Goal: Task Accomplishment & Management: Complete application form

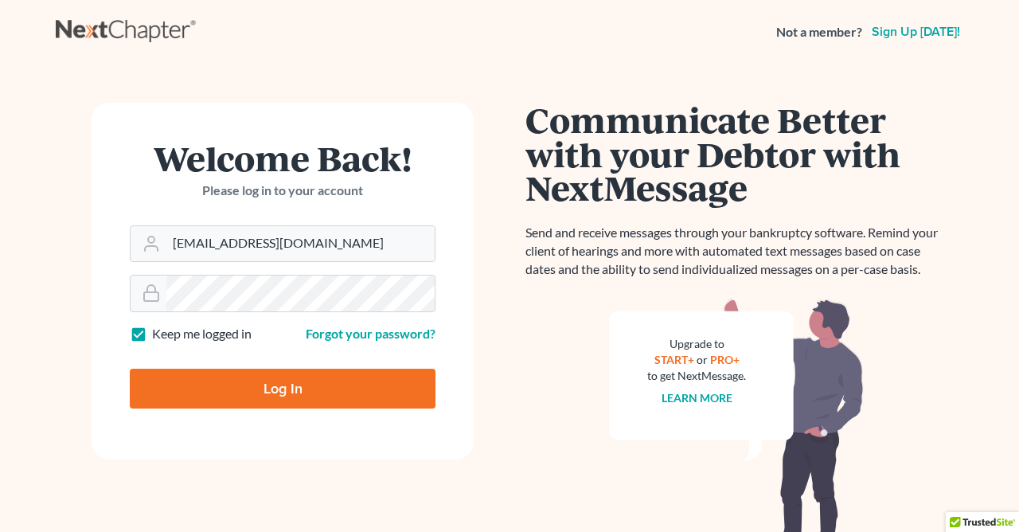
click at [317, 386] on input "Log In" at bounding box center [283, 389] width 306 height 40
type input "Thinking..."
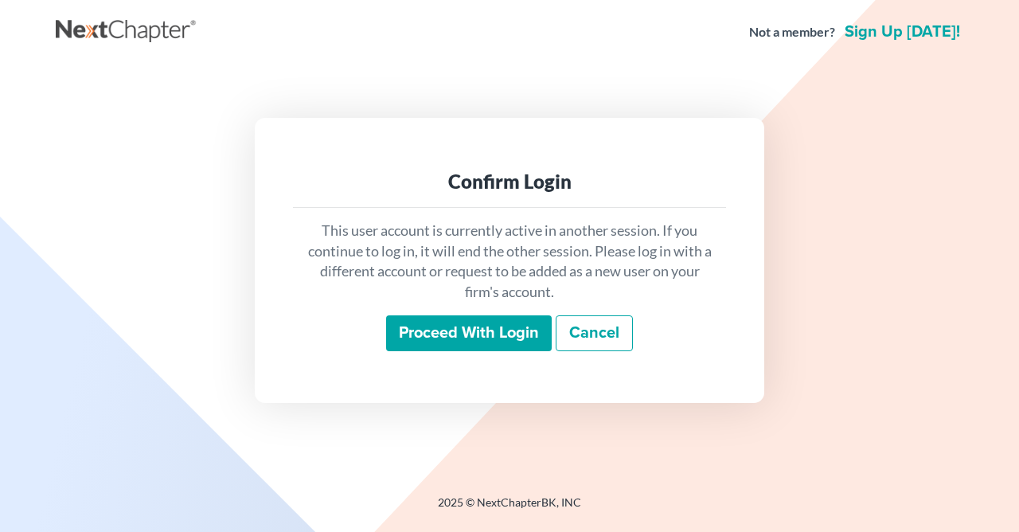
click at [446, 331] on input "Proceed with login" at bounding box center [469, 333] width 166 height 37
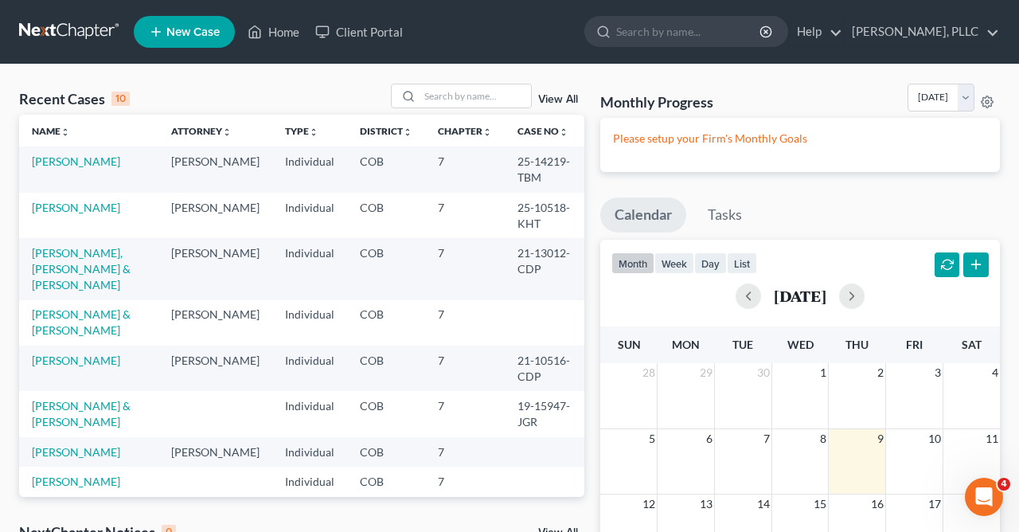
click at [170, 29] on span "New Case" at bounding box center [192, 32] width 53 height 12
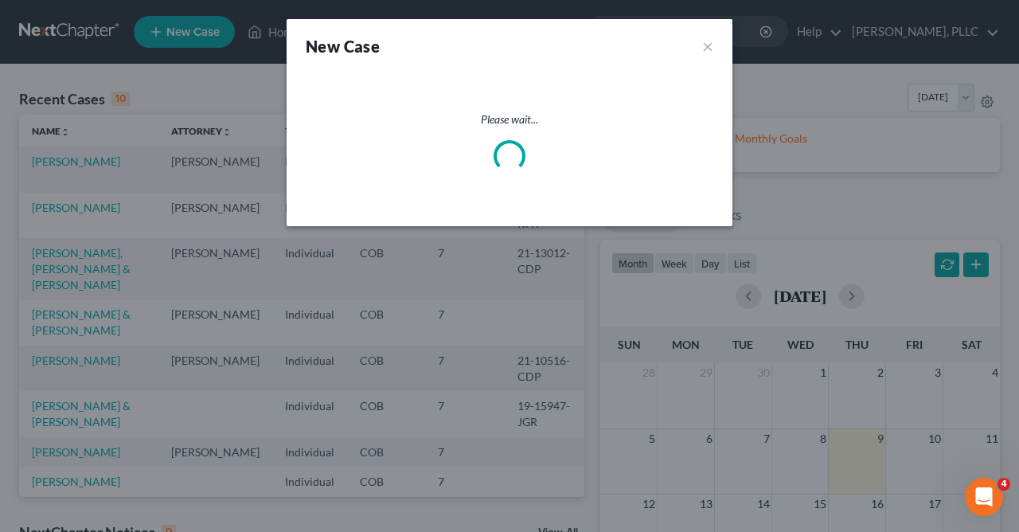
select select "11"
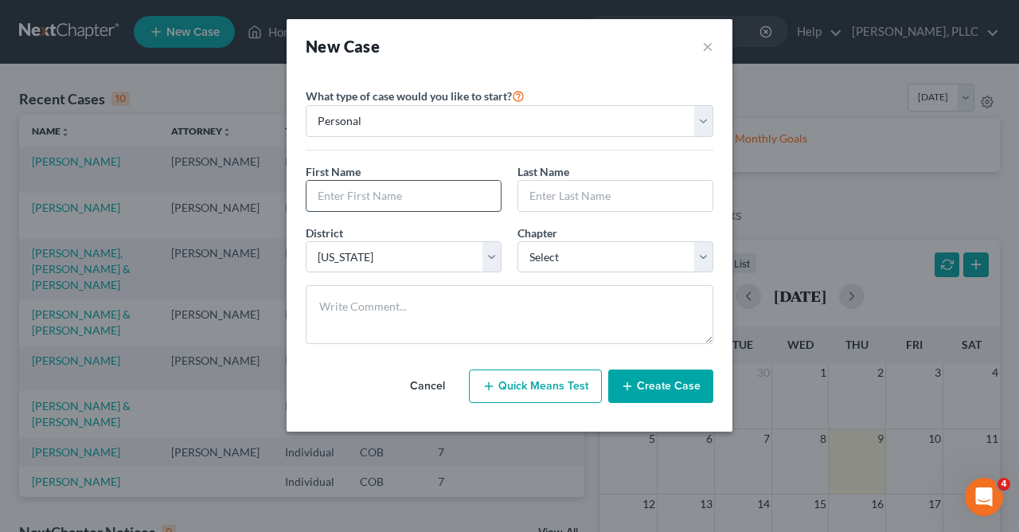
click at [459, 194] on input "text" at bounding box center [404, 196] width 194 height 30
type input "Jeffrey"
type input "H"
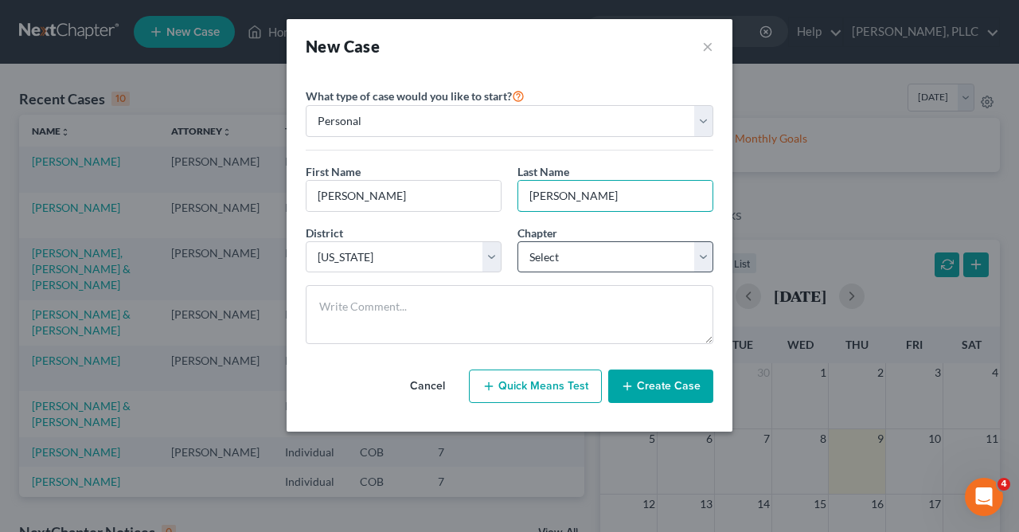
type input "Blunck"
select select "0"
click option "7" at bounding box center [0, 0] width 0 height 0
click at [665, 387] on button "Create Case" at bounding box center [660, 386] width 105 height 33
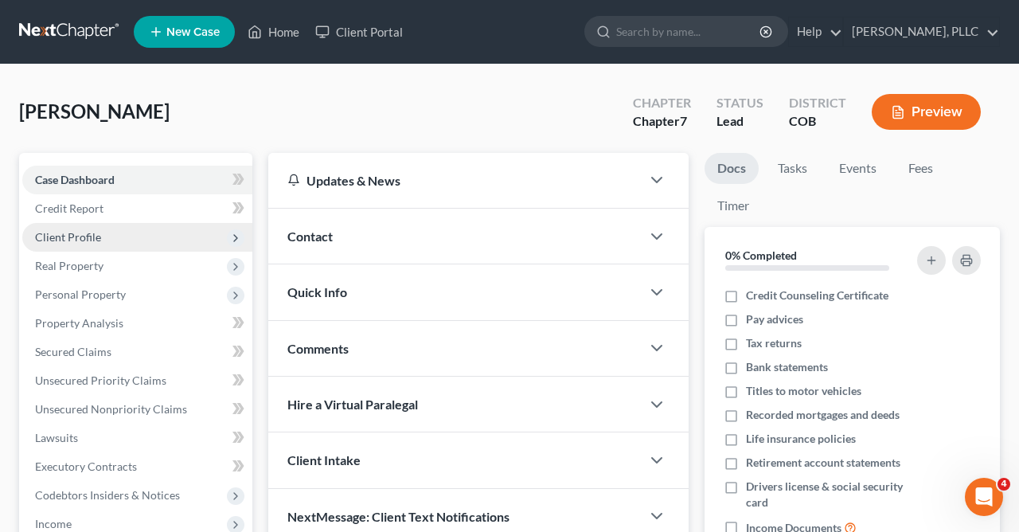
click at [73, 233] on span "Client Profile" at bounding box center [68, 237] width 66 height 14
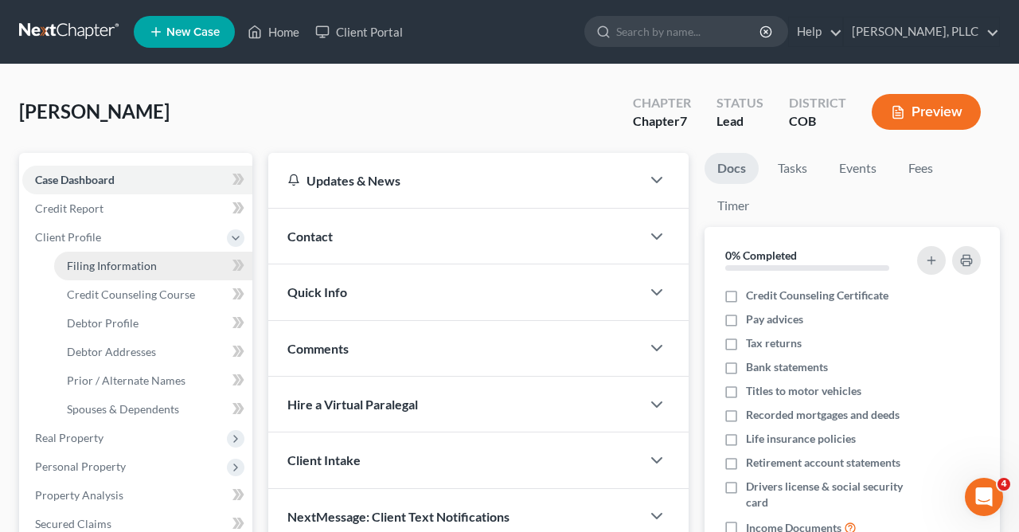
click at [96, 263] on span "Filing Information" at bounding box center [112, 266] width 90 height 14
select select "1"
select select "0"
select select "11"
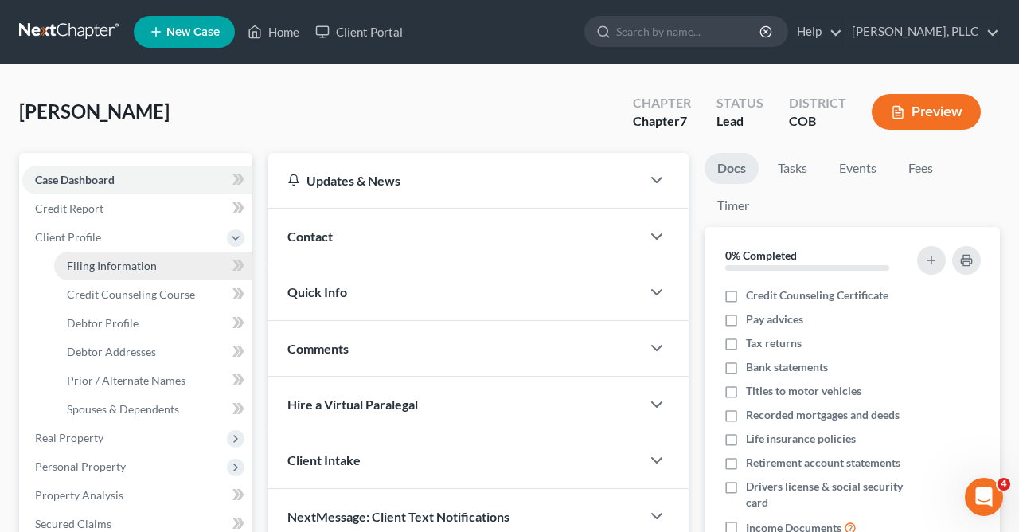
select select "0"
select select "5"
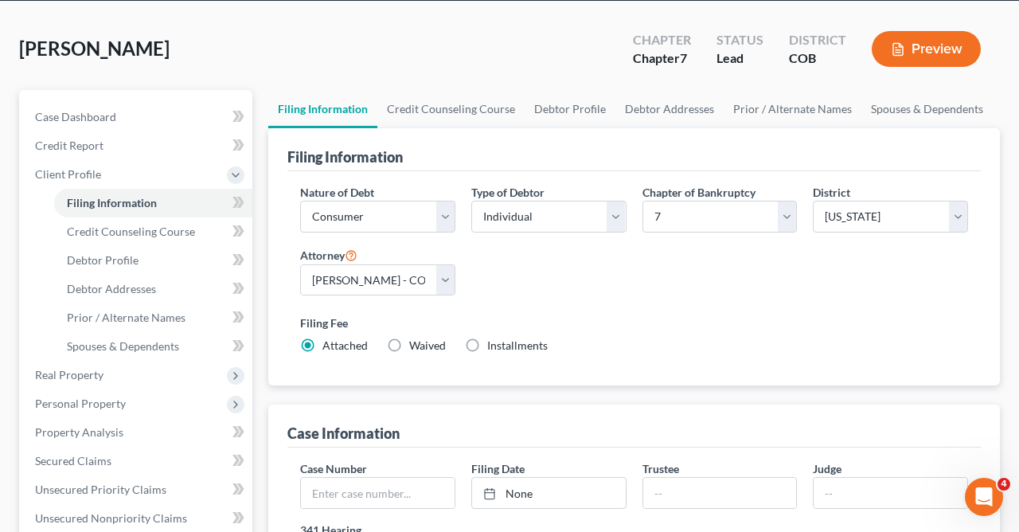
scroll to position [115, 0]
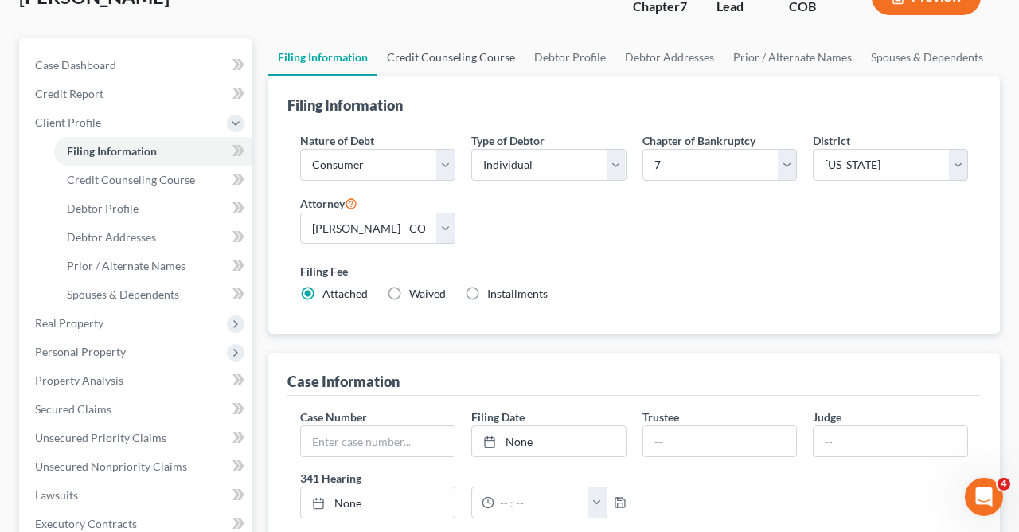
click at [445, 57] on link "Credit Counseling Course" at bounding box center [451, 57] width 147 height 38
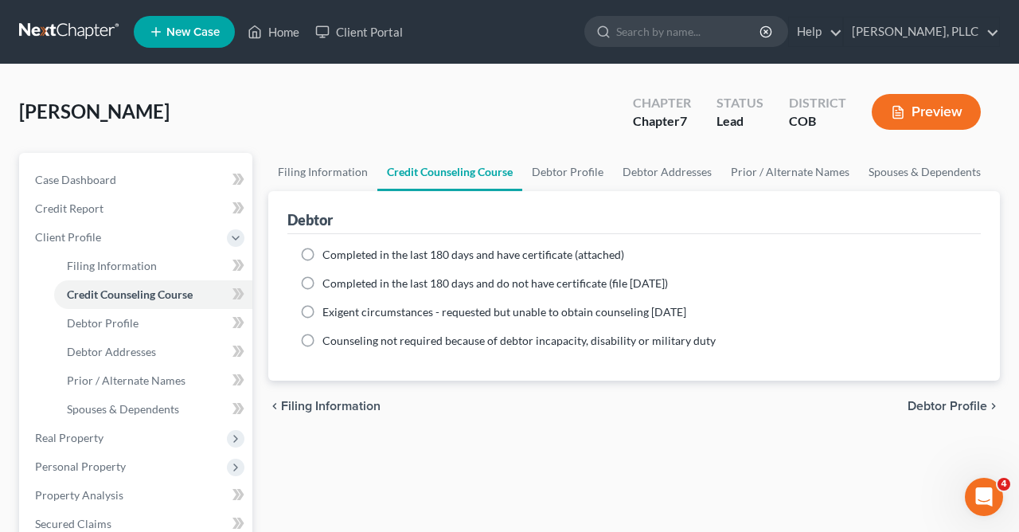
click at [323, 256] on label "Completed in the last 180 days and have certificate (attached)" at bounding box center [474, 255] width 302 height 16
click at [329, 256] on input "Completed in the last 180 days and have certificate (attached)" at bounding box center [334, 252] width 10 height 10
radio input "true"
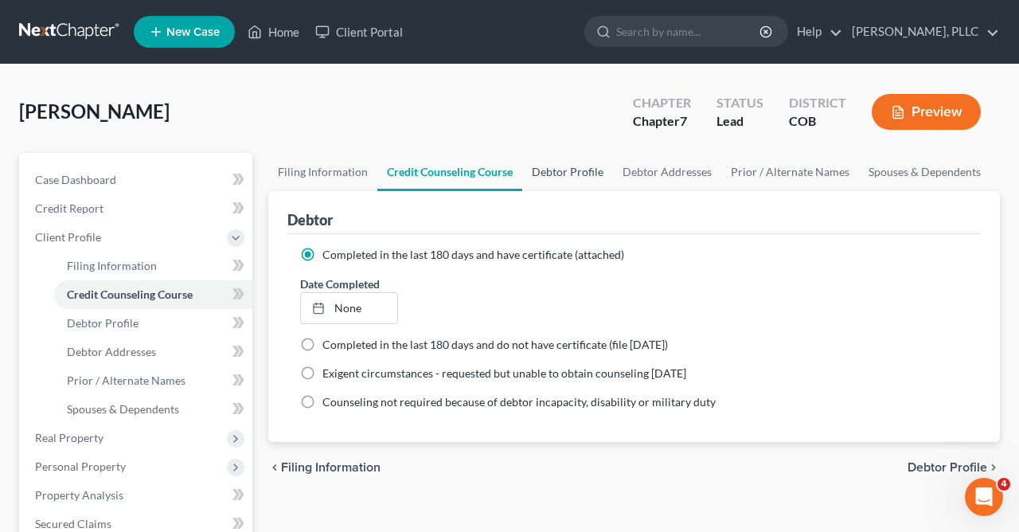
click at [561, 168] on link "Debtor Profile" at bounding box center [567, 172] width 91 height 38
select select "0"
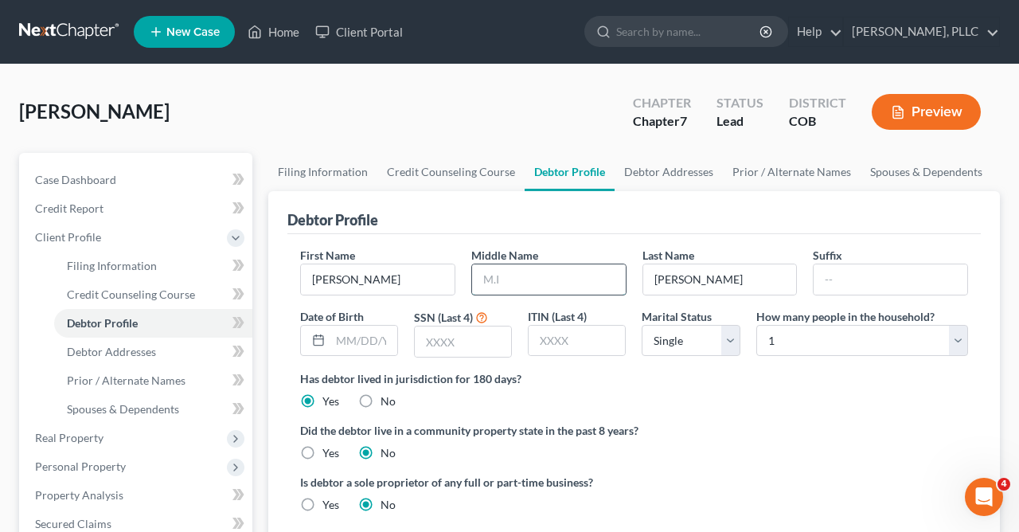
click at [521, 280] on input "text" at bounding box center [549, 279] width 154 height 30
type input "Hal"
click at [470, 344] on input "text" at bounding box center [463, 342] width 96 height 30
type input "1237"
click at [642, 325] on select "Select Single Married Separated Divorced Widowed" at bounding box center [691, 341] width 98 height 32
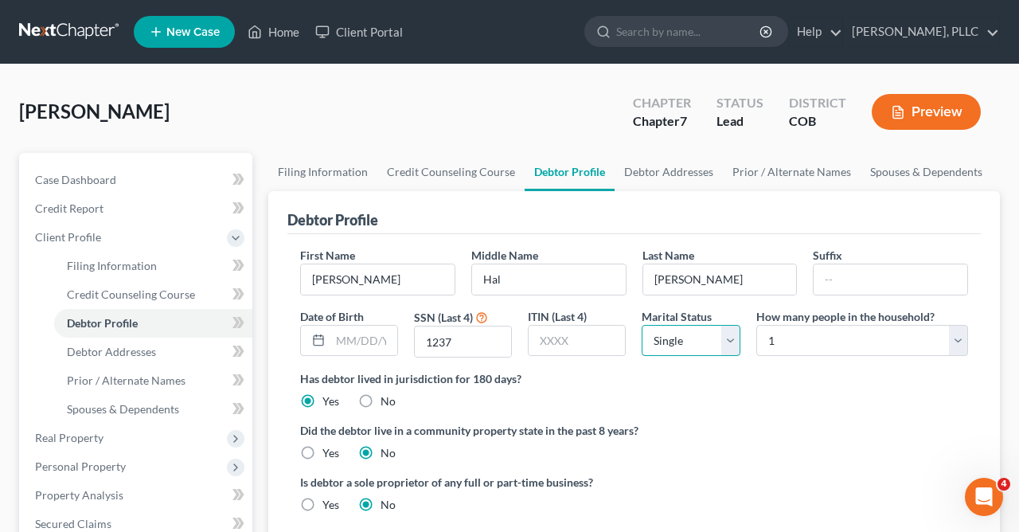
select select "4"
click option "Widowed" at bounding box center [0, 0] width 0 height 0
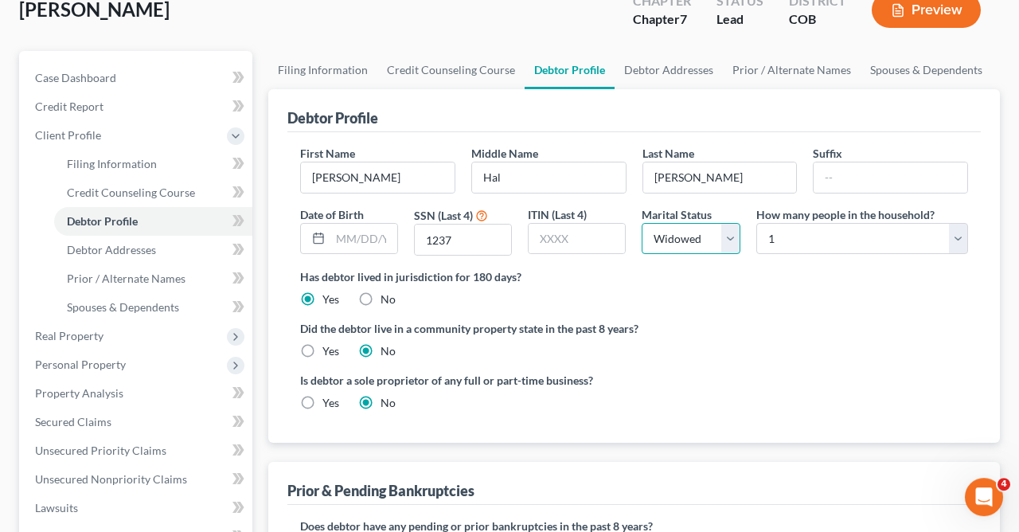
scroll to position [127, 0]
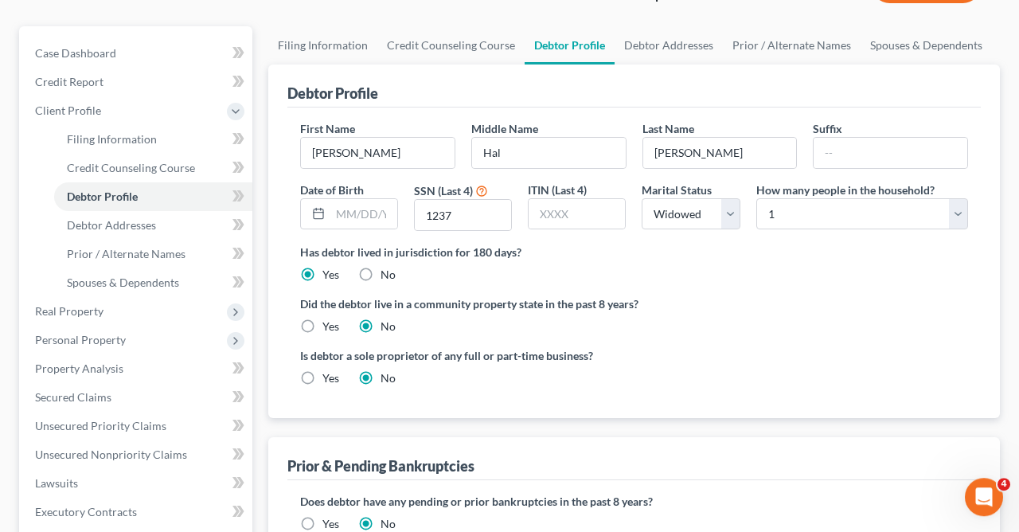
click at [323, 324] on label "Yes" at bounding box center [331, 327] width 17 height 16
click at [329, 324] on input "Yes" at bounding box center [334, 324] width 10 height 10
radio input "true"
radio input "false"
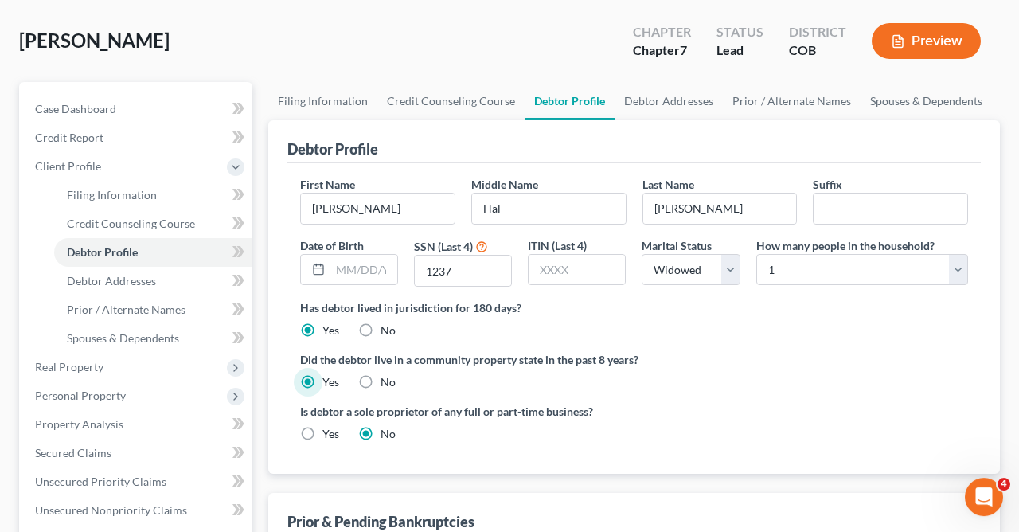
scroll to position [0, 0]
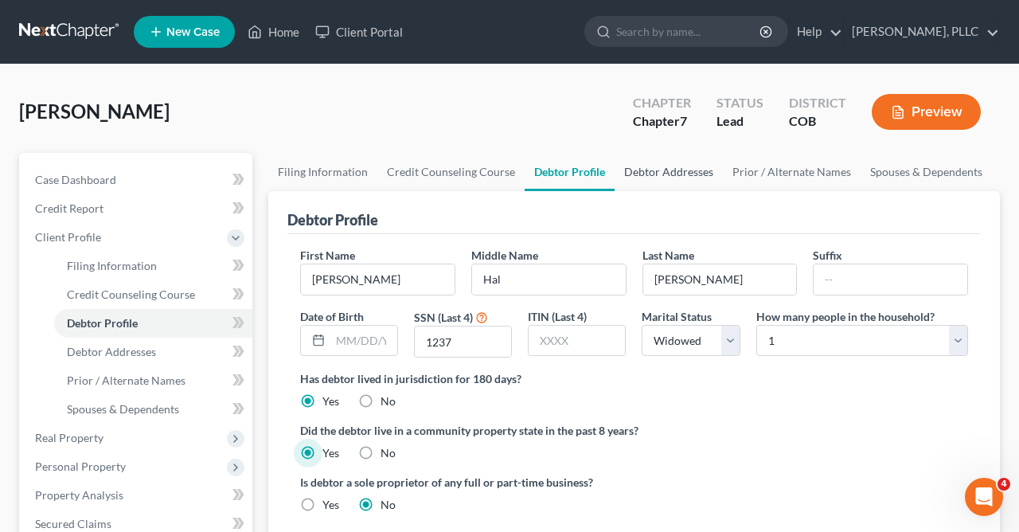
click at [650, 171] on link "Debtor Addresses" at bounding box center [669, 172] width 108 height 38
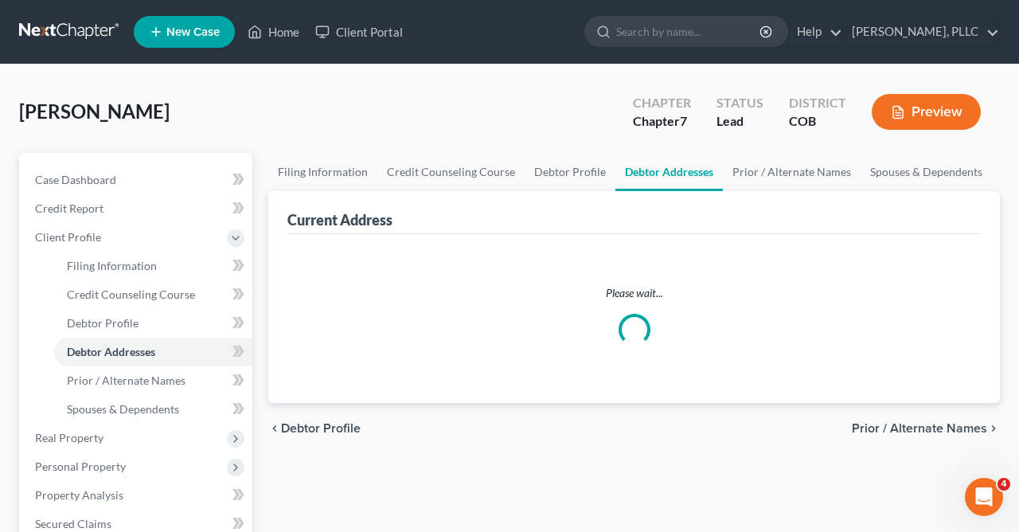
select select "0"
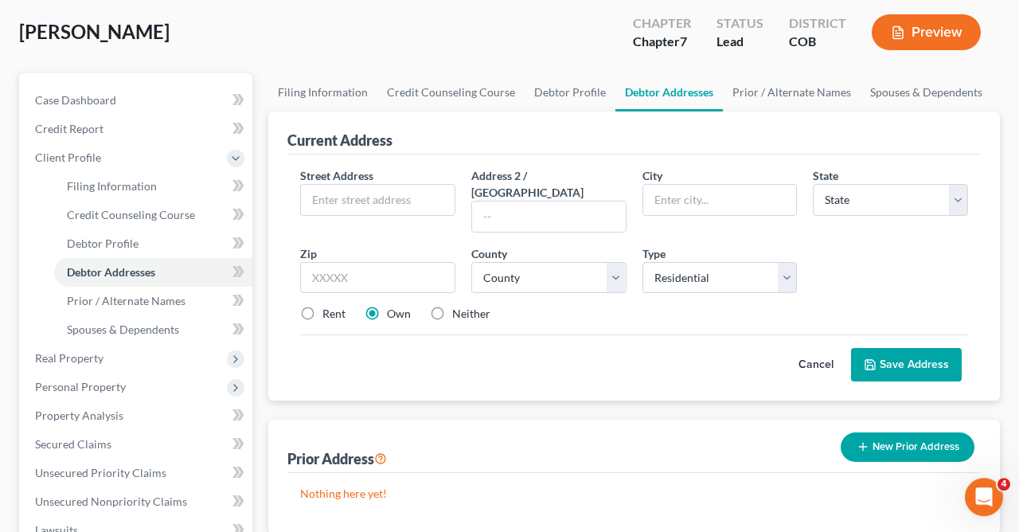
scroll to position [52, 0]
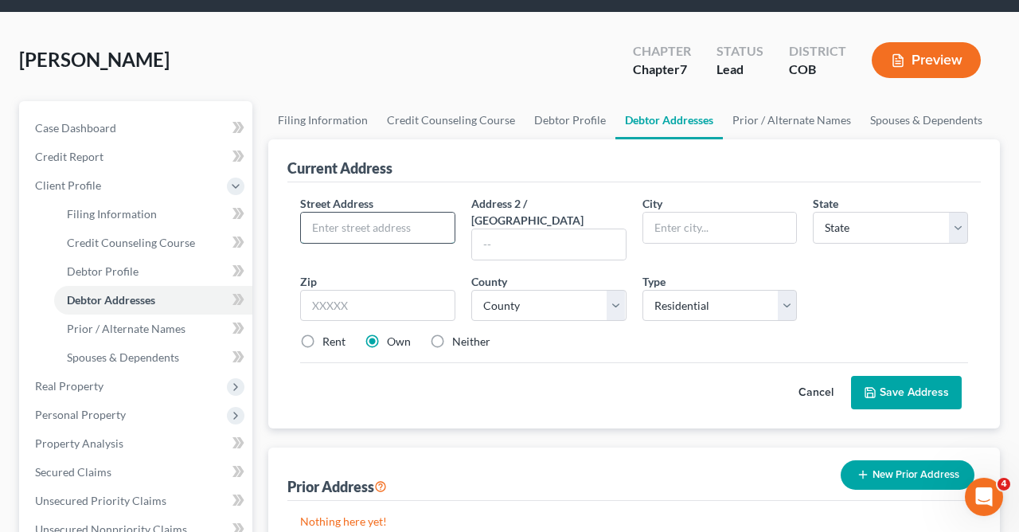
click at [432, 229] on input "text" at bounding box center [378, 228] width 154 height 30
type input "4421 East Highway 34, Site 133"
type input "Loveland"
select select "5"
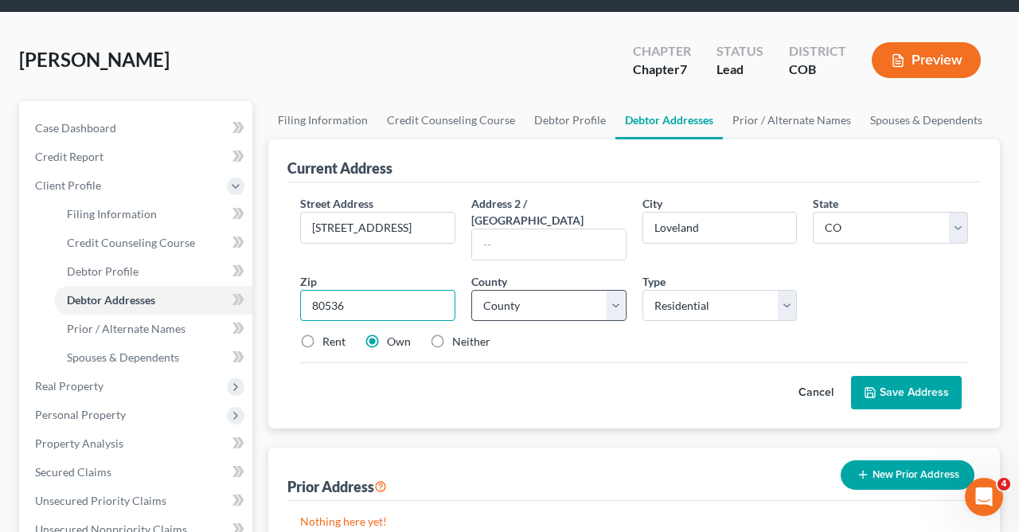
type input "80536"
type input "Livermore"
click at [472, 290] on select "County Adams County Alamosa County Arapahoe County Archuleta County Baca County…" at bounding box center [549, 306] width 155 height 32
select select "35"
click option "Larimer County" at bounding box center [0, 0] width 0 height 0
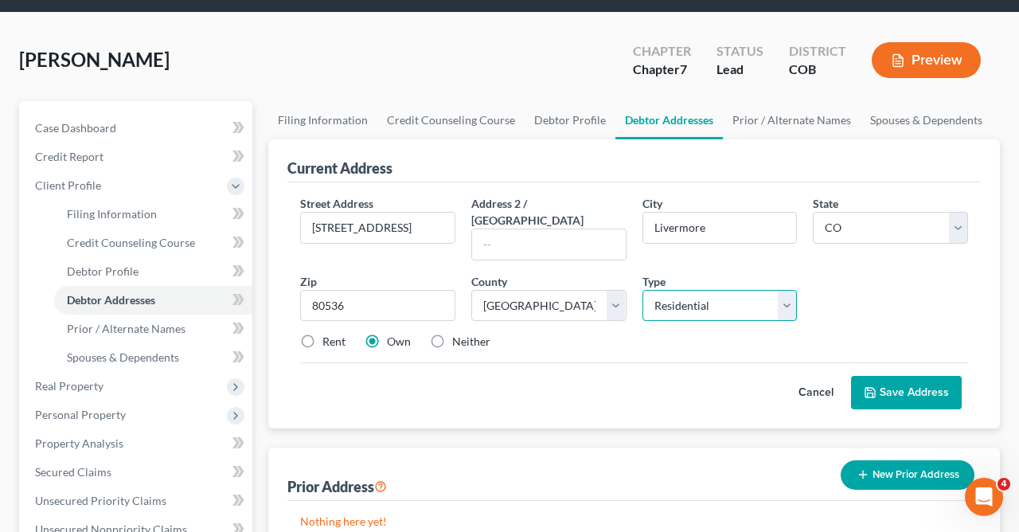
click at [643, 290] on select "Select Residential Mailing Rental Business" at bounding box center [720, 306] width 155 height 32
select select "2"
click option "Rental" at bounding box center [0, 0] width 0 height 0
click at [323, 334] on label "Rent" at bounding box center [334, 342] width 23 height 16
click at [329, 334] on input "Rent" at bounding box center [334, 339] width 10 height 10
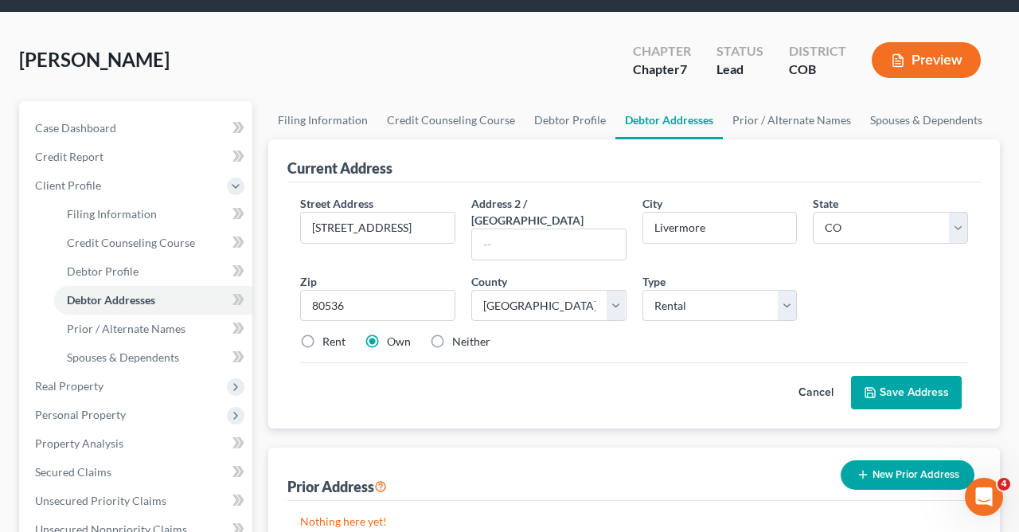
radio input "true"
click at [937, 376] on button "Save Address" at bounding box center [906, 392] width 111 height 33
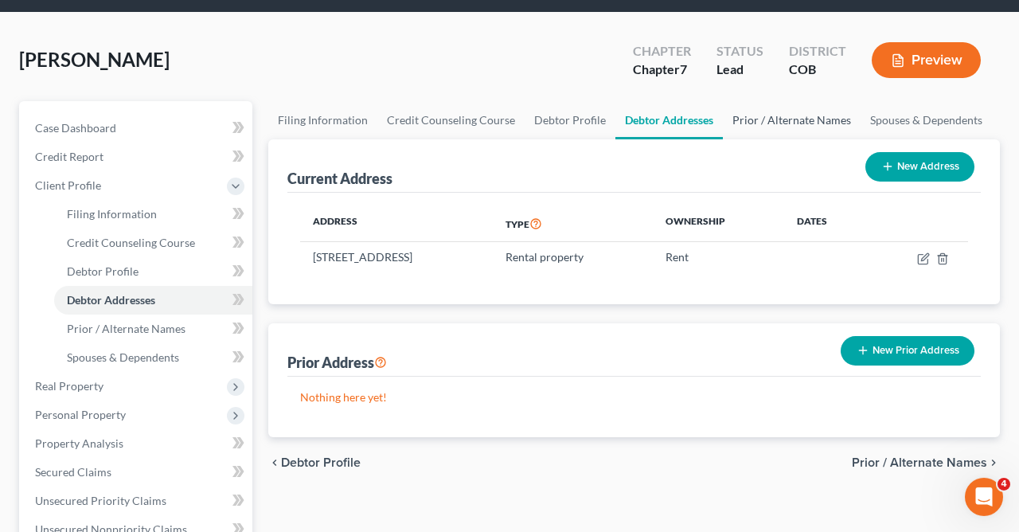
click at [777, 115] on link "Prior / Alternate Names" at bounding box center [792, 120] width 138 height 38
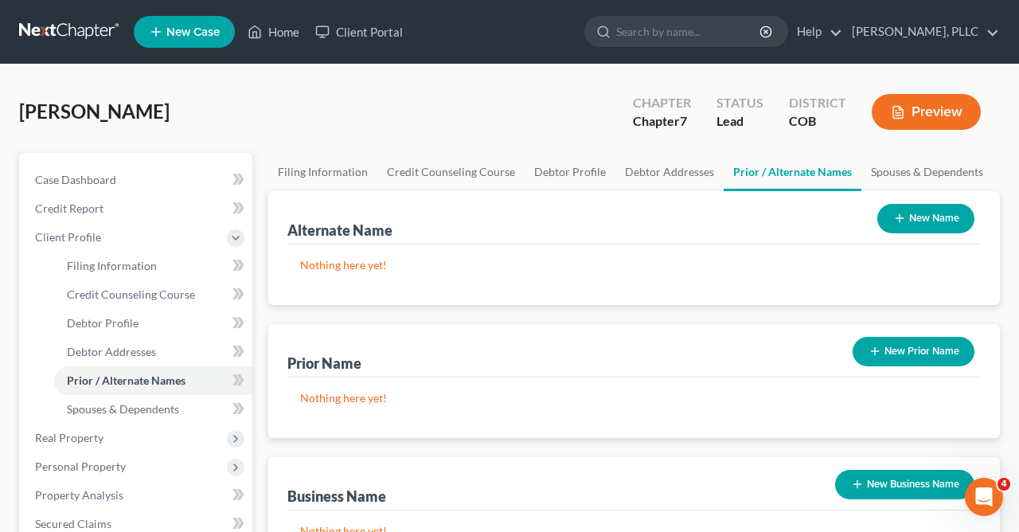
click at [922, 210] on button "New Name" at bounding box center [926, 218] width 97 height 29
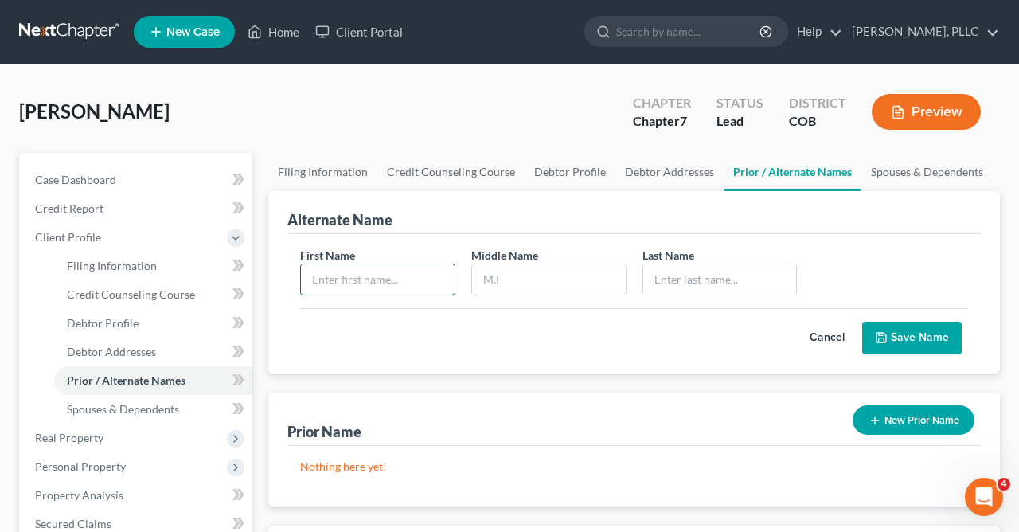
click at [413, 286] on input "text" at bounding box center [378, 279] width 154 height 30
type input "Jeffrey"
type input "H."
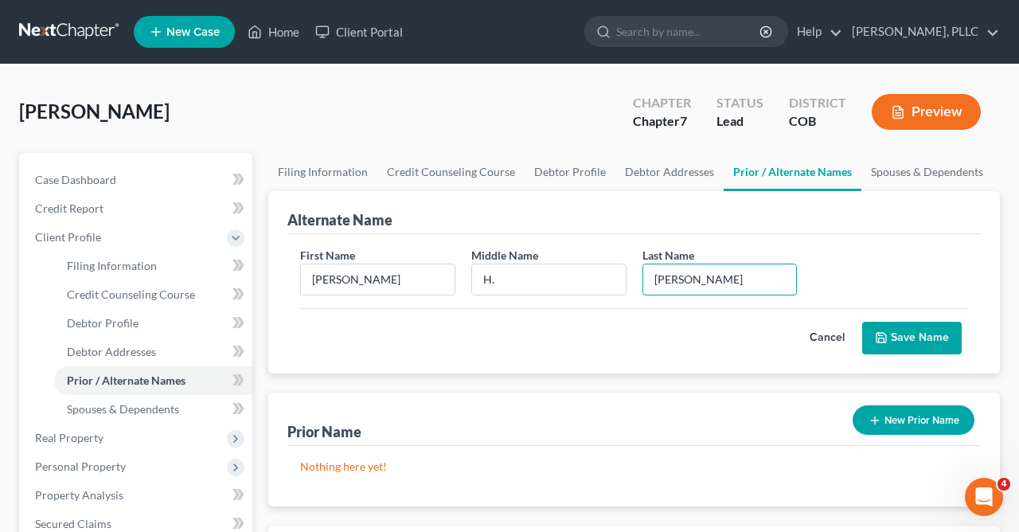
type input "Blunck"
click at [924, 336] on button "Save Name" at bounding box center [913, 338] width 100 height 33
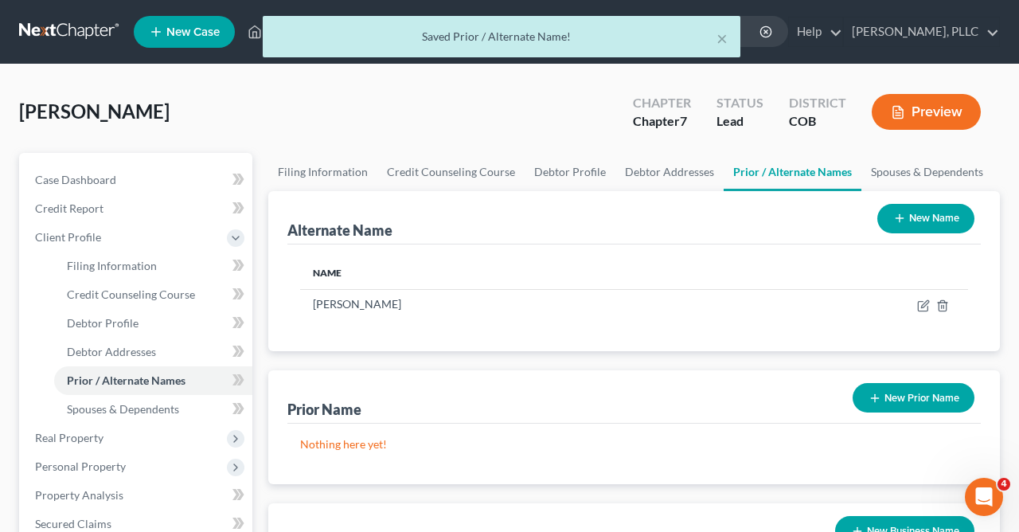
click at [923, 217] on button "New Name" at bounding box center [926, 218] width 97 height 29
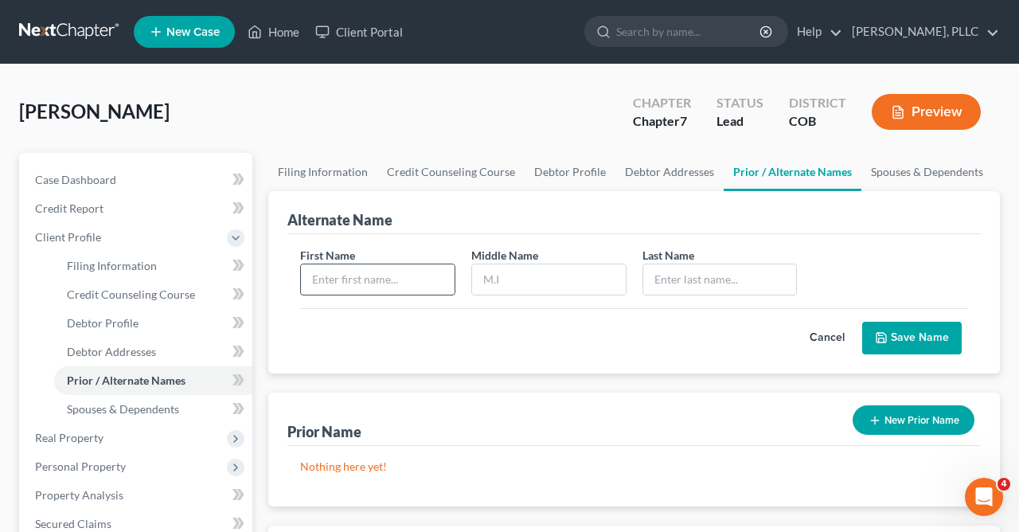
click at [434, 288] on input "text" at bounding box center [378, 279] width 154 height 30
type input "Jeffrey"
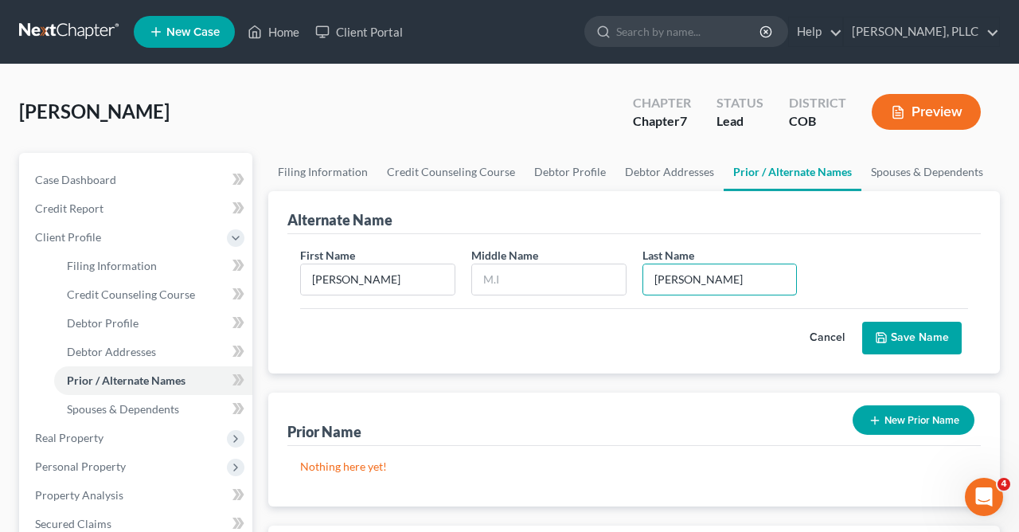
type input "Blunck"
click at [929, 329] on button "Save Name" at bounding box center [913, 338] width 100 height 33
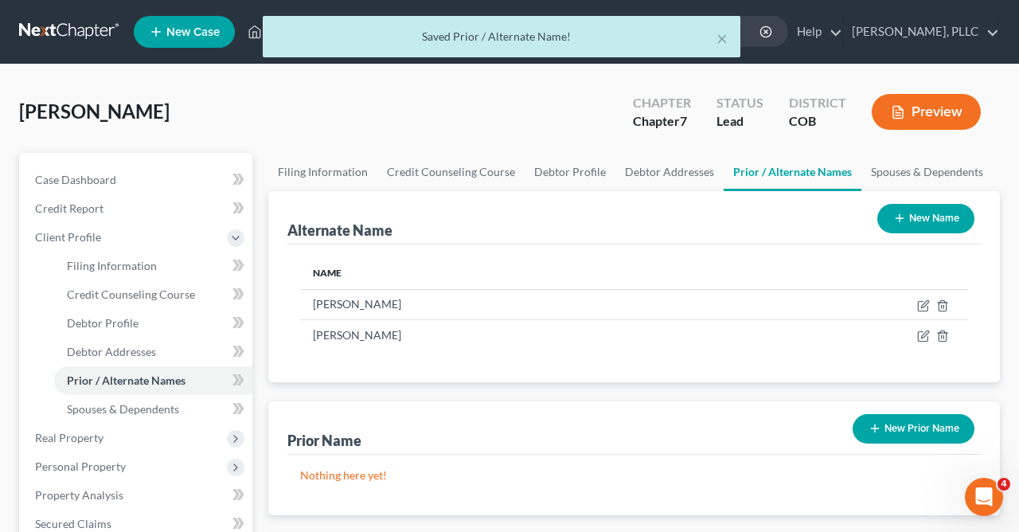
click at [914, 224] on button "New Name" at bounding box center [926, 218] width 97 height 29
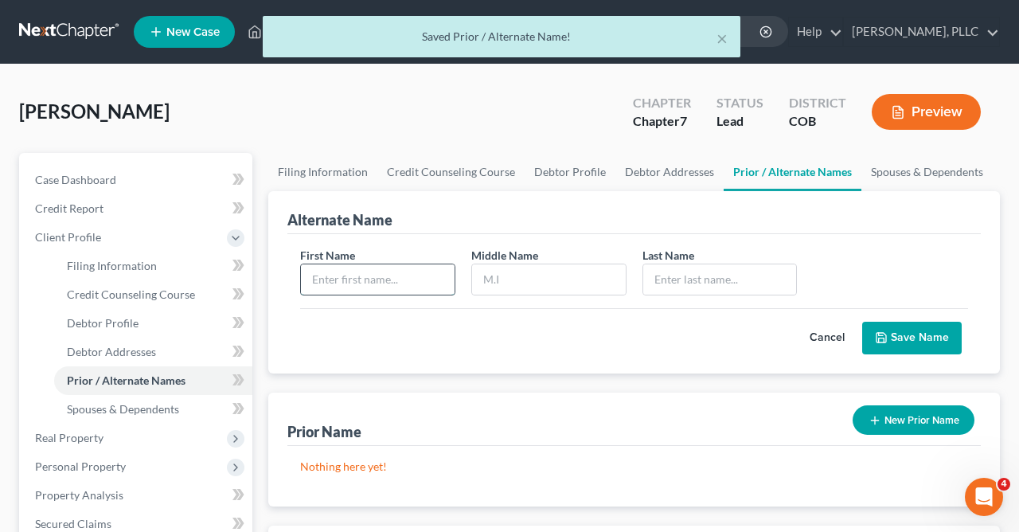
click at [402, 291] on input "text" at bounding box center [378, 279] width 154 height 30
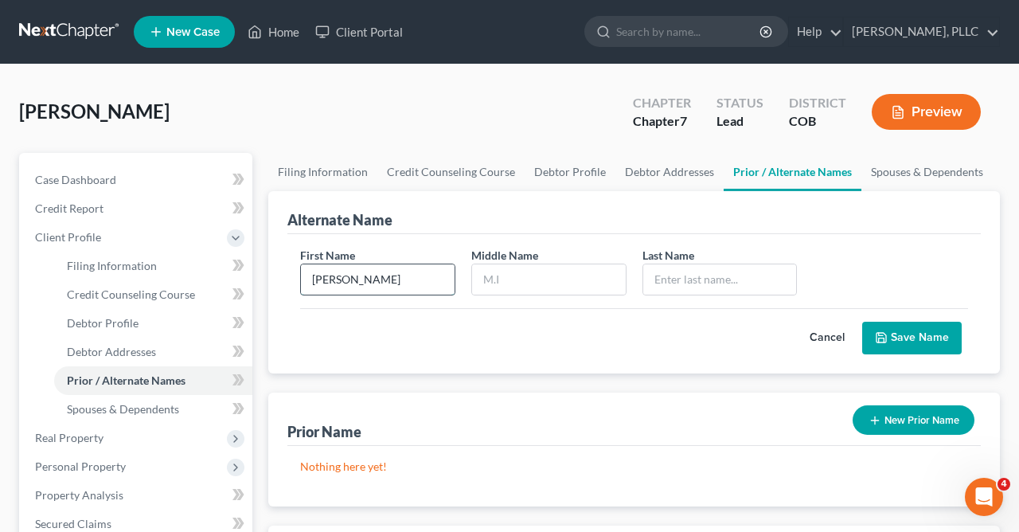
type input "Jeff"
type input "Blunck"
click at [930, 343] on button "Save Name" at bounding box center [913, 338] width 100 height 33
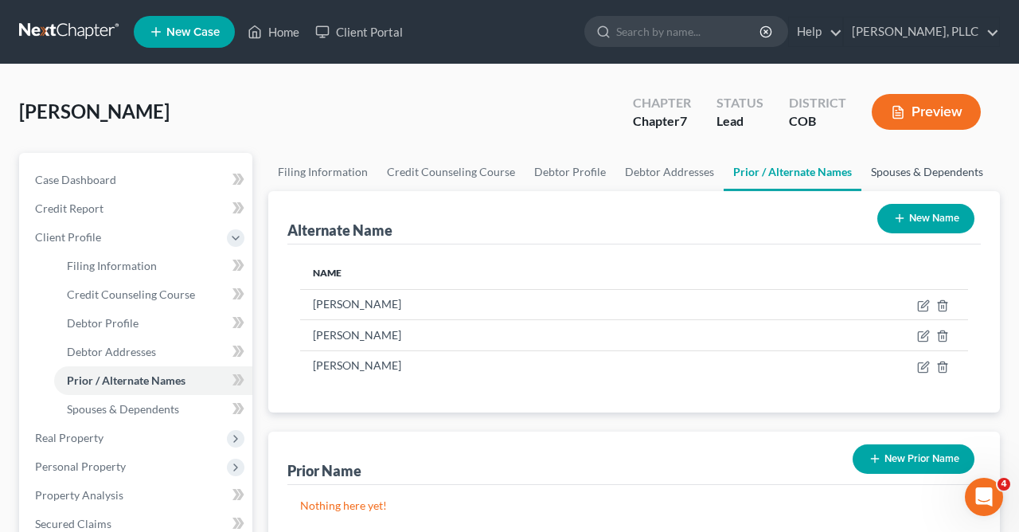
click at [904, 169] on link "Spouses & Dependents" at bounding box center [927, 172] width 131 height 38
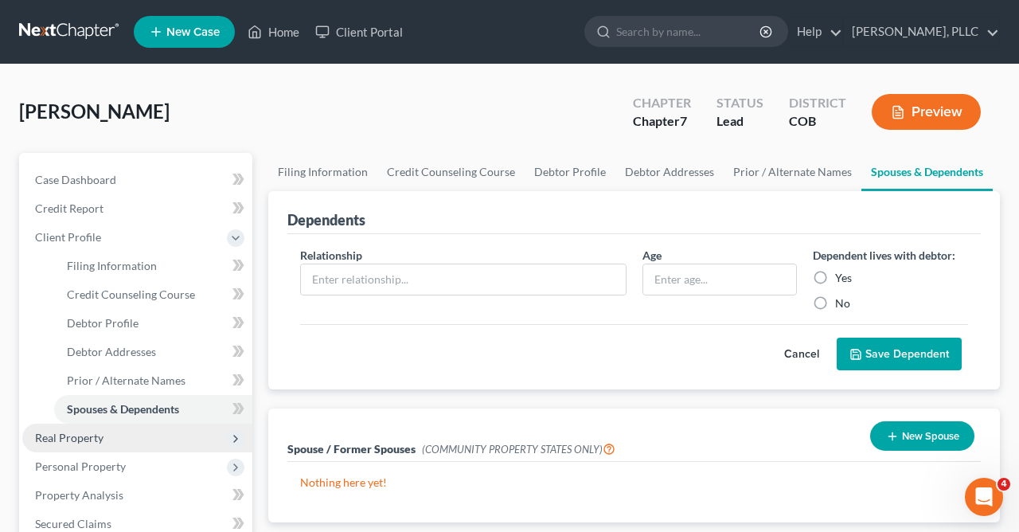
click at [92, 435] on span "Real Property" at bounding box center [69, 438] width 68 height 14
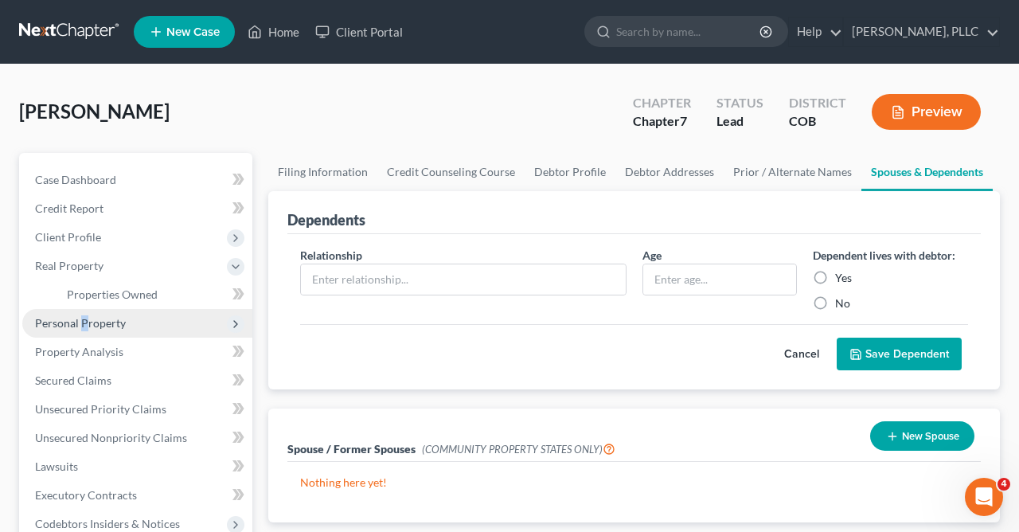
drag, startPoint x: 86, startPoint y: 331, endPoint x: 81, endPoint y: 322, distance: 10.0
click at [81, 322] on span "Personal Property" at bounding box center [137, 323] width 230 height 29
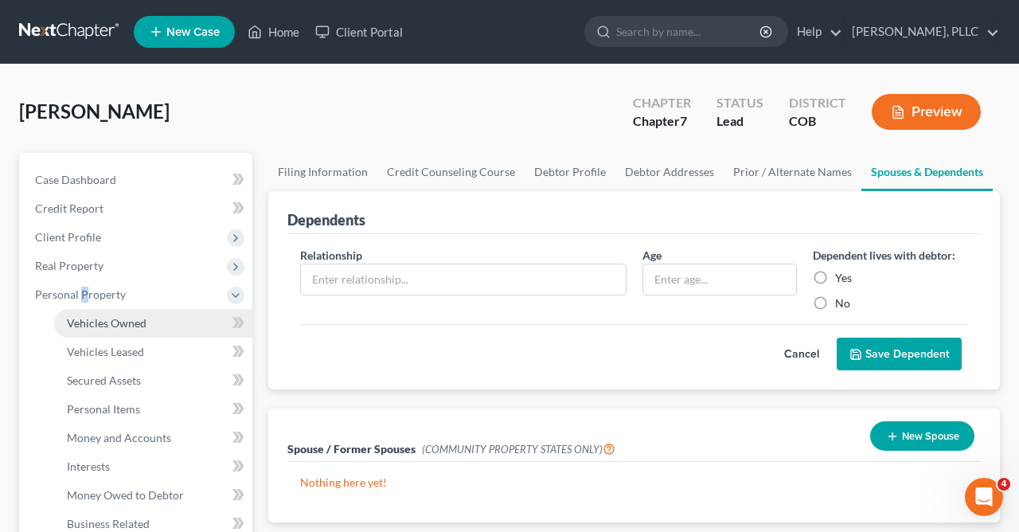
click at [95, 324] on span "Vehicles Owned" at bounding box center [107, 323] width 80 height 14
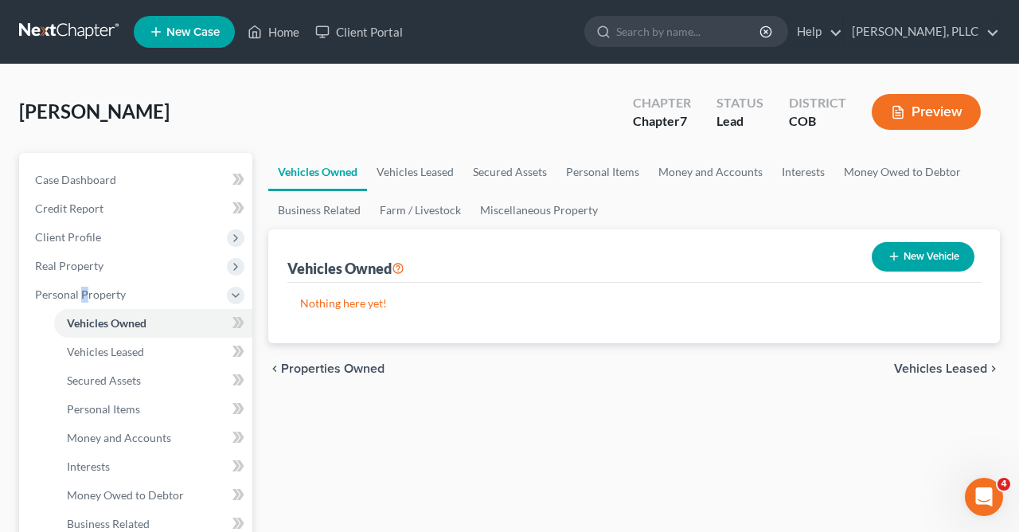
click at [899, 252] on button "New Vehicle" at bounding box center [923, 256] width 103 height 29
select select "0"
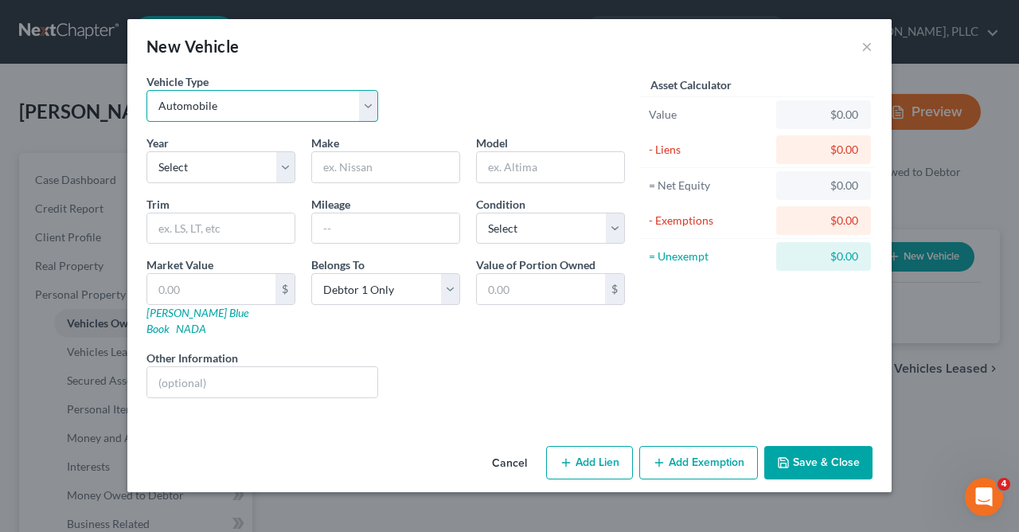
click at [147, 90] on select "Select Automobile Truck Trailer Watercraft Aircraft Motor Home Atv Other Vehicle" at bounding box center [263, 106] width 232 height 32
click option "Automobile" at bounding box center [0, 0] width 0 height 0
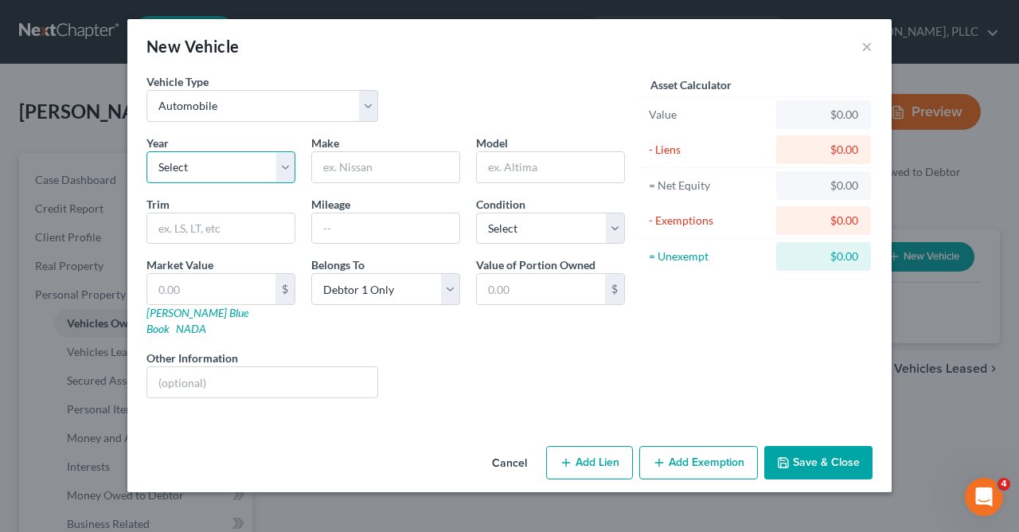
click at [147, 151] on select "Select 2026 2025 2024 2023 2022 2021 2020 2019 2018 2017 2016 2015 2014 2013 20…" at bounding box center [221, 167] width 149 height 32
select select "3"
click option "2023" at bounding box center [0, 0] width 0 height 0
click at [423, 168] on input "text" at bounding box center [385, 167] width 147 height 30
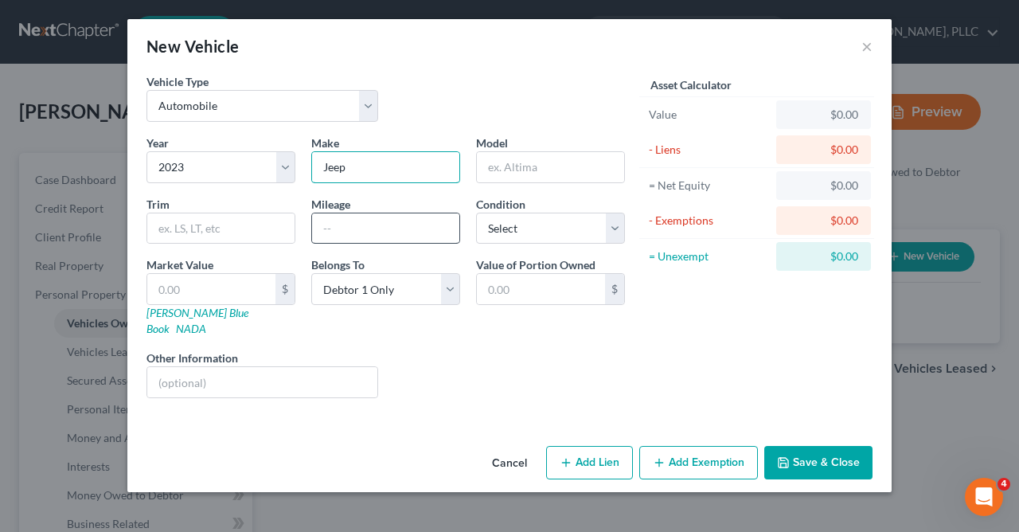
type input "Jeep"
click at [371, 220] on input "text" at bounding box center [385, 228] width 147 height 30
type input "22000"
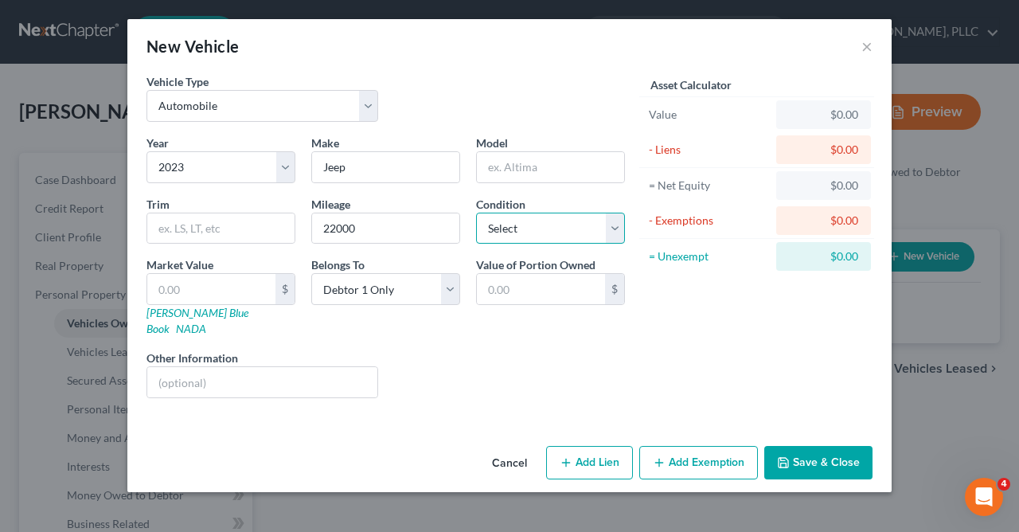
click at [476, 213] on select "Select Excellent Very Good Good Fair Poor" at bounding box center [550, 229] width 149 height 32
select select "2"
click option "Good" at bounding box center [0, 0] width 0 height 0
click at [808, 446] on button "Save & Close" at bounding box center [819, 462] width 108 height 33
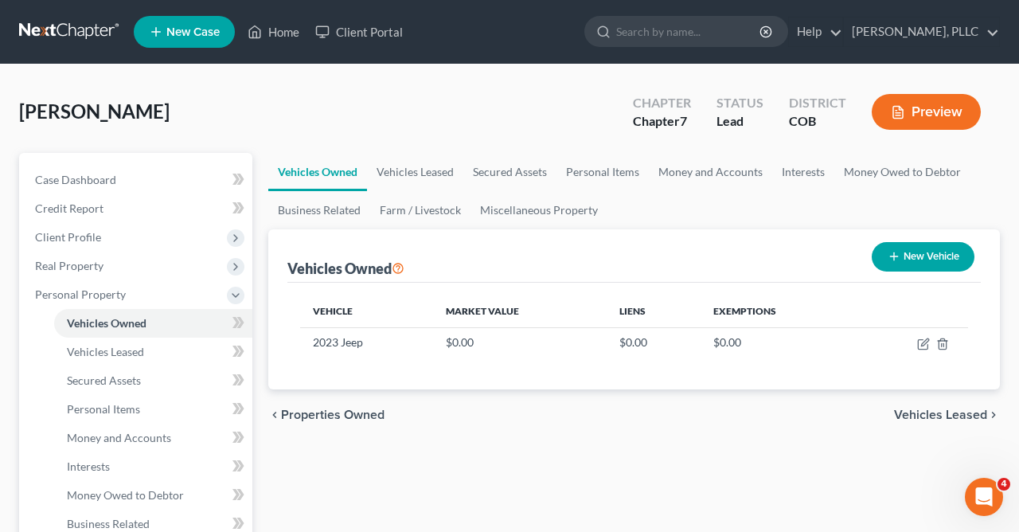
click at [898, 252] on icon "button" at bounding box center [894, 256] width 13 height 13
select select "0"
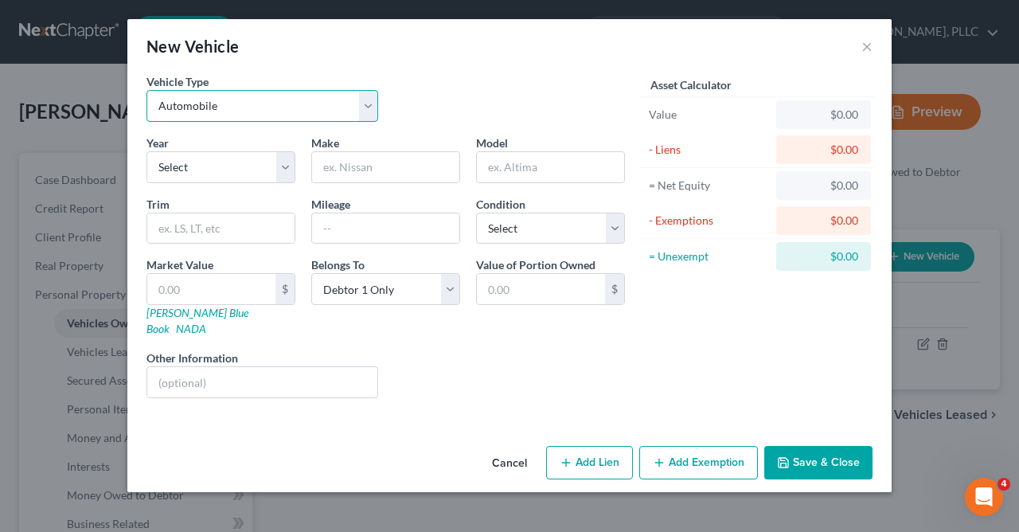
click at [147, 90] on select "Select Automobile Truck Trailer Watercraft Aircraft Motor Home Atv Other Vehicle" at bounding box center [263, 106] width 232 height 32
select select "5"
click option "Motor Home" at bounding box center [0, 0] width 0 height 0
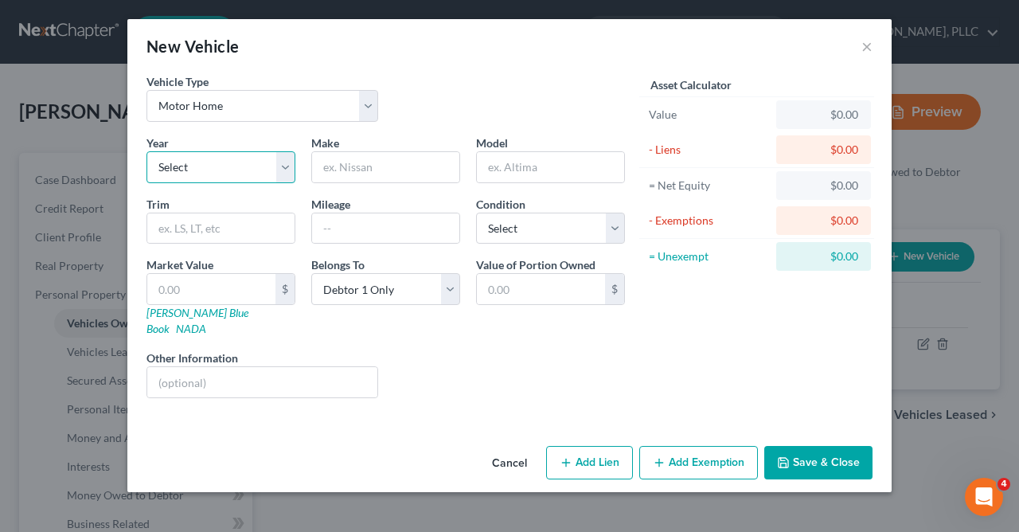
click at [147, 151] on select "Select 2026 2025 2024 2023 2022 2021 2020 2019 2018 2017 2016 2015 2014 2013 20…" at bounding box center [221, 167] width 149 height 32
select select "5"
click option "2021" at bounding box center [0, 0] width 0 height 0
click at [382, 162] on input "text" at bounding box center [385, 167] width 147 height 30
type input "Coachman"
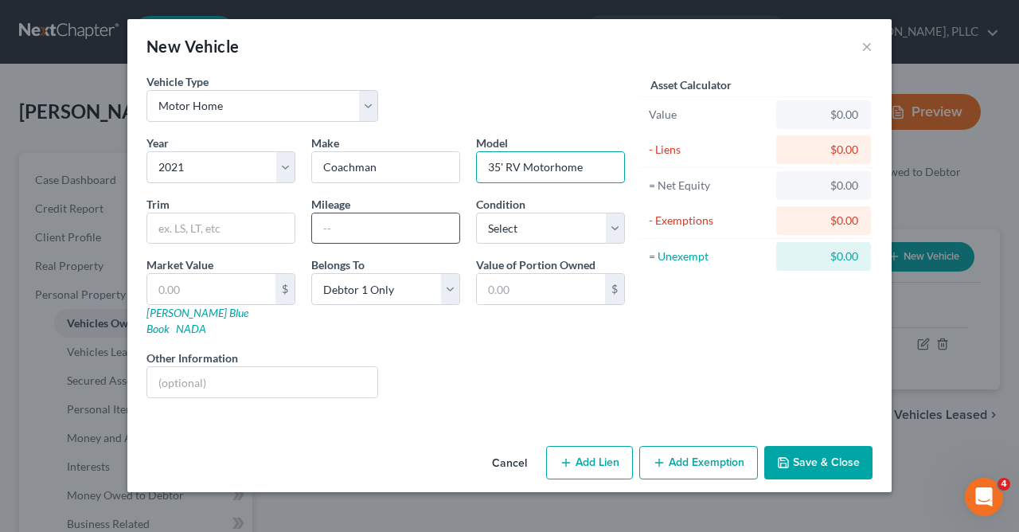
type input "35' RV Motorhome"
click at [409, 227] on input "text" at bounding box center [385, 228] width 147 height 30
type input "12000"
click at [476, 213] on select "Select Excellent Very Good Good Fair Poor" at bounding box center [550, 229] width 149 height 32
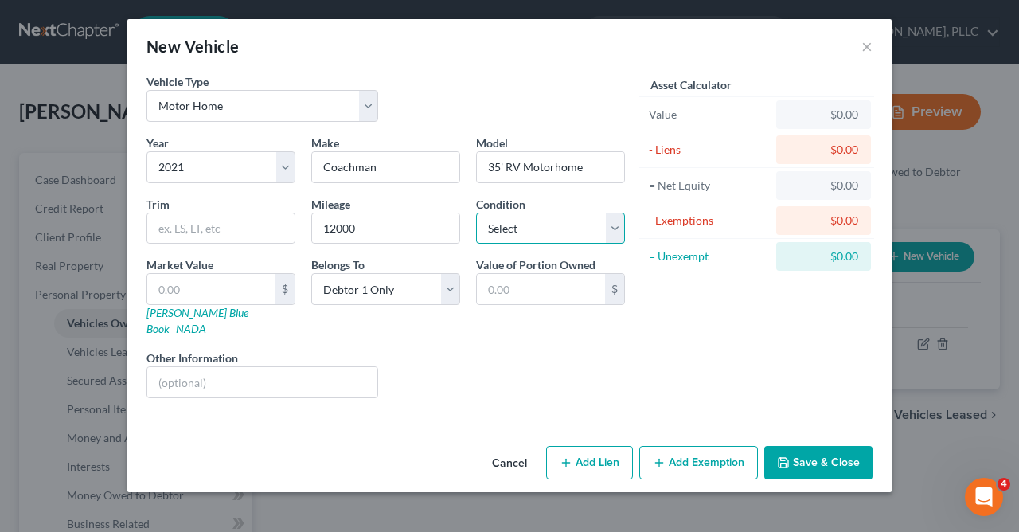
select select "3"
click option "Fair" at bounding box center [0, 0] width 0 height 0
click at [816, 446] on button "Save & Close" at bounding box center [819, 462] width 108 height 33
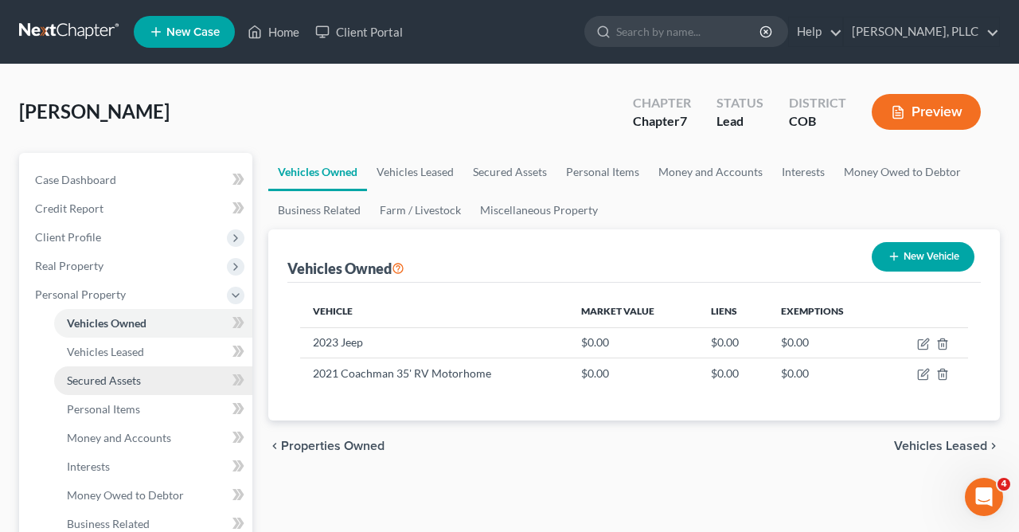
click at [114, 377] on span "Secured Assets" at bounding box center [104, 381] width 74 height 14
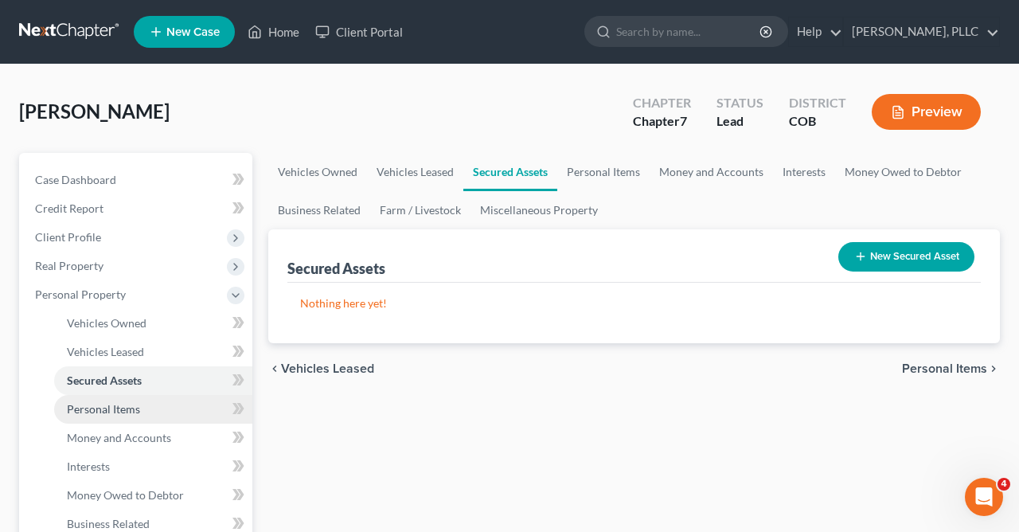
click at [133, 404] on span "Personal Items" at bounding box center [103, 409] width 73 height 14
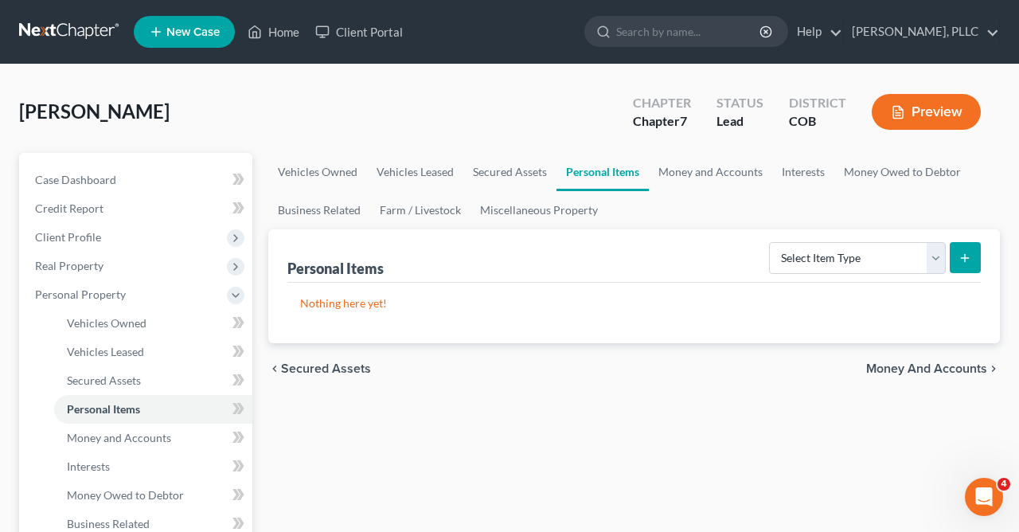
click at [963, 249] on button "submit" at bounding box center [965, 257] width 31 height 31
click at [769, 242] on select "Select Item Type Clothing Collectibles Of Value Electronics Firearms Household …" at bounding box center [857, 258] width 177 height 32
select select "household_goods"
click option "Household Goods" at bounding box center [0, 0] width 0 height 0
click at [964, 256] on icon "submit" at bounding box center [965, 258] width 13 height 13
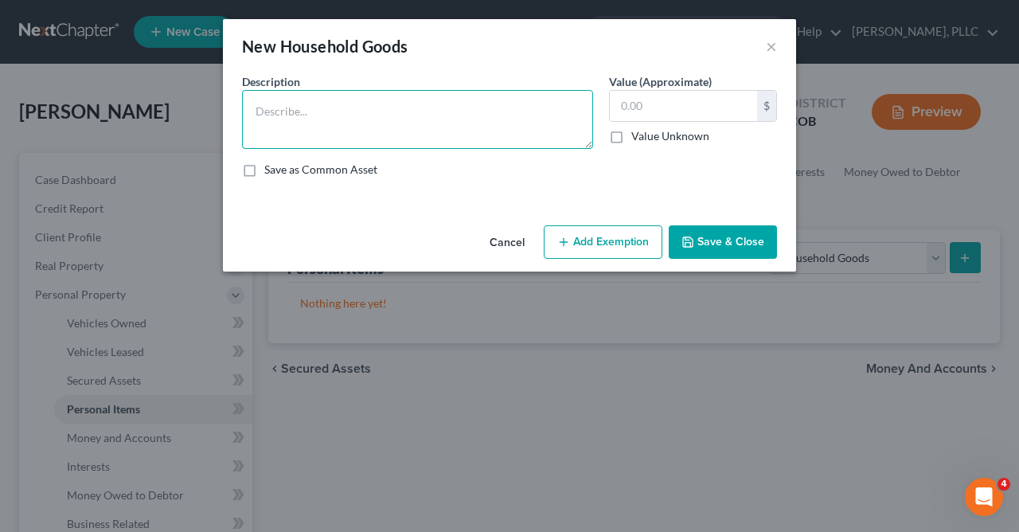
click at [490, 124] on textarea at bounding box center [417, 119] width 351 height 59
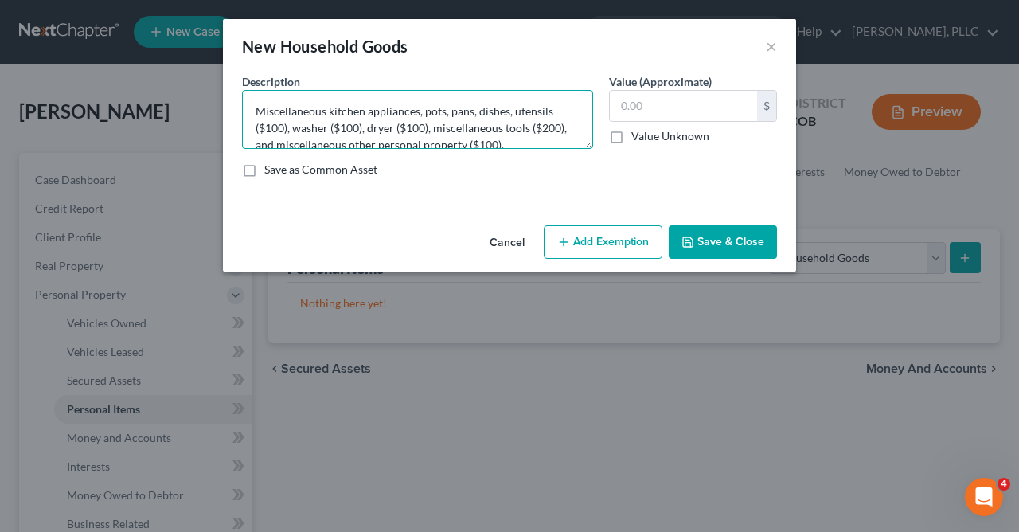
scroll to position [17, 0]
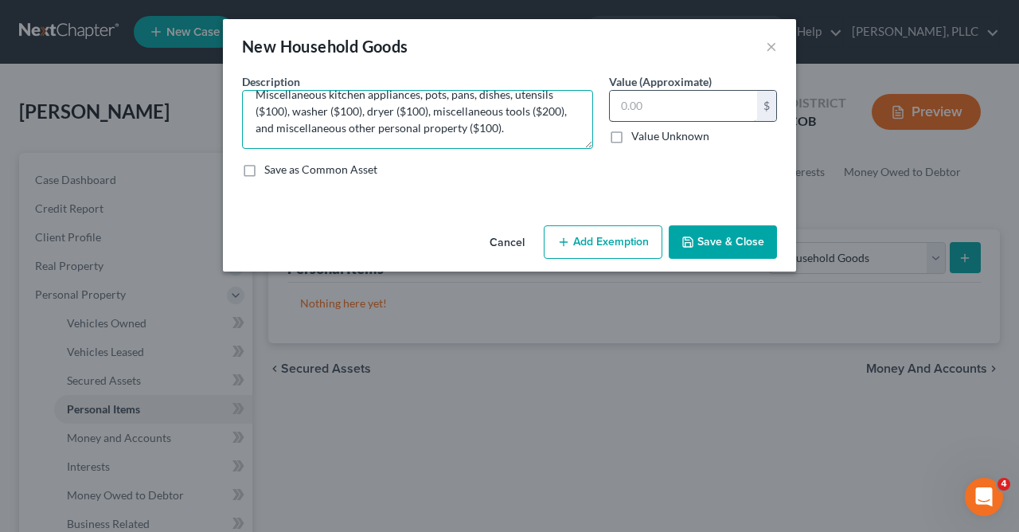
type textarea "Miscellaneous kitchen appliances, pots, pans, dishes, utensils ($100), washer (…"
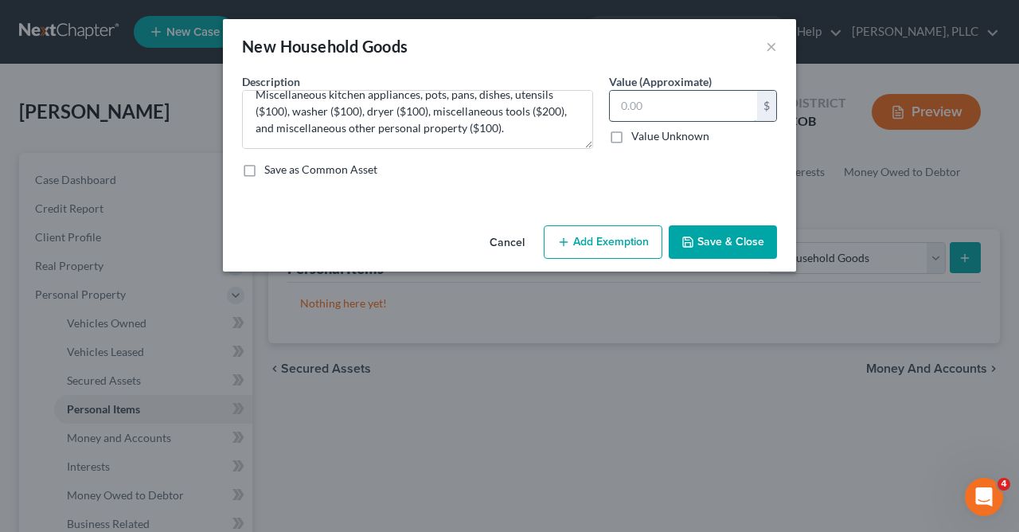
click at [706, 104] on input "text" at bounding box center [683, 106] width 147 height 30
type input "600.00"
click at [585, 238] on button "Add Exemption" at bounding box center [603, 241] width 119 height 33
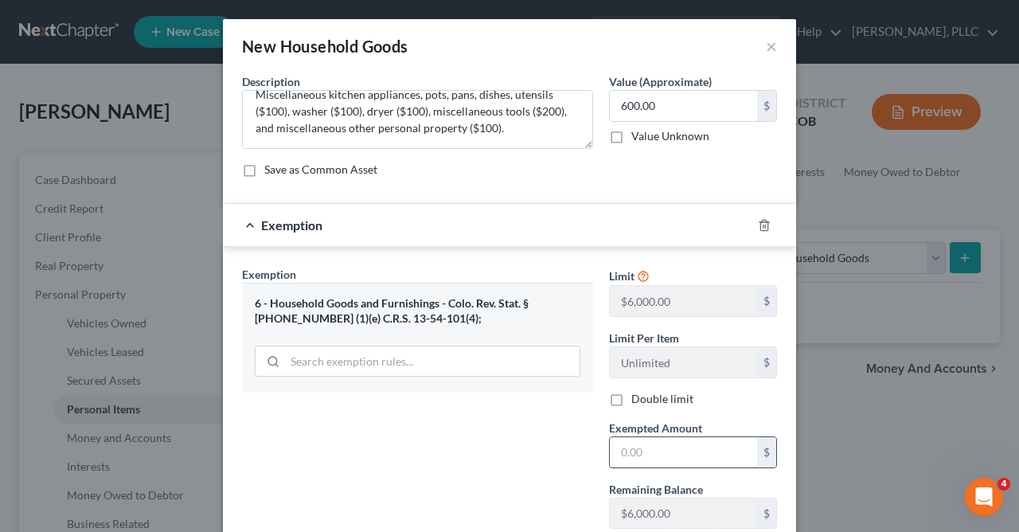
click at [659, 456] on input "text" at bounding box center [683, 452] width 147 height 30
type input "600.00"
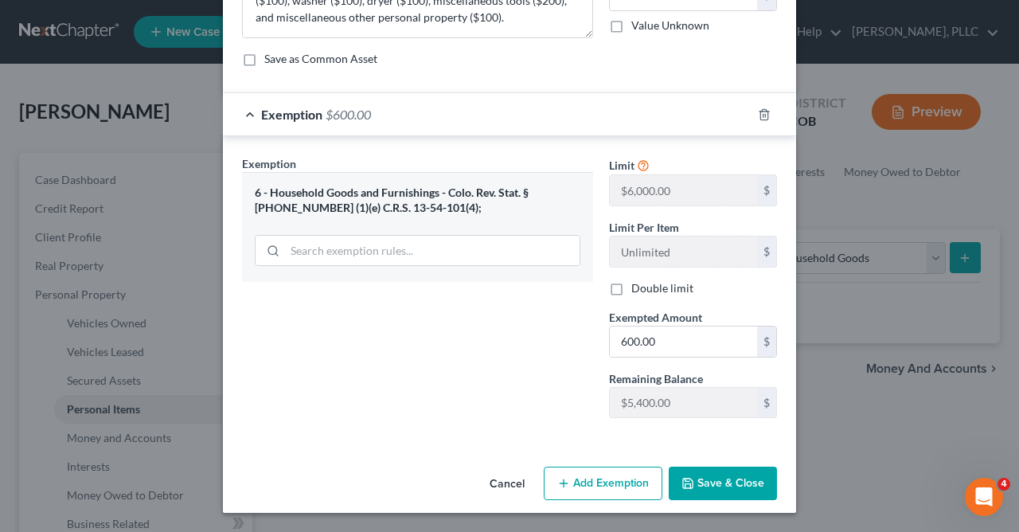
click at [738, 482] on button "Save & Close" at bounding box center [723, 483] width 108 height 33
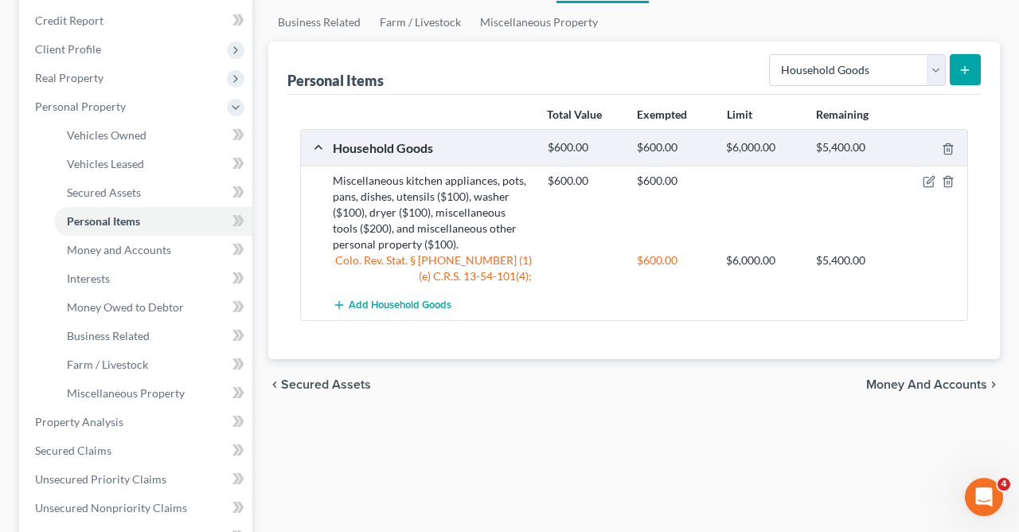
scroll to position [190, 0]
click at [962, 62] on icon "submit" at bounding box center [965, 68] width 13 height 13
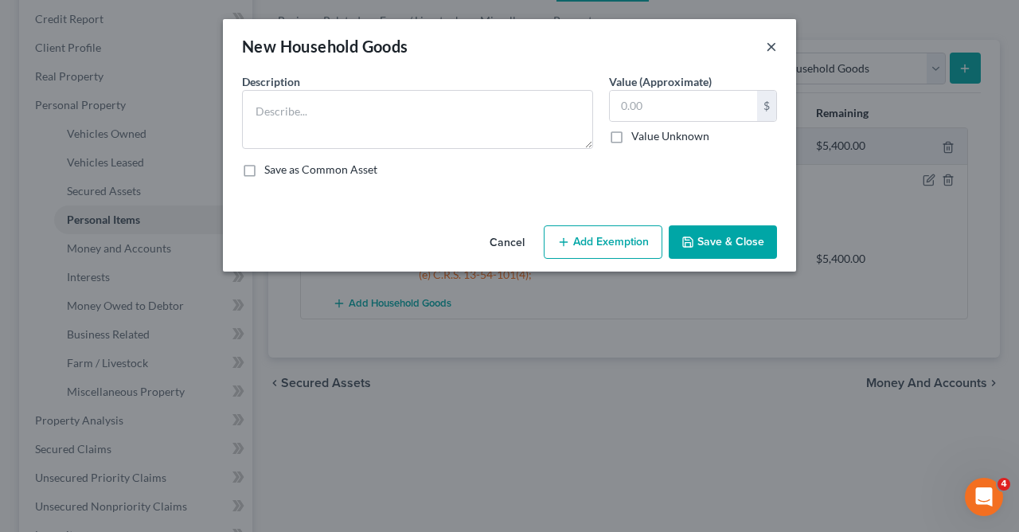
click at [769, 40] on button "×" at bounding box center [771, 46] width 11 height 19
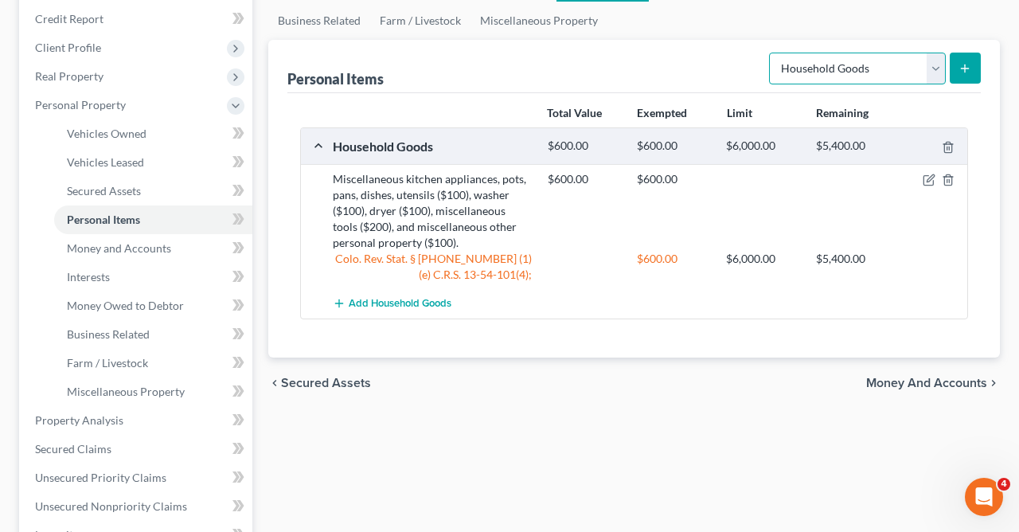
click at [769, 53] on select "Select Item Type Clothing Collectibles Of Value Electronics Firearms Household …" at bounding box center [857, 69] width 177 height 32
select select "electronics"
click option "Electronics" at bounding box center [0, 0] width 0 height 0
click at [965, 65] on icon "submit" at bounding box center [965, 68] width 13 height 13
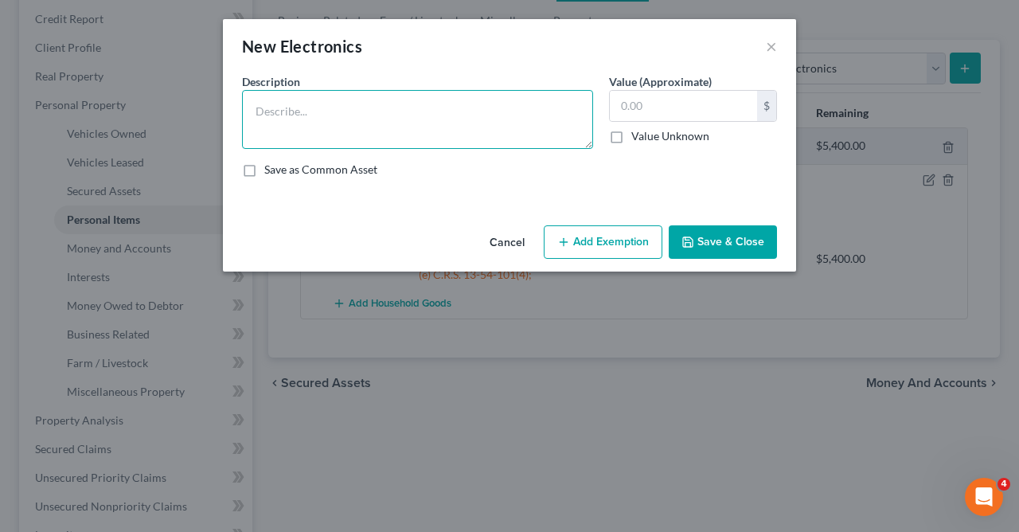
click at [527, 127] on textarea at bounding box center [417, 119] width 351 height 59
type textarea "t"
type textarea "Television ($50), computer system ($200), and cell phone ($100)."
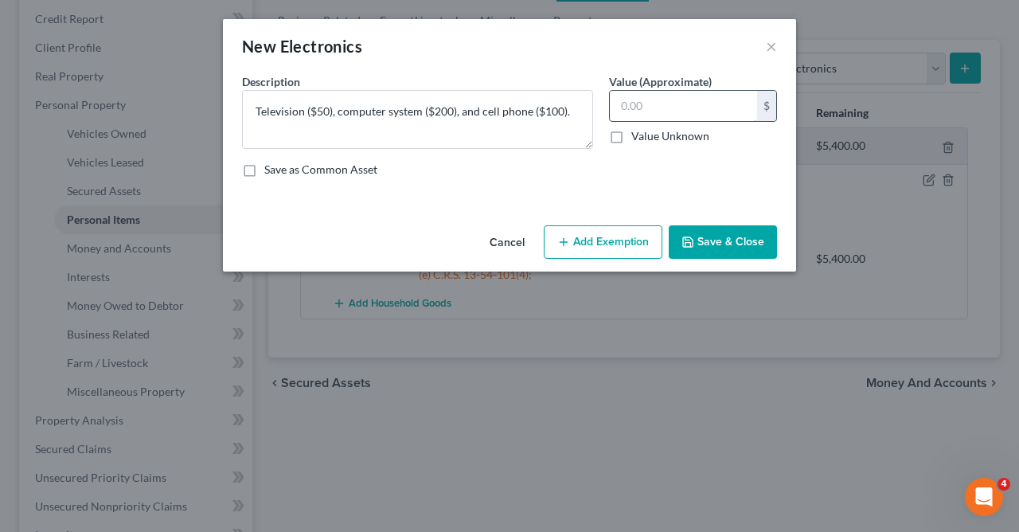
click at [659, 113] on input "text" at bounding box center [683, 106] width 147 height 30
type input "350.00"
click at [601, 244] on button "Add Exemption" at bounding box center [603, 241] width 119 height 33
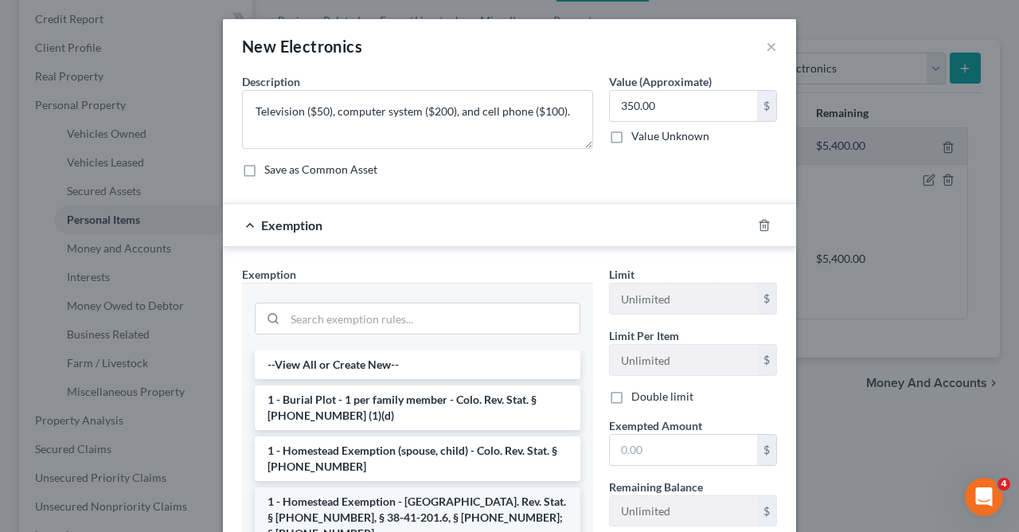
click at [429, 503] on li "1 - Homestead Exemption - Colo. Rev. Stat. § 38-41-201, § 38-41-201.6, § 38-41-…" at bounding box center [418, 517] width 326 height 61
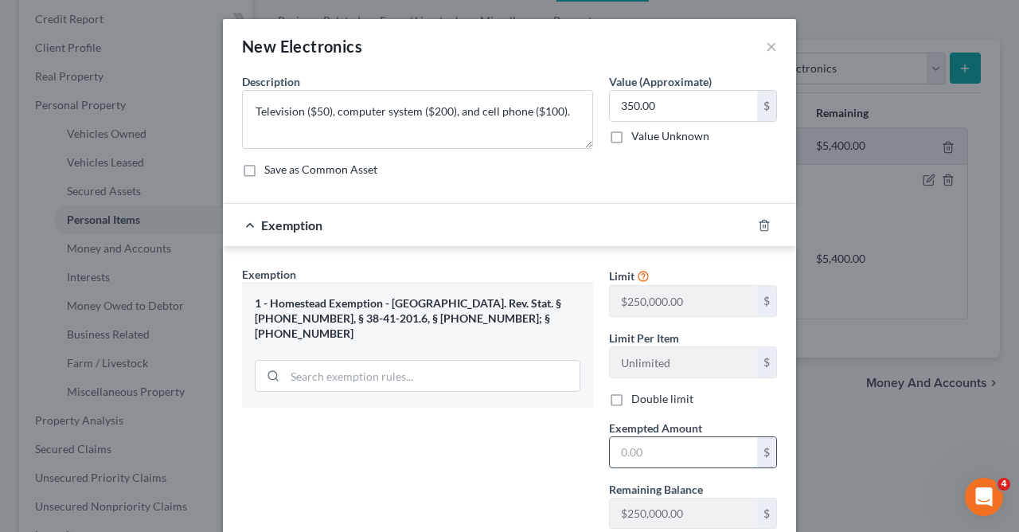
click at [687, 452] on input "text" at bounding box center [683, 452] width 147 height 30
type input "350.00"
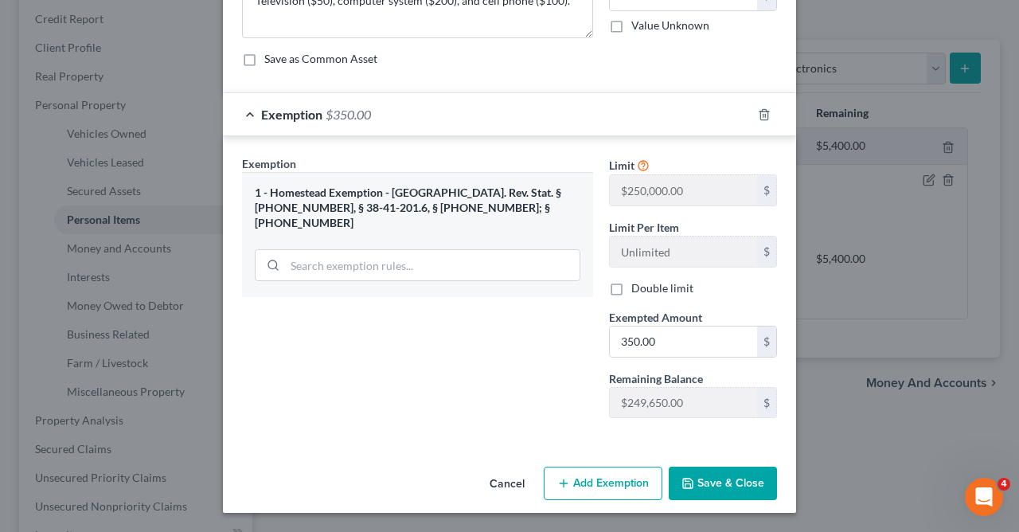
click at [698, 487] on button "Save & Close" at bounding box center [723, 483] width 108 height 33
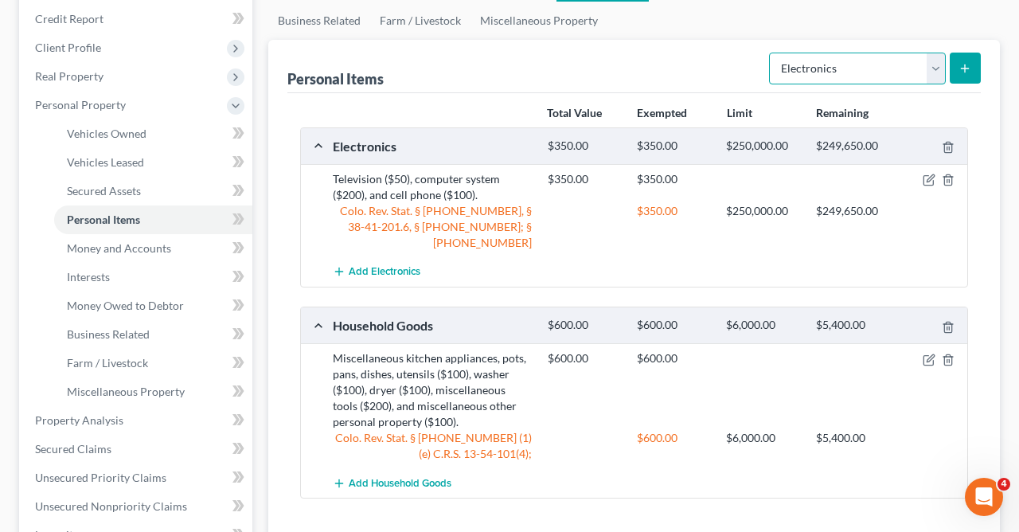
click at [769, 53] on select "Select Item Type Clothing Collectibles Of Value Electronics Firearms Household …" at bounding box center [857, 69] width 177 height 32
select select "firearms"
click option "Firearms" at bounding box center [0, 0] width 0 height 0
click at [965, 68] on line "submit" at bounding box center [965, 68] width 0 height 7
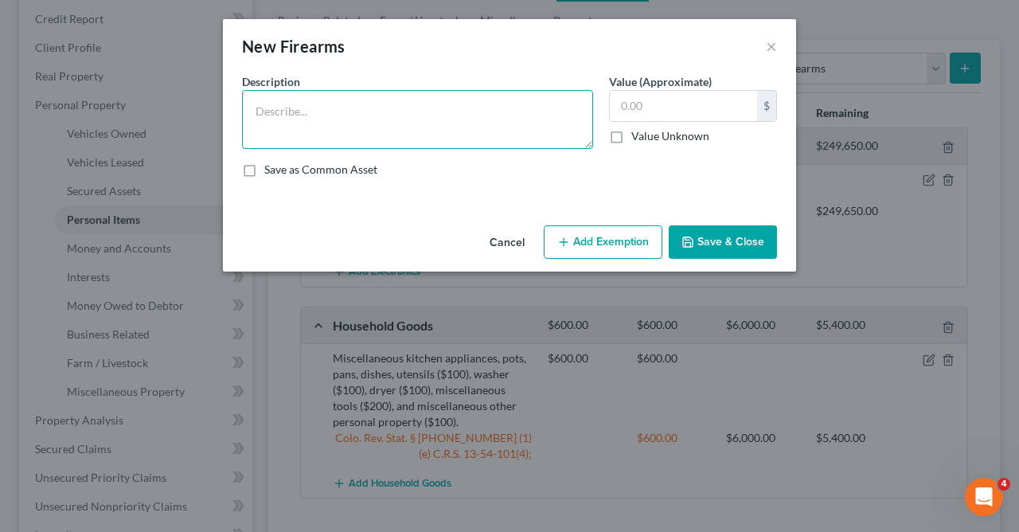
click at [550, 132] on textarea at bounding box center [417, 119] width 351 height 59
type textarea "Taurus public defender 410 snake gun."
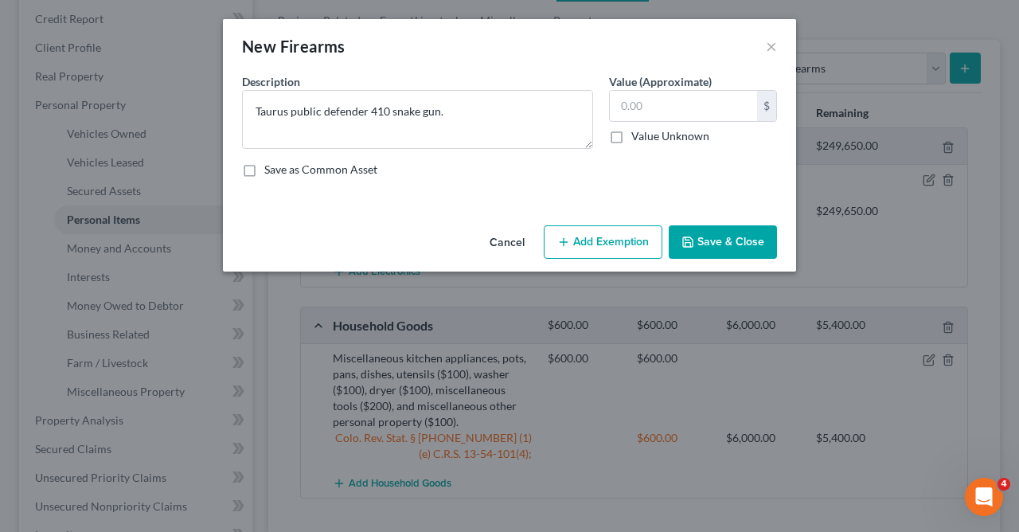
click at [722, 245] on button "Save & Close" at bounding box center [723, 241] width 108 height 33
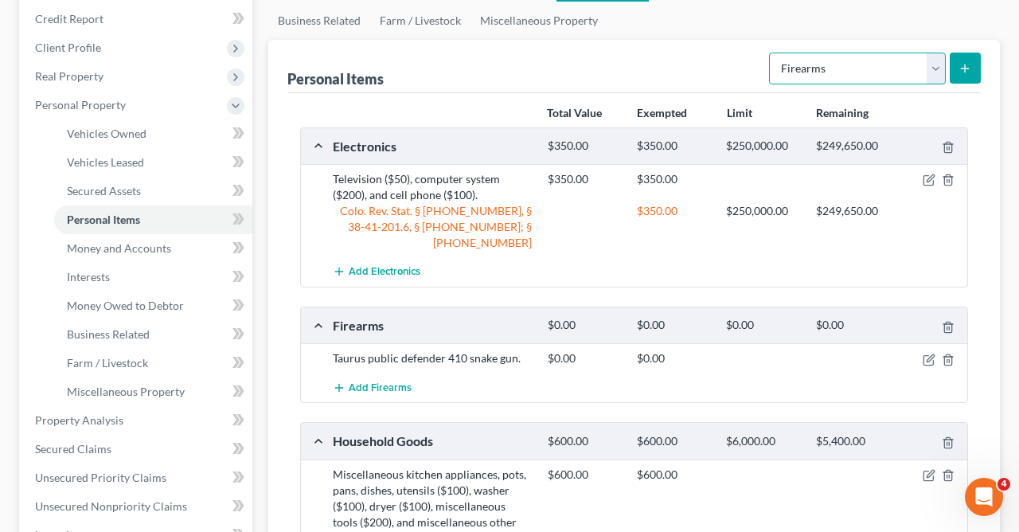
click at [769, 53] on select "Select Item Type Clothing Collectibles Of Value Electronics Firearms Household …" at bounding box center [857, 69] width 177 height 32
select select "clothing"
click option "Clothing" at bounding box center [0, 0] width 0 height 0
click at [964, 62] on icon "submit" at bounding box center [965, 68] width 13 height 13
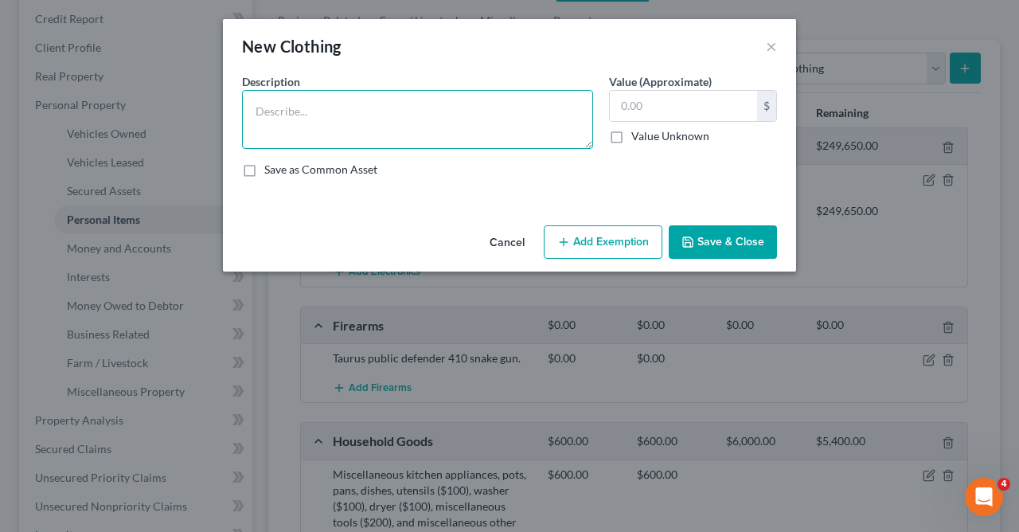
click at [546, 125] on textarea at bounding box center [417, 119] width 351 height 59
type textarea "Miscellaneous necessary wearing apparel."
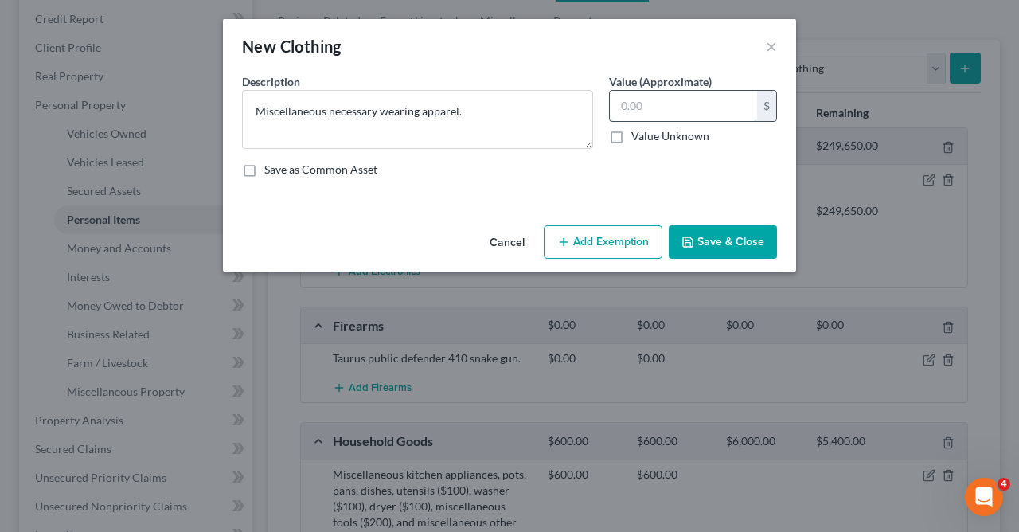
click at [655, 100] on input "text" at bounding box center [683, 106] width 147 height 30
type input "150.00"
click at [604, 233] on button "Add Exemption" at bounding box center [603, 241] width 119 height 33
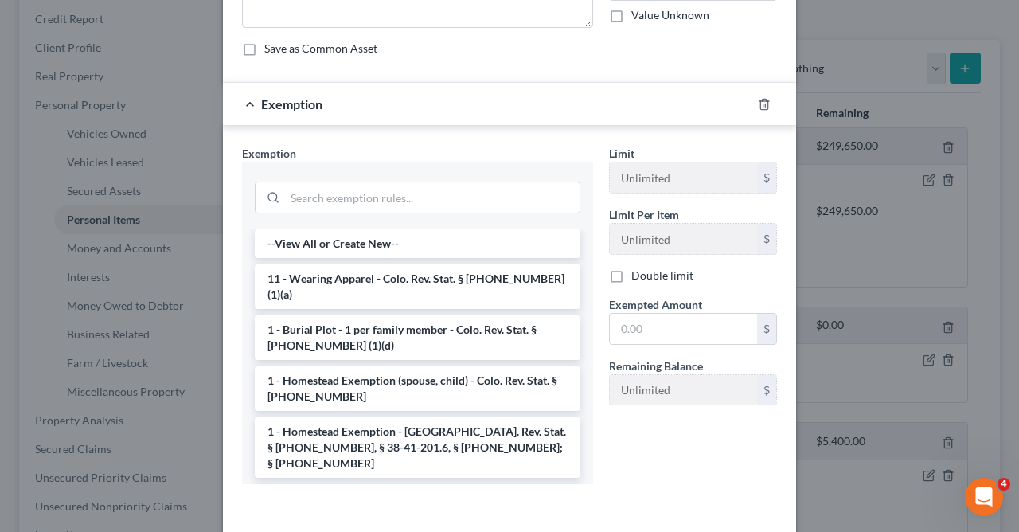
scroll to position [179, 0]
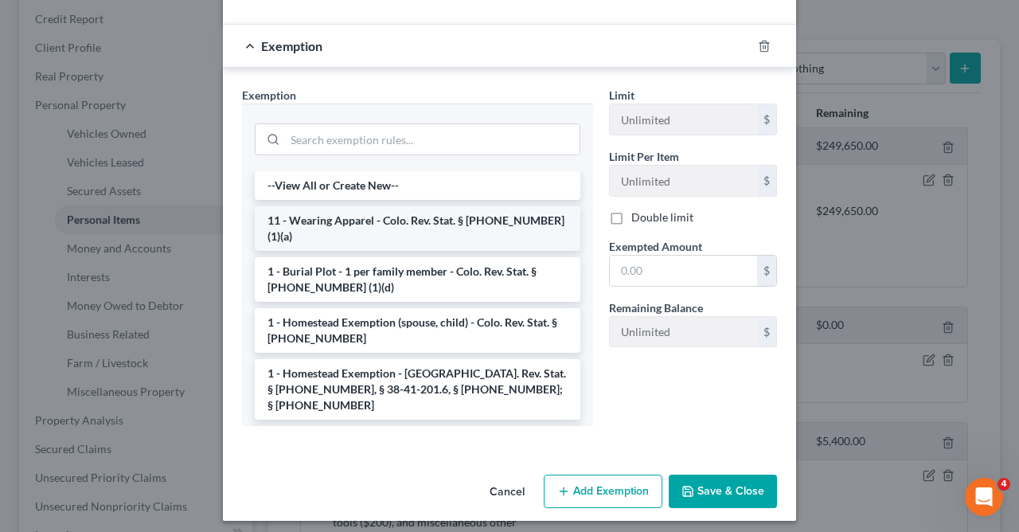
click at [524, 217] on li "11 - Wearing Apparel - Colo. Rev. Stat. § 13-54-102 (1)(a)" at bounding box center [418, 228] width 326 height 45
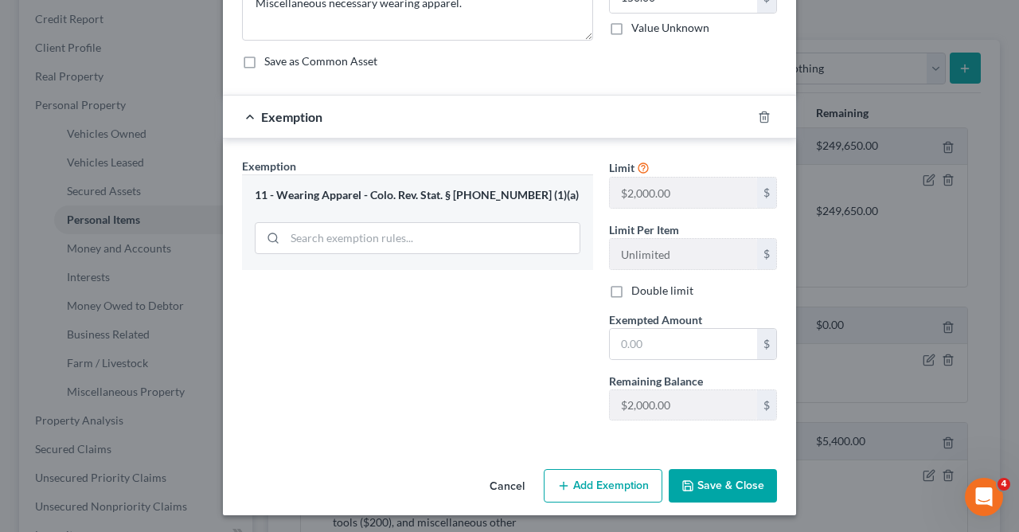
scroll to position [0, 0]
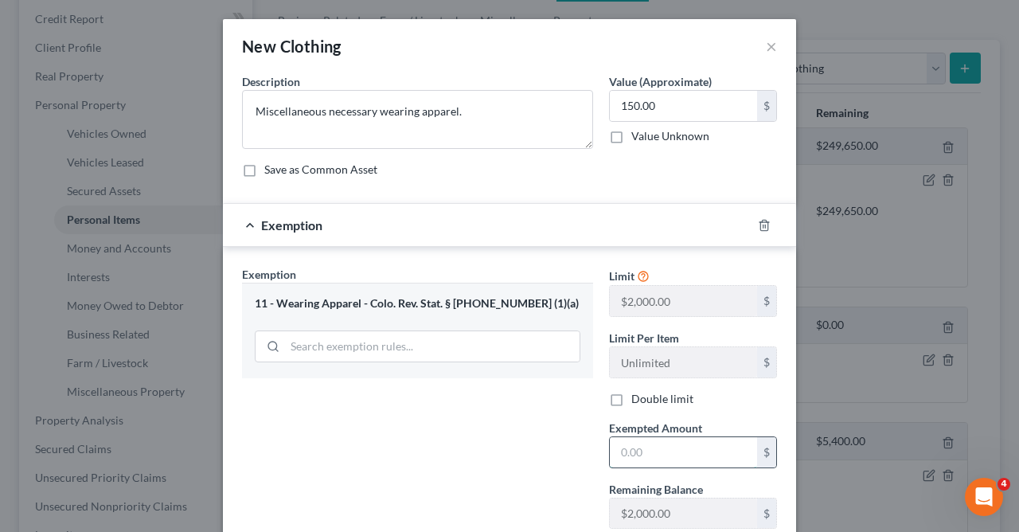
click at [662, 452] on input "text" at bounding box center [683, 452] width 147 height 30
type input "150.00"
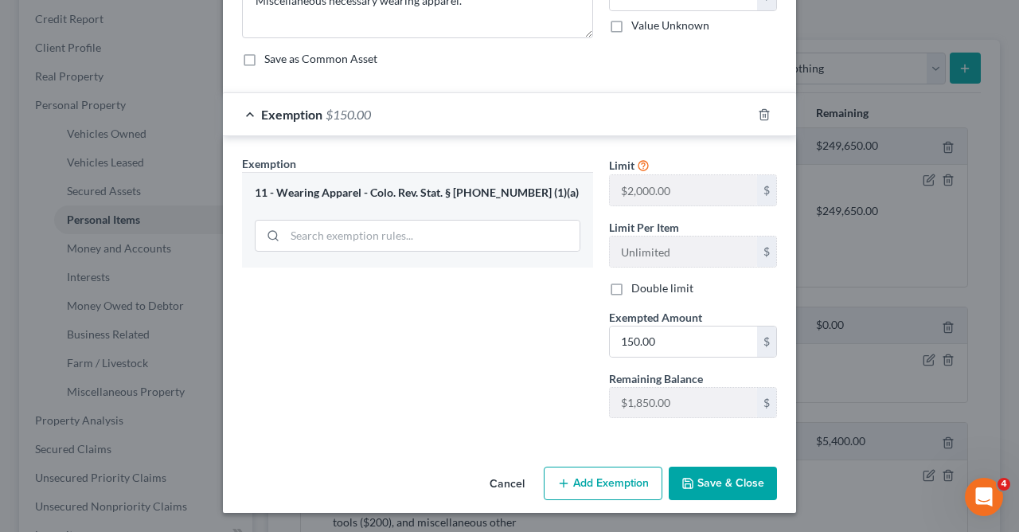
click at [717, 486] on button "Save & Close" at bounding box center [723, 483] width 108 height 33
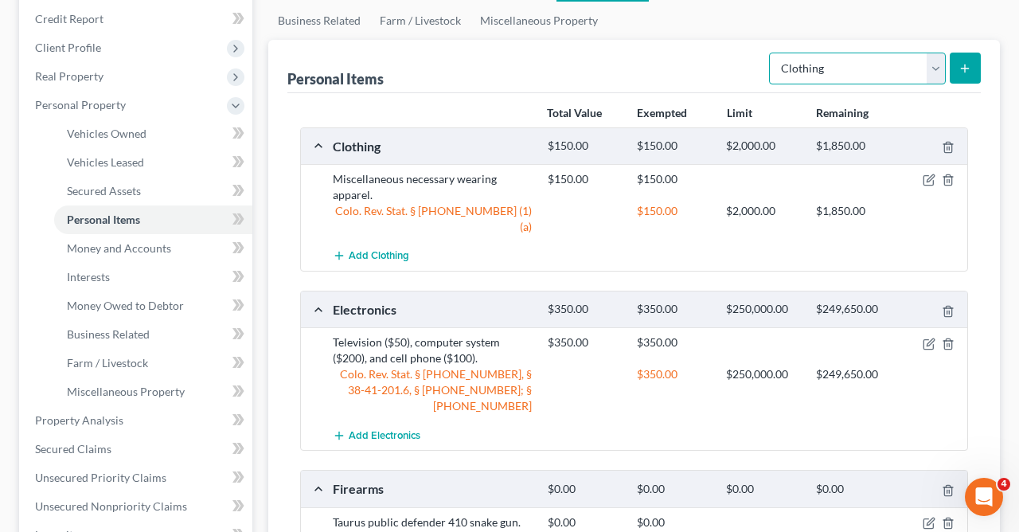
click at [769, 53] on select "Select Item Type Clothing Collectibles Of Value Electronics Firearms Household …" at bounding box center [857, 69] width 177 height 32
select select "jewelry"
click option "Jewelry" at bounding box center [0, 0] width 0 height 0
click at [967, 67] on icon "submit" at bounding box center [965, 68] width 13 height 13
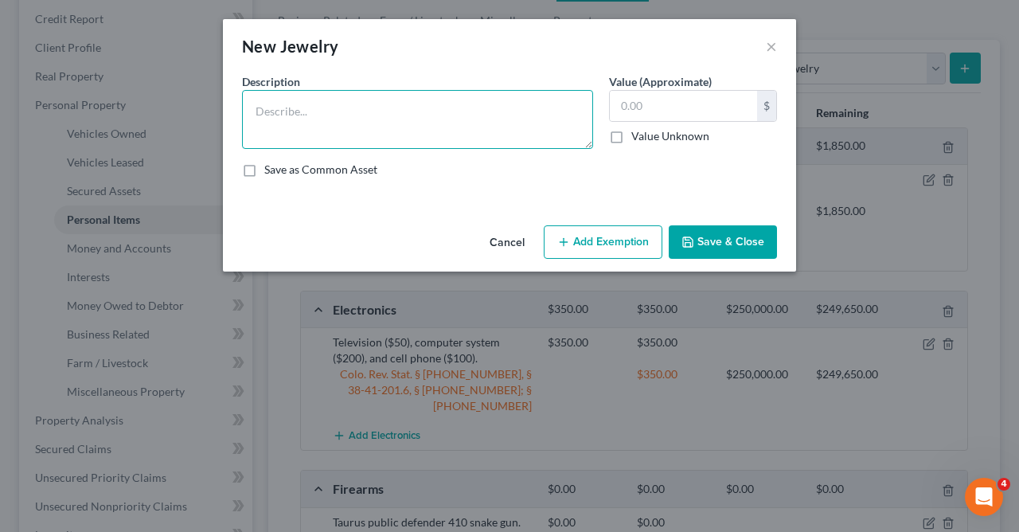
click at [510, 111] on textarea at bounding box center [417, 119] width 351 height 59
type textarea "Wedding ring ($250), watch(es) ($100), and miscellaneous jewelry ($40)."
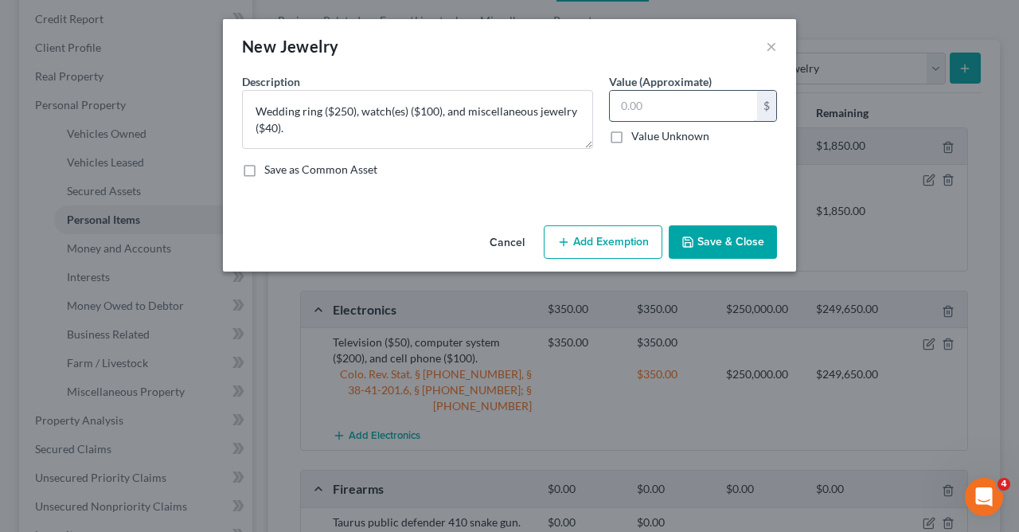
click at [655, 108] on input "text" at bounding box center [683, 106] width 147 height 30
type input "400.00"
click at [577, 241] on button "Add Exemption" at bounding box center [603, 241] width 119 height 33
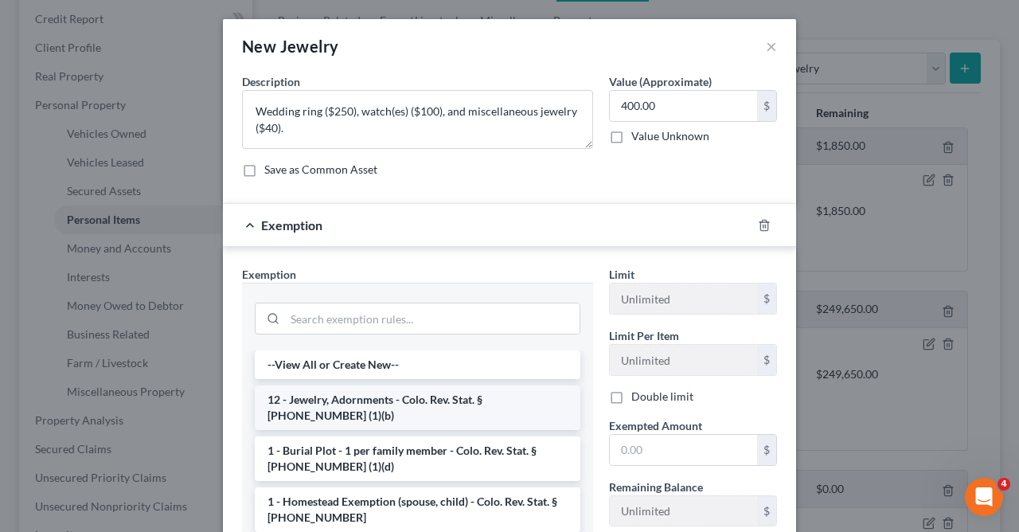
click at [475, 398] on li "12 - Jewelry, Adornments - Colo. Rev. Stat. § 13-54-102 (1)(b)" at bounding box center [418, 407] width 326 height 45
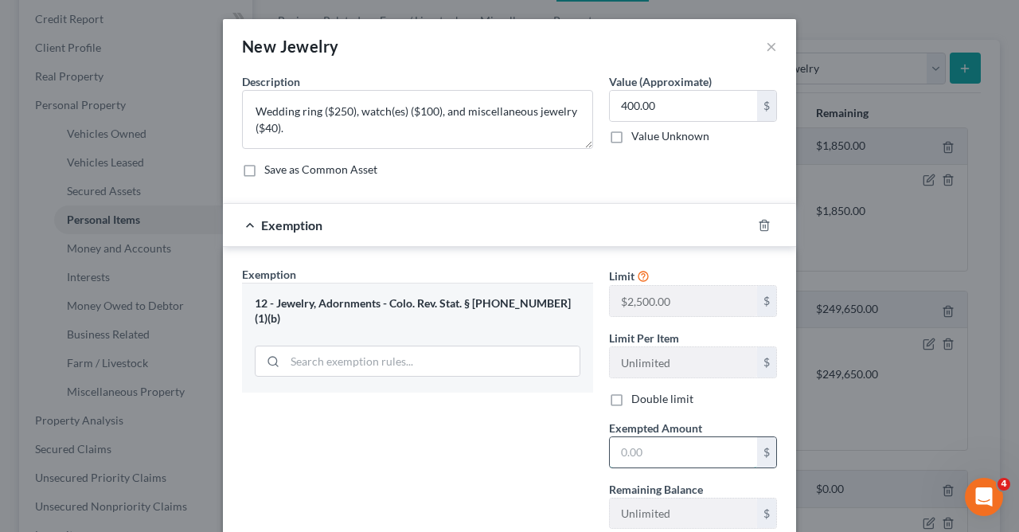
click at [660, 450] on input "text" at bounding box center [683, 452] width 147 height 30
type input "400.00"
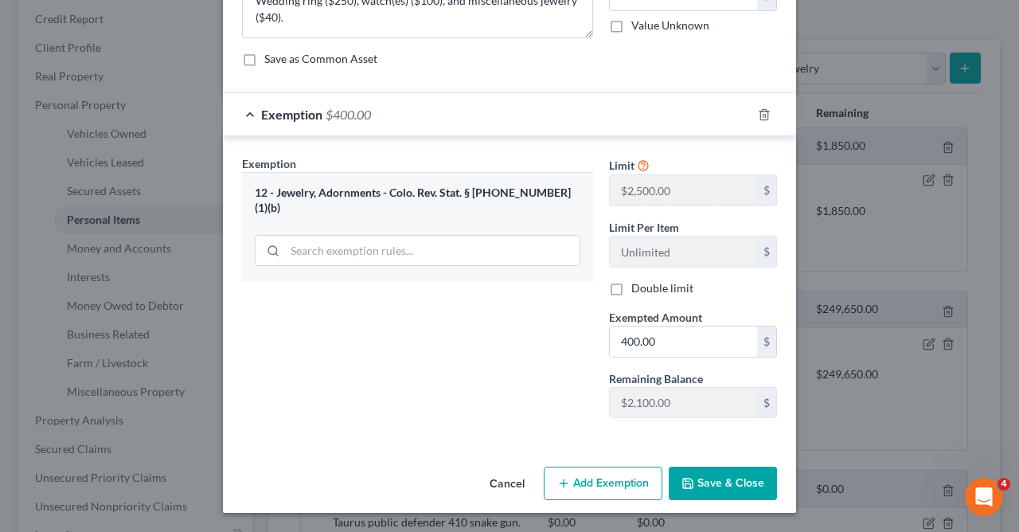
click at [710, 480] on button "Save & Close" at bounding box center [723, 483] width 108 height 33
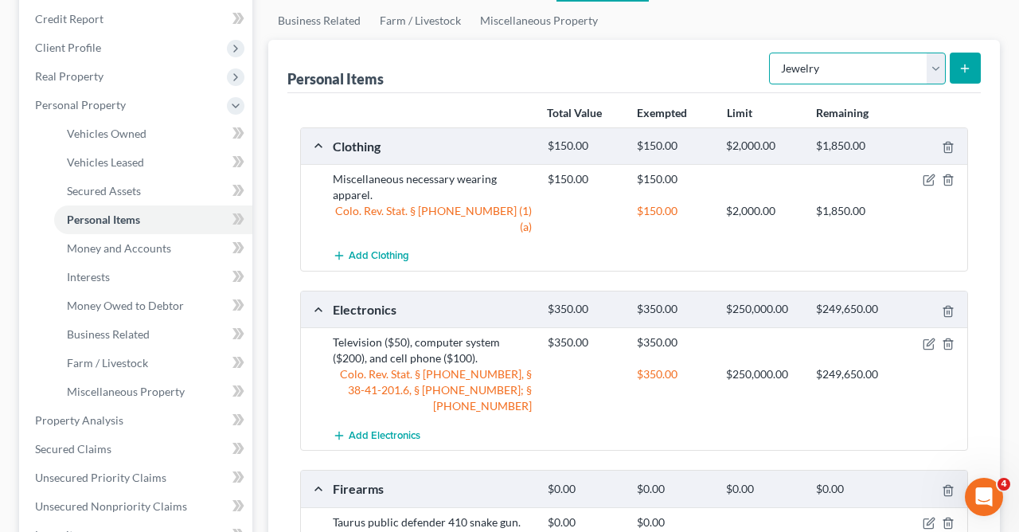
click at [769, 53] on select "Select Item Type Clothing Collectibles Of Value Electronics Firearms Household …" at bounding box center [857, 69] width 177 height 32
select select "sports_and_hobby_equipment"
click option "Sports & Hobby Equipment" at bounding box center [0, 0] width 0 height 0
click at [968, 66] on icon "submit" at bounding box center [965, 68] width 13 height 13
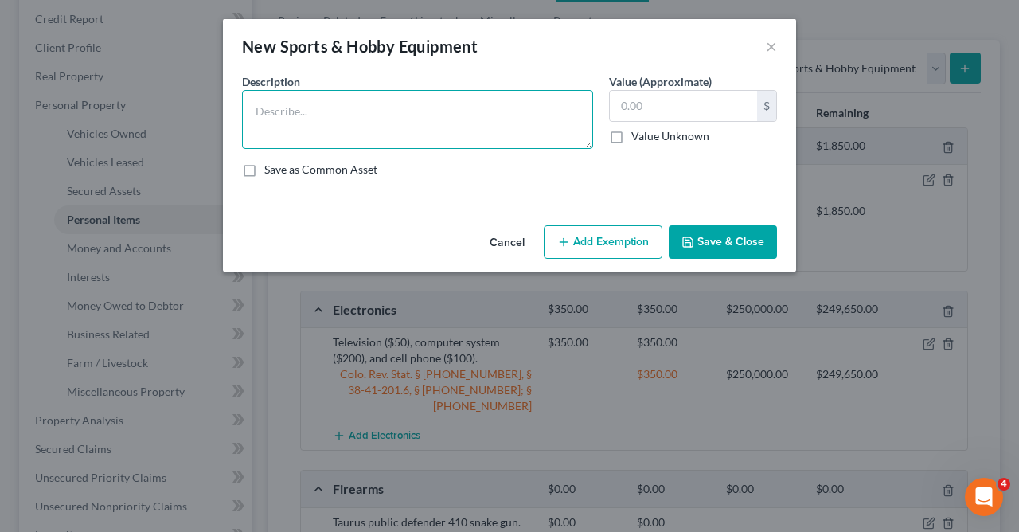
click at [507, 124] on textarea at bounding box center [417, 119] width 351 height 59
type textarea "Metal detector."
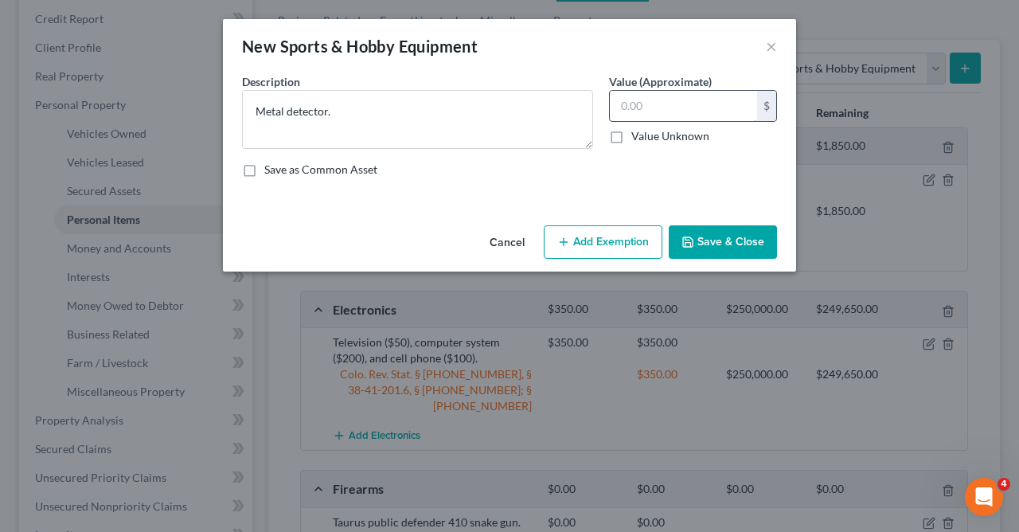
click at [686, 110] on input "text" at bounding box center [683, 106] width 147 height 30
type input "100.00"
click at [733, 238] on button "Save & Close" at bounding box center [723, 241] width 108 height 33
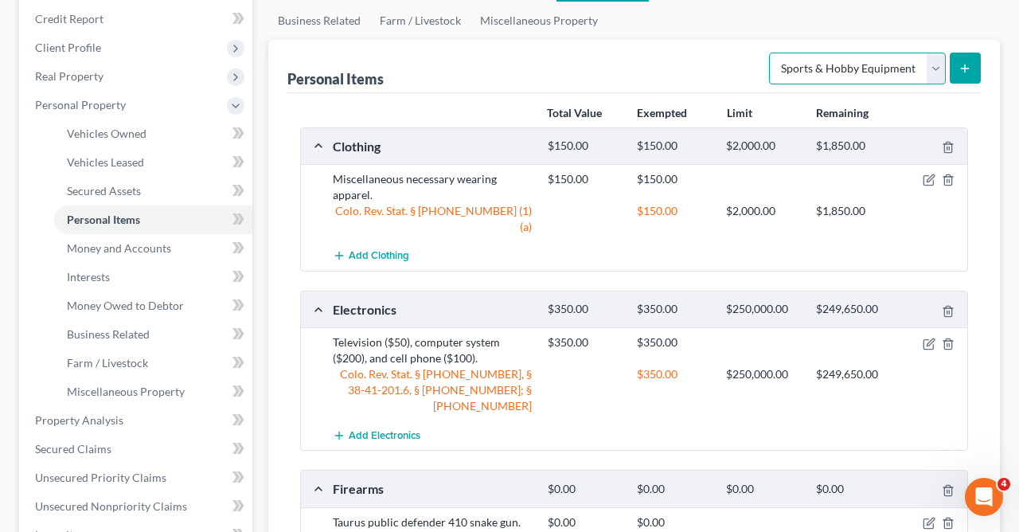
click at [769, 53] on select "Select Item Type Clothing Collectibles Of Value Electronics Firearms Household …" at bounding box center [857, 69] width 177 height 32
select select "pets"
click option "Pet(s)" at bounding box center [0, 0] width 0 height 0
click at [967, 65] on icon "submit" at bounding box center [965, 68] width 13 height 13
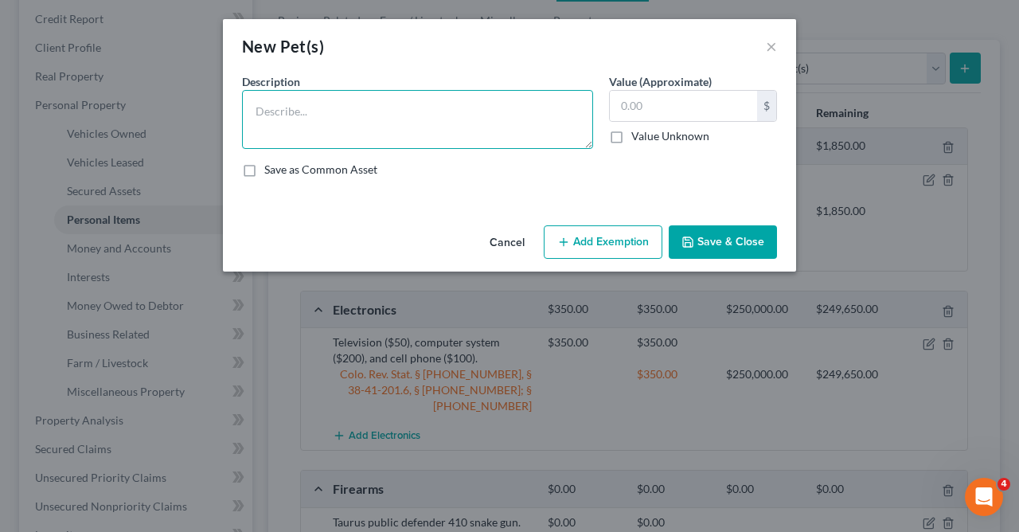
click at [465, 142] on textarea at bounding box center [417, 119] width 351 height 59
type textarea "Two non-purebred, non-registered, spayed/neutered dogs."
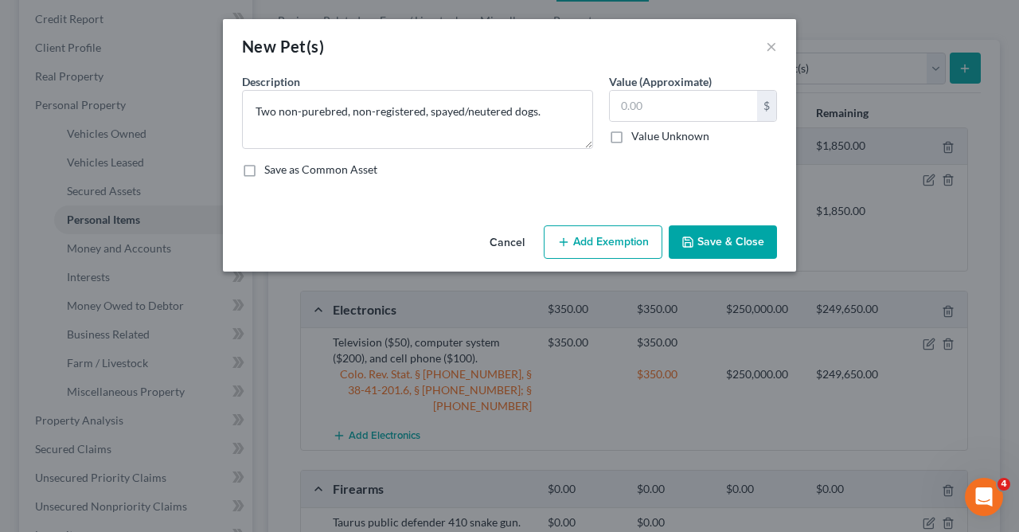
click at [632, 139] on label "Value Unknown" at bounding box center [671, 136] width 78 height 16
click at [638, 139] on input "Value Unknown" at bounding box center [643, 133] width 10 height 10
checkbox input "true"
type input "0.00"
click at [720, 242] on button "Save & Close" at bounding box center [723, 241] width 108 height 33
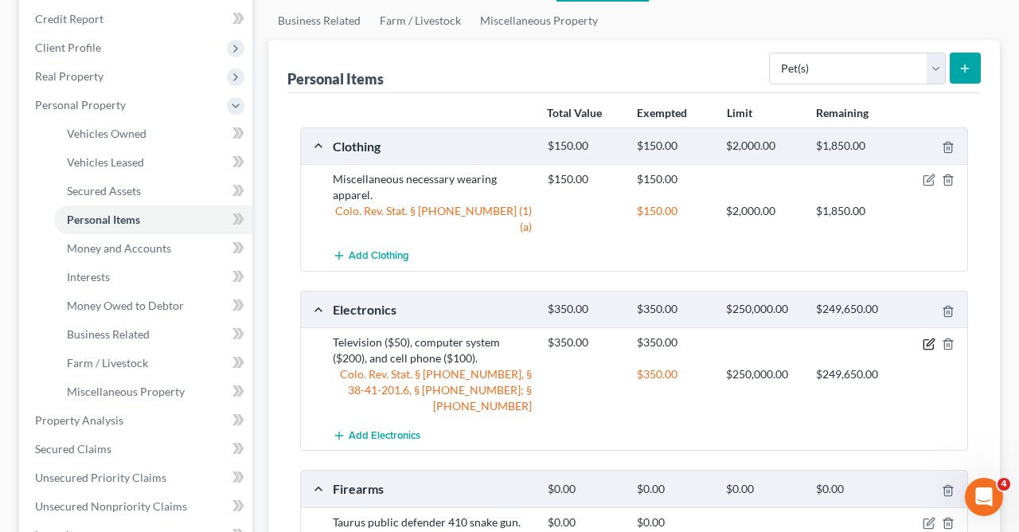
click at [926, 338] on icon "button" at bounding box center [929, 344] width 13 height 13
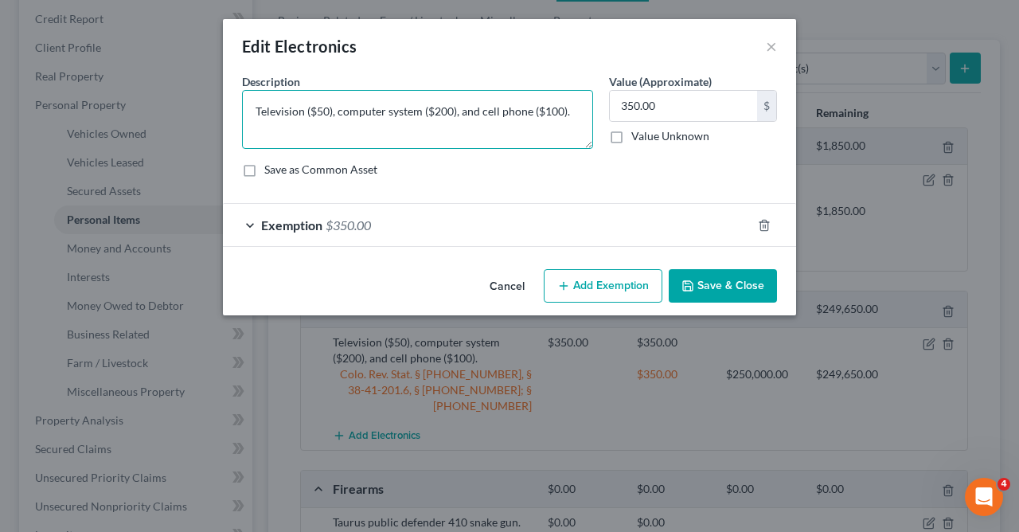
click at [550, 131] on textarea "Television ($50), computer system ($200), and cell phone ($100)." at bounding box center [417, 119] width 351 height 59
type textarea "Television ($50), computer system ($200), cell phone ($100), GPS navigation uni…"
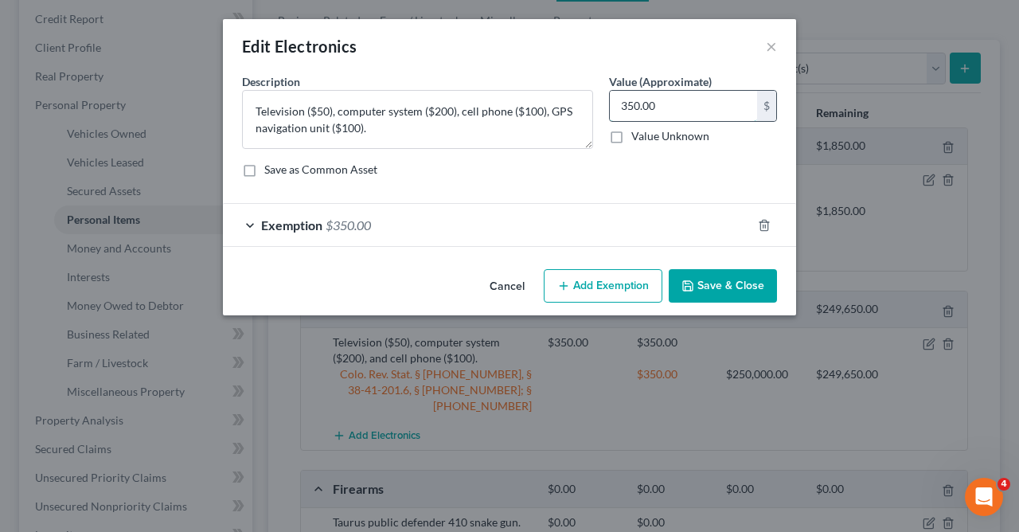
click at [628, 103] on input "350.00" at bounding box center [683, 106] width 147 height 30
type input "450.00"
click at [457, 223] on div "Exemption $350.00" at bounding box center [487, 225] width 529 height 42
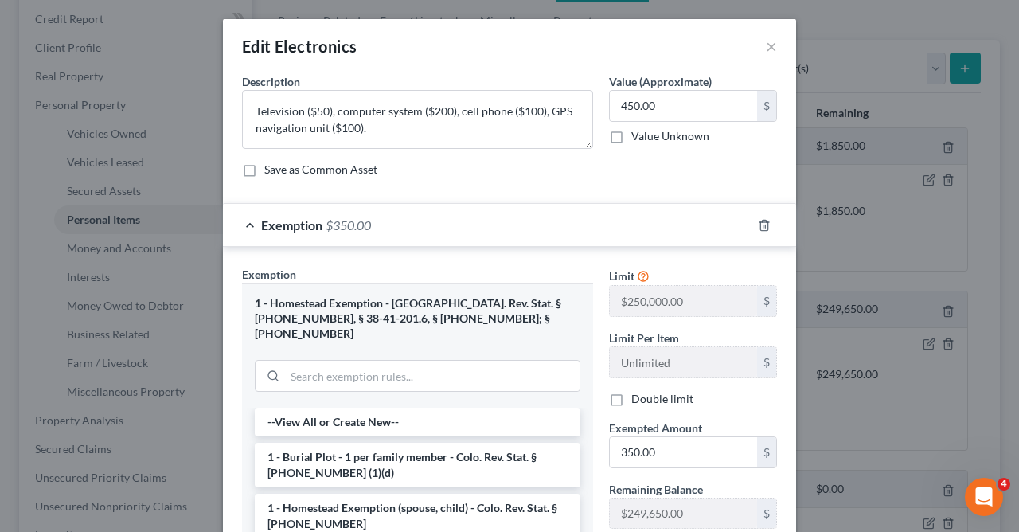
drag, startPoint x: 394, startPoint y: 227, endPoint x: 589, endPoint y: 395, distance: 256.9
click at [589, 395] on div "Exemption $350.00 Exemption Set must be selected for CA. Exemption * 1 - Homest…" at bounding box center [509, 446] width 573 height 486
click at [633, 452] on input "350.00" at bounding box center [683, 452] width 147 height 30
type input "450.00"
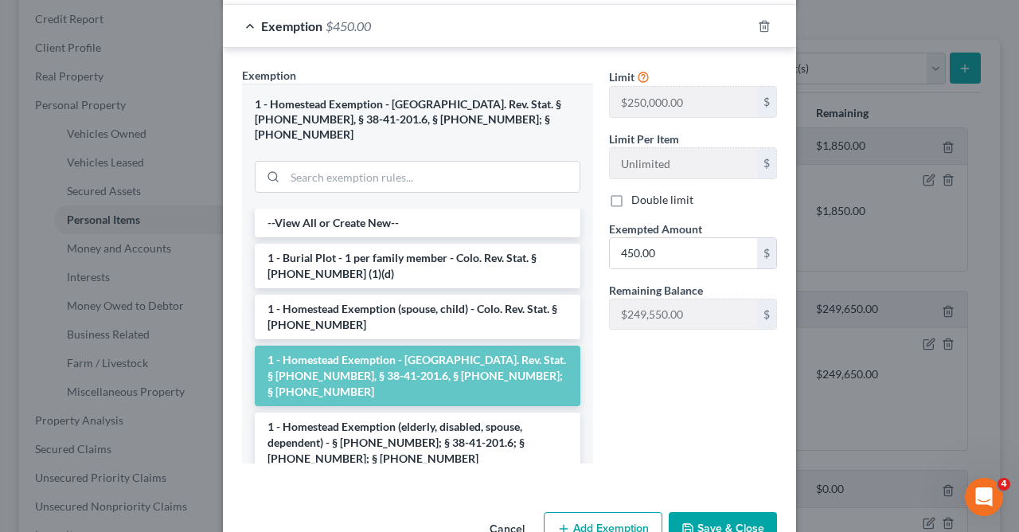
scroll to position [229, 0]
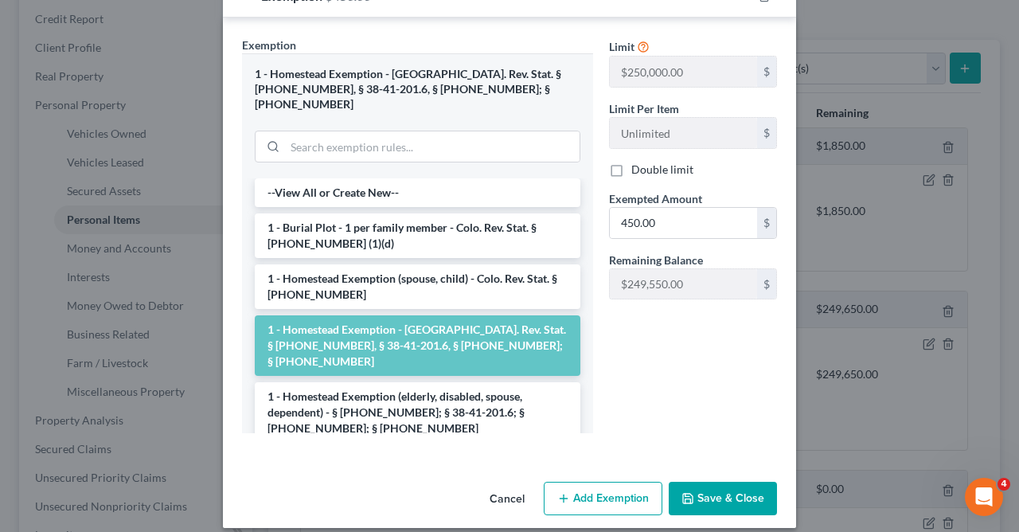
click at [722, 482] on button "Save & Close" at bounding box center [723, 498] width 108 height 33
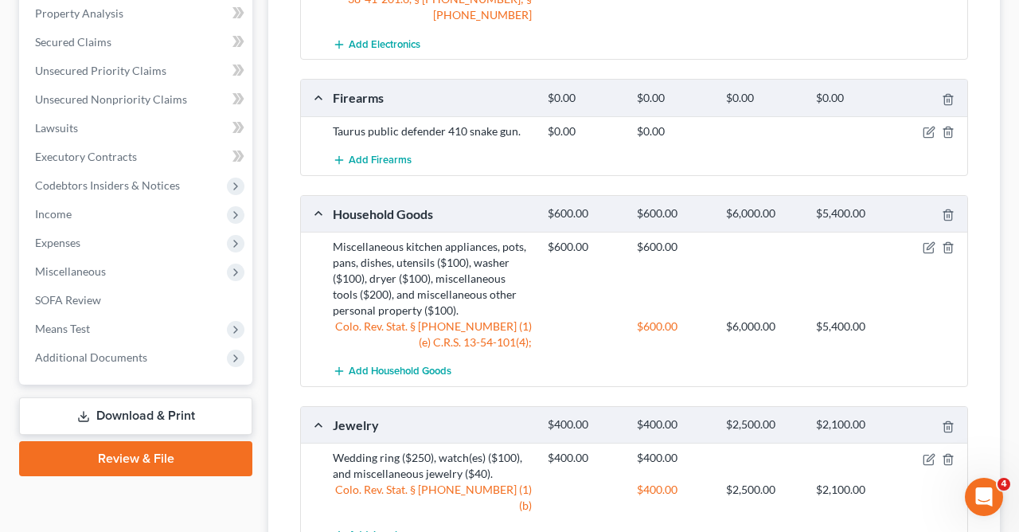
scroll to position [612, 0]
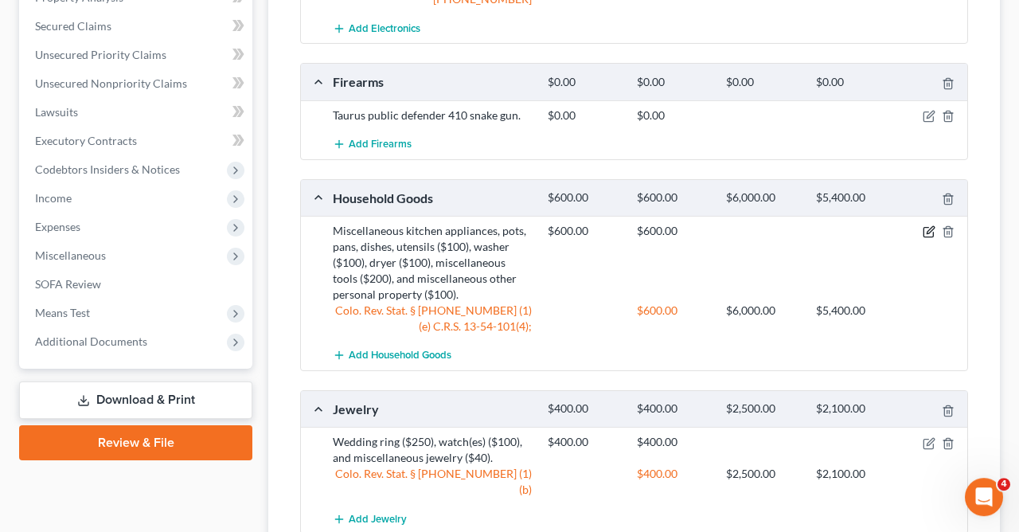
click at [929, 227] on icon "button" at bounding box center [930, 230] width 7 height 7
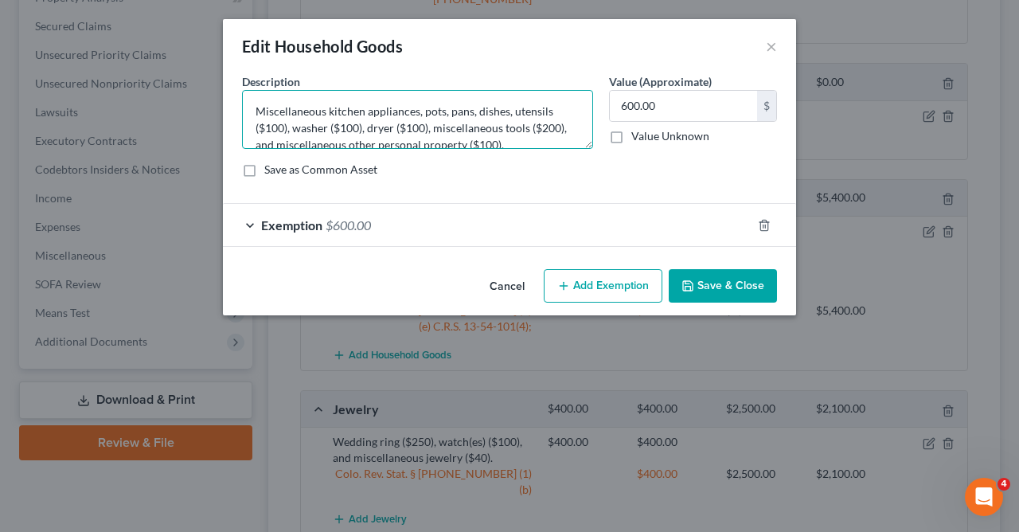
click at [573, 128] on textarea "Miscellaneous kitchen appliances, pots, pans, dishes, utensils ($100), washer (…" at bounding box center [417, 119] width 351 height 59
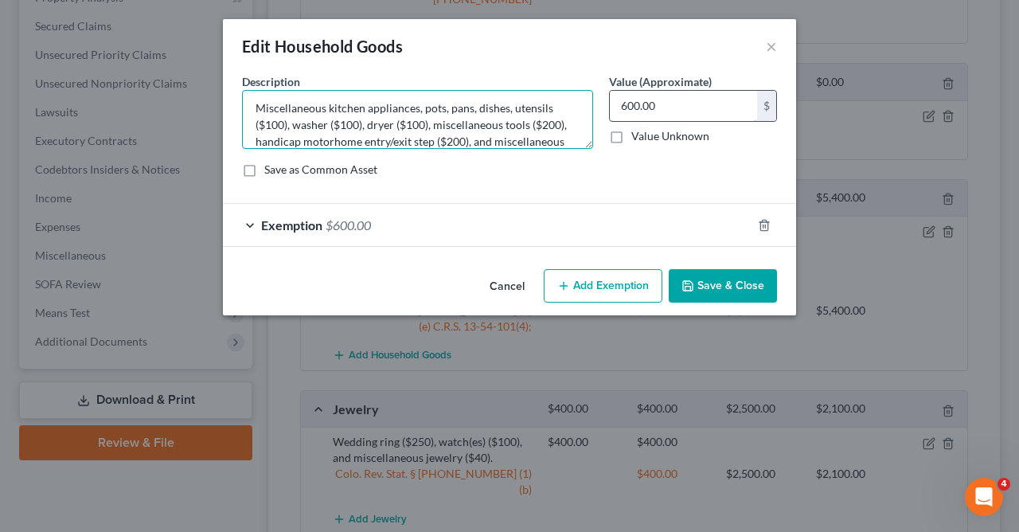
type textarea "Miscellaneous kitchen appliances, pots, pans, dishes, utensils ($100), washer (…"
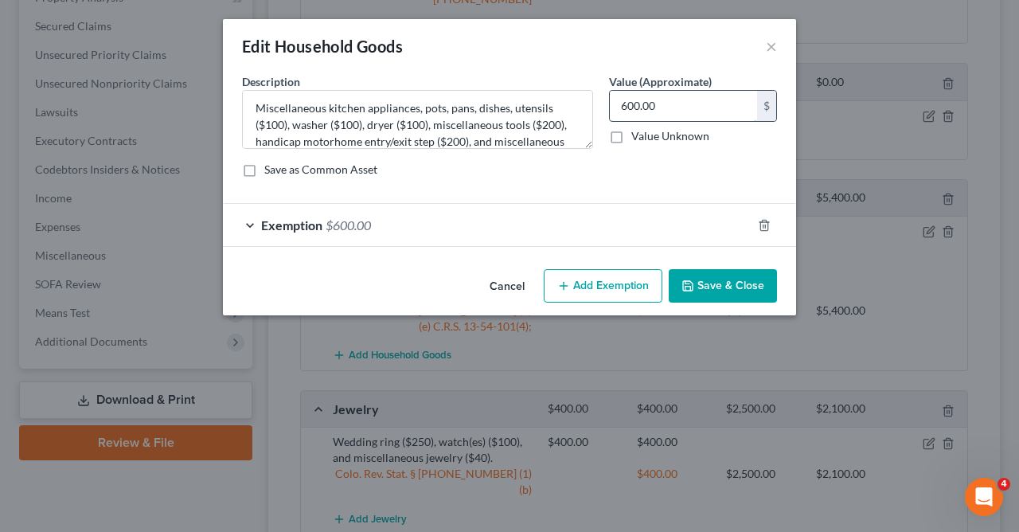
click at [626, 105] on input "600.00" at bounding box center [683, 106] width 147 height 30
type input "800.00"
click at [383, 231] on div "Exemption $600.00" at bounding box center [487, 225] width 529 height 42
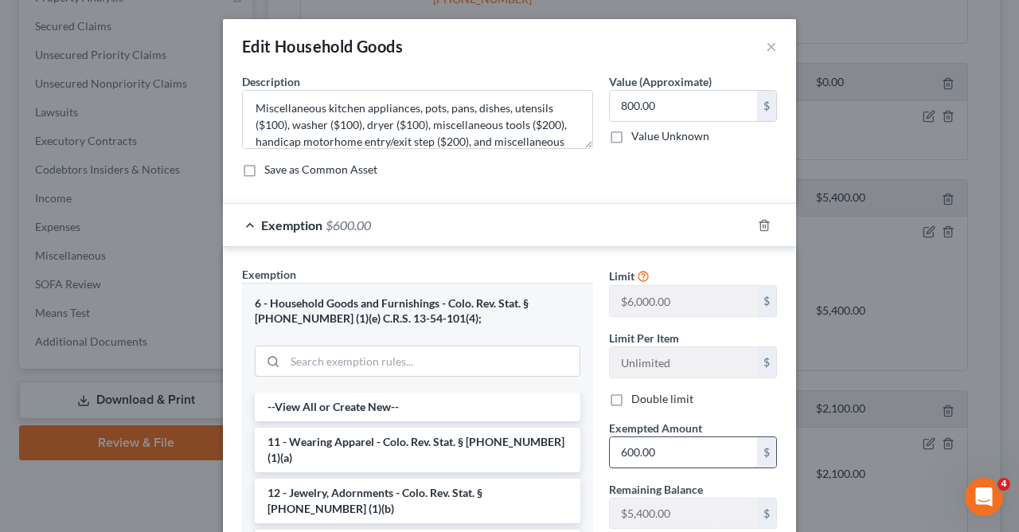
click at [661, 460] on input "600.00" at bounding box center [683, 452] width 147 height 30
type input "800.00"
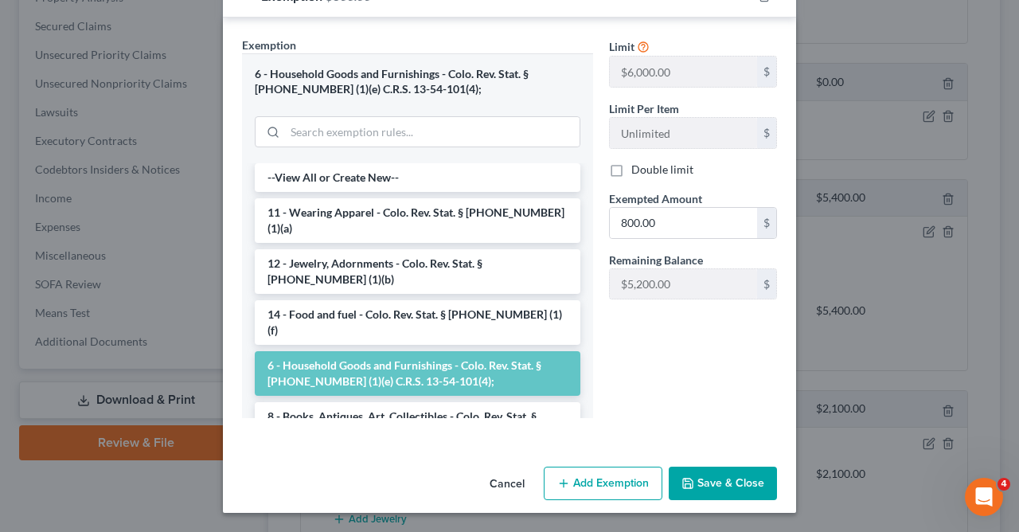
click at [715, 483] on button "Save & Close" at bounding box center [723, 483] width 108 height 33
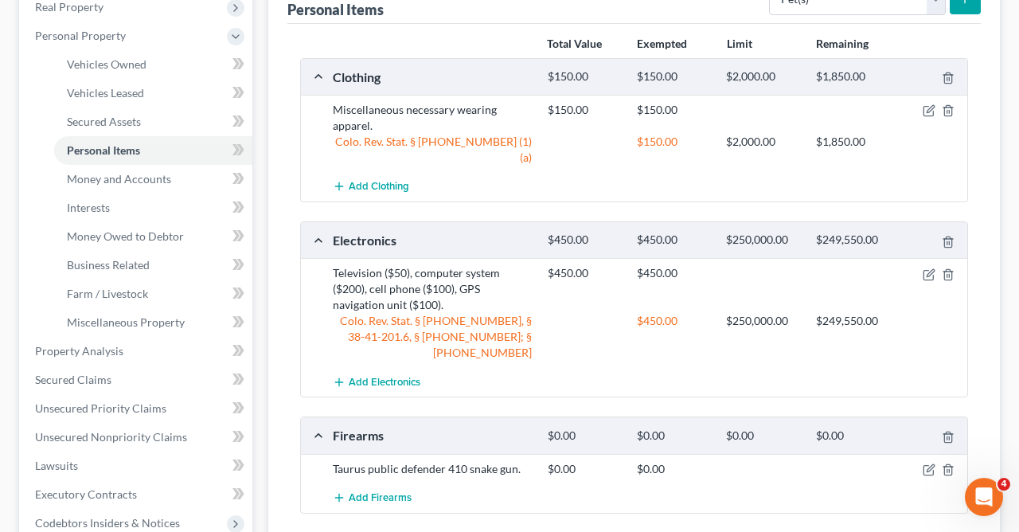
scroll to position [305, 0]
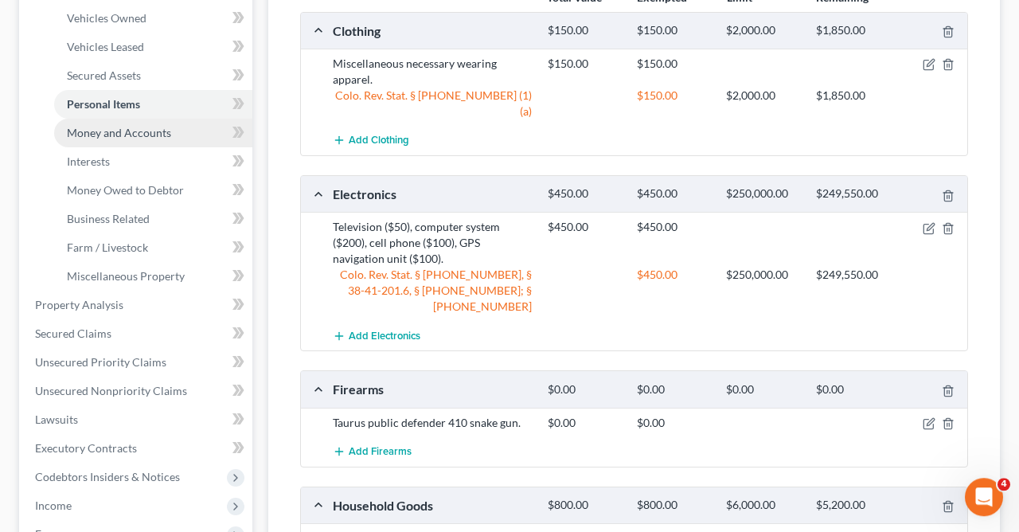
click at [146, 131] on span "Money and Accounts" at bounding box center [119, 133] width 104 height 14
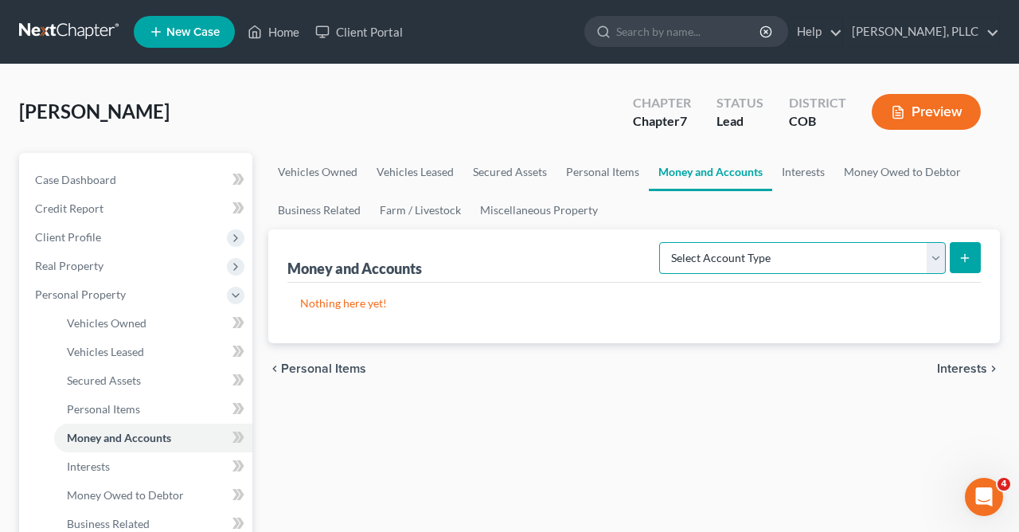
click at [659, 242] on select "Select Account Type Brokerage Cash on Hand Certificates of Deposit Checking Acc…" at bounding box center [802, 258] width 287 height 32
select select "cash_on_hand"
click option "Cash on Hand" at bounding box center [0, 0] width 0 height 0
click at [968, 252] on icon "submit" at bounding box center [965, 258] width 13 height 13
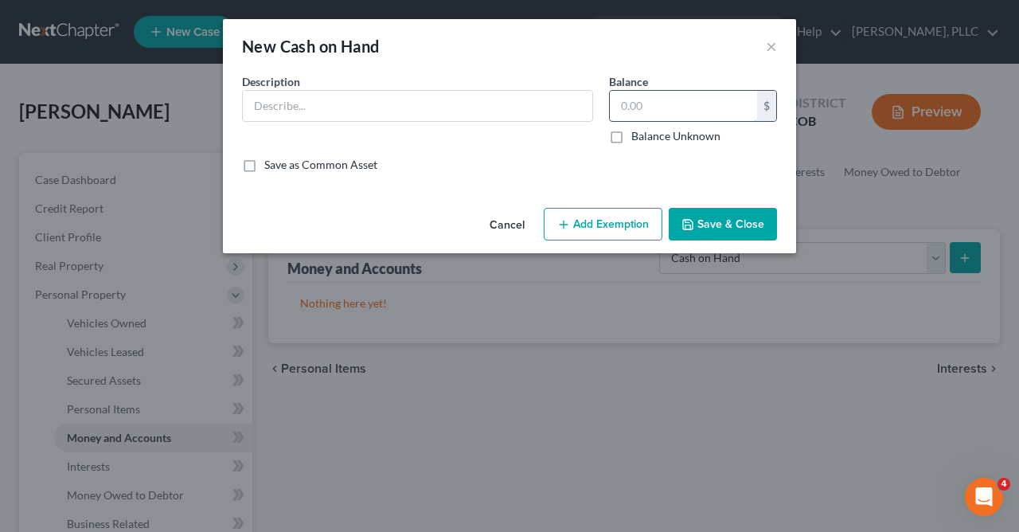
click at [661, 104] on input "text" at bounding box center [683, 106] width 147 height 30
click at [720, 217] on button "Save & Close" at bounding box center [723, 224] width 108 height 33
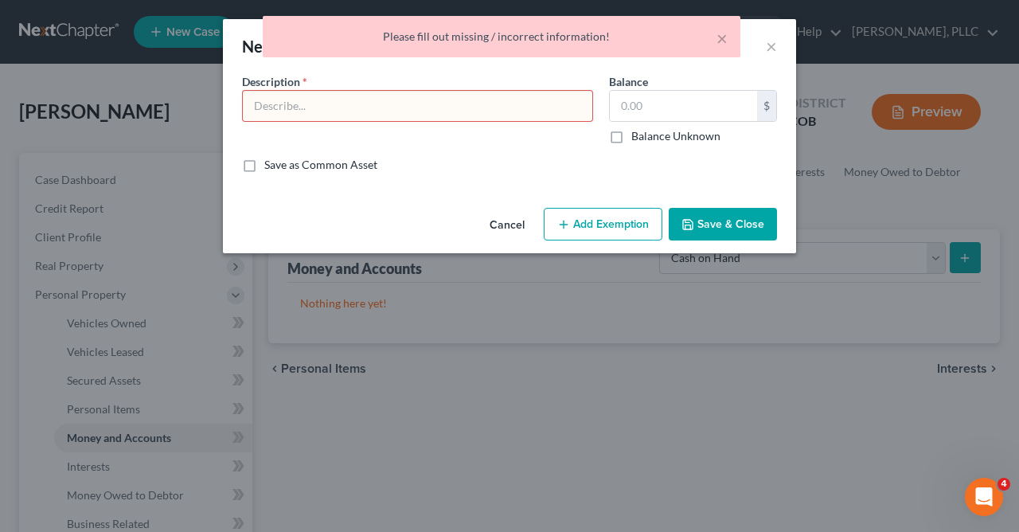
click at [720, 217] on button "Save & Close" at bounding box center [723, 224] width 108 height 33
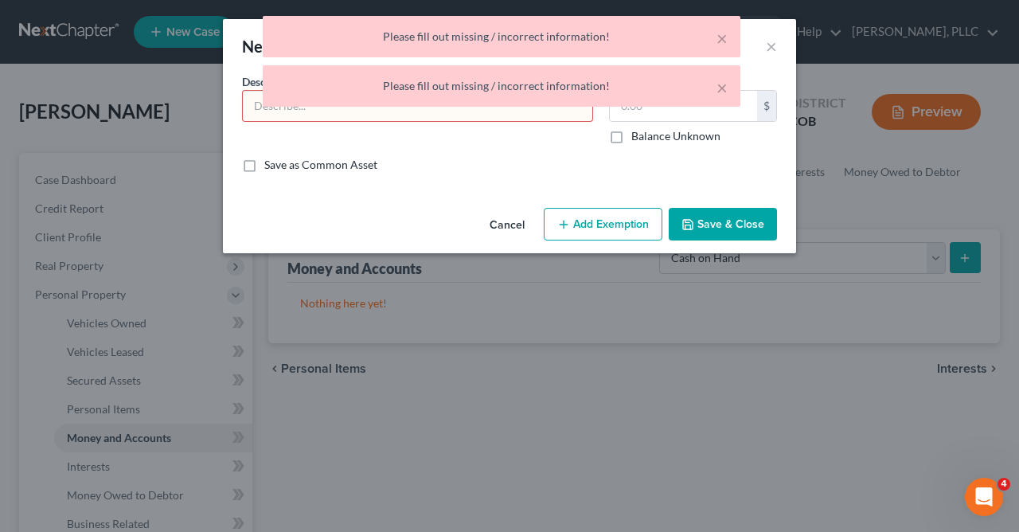
click at [549, 117] on input "text" at bounding box center [418, 106] width 350 height 30
click at [722, 85] on button "×" at bounding box center [722, 87] width 11 height 19
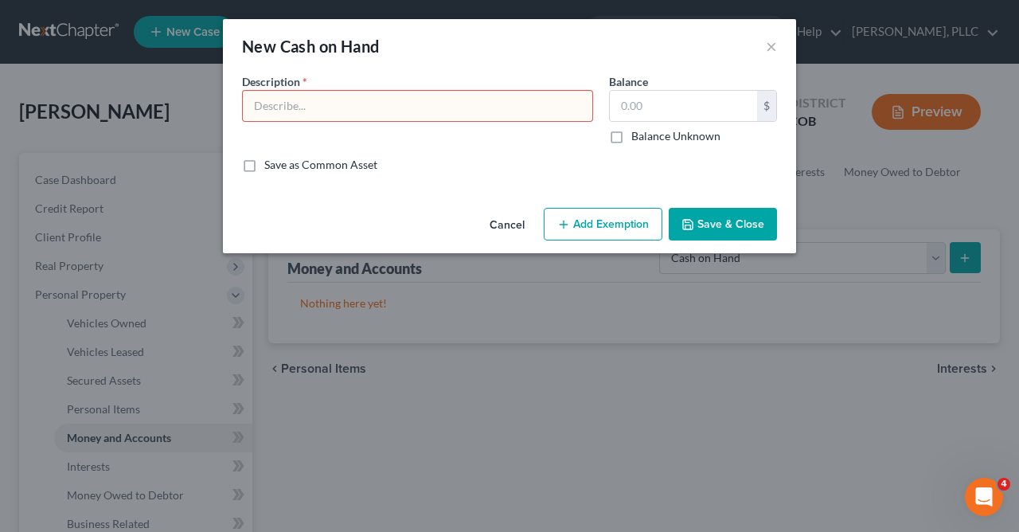
click at [721, 37] on div "New Cash on Hand ×" at bounding box center [509, 46] width 573 height 54
click at [538, 107] on input "text" at bounding box center [418, 106] width 350 height 30
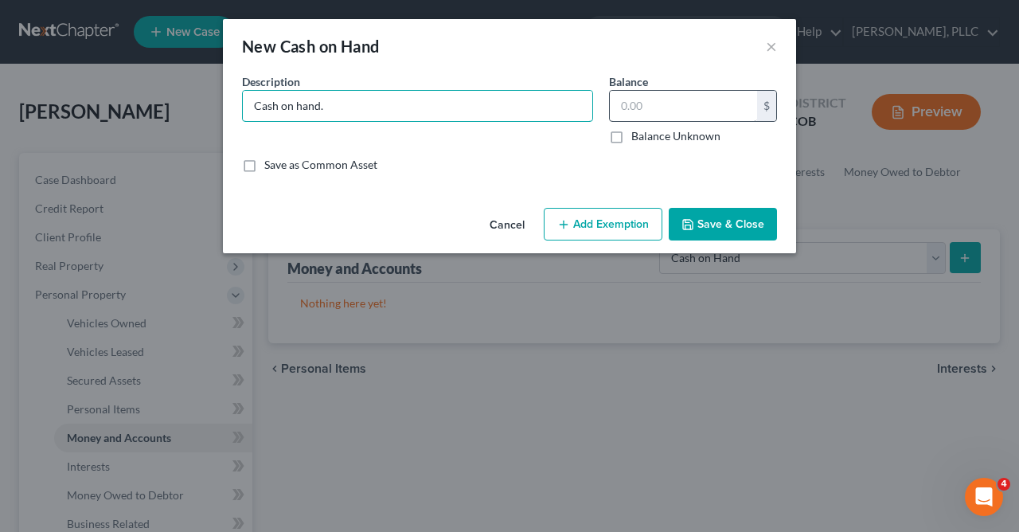
type input "Cash on hand."
click at [677, 108] on input "text" at bounding box center [683, 106] width 147 height 30
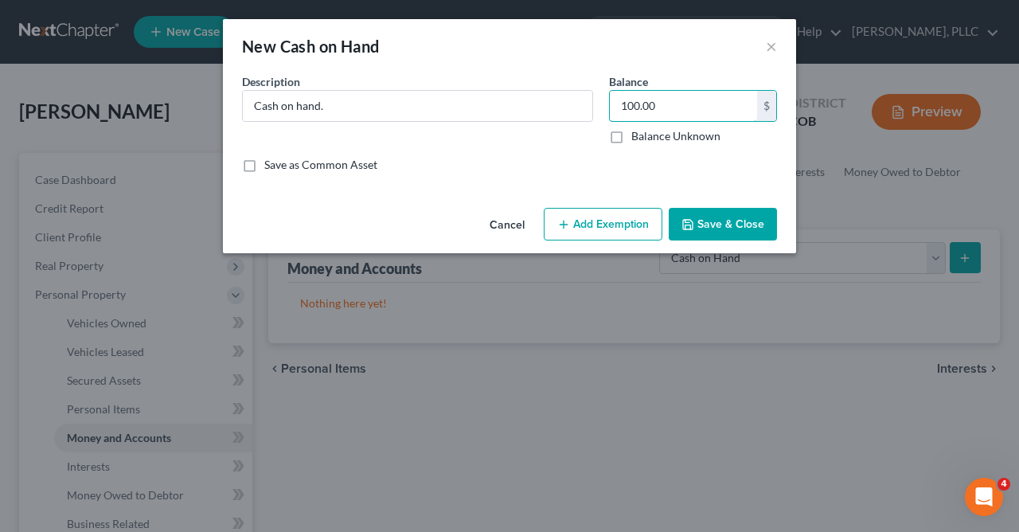
type input "100.00"
click at [730, 222] on button "Save & Close" at bounding box center [723, 224] width 108 height 33
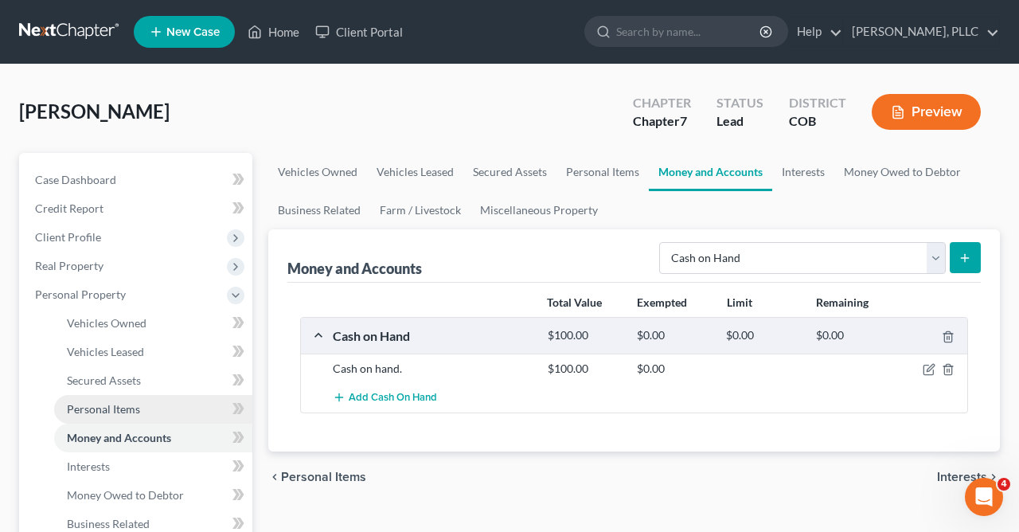
click at [135, 405] on span "Personal Items" at bounding box center [103, 409] width 73 height 14
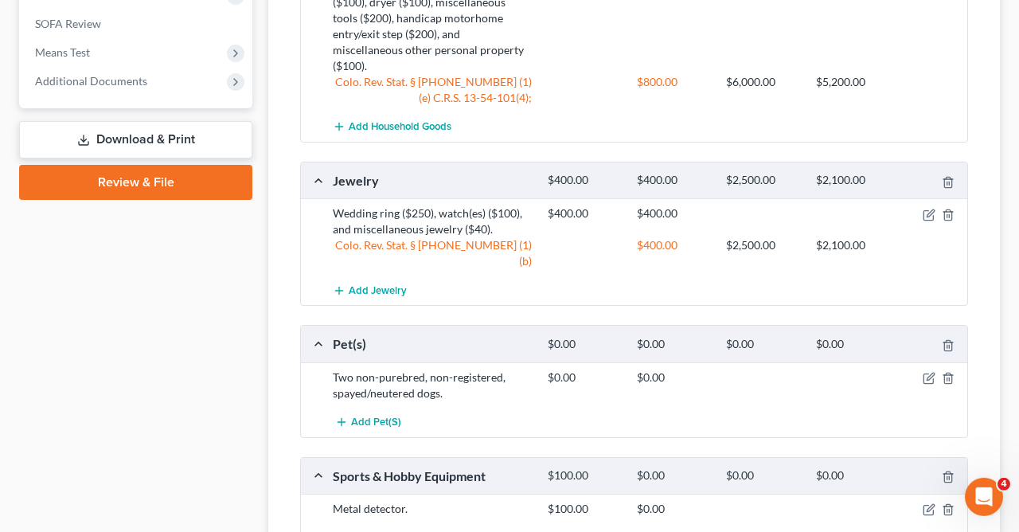
scroll to position [888, 0]
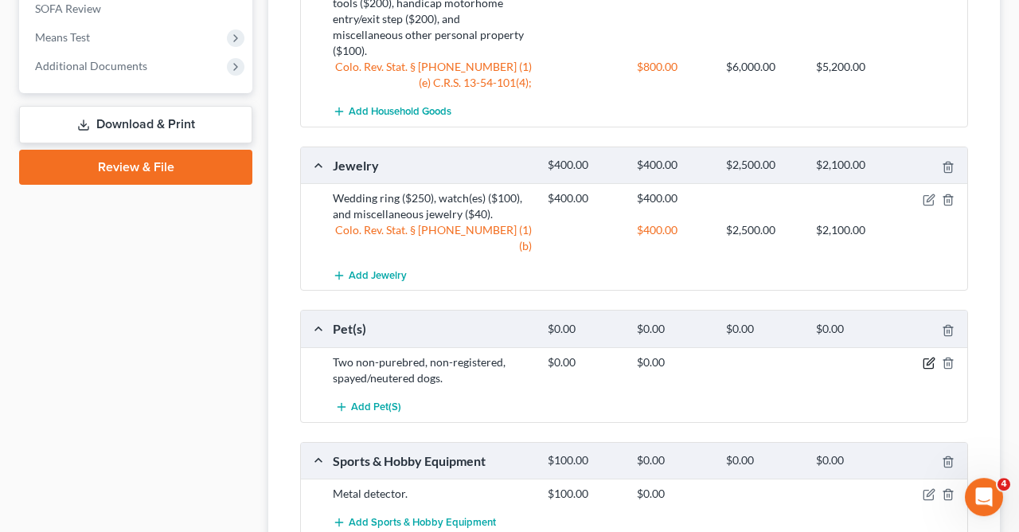
click at [925, 357] on icon "button" at bounding box center [929, 363] width 13 height 13
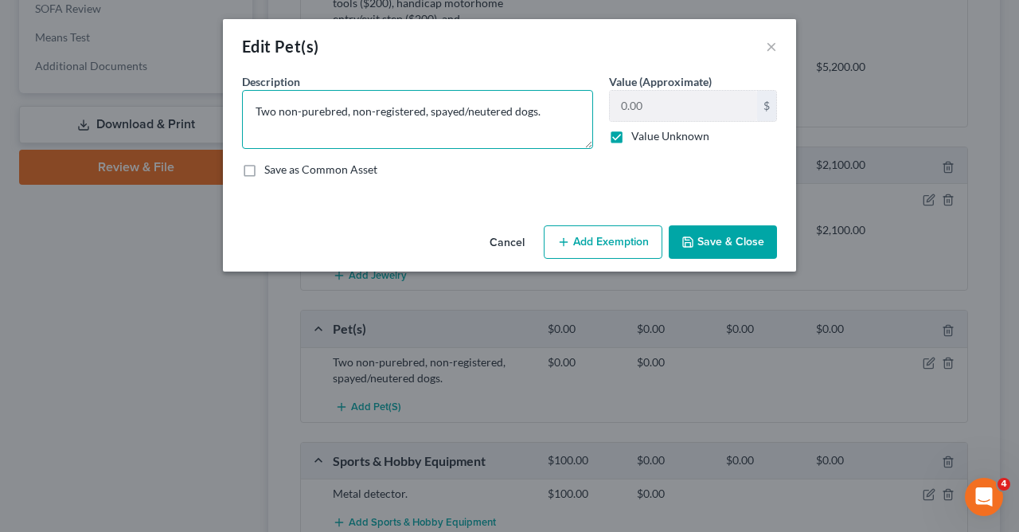
click at [548, 114] on textarea "Two non-purebred, non-registered, spayed/neutered dogs." at bounding box center [417, 119] width 351 height 59
type textarea "Two non-purebred, non-registered, spayed/neutered cats."
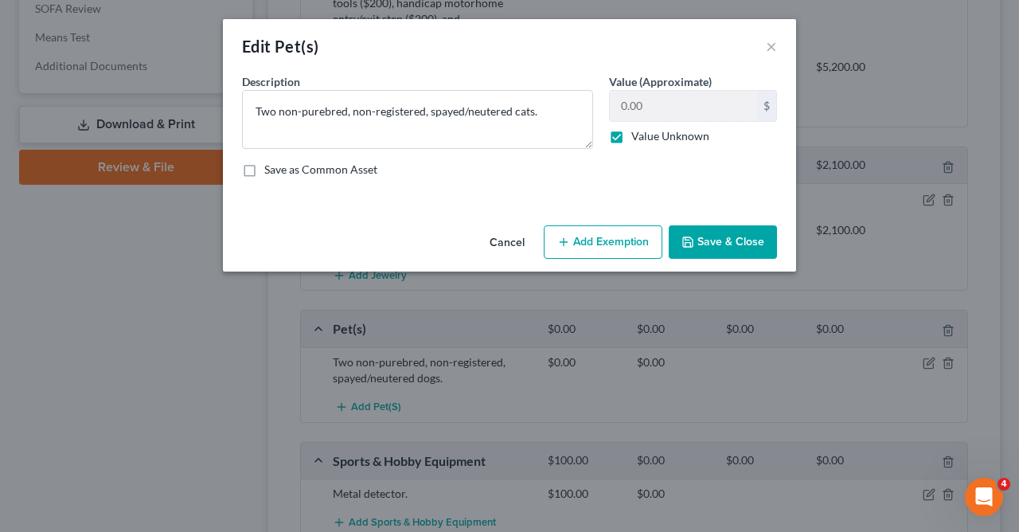
click at [710, 243] on button "Save & Close" at bounding box center [723, 241] width 108 height 33
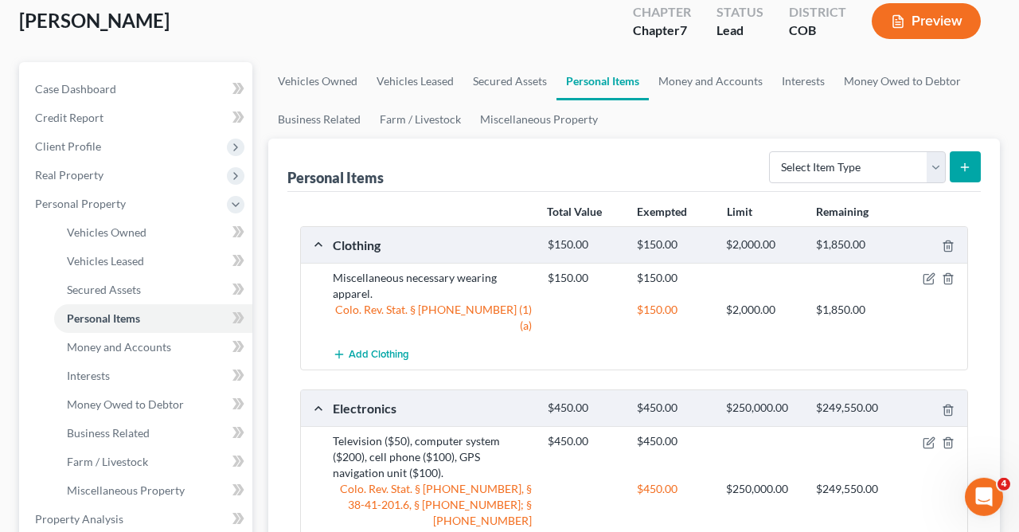
scroll to position [33, 0]
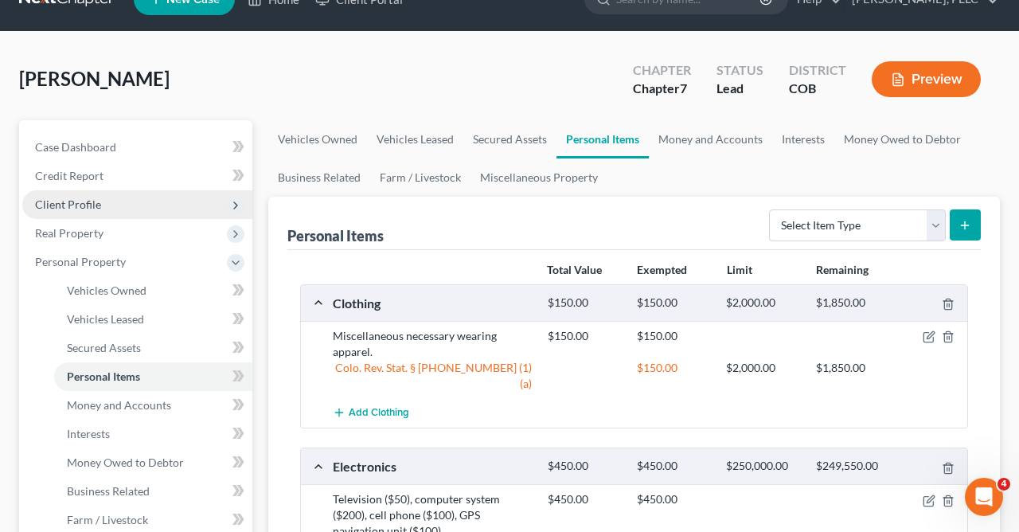
click at [87, 200] on span "Client Profile" at bounding box center [68, 205] width 66 height 14
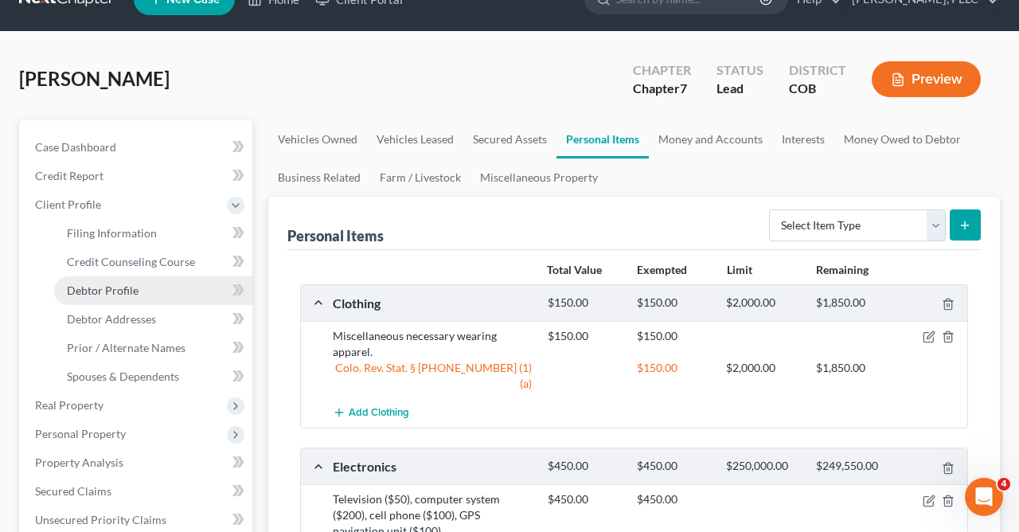
click at [122, 289] on span "Debtor Profile" at bounding box center [103, 291] width 72 height 14
select select "4"
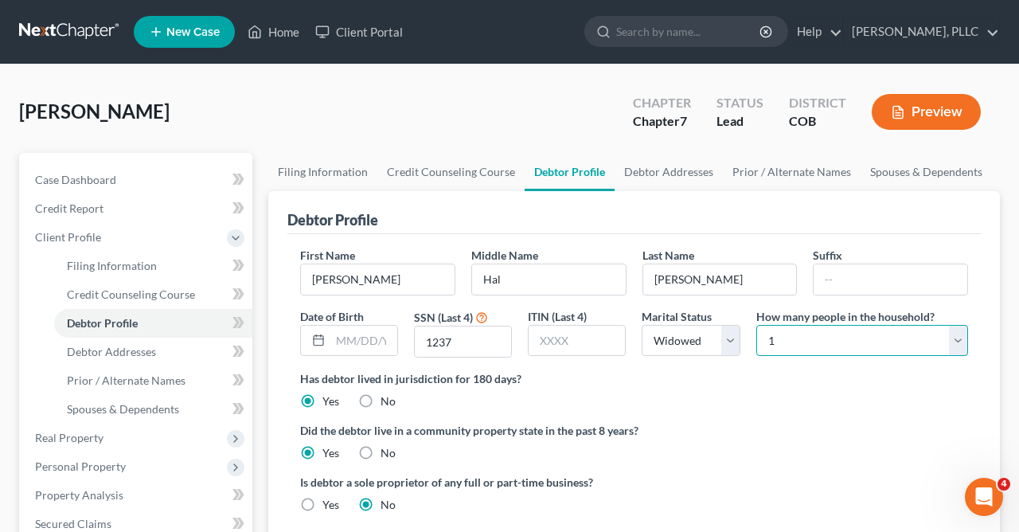
click at [757, 325] on select "Select 1 2 3 4 5 6 7 8 9 10 11 12 13 14 15 16 17 18 19 20" at bounding box center [863, 341] width 212 height 32
select select "1"
click option "2" at bounding box center [0, 0] width 0 height 0
click at [642, 325] on select "Select Single Married Separated Divorced Widowed" at bounding box center [691, 341] width 98 height 32
select select "1"
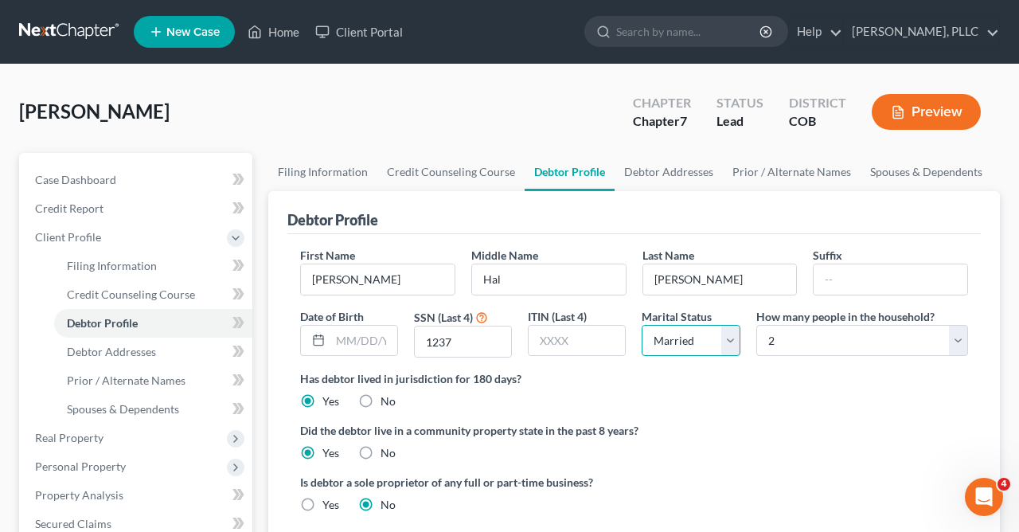
click option "Married" at bounding box center [0, 0] width 0 height 0
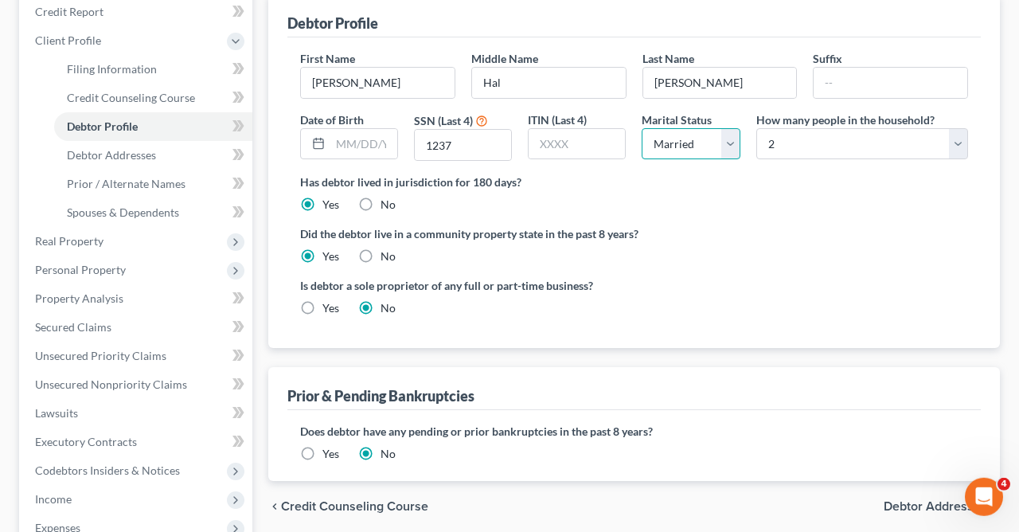
scroll to position [65, 0]
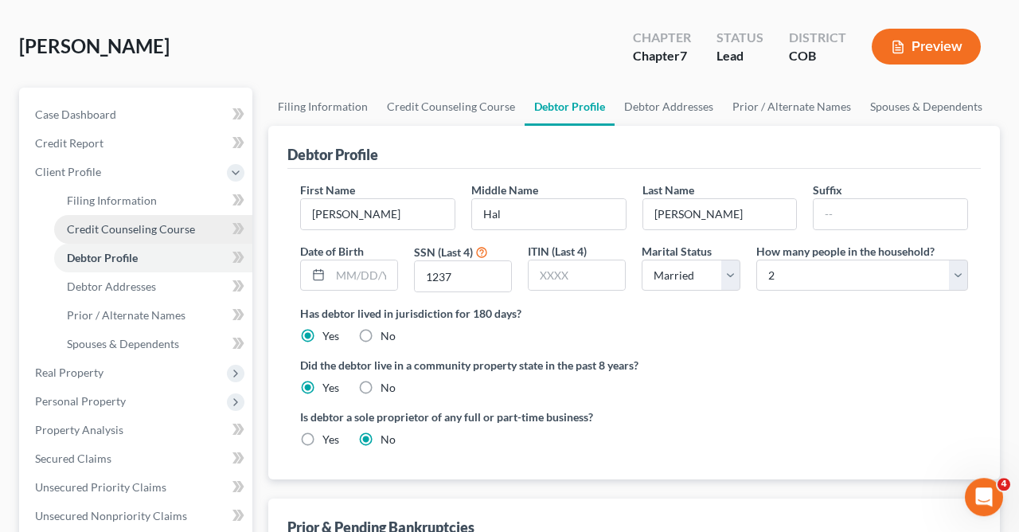
click at [96, 225] on span "Credit Counseling Course" at bounding box center [131, 229] width 128 height 14
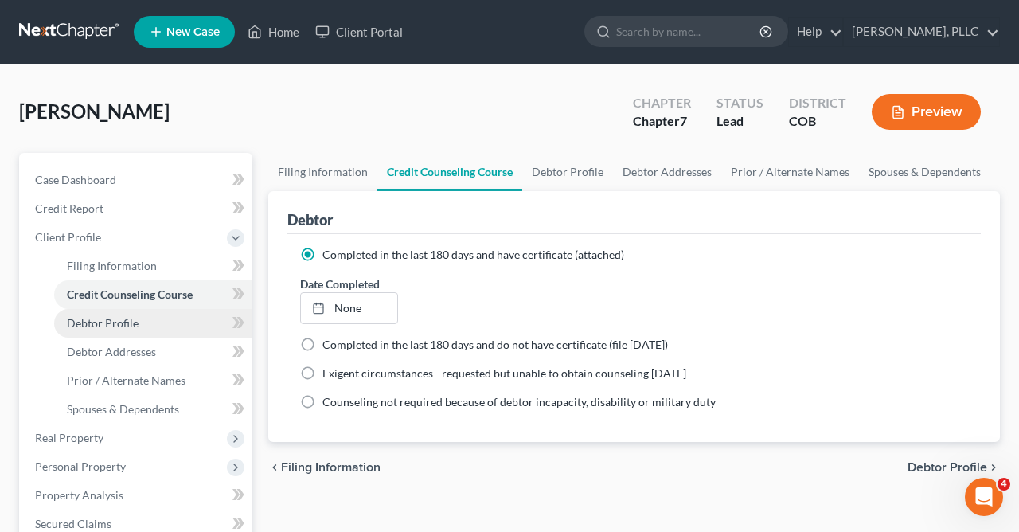
click at [114, 319] on span "Debtor Profile" at bounding box center [103, 323] width 72 height 14
select select "1"
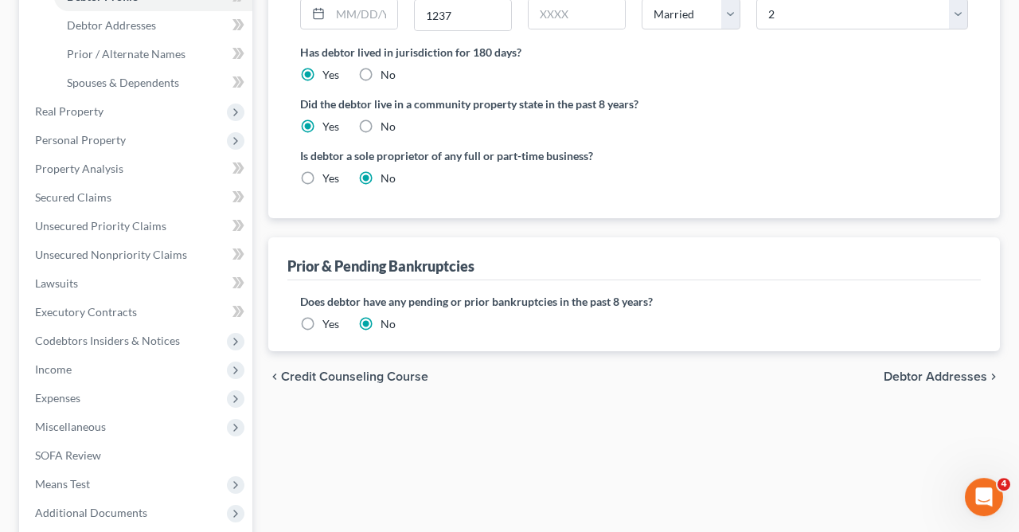
scroll to position [156, 0]
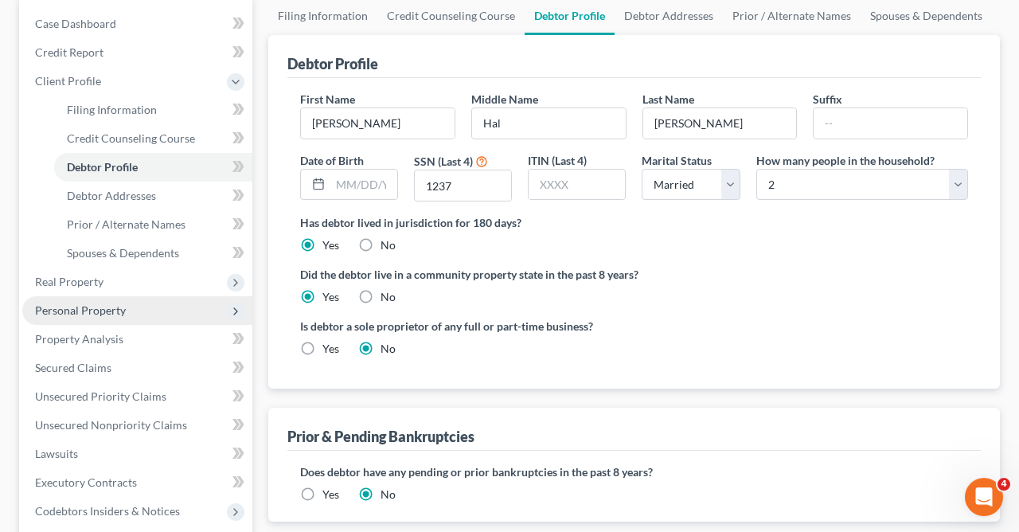
click at [108, 306] on span "Personal Property" at bounding box center [80, 310] width 91 height 14
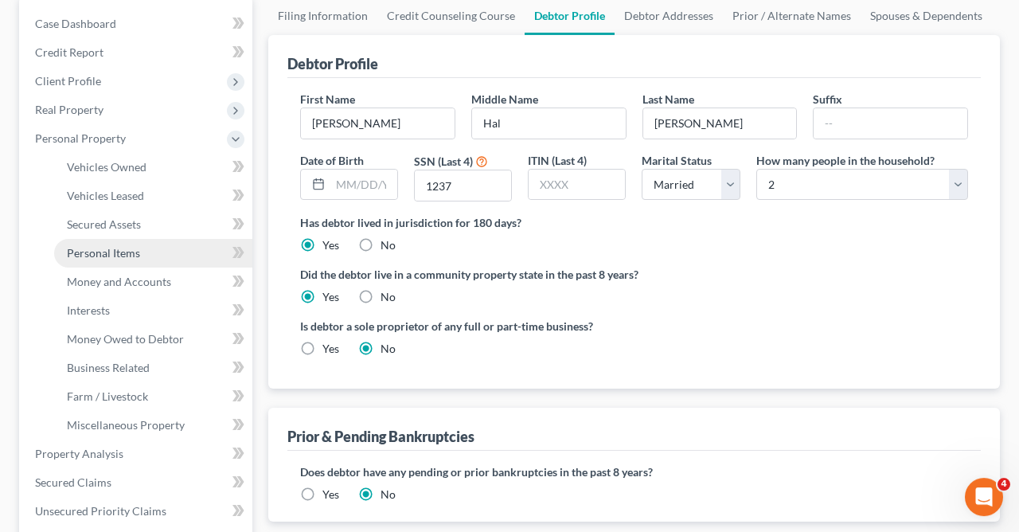
click at [162, 252] on link "Personal Items" at bounding box center [153, 253] width 198 height 29
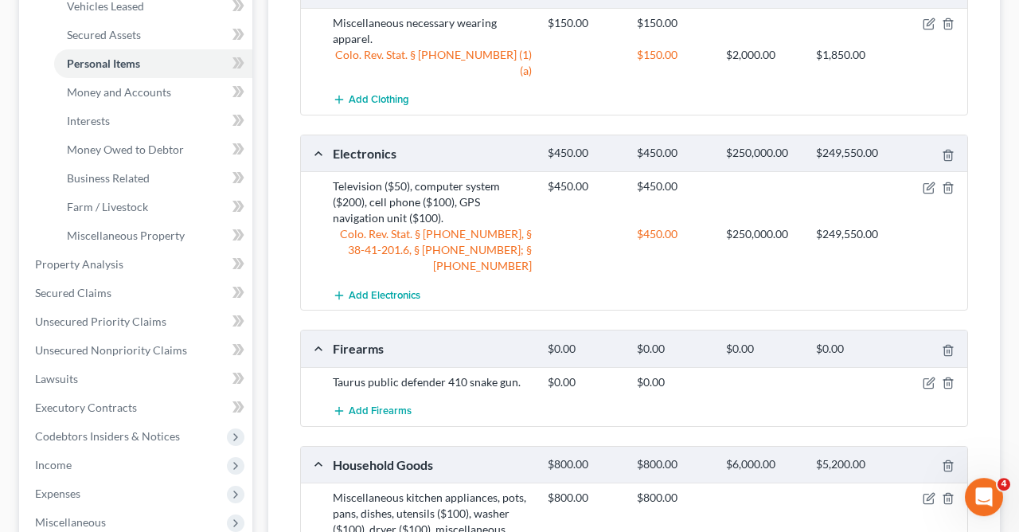
scroll to position [345, 0]
click at [133, 86] on span "Money and Accounts" at bounding box center [119, 93] width 104 height 14
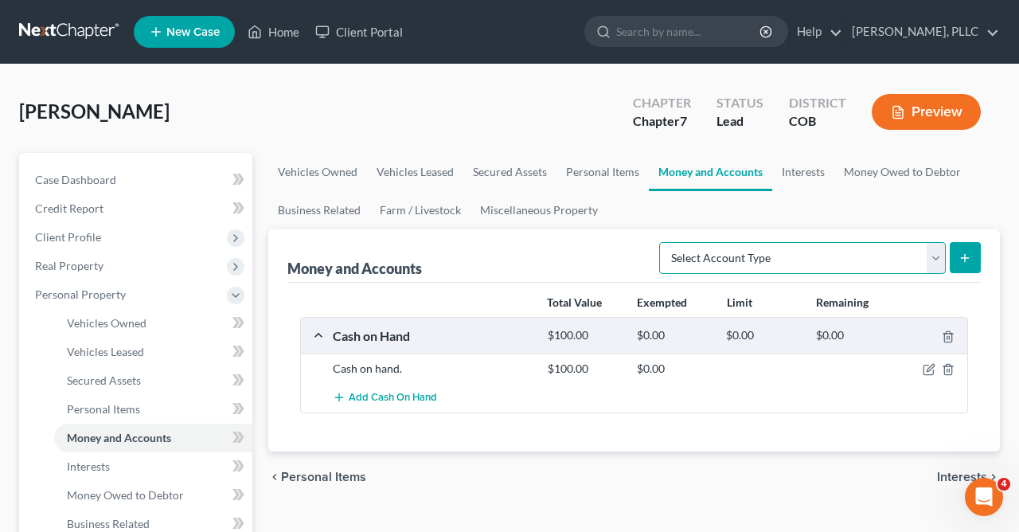
click at [659, 242] on select "Select Account Type Brokerage Cash on Hand Certificates of Deposit Checking Acc…" at bounding box center [802, 258] width 287 height 32
select select "checking"
click option "Checking Account" at bounding box center [0, 0] width 0 height 0
click at [962, 258] on line "submit" at bounding box center [965, 258] width 7 height 0
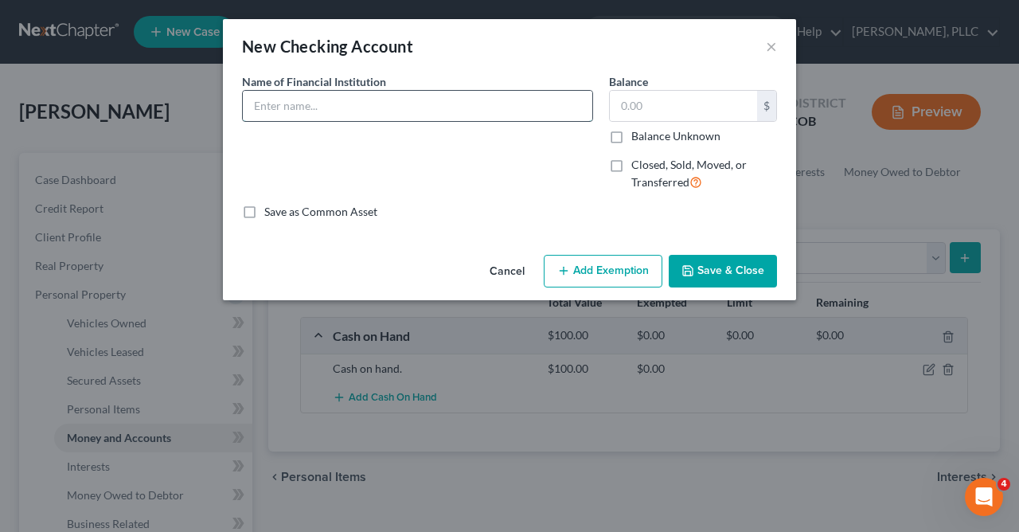
click at [571, 108] on input "text" at bounding box center [418, 106] width 350 height 30
type input "FirstBank"
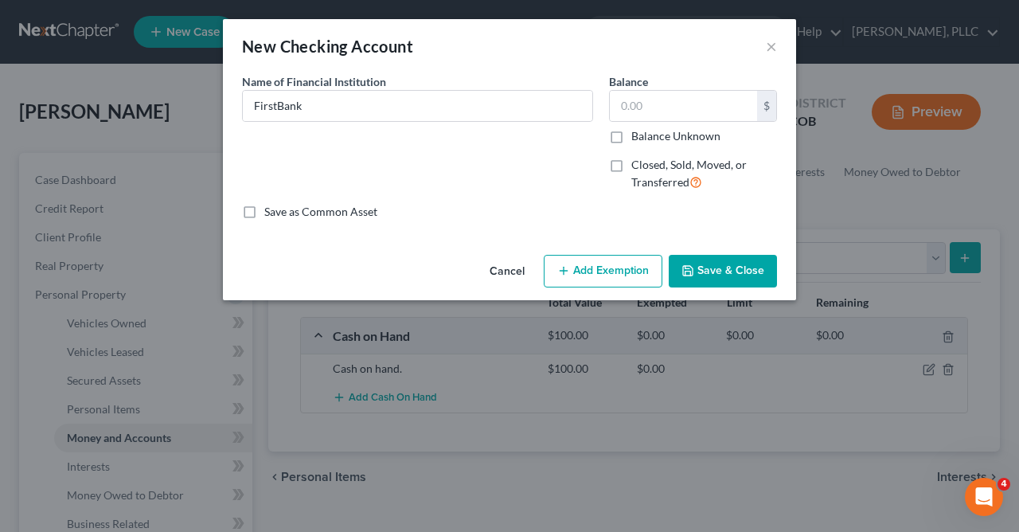
click at [723, 268] on button "Save & Close" at bounding box center [723, 271] width 108 height 33
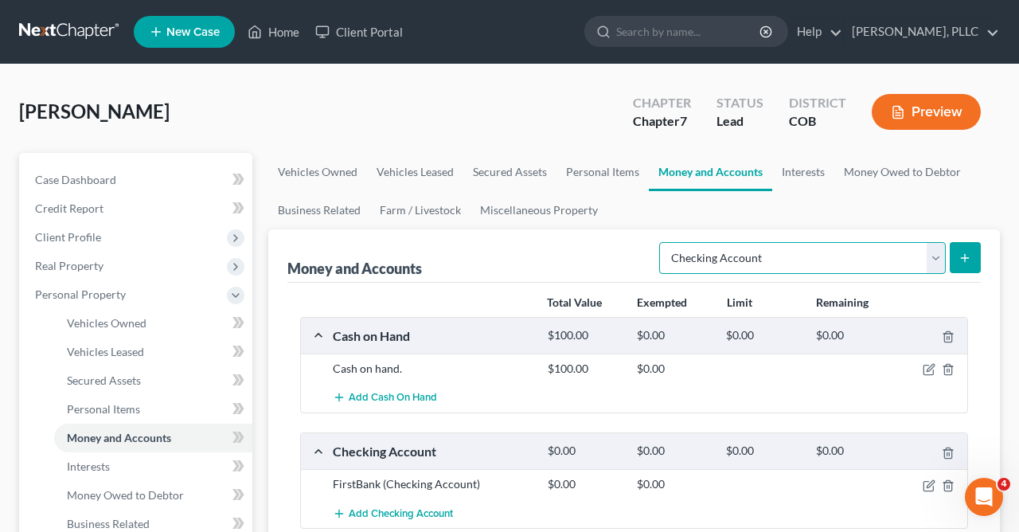
click at [659, 242] on select "Select Account Type Brokerage Cash on Hand Certificates of Deposit Checking Acc…" at bounding box center [802, 258] width 287 height 32
select select "savings"
click option "Savings Account" at bounding box center [0, 0] width 0 height 0
click at [964, 258] on line "submit" at bounding box center [965, 258] width 7 height 0
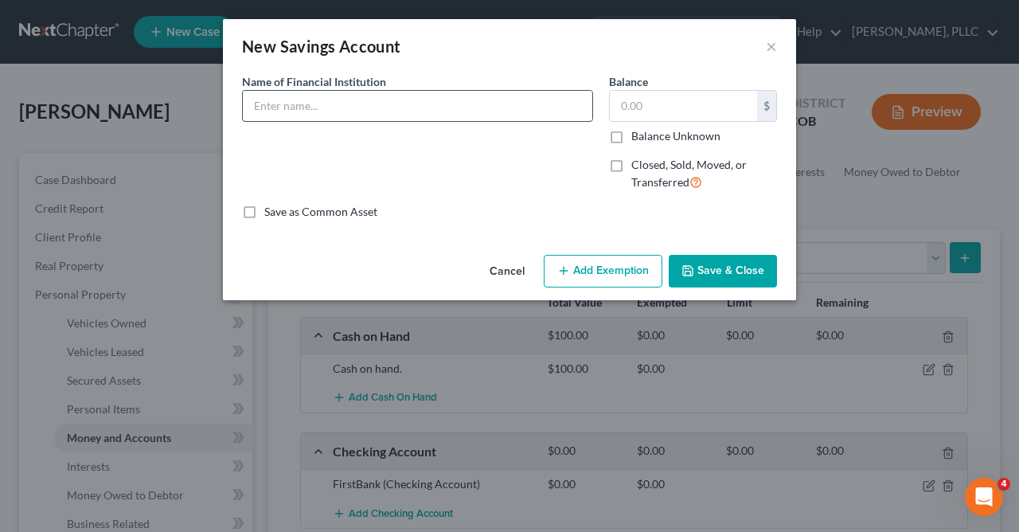
click at [518, 100] on input "text" at bounding box center [418, 106] width 350 height 30
type input "FirstBank"
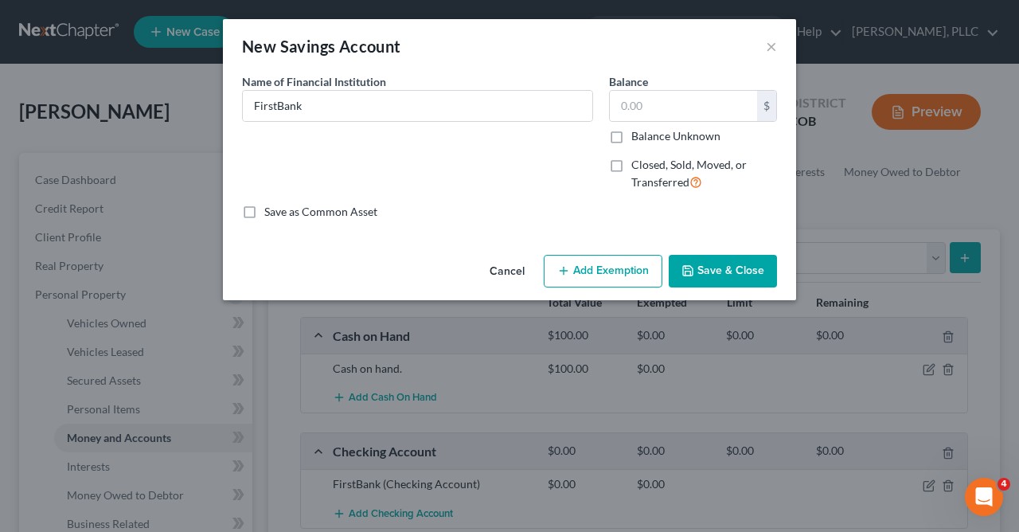
click at [722, 266] on button "Save & Close" at bounding box center [723, 271] width 108 height 33
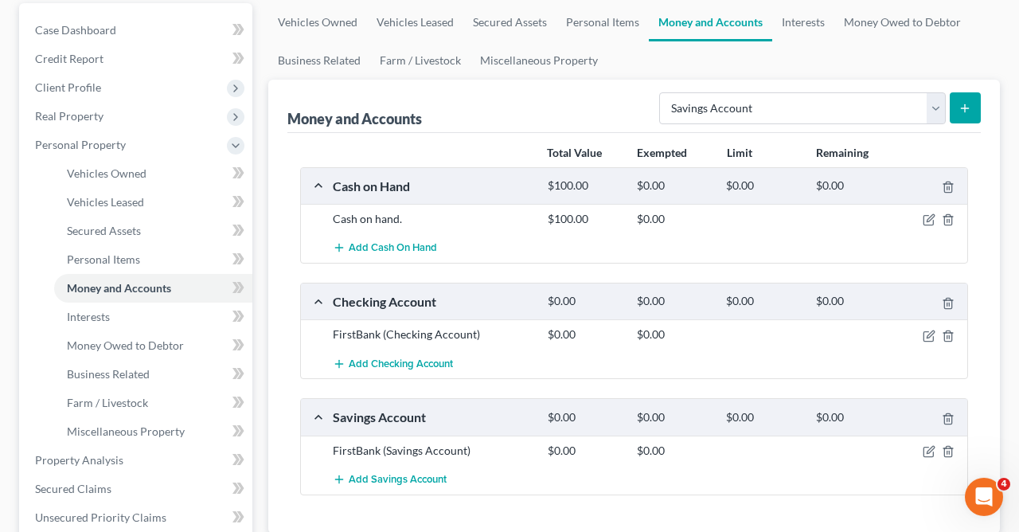
scroll to position [194, 0]
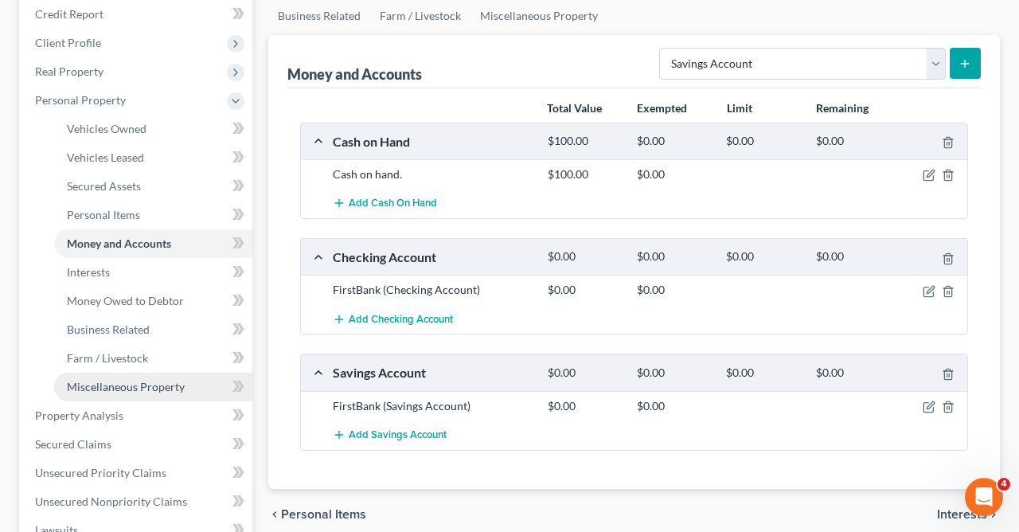
click at [140, 389] on span "Miscellaneous Property" at bounding box center [126, 387] width 118 height 14
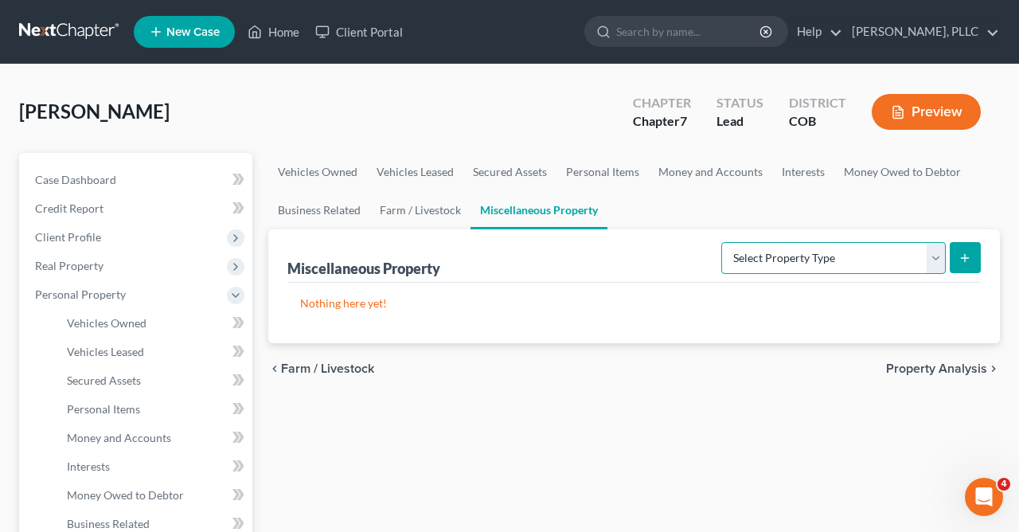
click at [722, 242] on select "Select Property Type Assigned for Creditor Benefit Within 1 Year Holding for An…" at bounding box center [834, 258] width 225 height 32
click at [107, 404] on span "Personal Items" at bounding box center [103, 409] width 73 height 14
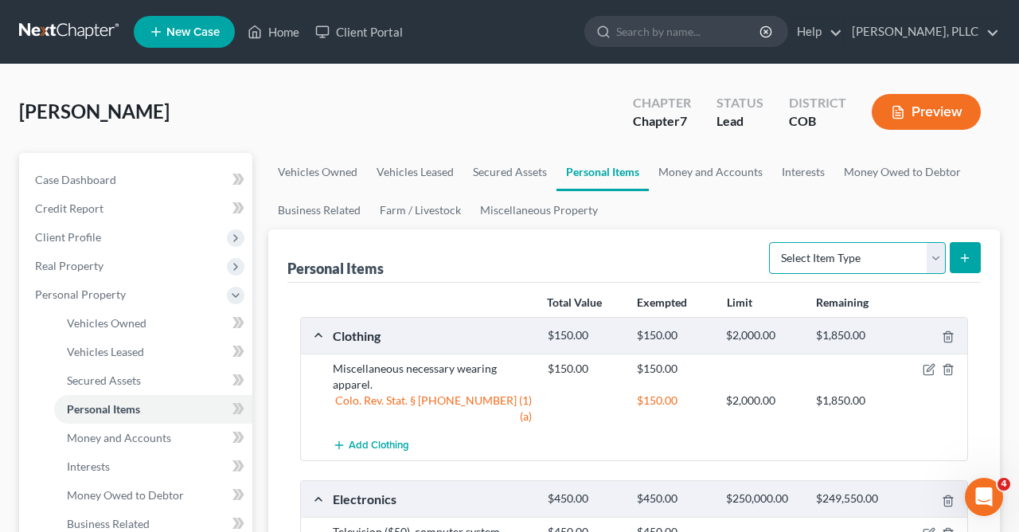
click at [769, 242] on select "Select Item Type Clothing Collectibles Of Value Electronics Firearms Household …" at bounding box center [857, 258] width 177 height 32
select select "other"
click option "Other" at bounding box center [0, 0] width 0 height 0
click at [972, 250] on button "submit" at bounding box center [965, 257] width 31 height 31
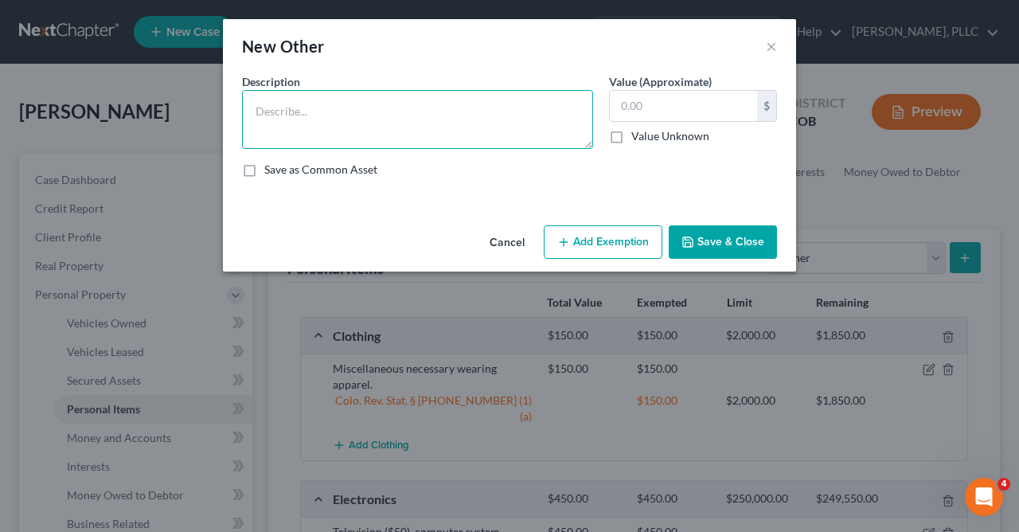
click at [503, 116] on textarea at bounding box center [417, 119] width 351 height 59
type textarea "Hearing aids."
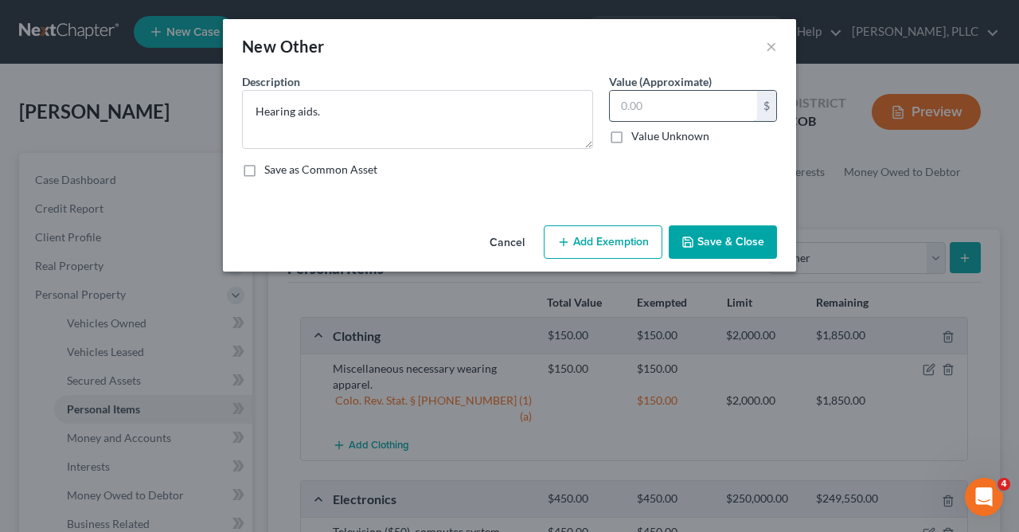
click at [664, 103] on input "text" at bounding box center [683, 106] width 147 height 30
type input "200.00"
click at [590, 244] on button "Add Exemption" at bounding box center [603, 241] width 119 height 33
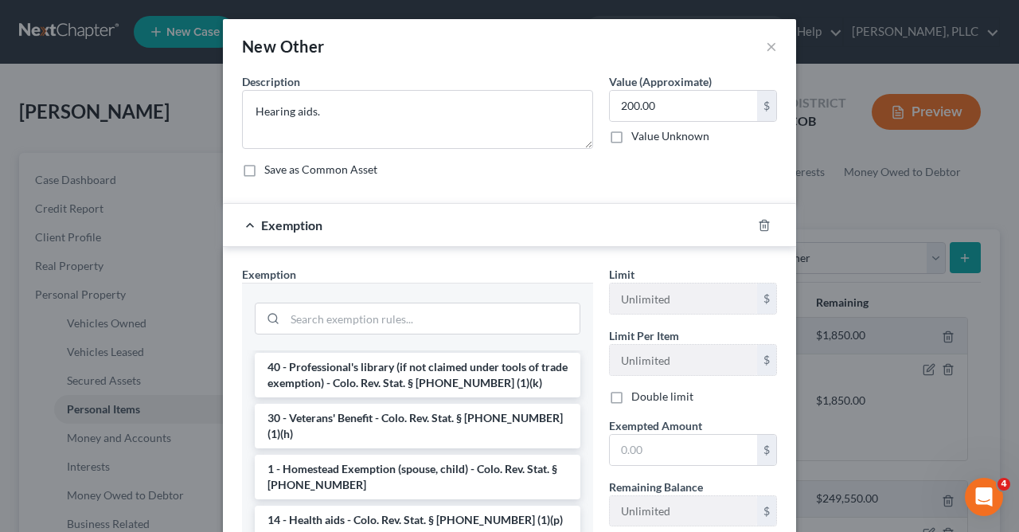
scroll to position [1660, 0]
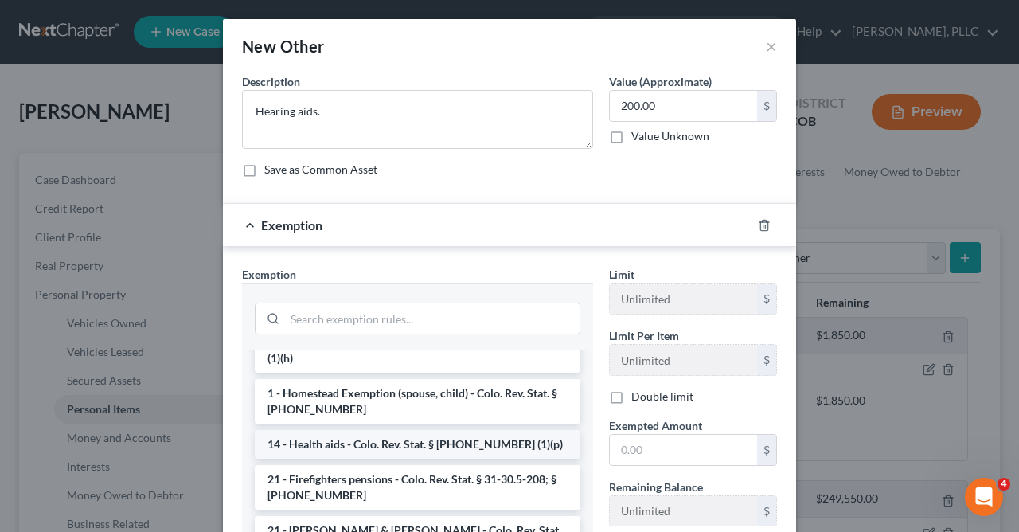
click at [500, 430] on li "14 - Health aids - Colo. Rev. Stat. § 13-54-102 (1)(p)" at bounding box center [418, 444] width 326 height 29
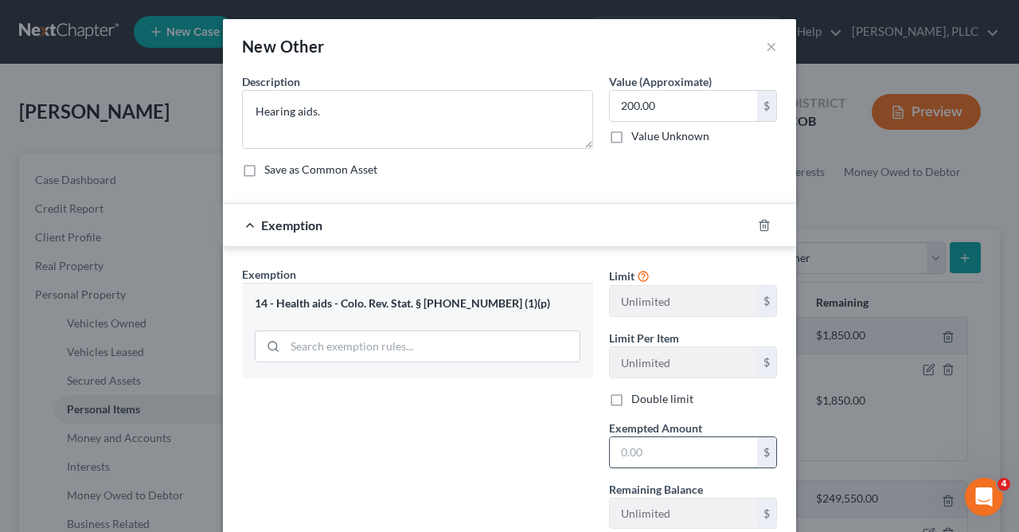
click at [675, 458] on input "text" at bounding box center [683, 452] width 147 height 30
type input "200.00"
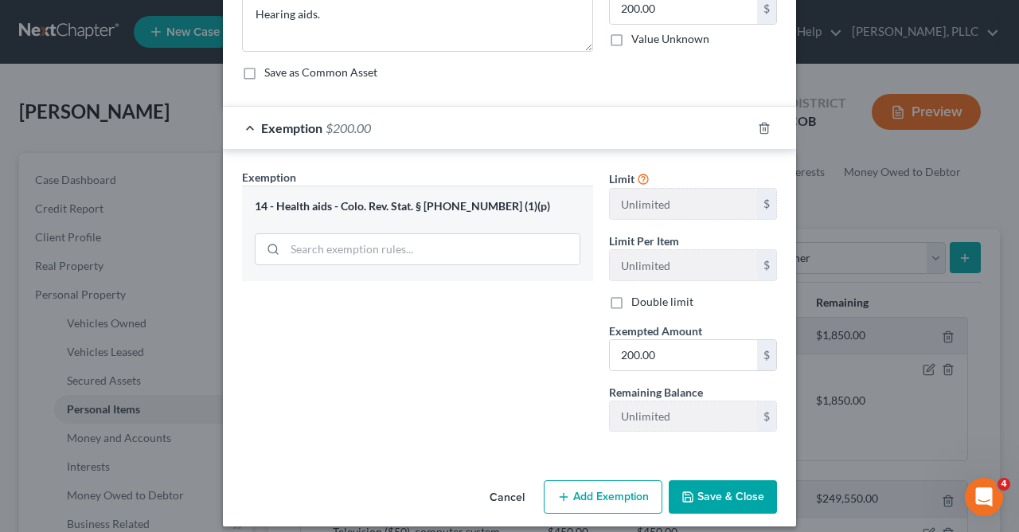
scroll to position [111, 0]
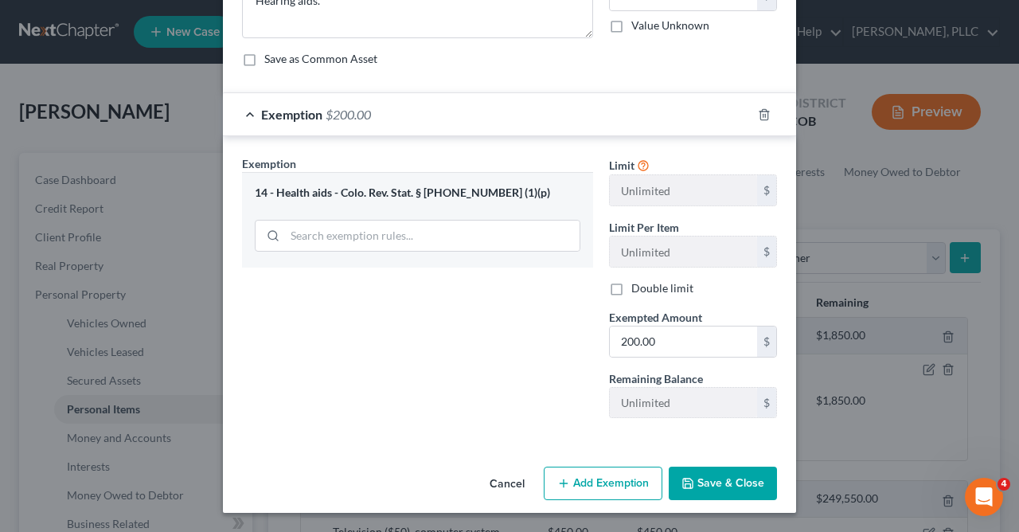
click at [745, 479] on button "Save & Close" at bounding box center [723, 483] width 108 height 33
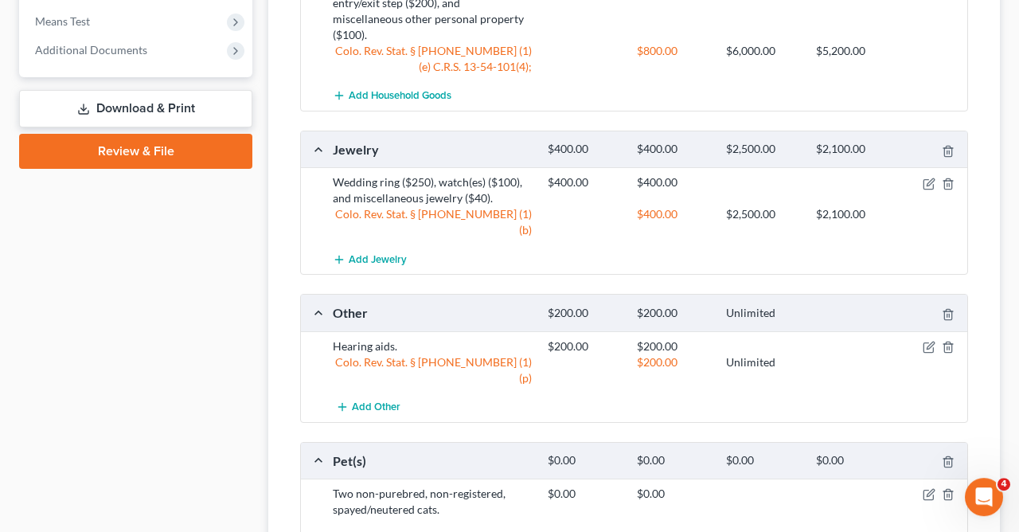
scroll to position [915, 0]
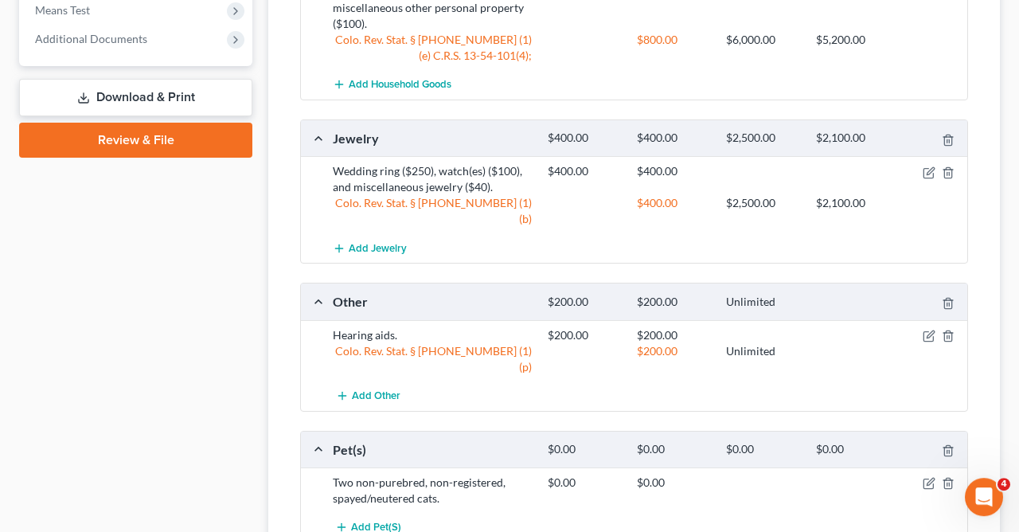
click at [995, 395] on div "Personal Items Select Item Type Clothing Collectibles Of Value Electronics Fire…" at bounding box center [634, 5] width 732 height 1383
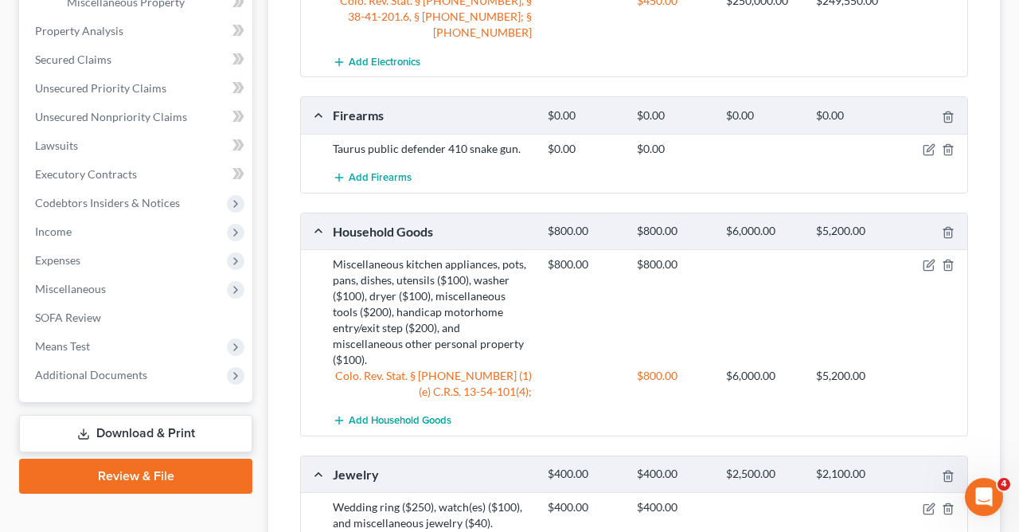
scroll to position [275, 0]
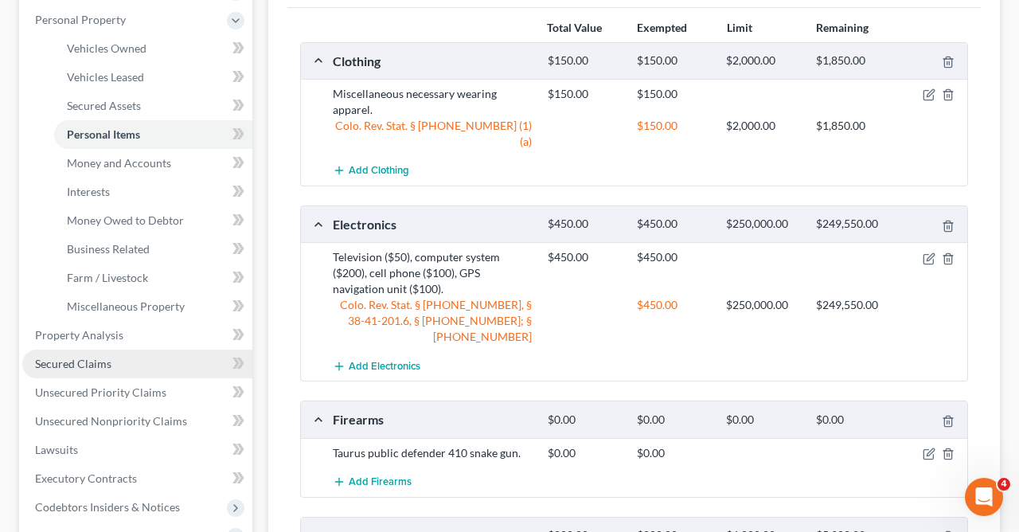
click at [88, 362] on span "Secured Claims" at bounding box center [73, 364] width 76 height 14
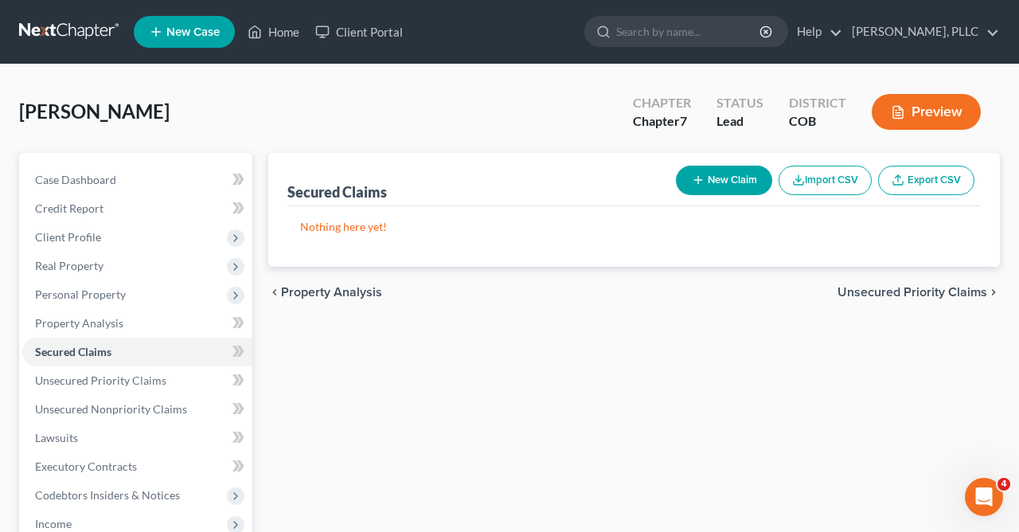
click at [726, 178] on button "New Claim" at bounding box center [724, 180] width 96 height 29
select select "0"
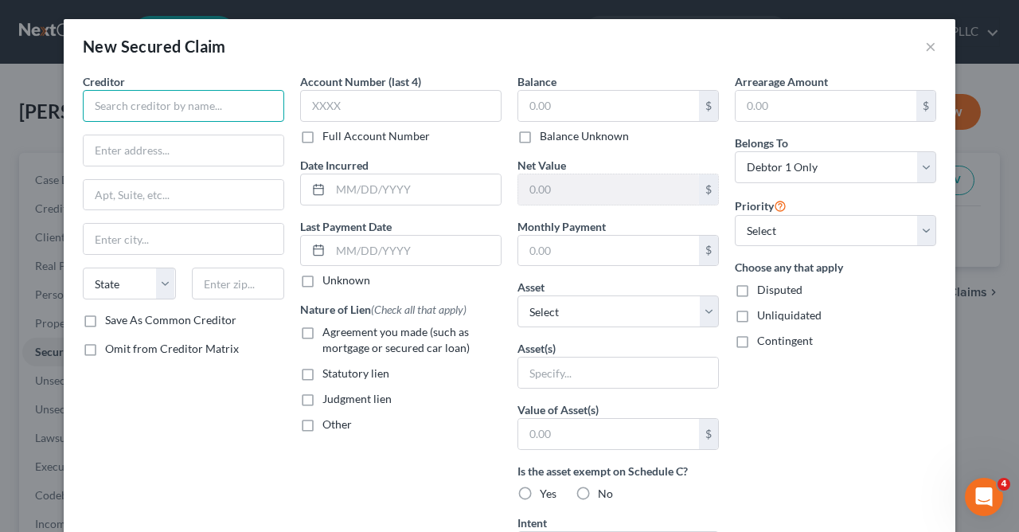
click at [252, 114] on input "text" at bounding box center [184, 106] width 202 height 32
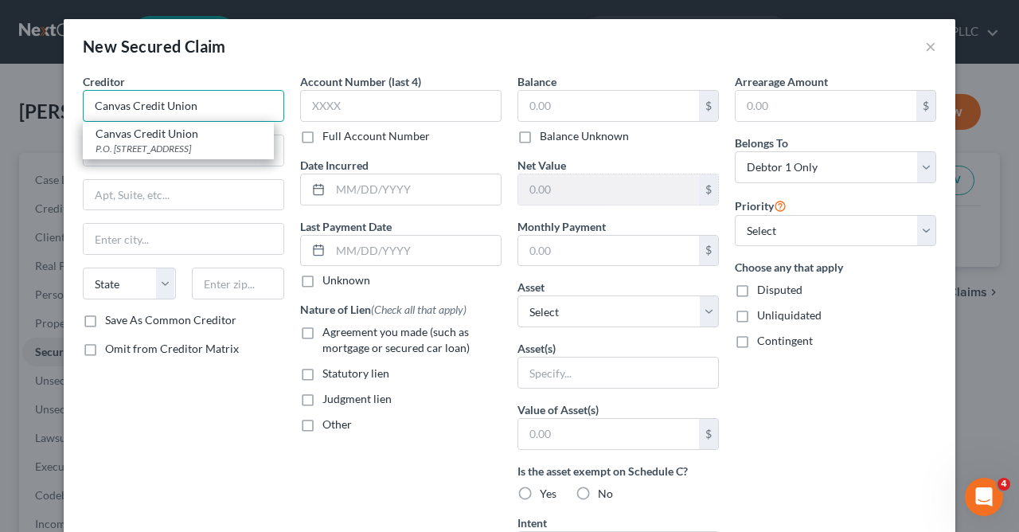
type input "Canvas Credit Union"
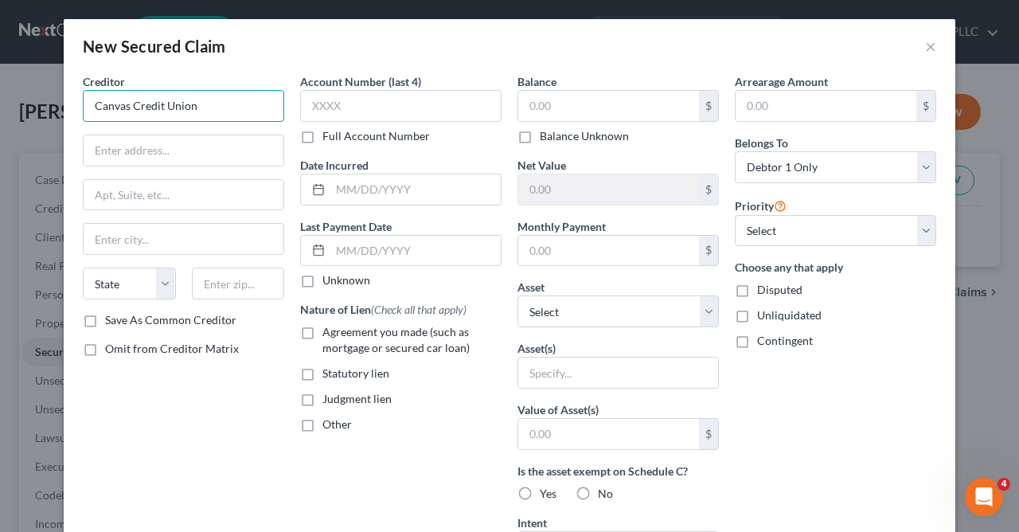
click at [264, 119] on input "Canvas Credit Union" at bounding box center [184, 106] width 202 height 32
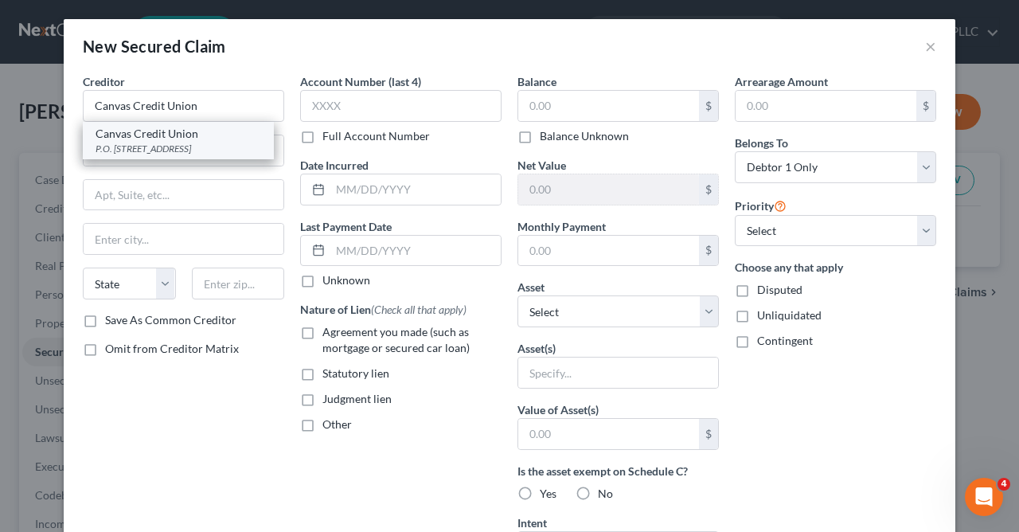
click at [248, 149] on div "P.O. Box 5238, Englewood, CO 80155-5238" at bounding box center [179, 149] width 166 height 14
type input "P.O. Box 5238"
type input "Englewood"
select select "5"
type input "80155-5238"
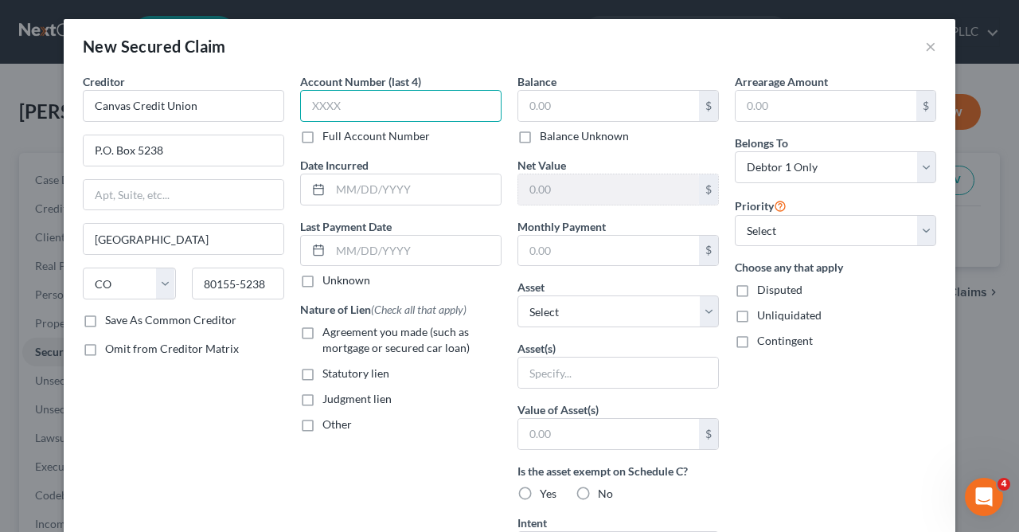
click at [370, 105] on input "text" at bounding box center [401, 106] width 202 height 32
type input "1436"
click at [940, 355] on div "Arrearage Amount $ Belongs To * Select Debtor 1 Only Debtor 2 Only Debtor 1 And…" at bounding box center [835, 428] width 217 height 710
click at [323, 335] on label "Agreement you made (such as mortgage or secured car loan)" at bounding box center [412, 340] width 179 height 32
click at [329, 335] on input "Agreement you made (such as mortgage or secured car loan)" at bounding box center [334, 329] width 10 height 10
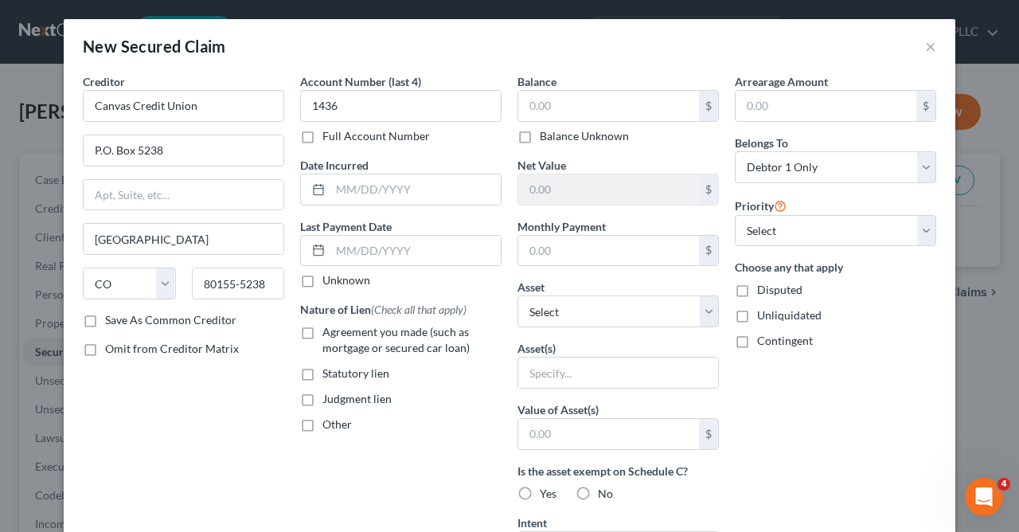
checkbox input "true"
click at [627, 108] on input "text" at bounding box center [608, 106] width 181 height 30
type input "21,700.00"
click at [571, 256] on input "text" at bounding box center [608, 251] width 181 height 30
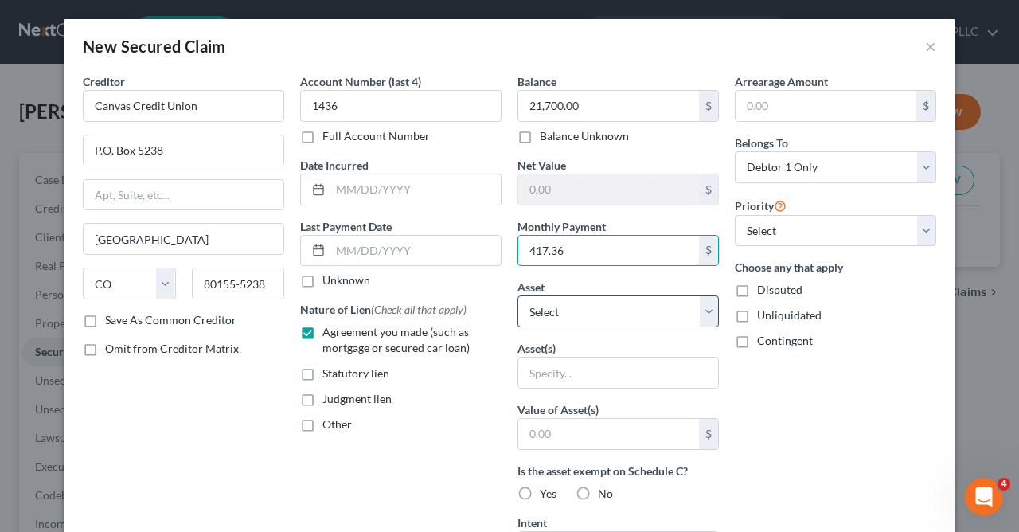
type input "417.36"
click at [518, 295] on select "Select Other Multiple Assets Clothing - Miscellaneous necessary wearing apparel…" at bounding box center [619, 311] width 202 height 32
select select "7"
click option "2023 Jeep - $0.0" at bounding box center [0, 0] width 0 height 0
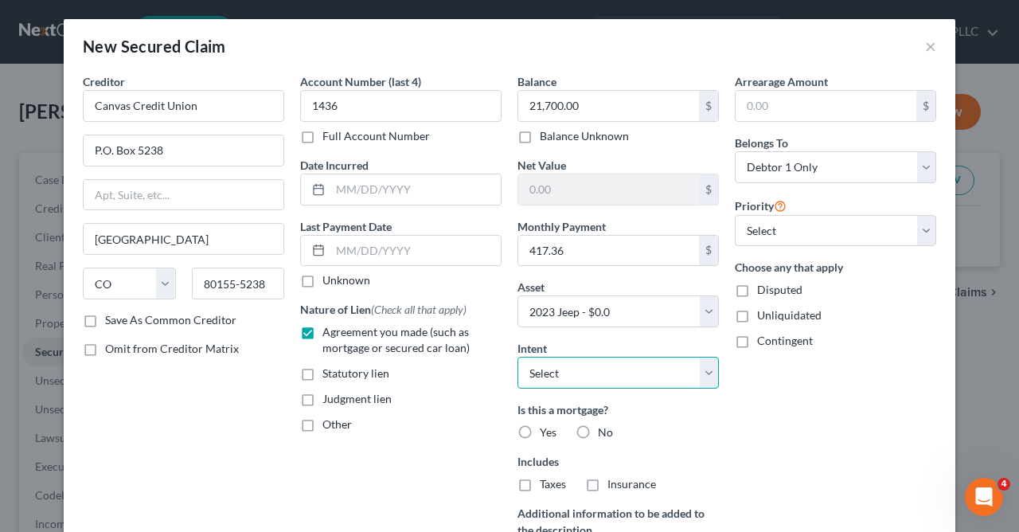
click at [518, 357] on select "Select Surrender Redeem Reaffirm Avoid Other" at bounding box center [619, 373] width 202 height 32
select select "2"
click option "Reaffirm" at bounding box center [0, 0] width 0 height 0
click at [598, 430] on label "No" at bounding box center [605, 433] width 15 height 16
click at [605, 430] on input "No" at bounding box center [610, 430] width 10 height 10
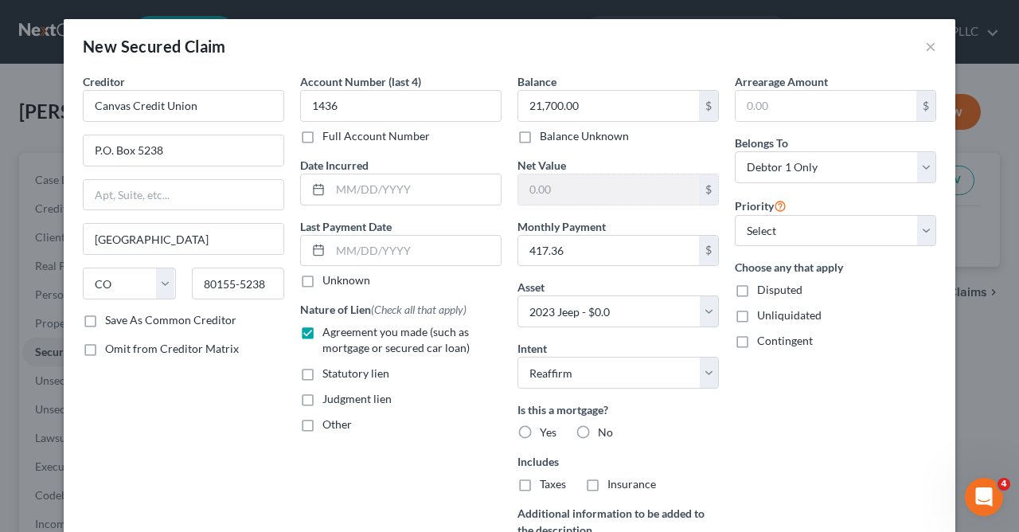
radio input "true"
click at [598, 484] on label "No" at bounding box center [605, 484] width 15 height 16
click at [605, 484] on input "No" at bounding box center [610, 481] width 10 height 10
radio input "true"
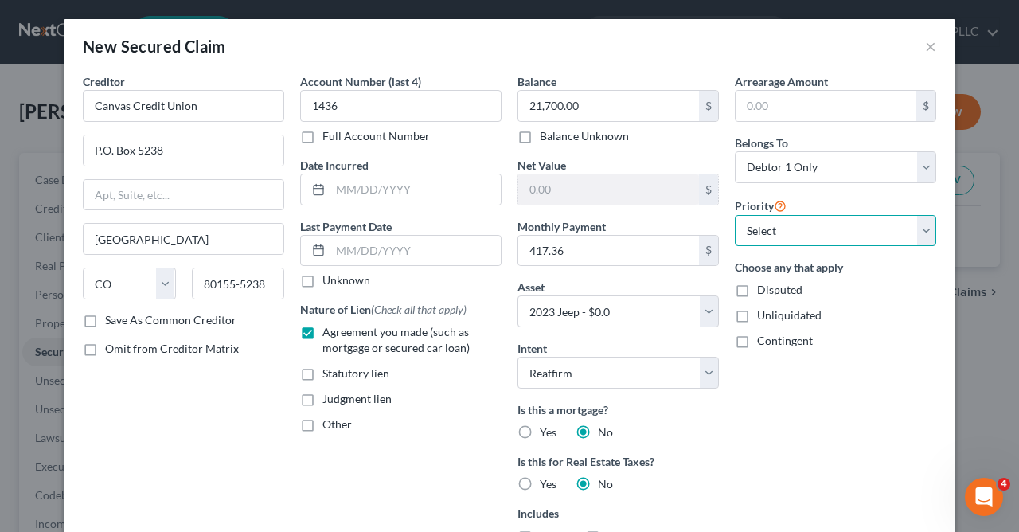
click at [735, 215] on select "Select 1st 2nd 3rd 4th 5th 6th 7th 8th 9th 10th 11th 12th 13th 14th 15th 16th 1…" at bounding box center [836, 231] width 202 height 32
select select "0"
click option "1st" at bounding box center [0, 0] width 0 height 0
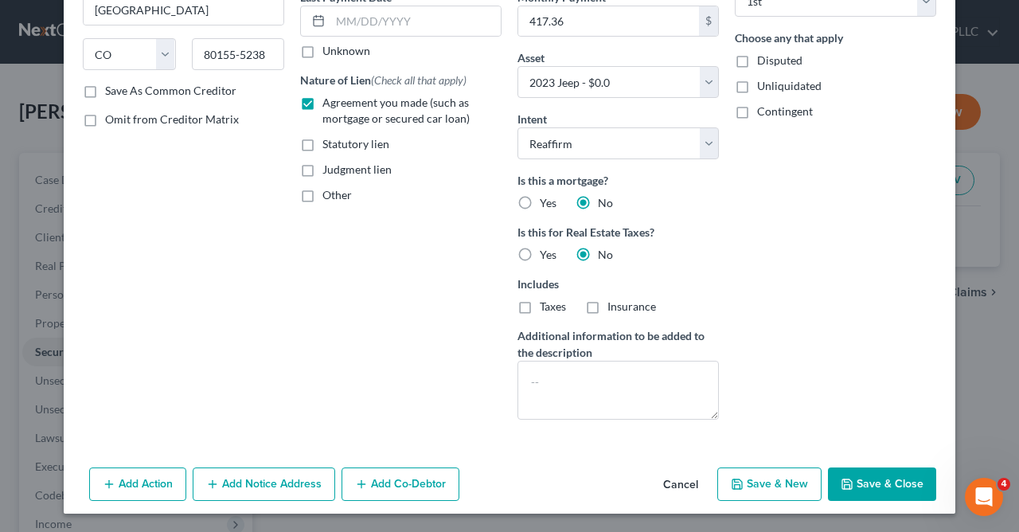
scroll to position [230, 0]
click at [884, 479] on button "Save & Close" at bounding box center [882, 483] width 108 height 33
select select
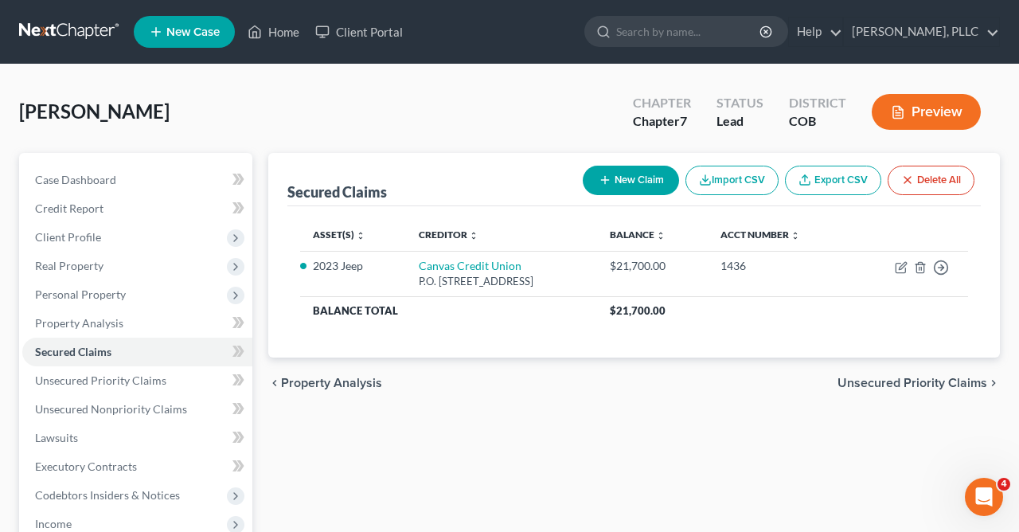
click at [623, 177] on button "New Claim" at bounding box center [631, 180] width 96 height 29
select select "0"
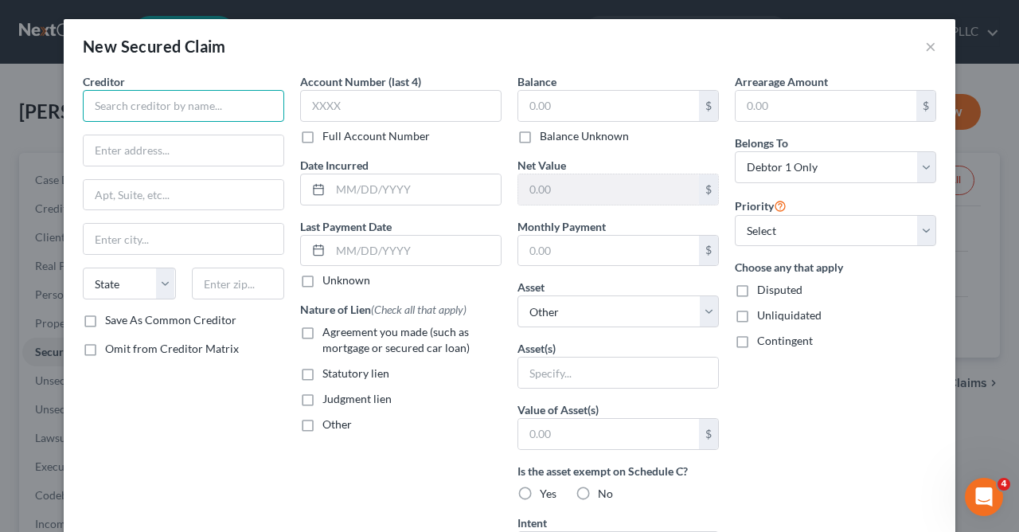
click at [244, 103] on input "text" at bounding box center [184, 106] width 202 height 32
type input "Bank of America"
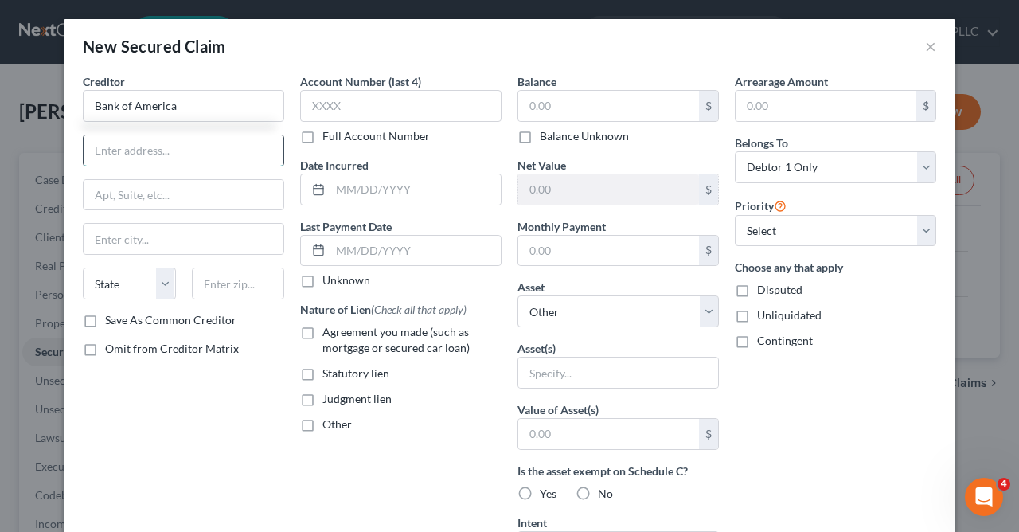
click at [212, 154] on input "text" at bounding box center [184, 150] width 200 height 30
type input "P.O. Box 45224"
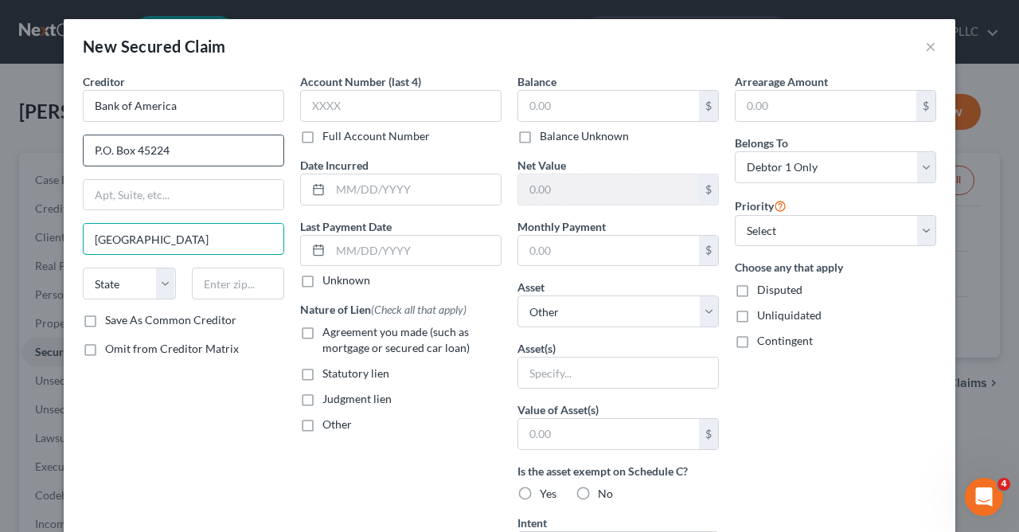
type input "Jacksonville"
select select "9"
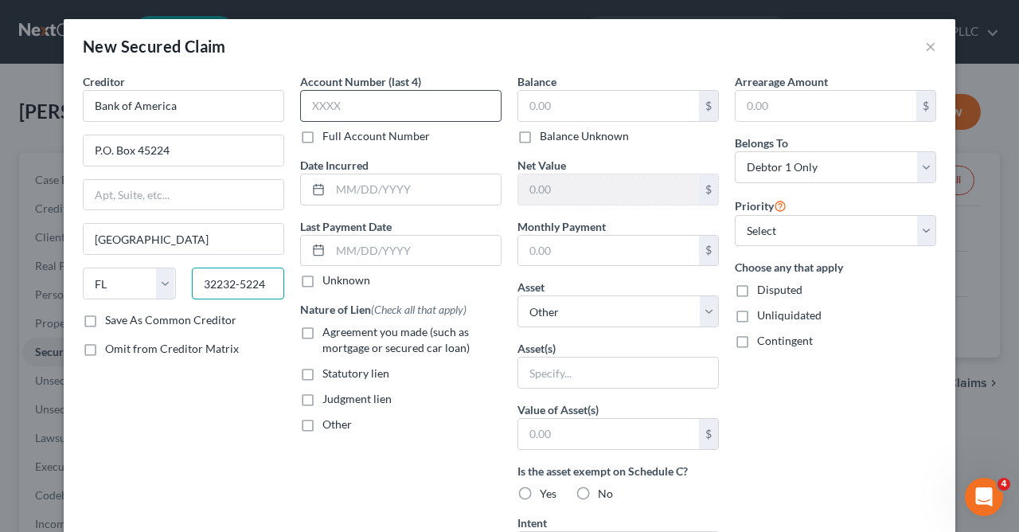
type input "32232-5224"
click at [348, 112] on input "text" at bounding box center [401, 106] width 202 height 32
type input "6445"
click at [323, 333] on label "Agreement you made (such as mortgage or secured car loan)" at bounding box center [412, 340] width 179 height 32
click at [329, 333] on input "Agreement you made (such as mortgage or secured car loan)" at bounding box center [334, 329] width 10 height 10
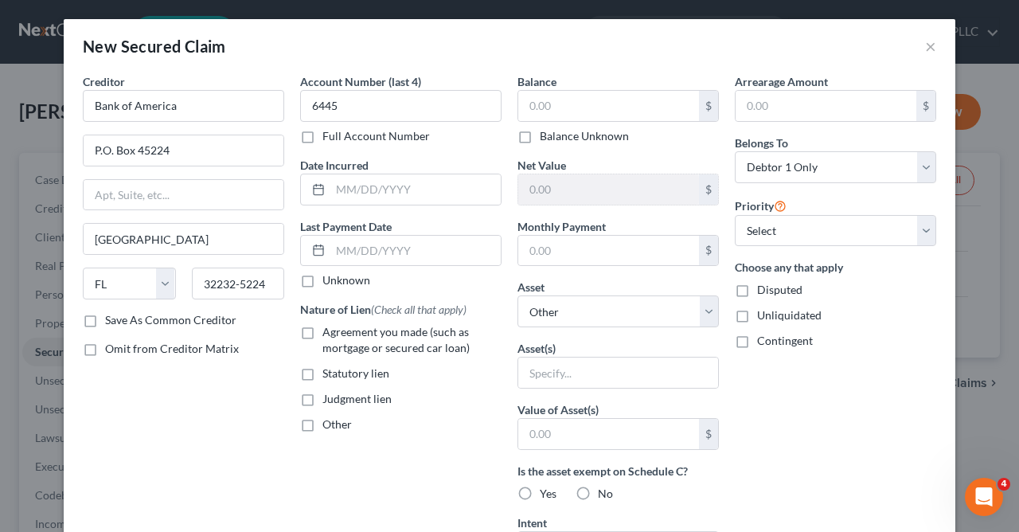
checkbox input "true"
click at [616, 105] on input "text" at bounding box center [608, 106] width 181 height 30
type input "69,250.00"
click at [571, 254] on input "text" at bounding box center [608, 251] width 181 height 30
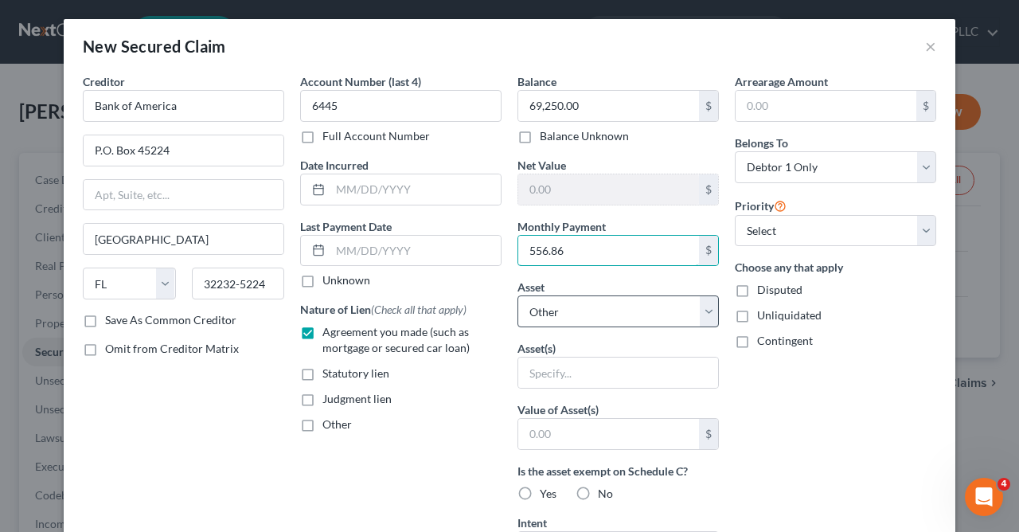
type input "556.86"
click at [518, 295] on select "Select Other Multiple Assets Clothing - Miscellaneous necessary wearing apparel…" at bounding box center [619, 311] width 202 height 32
select select "11"
click option "2021 Coachman 35' RV Motorhome - $0.0" at bounding box center [0, 0] width 0 height 0
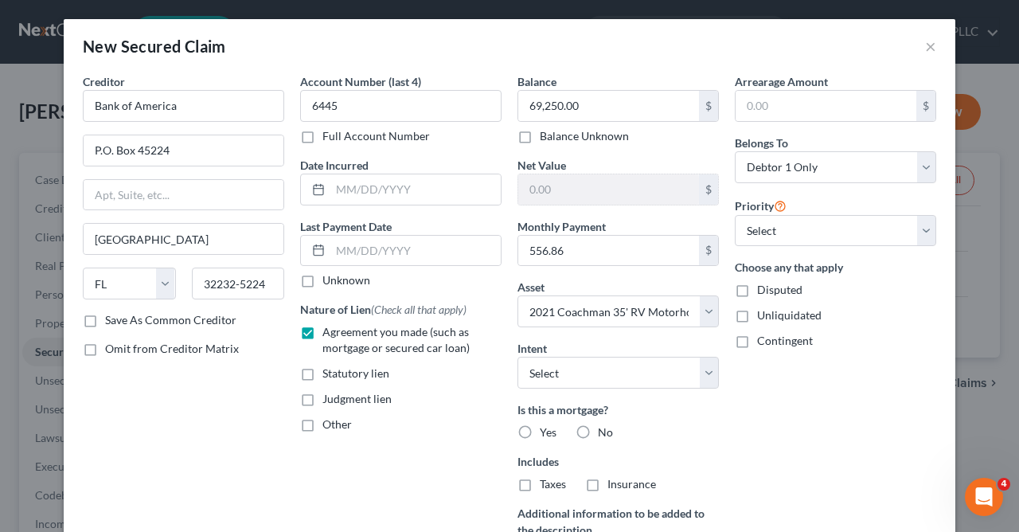
click at [598, 434] on label "No" at bounding box center [605, 433] width 15 height 16
click at [605, 434] on input "No" at bounding box center [610, 430] width 10 height 10
radio input "true"
click at [598, 485] on label "No" at bounding box center [605, 484] width 15 height 16
click at [605, 485] on input "No" at bounding box center [610, 481] width 10 height 10
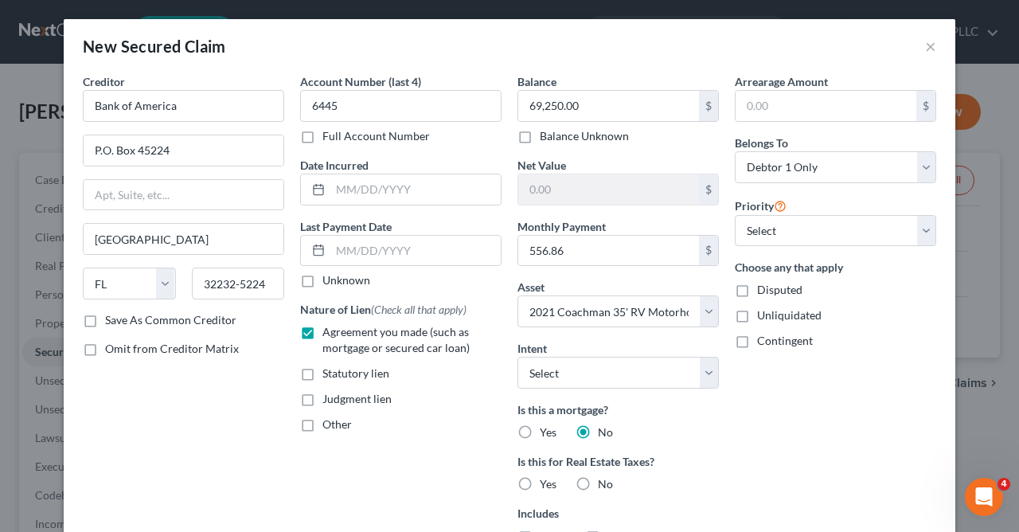
radio input "true"
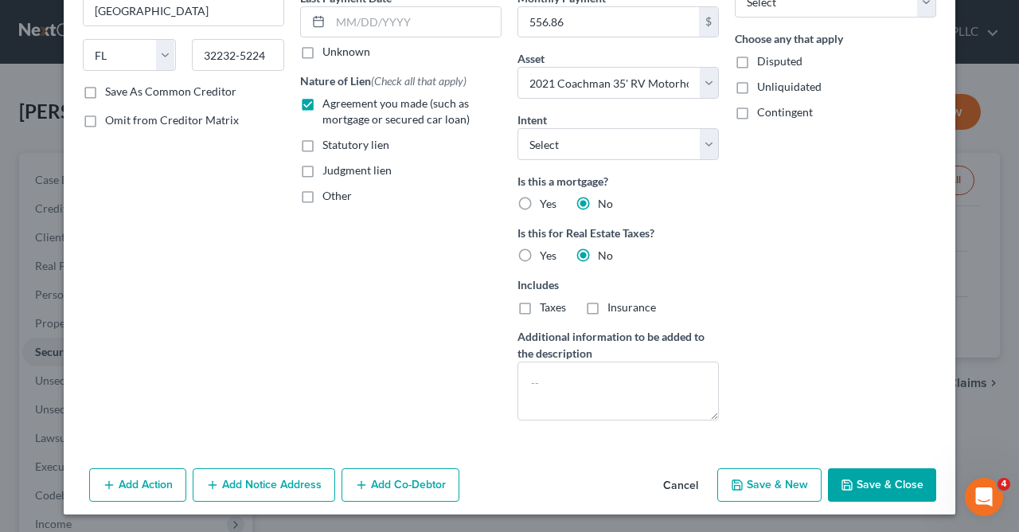
scroll to position [0, 0]
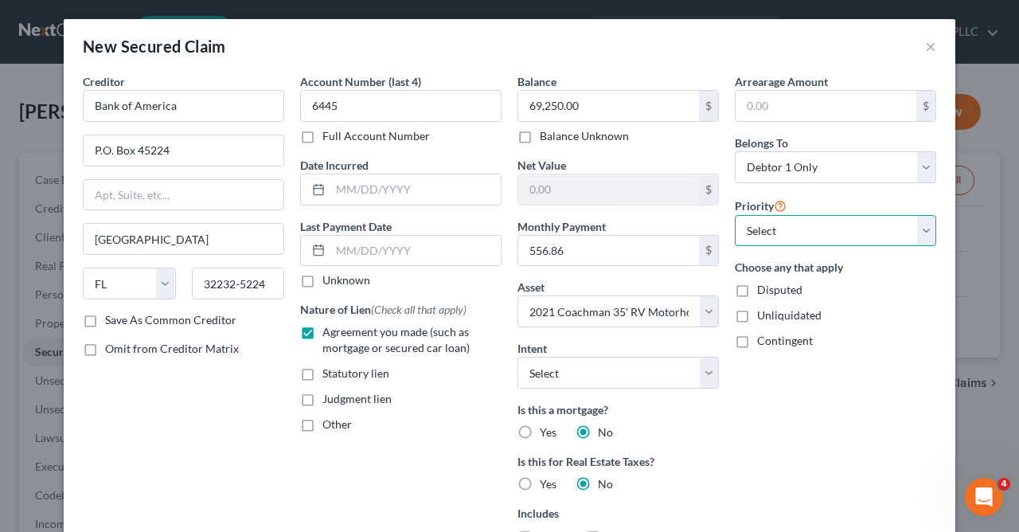
click at [735, 215] on select "Select 1st 2nd 3rd 4th 5th 6th 7th 8th 9th 10th 11th 12th 13th 14th 15th 16th 1…" at bounding box center [836, 231] width 202 height 32
select select "0"
click option "1st" at bounding box center [0, 0] width 0 height 0
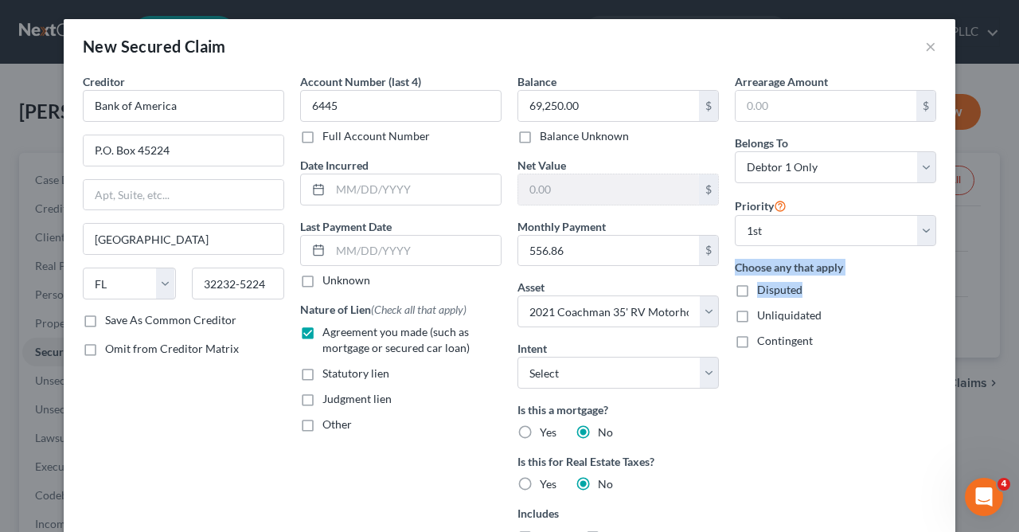
drag, startPoint x: 849, startPoint y: 151, endPoint x: 837, endPoint y: 294, distance: 143.9
click at [837, 294] on div "Arrearage Amount $ Belongs To * Select Debtor 1 Only Debtor 2 Only Debtor 1 And…" at bounding box center [835, 367] width 217 height 589
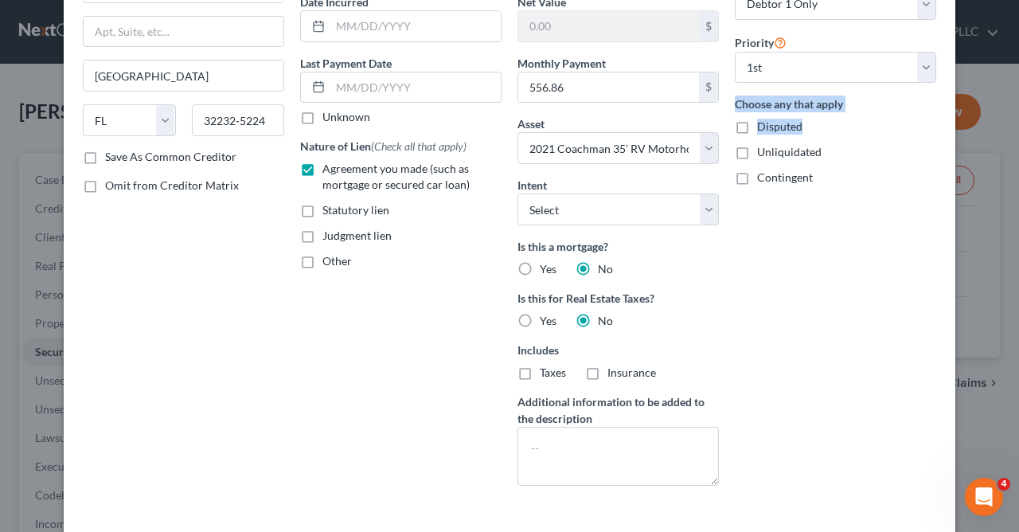
scroll to position [160, 0]
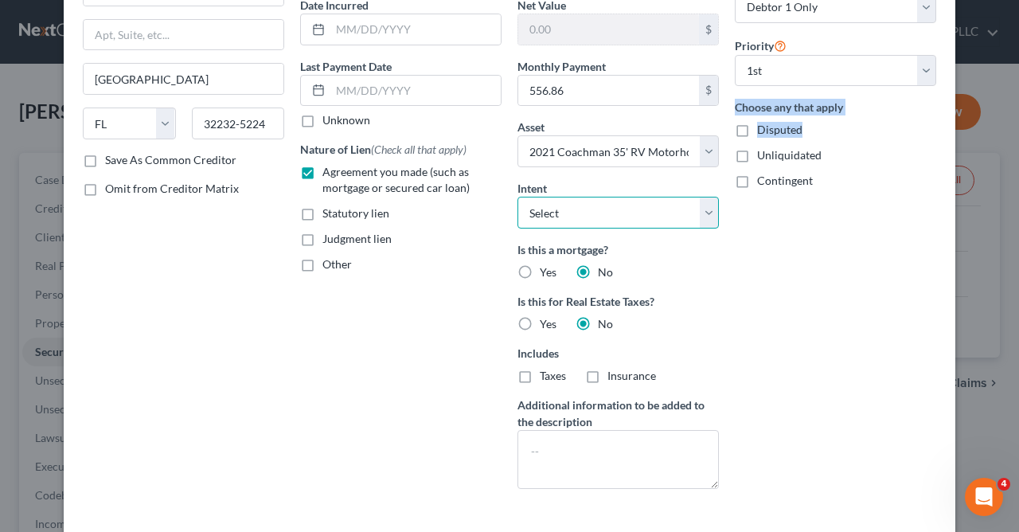
click at [518, 197] on select "Select Surrender Redeem Reaffirm Avoid Other" at bounding box center [619, 213] width 202 height 32
select select "2"
click option "Reaffirm" at bounding box center [0, 0] width 0 height 0
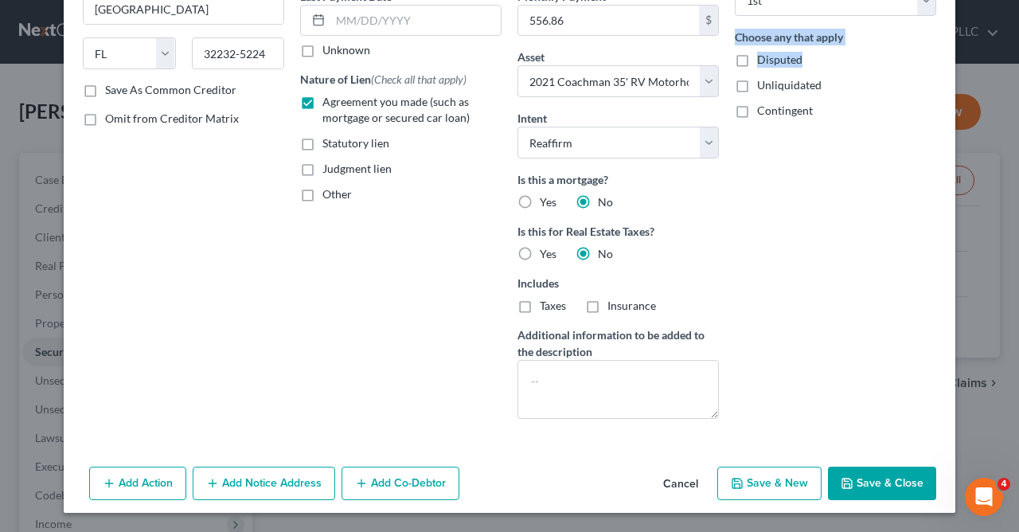
click at [875, 485] on button "Save & Close" at bounding box center [882, 483] width 108 height 33
select select
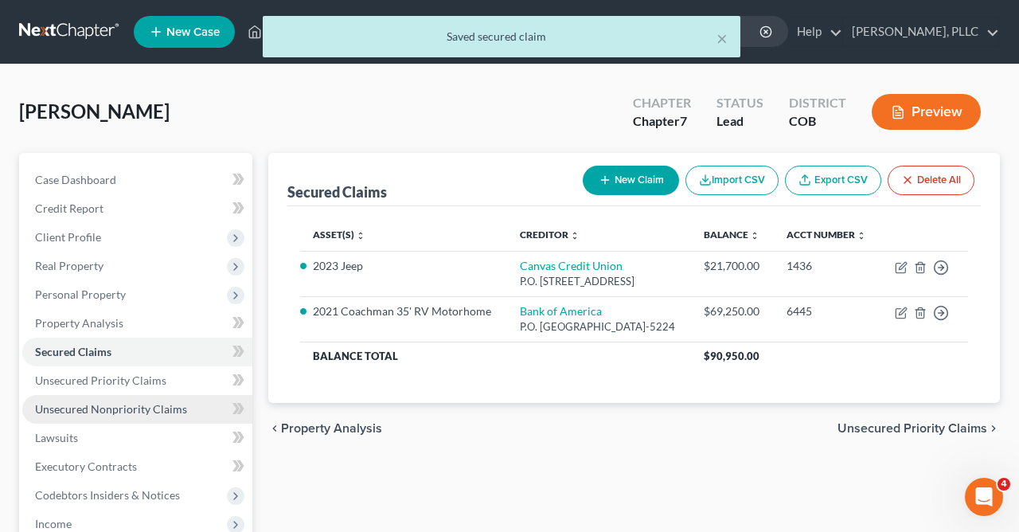
click at [147, 405] on span "Unsecured Nonpriority Claims" at bounding box center [111, 409] width 152 height 14
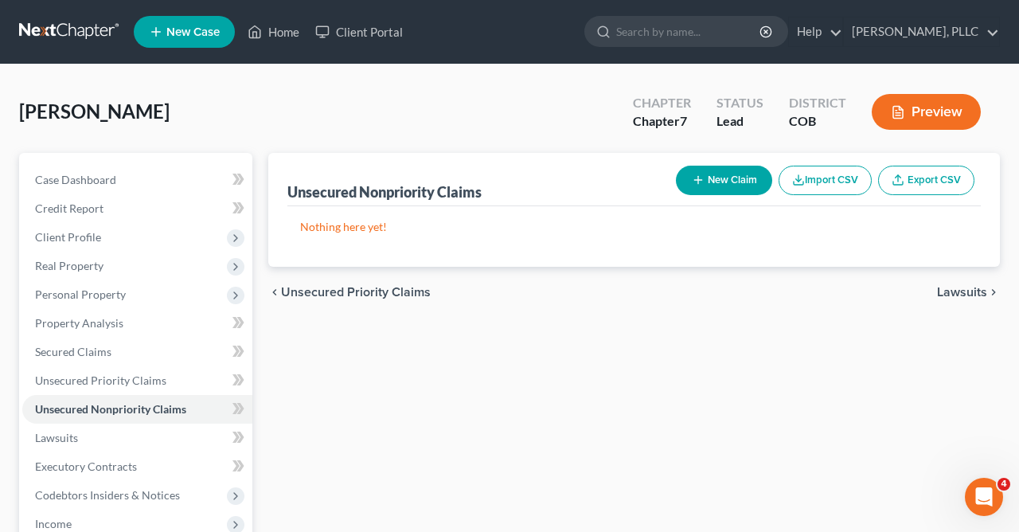
click at [706, 181] on button "New Claim" at bounding box center [724, 180] width 96 height 29
select select "0"
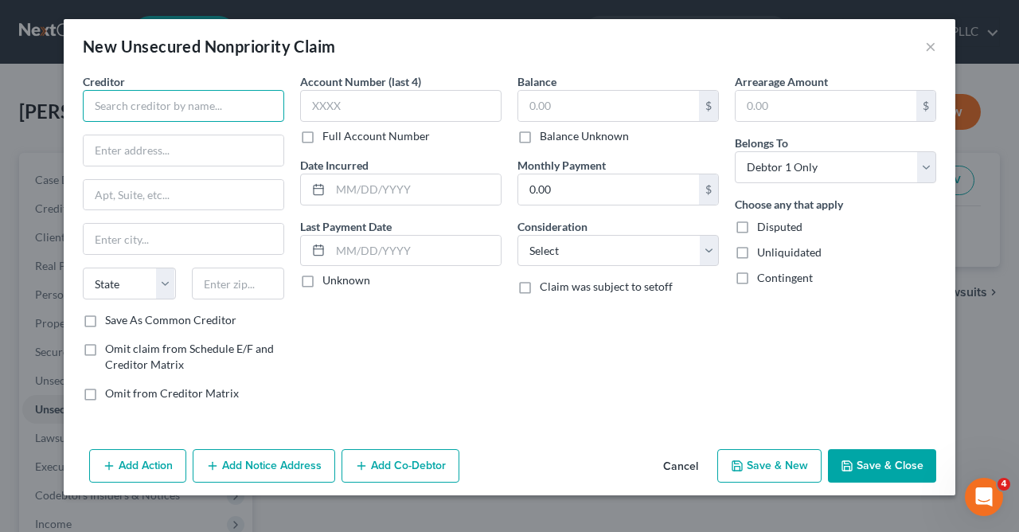
click at [233, 110] on input "text" at bounding box center [184, 106] width 202 height 32
type input "Elan Financial Services"
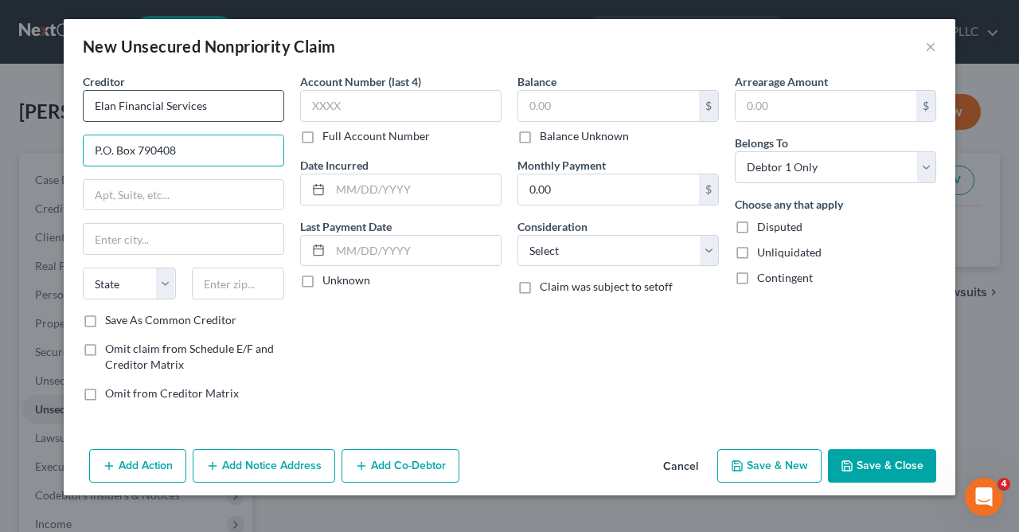
type input "P.O. Box 790408"
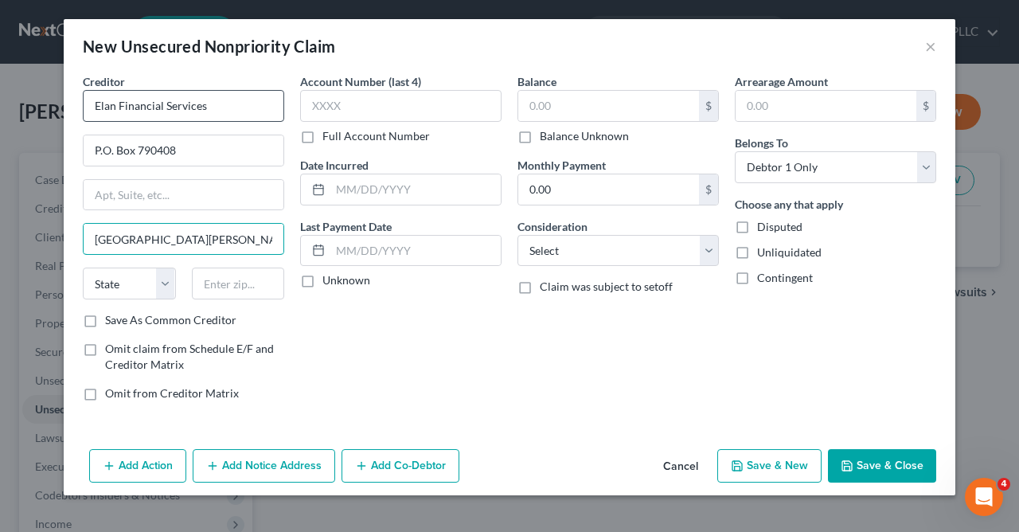
type input "St. Louis"
select select "26"
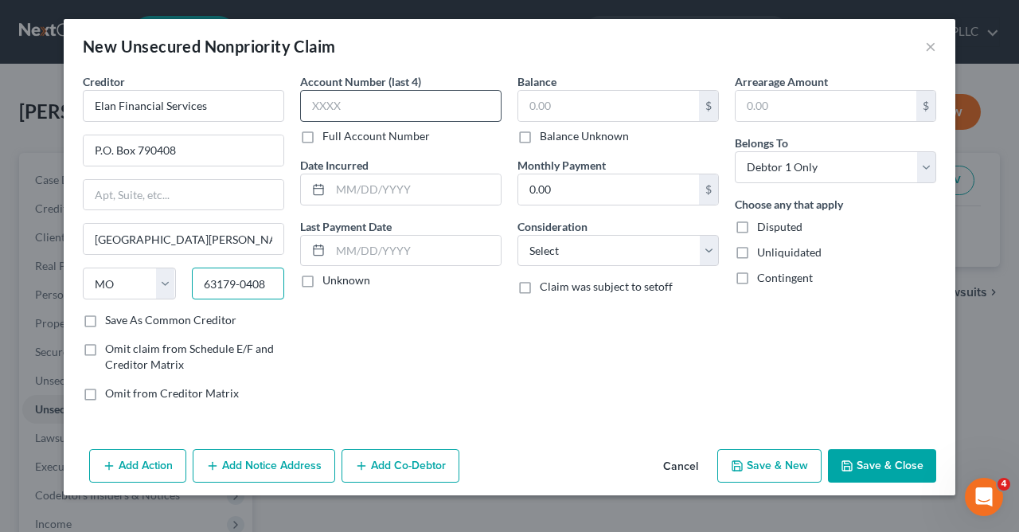
type input "63179-0408"
click at [370, 111] on input "text" at bounding box center [401, 106] width 202 height 32
type input "5918"
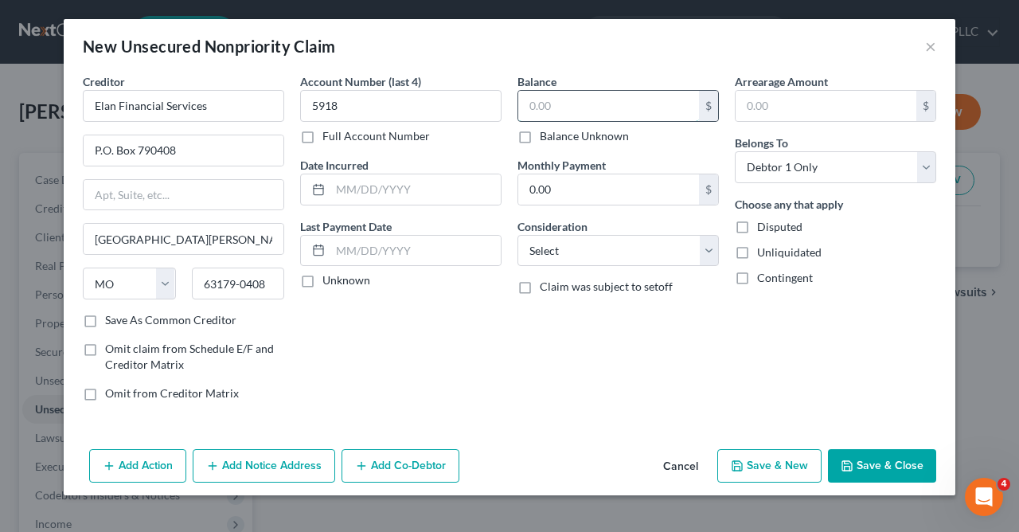
click at [602, 107] on input "text" at bounding box center [608, 106] width 181 height 30
type input "25,500.00"
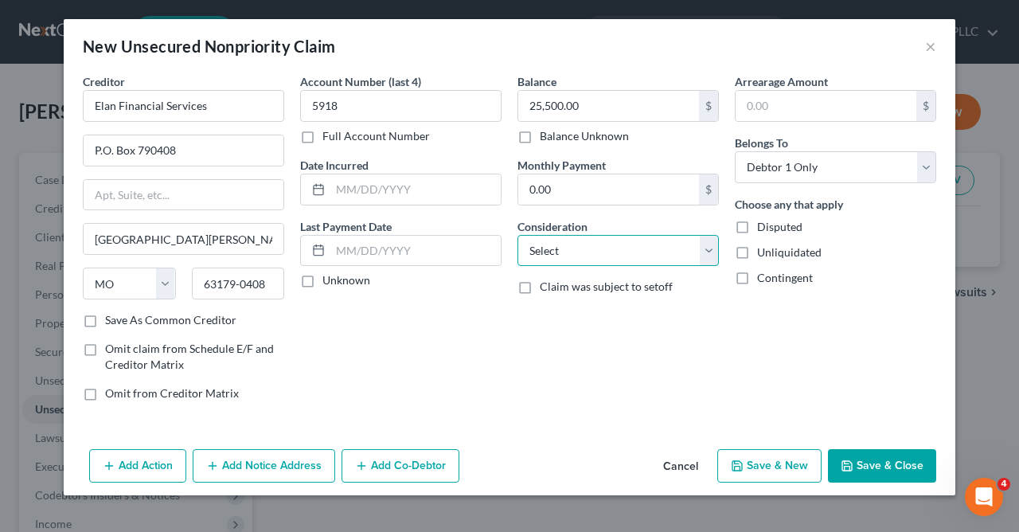
click at [518, 235] on select "Select Cable / Satellite Services Collection Agency Credit Card Debt Debt Couns…" at bounding box center [619, 251] width 202 height 32
select select "2"
click option "Credit Card Debt" at bounding box center [0, 0] width 0 height 0
click at [233, 460] on button "Add Notice Address" at bounding box center [264, 465] width 143 height 33
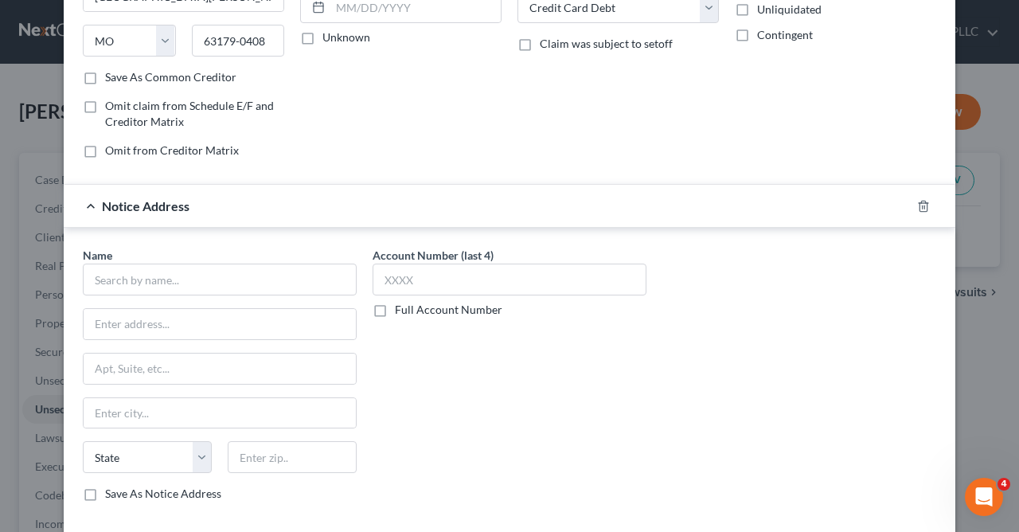
scroll to position [283, 0]
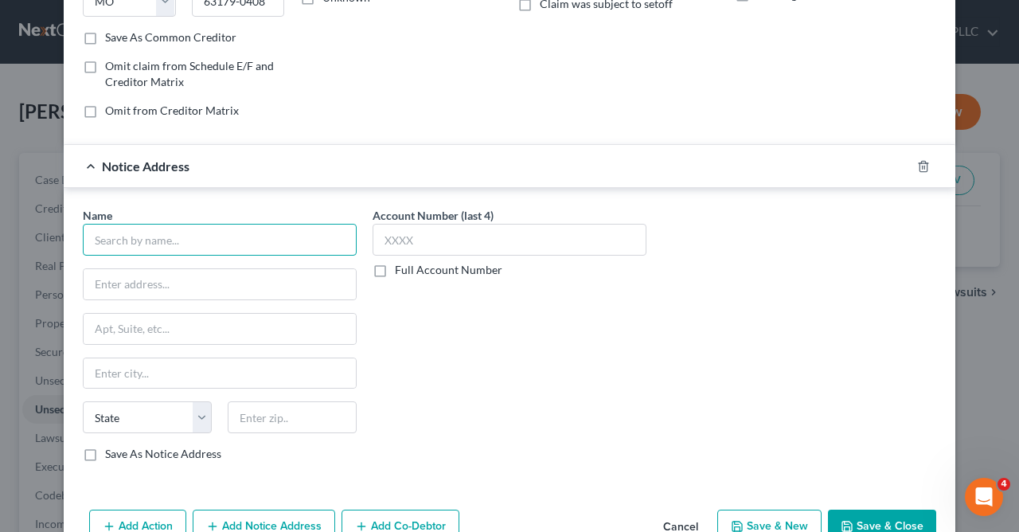
click at [320, 250] on input "text" at bounding box center [220, 240] width 274 height 32
type input "Elan Financial Services"
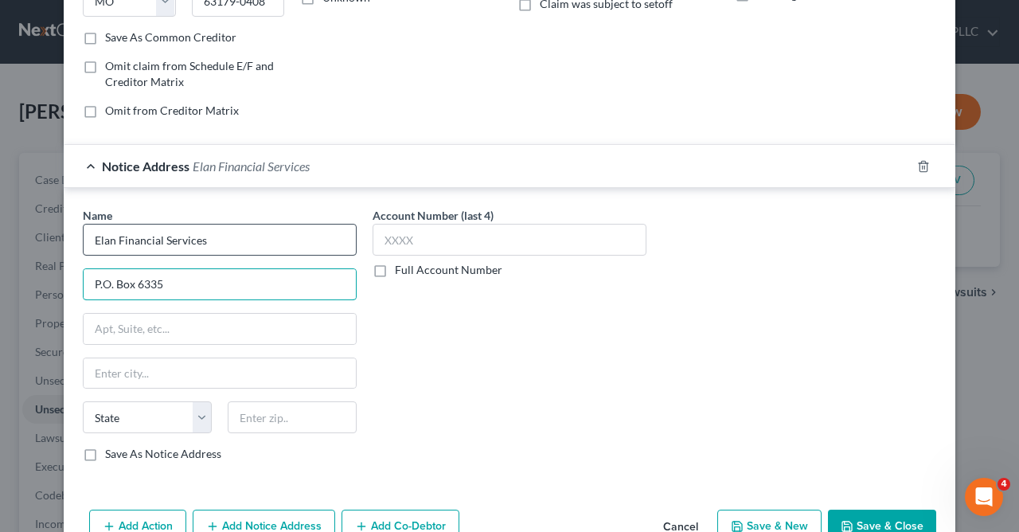
type input "P.O. Box 6335"
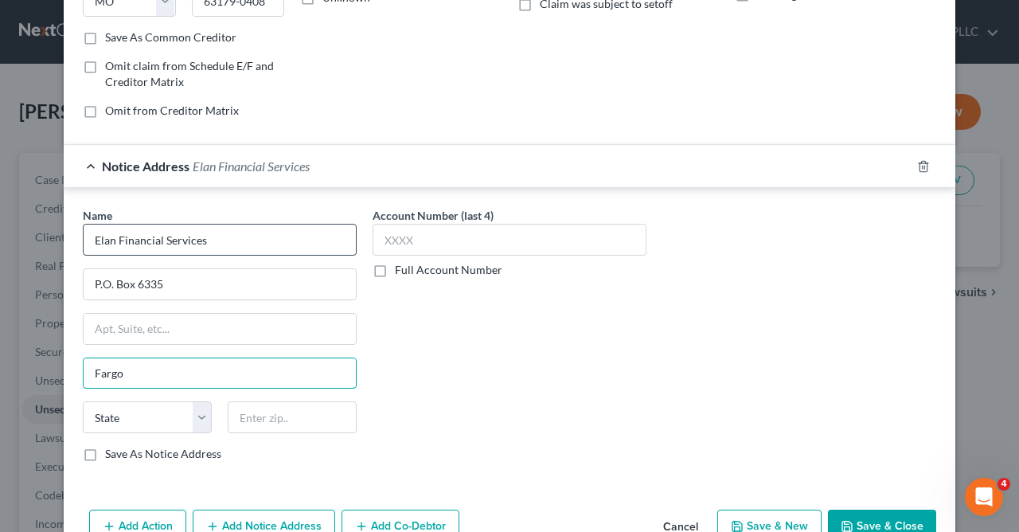
type input "Fargo"
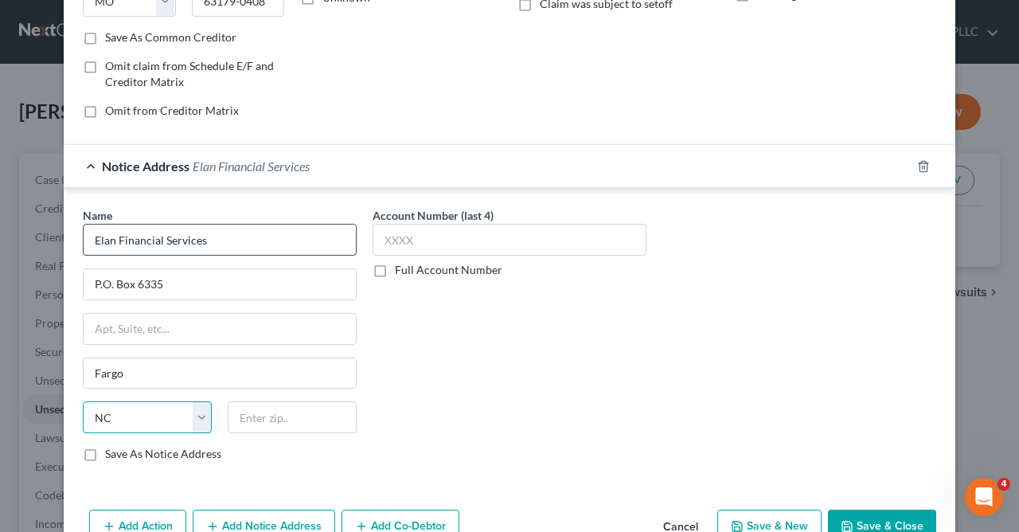
select select "29"
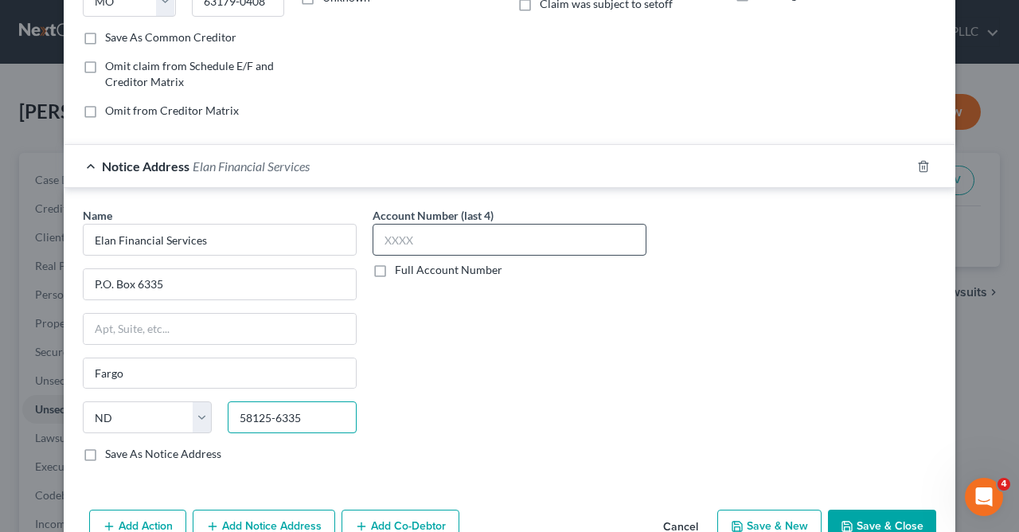
type input "58125-6335"
click at [447, 245] on input "text" at bounding box center [510, 240] width 274 height 32
type input "5918"
click at [871, 522] on button "Save & Close" at bounding box center [882, 526] width 108 height 33
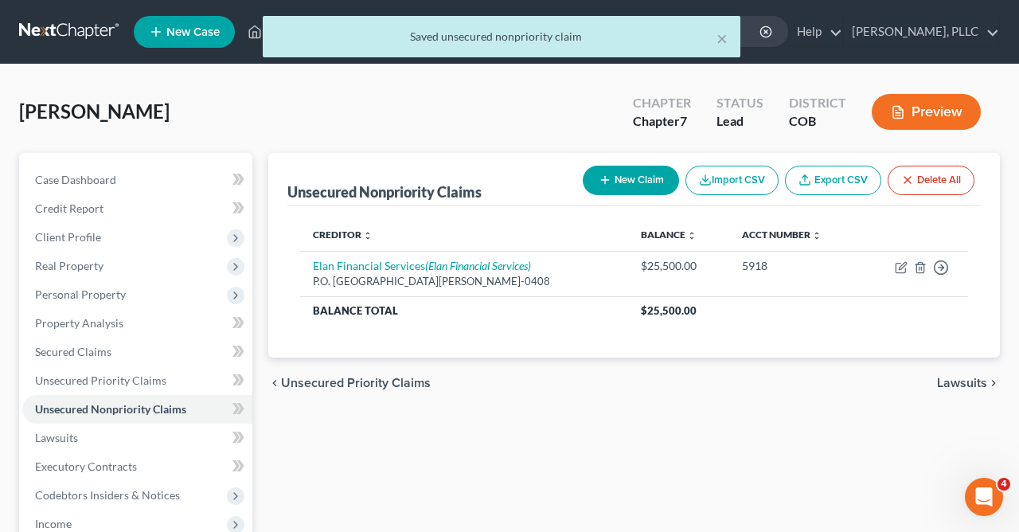
click at [628, 185] on button "New Claim" at bounding box center [631, 180] width 96 height 29
select select "0"
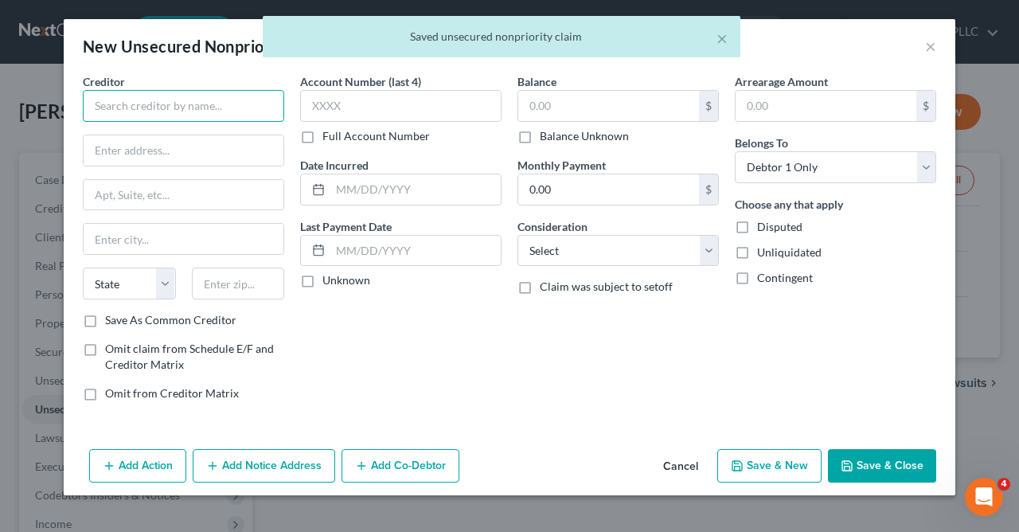
click at [220, 103] on input "text" at bounding box center [184, 106] width 202 height 32
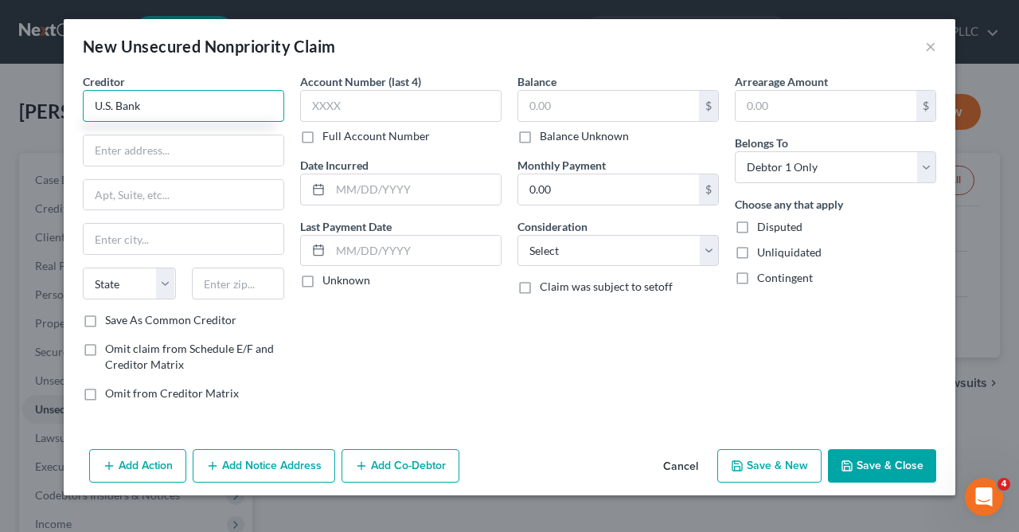
type input "U.S. Bank"
type input "P.O. Box 790408"
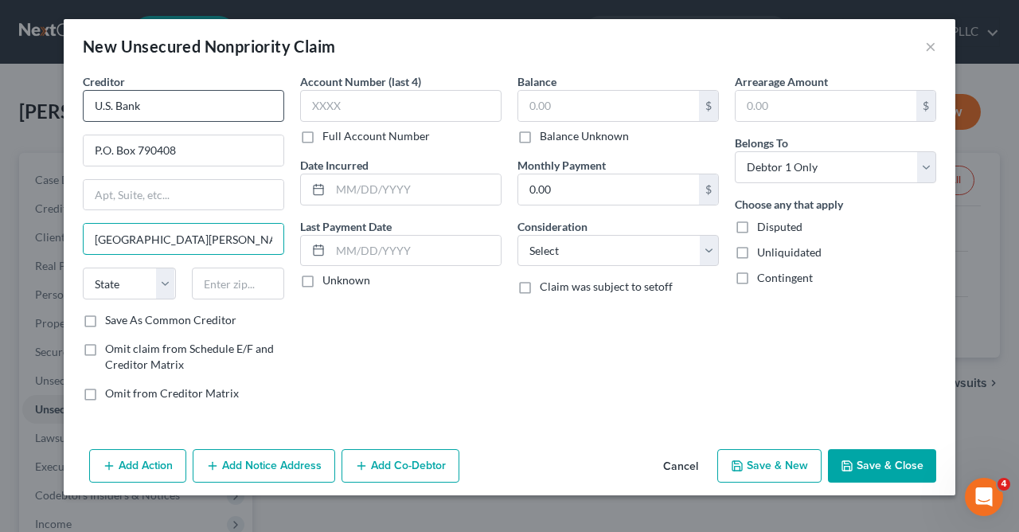
type input "St. Louis"
select select "26"
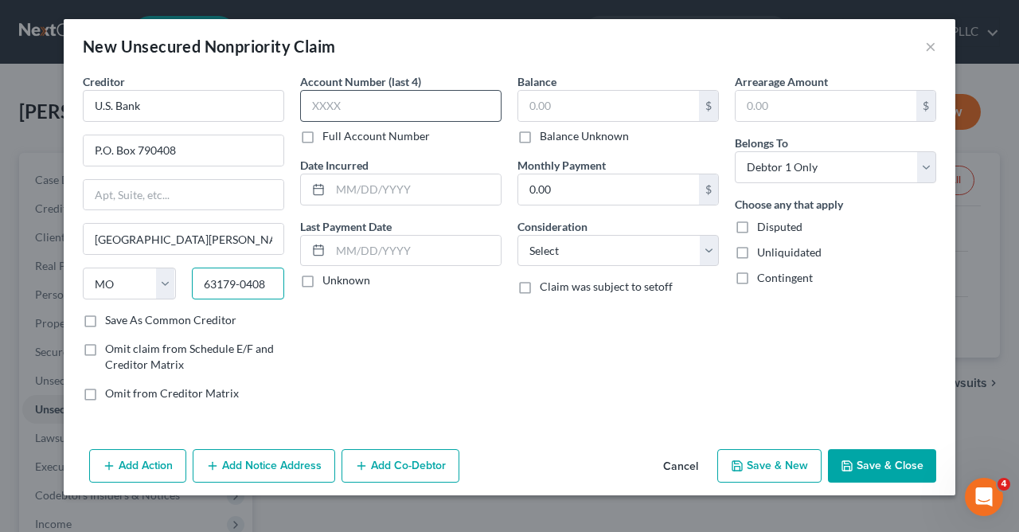
type input "63179-0408"
click at [410, 120] on input "text" at bounding box center [401, 106] width 202 height 32
type input "4338"
click at [105, 322] on label "Save As Common Creditor" at bounding box center [170, 320] width 131 height 16
click at [112, 322] on input "Save As Common Creditor" at bounding box center [117, 317] width 10 height 10
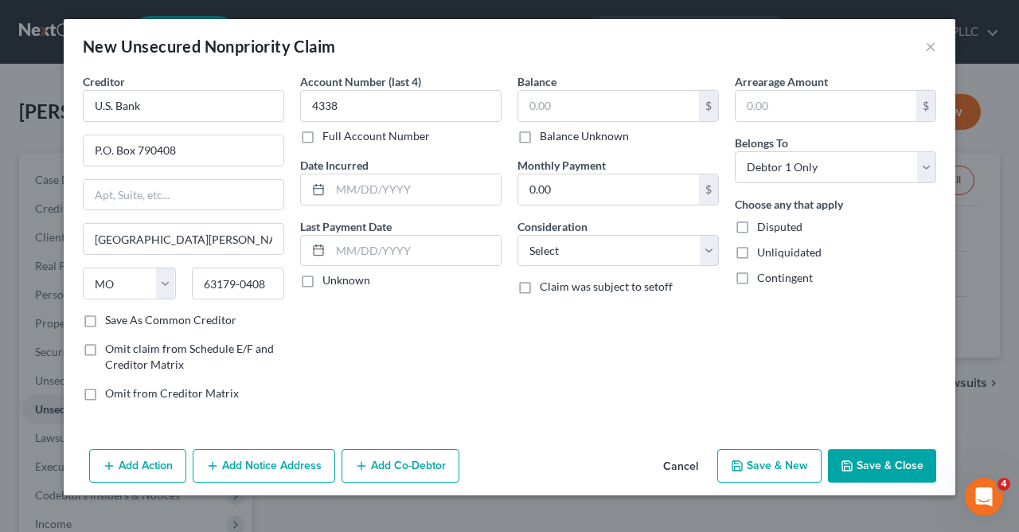
checkbox input "true"
click at [571, 111] on input "text" at bounding box center [608, 106] width 181 height 30
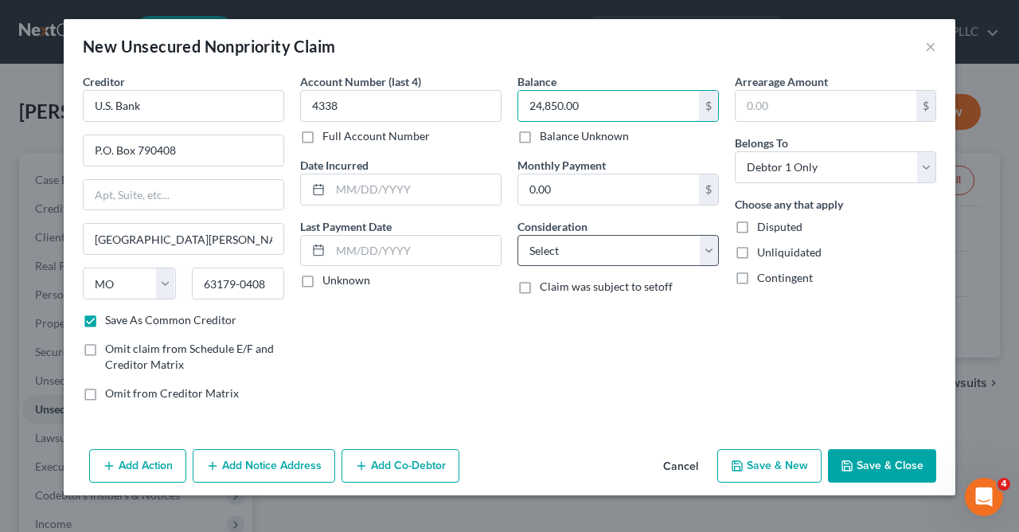
type input "24,850.00"
click at [518, 235] on select "Select Cable / Satellite Services Collection Agency Credit Card Debt Debt Couns…" at bounding box center [619, 251] width 202 height 32
select select "2"
click option "Credit Card Debt" at bounding box center [0, 0] width 0 height 0
click at [221, 464] on button "Add Notice Address" at bounding box center [264, 465] width 143 height 33
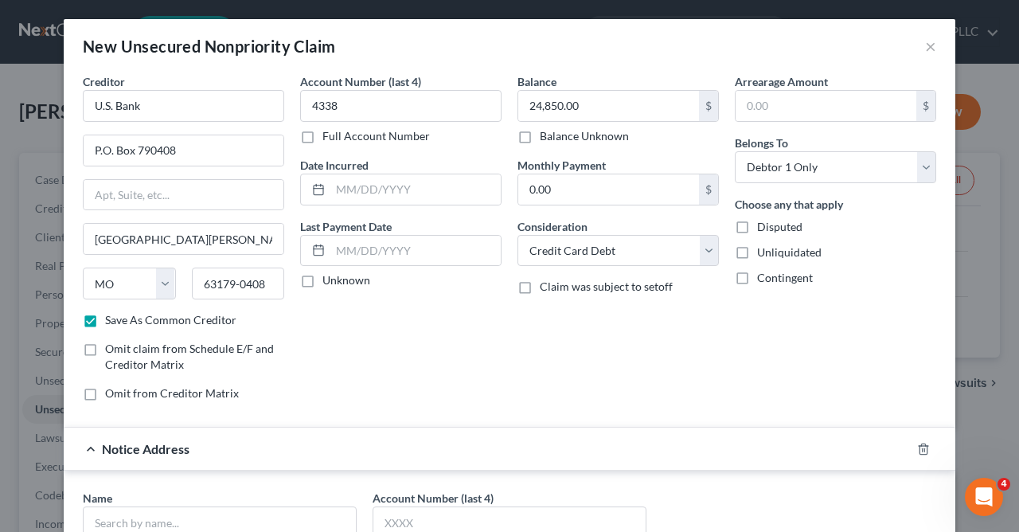
drag, startPoint x: 221, startPoint y: 464, endPoint x: 476, endPoint y: 397, distance: 263.3
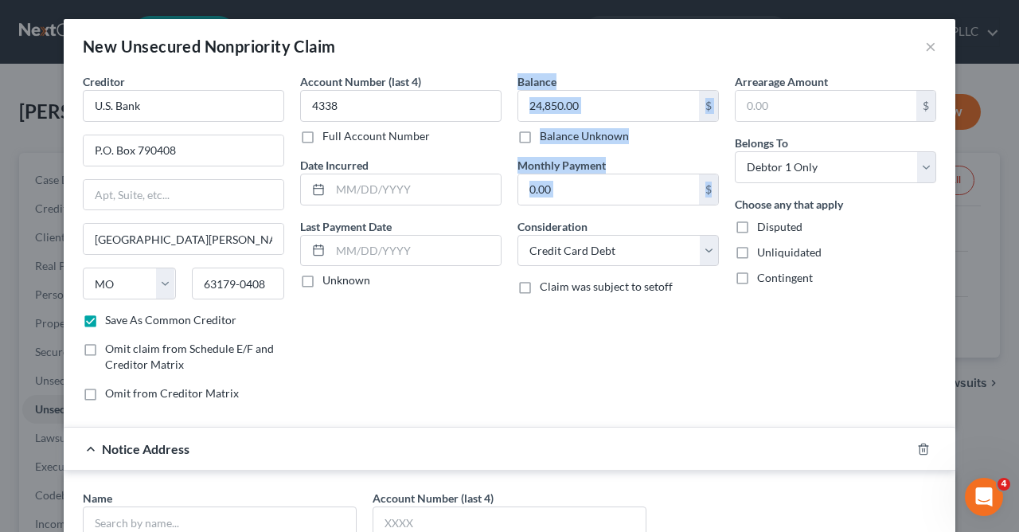
click at [476, 397] on form "Creditor * U.S. Bank P.O. Box 790408 St. Louis State AL AK AR AZ CA CO CT DE DC…" at bounding box center [510, 421] width 854 height 697
click at [833, 389] on div "Arrearage Amount $ Belongs To * Select Debtor 1 Only Debtor 2 Only Debtor 1 And…" at bounding box center [835, 243] width 217 height 341
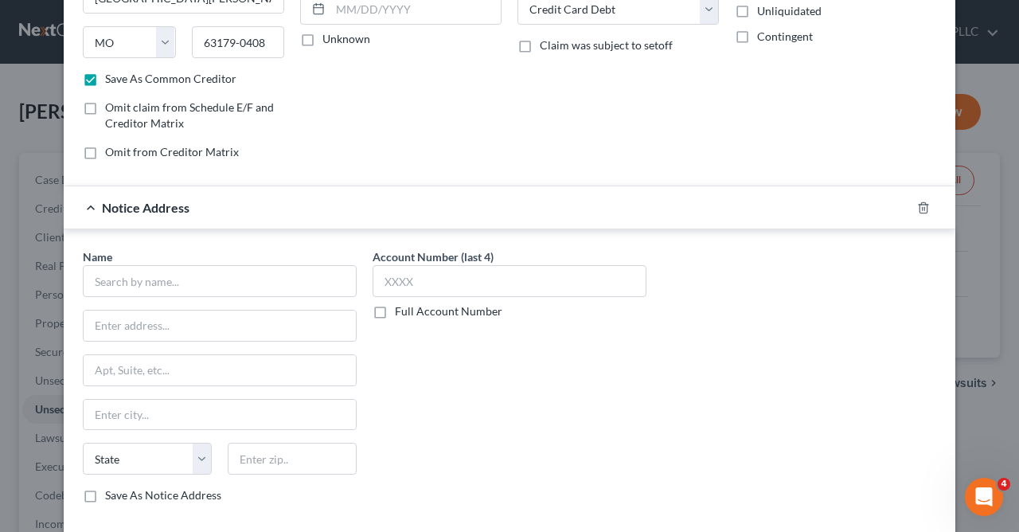
scroll to position [326, 0]
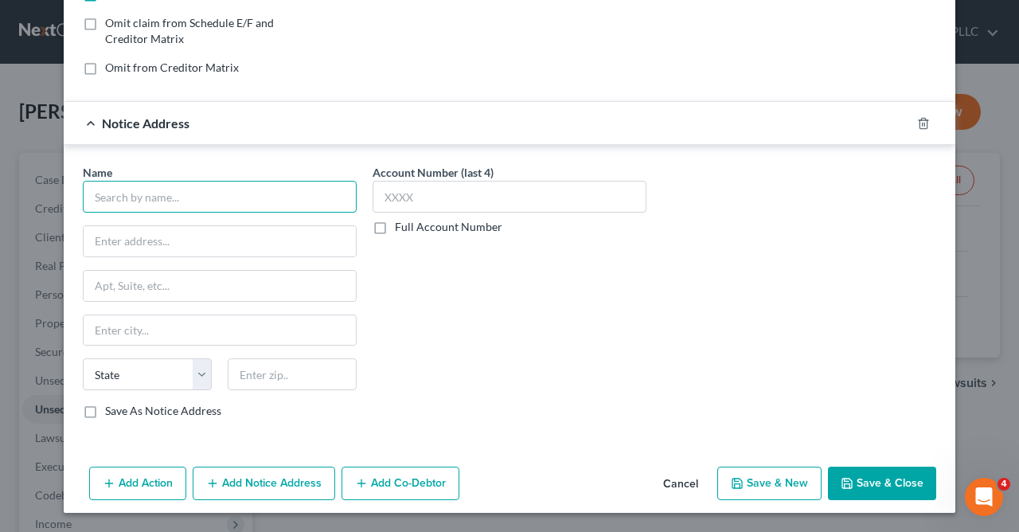
click at [318, 199] on input "text" at bounding box center [220, 197] width 274 height 32
type input "Cardmember Service"
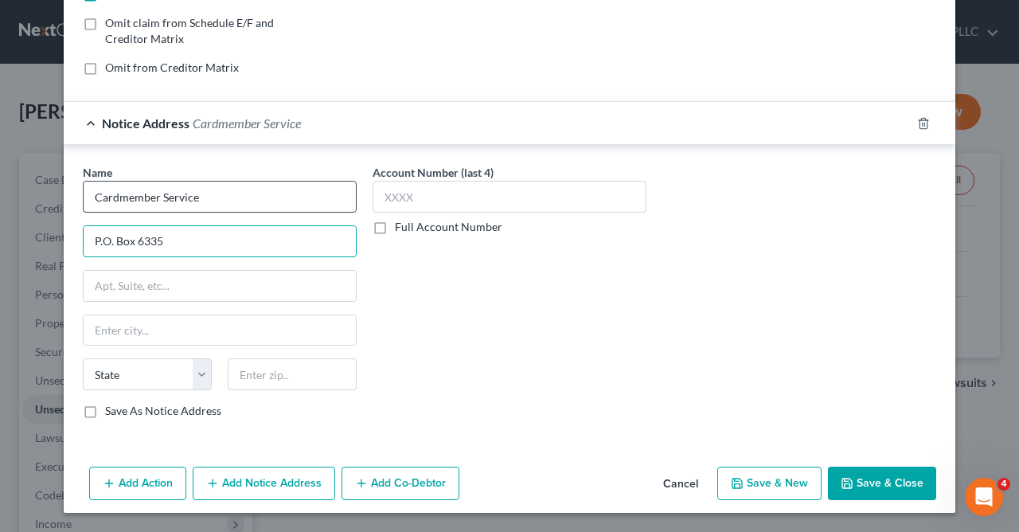
type input "P.O. Box 6335"
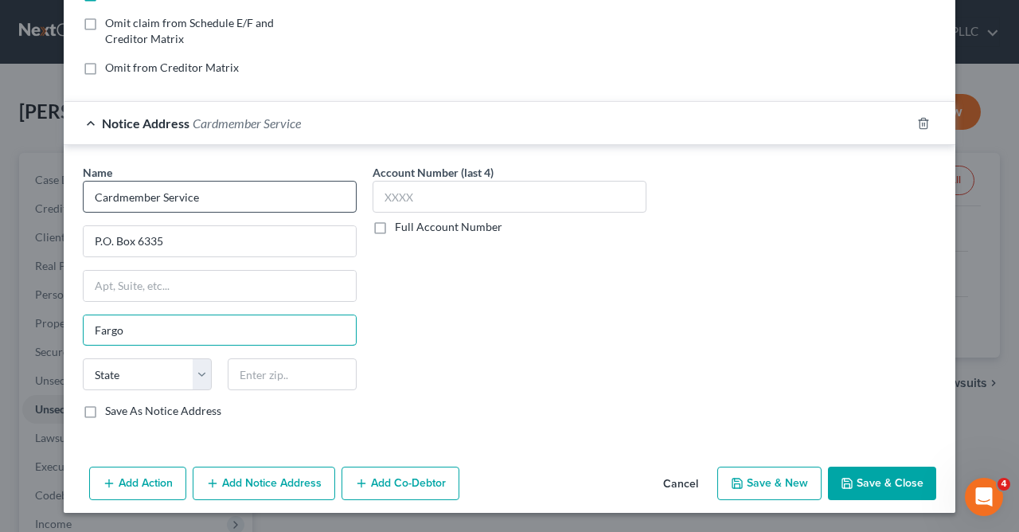
type input "Fargo"
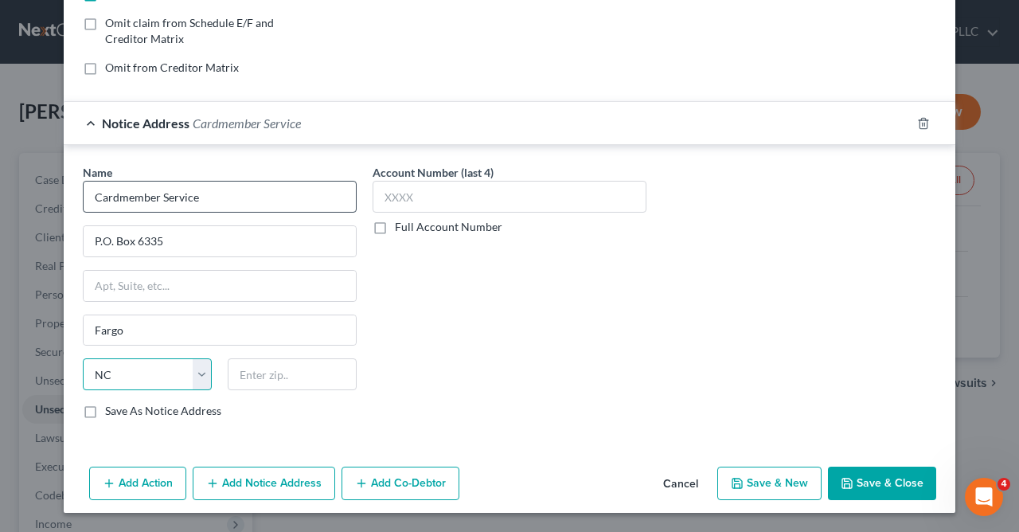
select select "29"
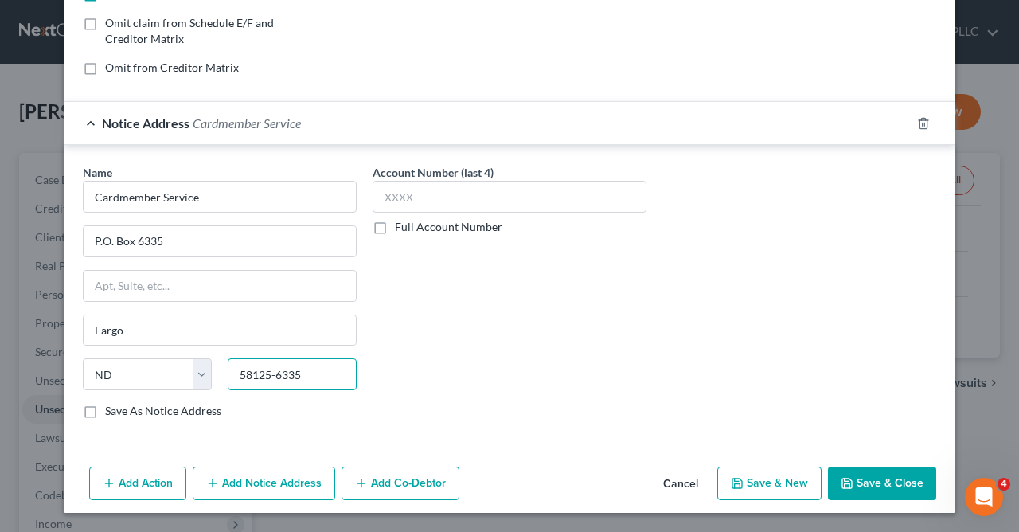
type input "58125-6335"
click at [105, 410] on label "Save As Notice Address" at bounding box center [163, 411] width 116 height 16
click at [112, 410] on input "Save As Notice Address" at bounding box center [117, 408] width 10 height 10
checkbox input "true"
click at [561, 196] on input "text" at bounding box center [510, 197] width 274 height 32
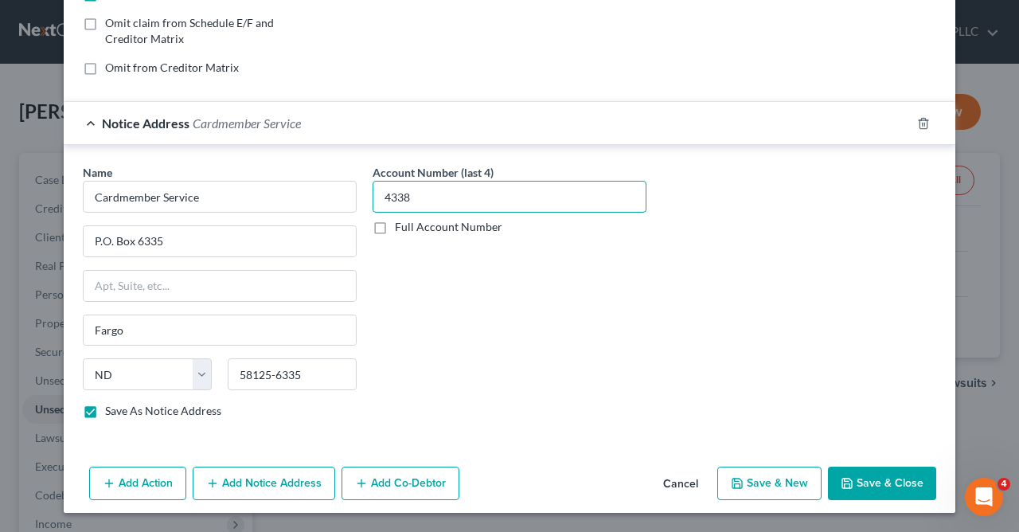
type input "4338"
click at [883, 475] on button "Save & Close" at bounding box center [882, 483] width 108 height 33
checkbox input "false"
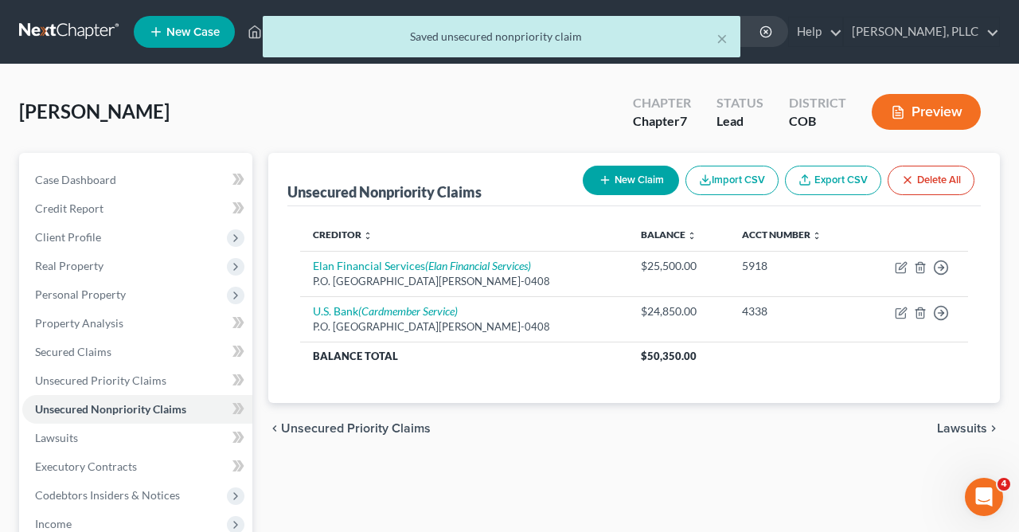
click at [616, 166] on button "New Claim" at bounding box center [631, 180] width 96 height 29
select select "0"
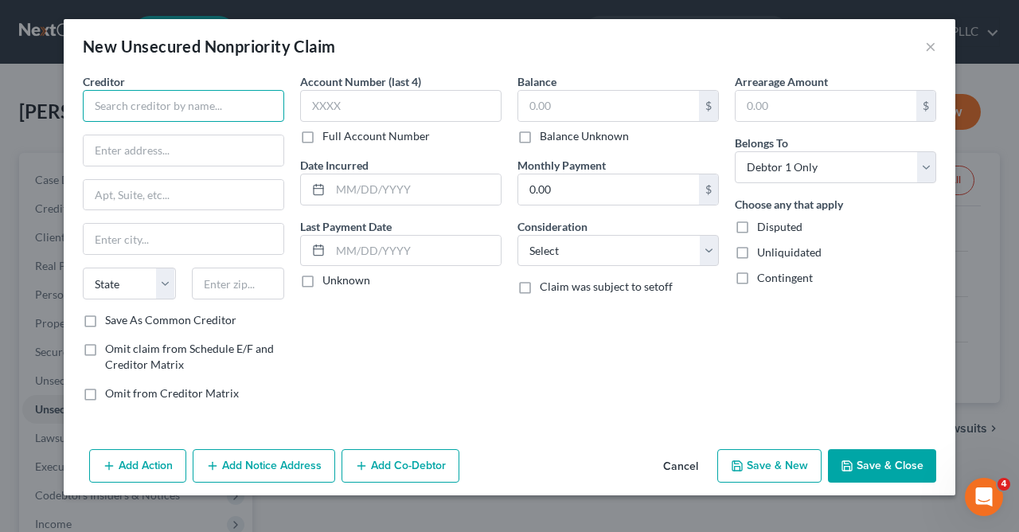
click at [231, 107] on input "text" at bounding box center [184, 106] width 202 height 32
type input "Capital One"
type input "P.O. Box 60519"
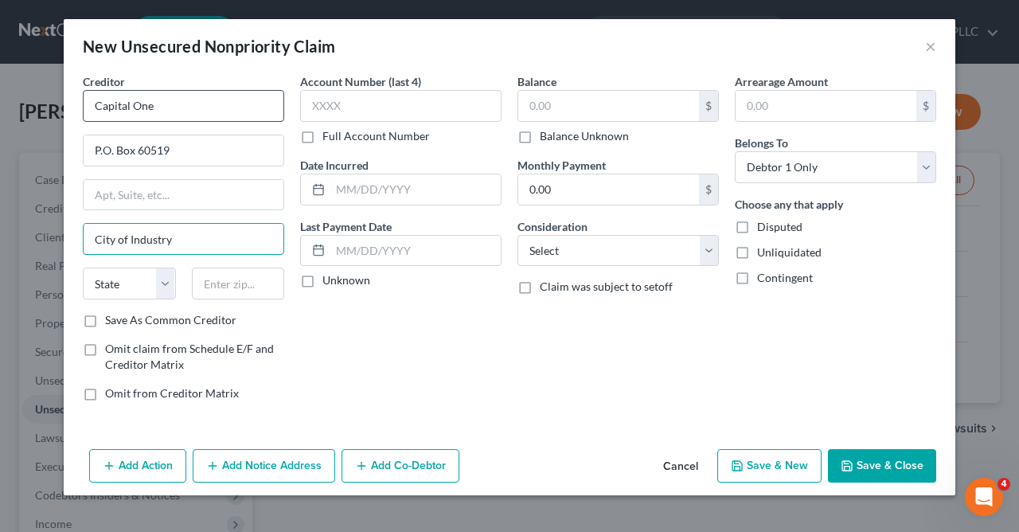
type input "City of Industry"
select select "4"
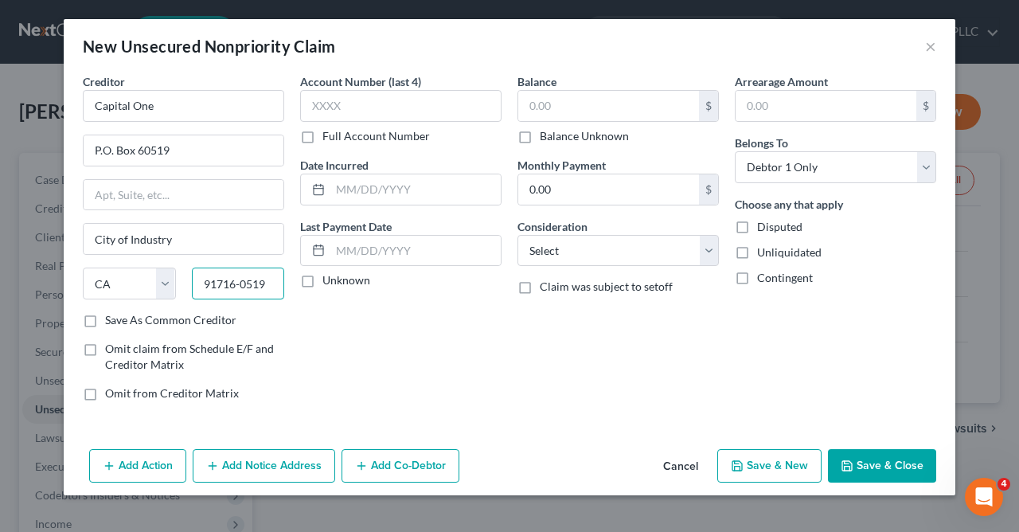
type input "91716-0519"
click at [105, 323] on label "Save As Common Creditor" at bounding box center [170, 320] width 131 height 16
click at [112, 323] on input "Save As Common Creditor" at bounding box center [117, 317] width 10 height 10
checkbox input "true"
click at [366, 112] on input "text" at bounding box center [401, 106] width 202 height 32
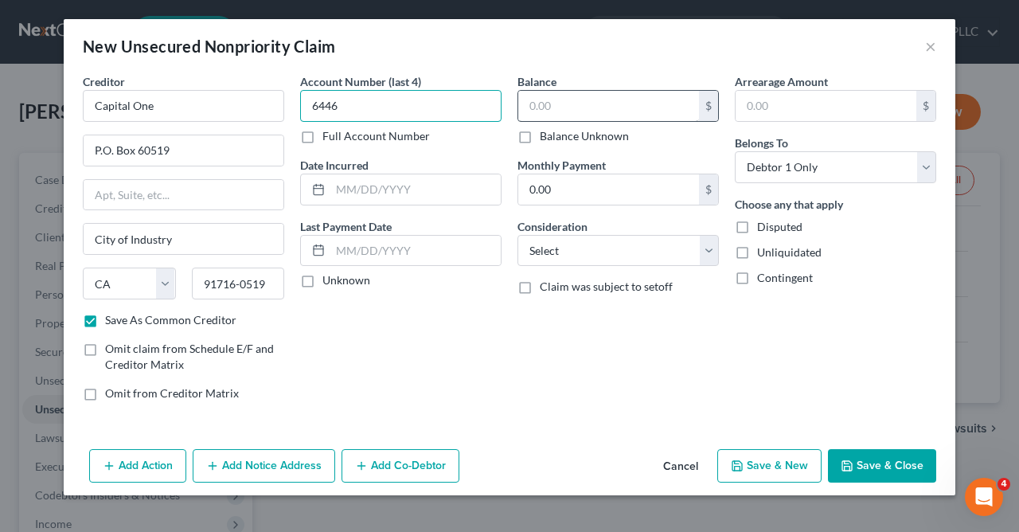
type input "6446"
click at [575, 108] on input "text" at bounding box center [608, 106] width 181 height 30
type input "4,100.00"
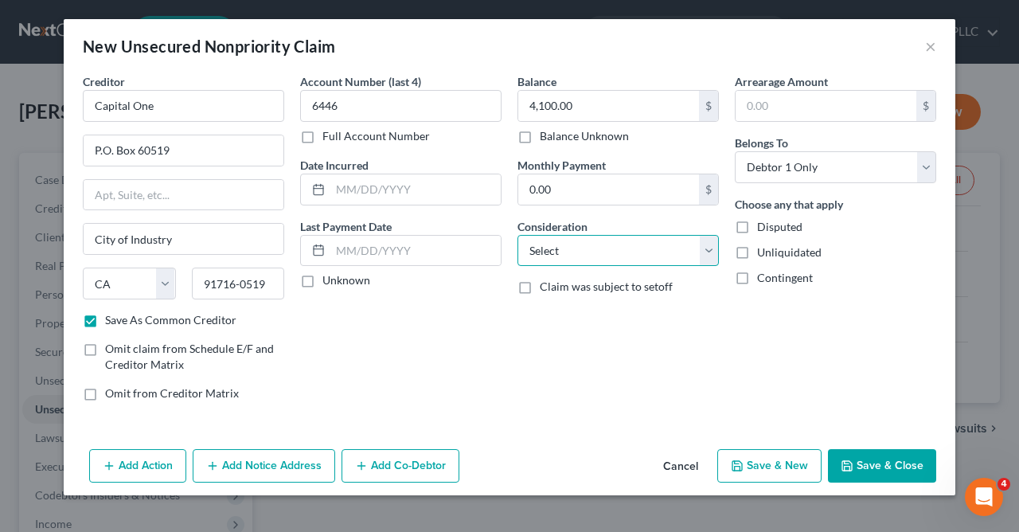
click at [518, 235] on select "Select Cable / Satellite Services Collection Agency Credit Card Debt Debt Couns…" at bounding box center [619, 251] width 202 height 32
select select "2"
click option "Credit Card Debt" at bounding box center [0, 0] width 0 height 0
click at [266, 472] on button "Add Notice Address" at bounding box center [264, 465] width 143 height 33
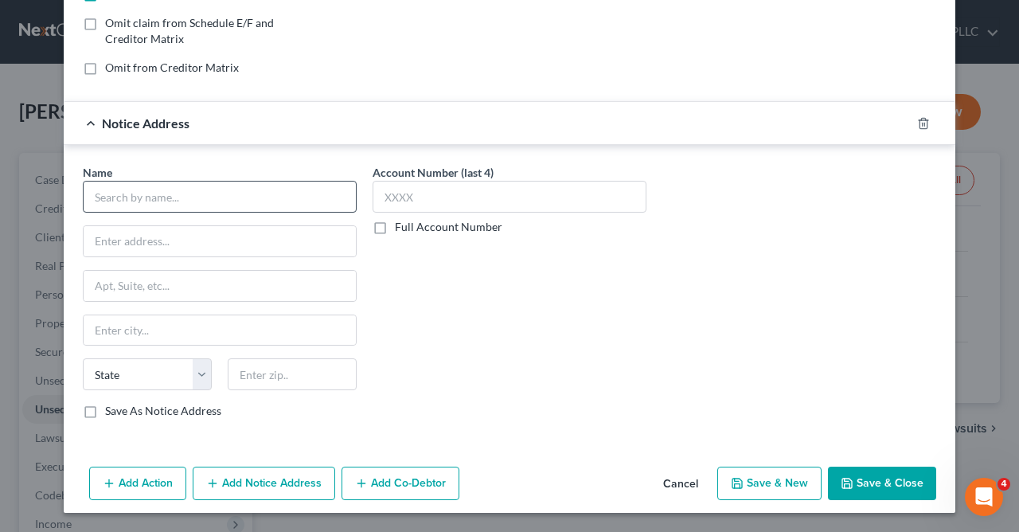
drag, startPoint x: 262, startPoint y: 174, endPoint x: 286, endPoint y: 198, distance: 33.8
click at [286, 198] on div "Name *" at bounding box center [220, 188] width 274 height 49
click at [286, 198] on input "text" at bounding box center [220, 197] width 274 height 32
type input "Capital One"
type input "P.O. Box 30285"
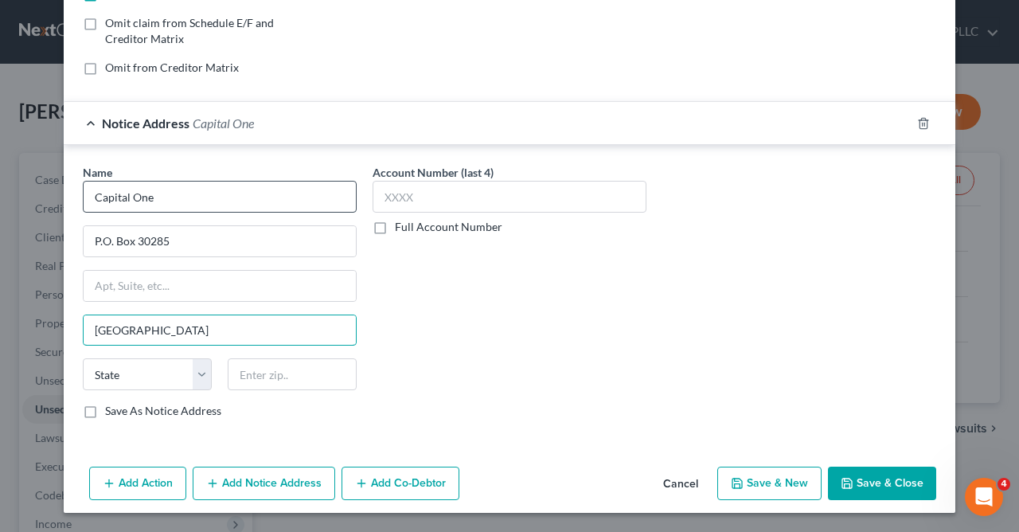
type input "Salt Lake City"
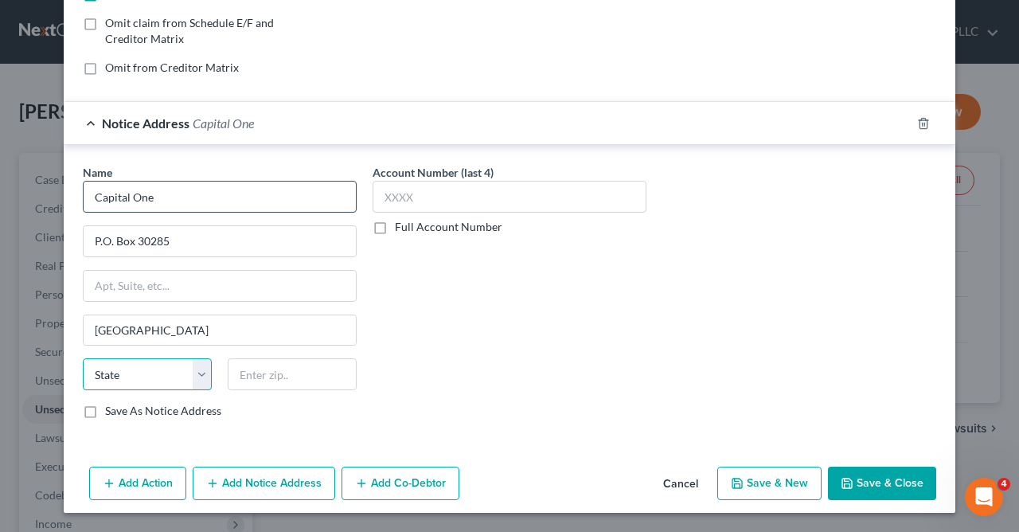
select select "46"
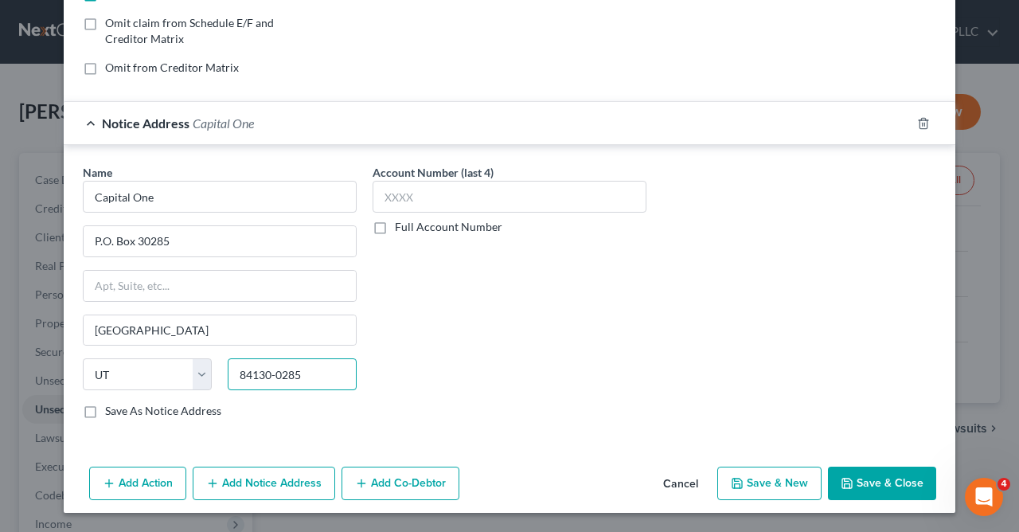
type input "84130-0285"
click at [105, 413] on label "Save As Notice Address" at bounding box center [163, 411] width 116 height 16
click at [112, 413] on input "Save As Notice Address" at bounding box center [117, 408] width 10 height 10
checkbox input "true"
click at [424, 203] on input "text" at bounding box center [510, 197] width 274 height 32
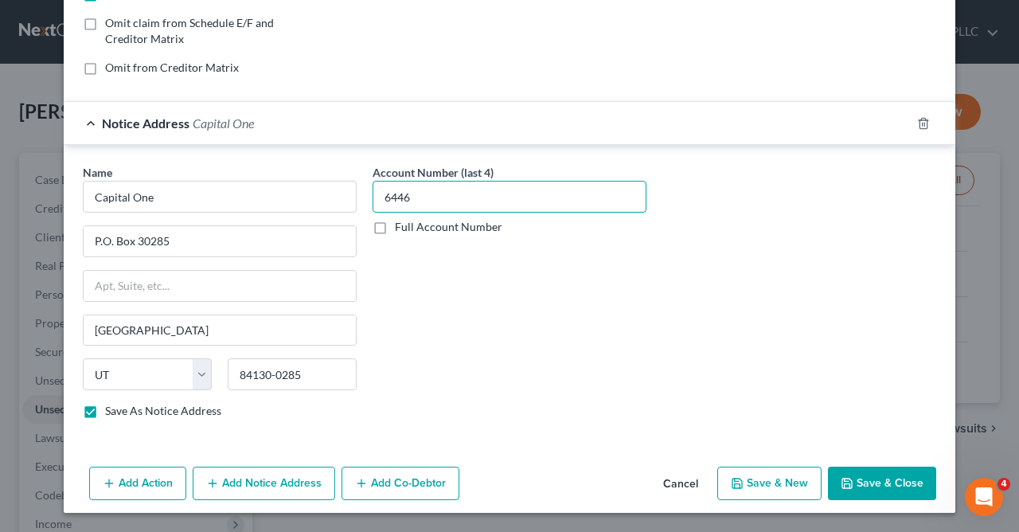
type input "6446"
click at [867, 478] on button "Save & Close" at bounding box center [882, 483] width 108 height 33
checkbox input "false"
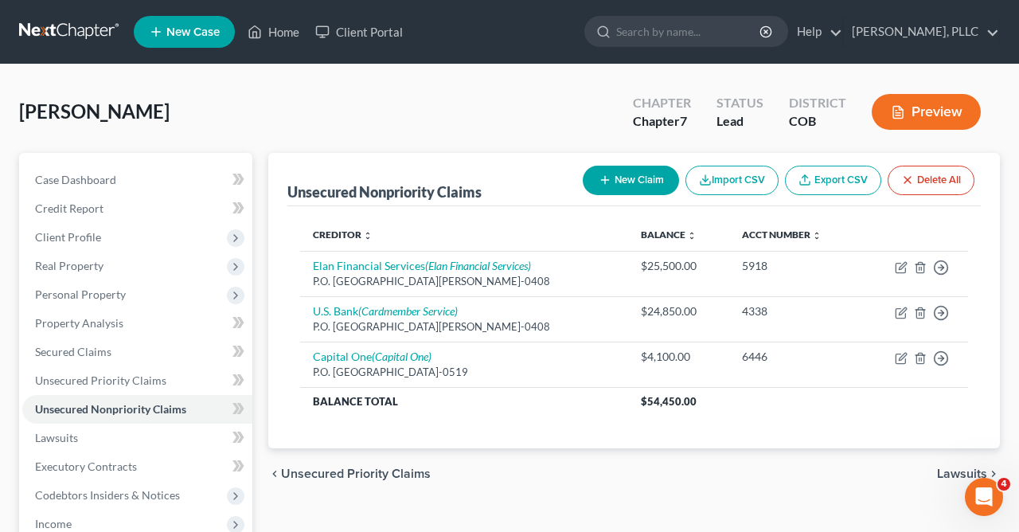
click at [619, 174] on button "New Claim" at bounding box center [631, 180] width 96 height 29
select select "0"
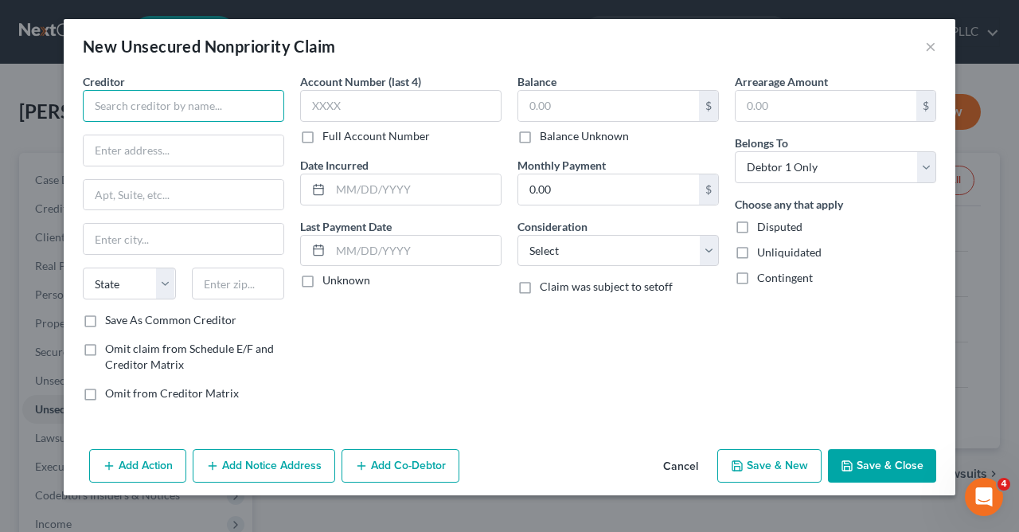
click at [234, 114] on input "text" at bounding box center [184, 106] width 202 height 32
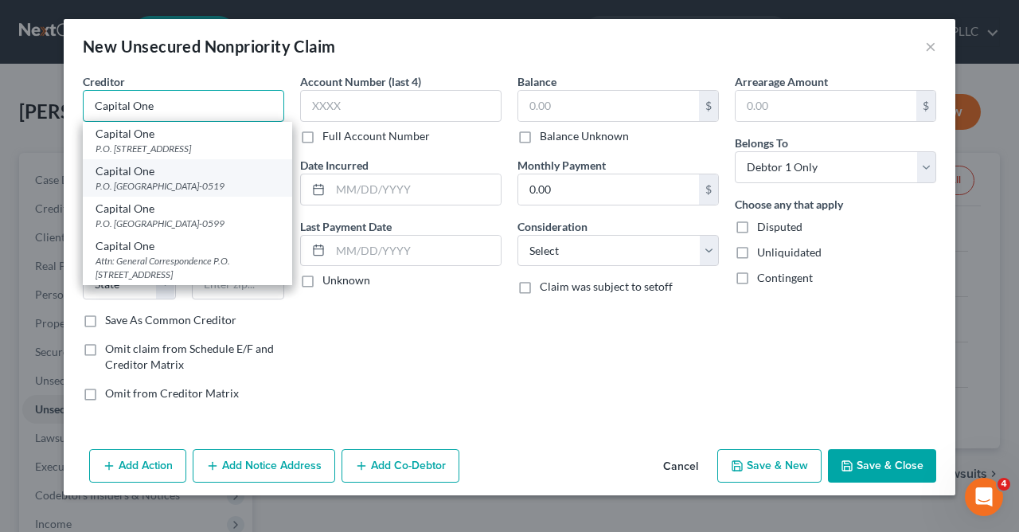
type input "Capital One"
click at [184, 193] on div "P.O. Box 60519, City of Industry, CA 91716-0519" at bounding box center [188, 186] width 184 height 14
type input "P.O. Box 60519"
type input "City of Industry"
select select "4"
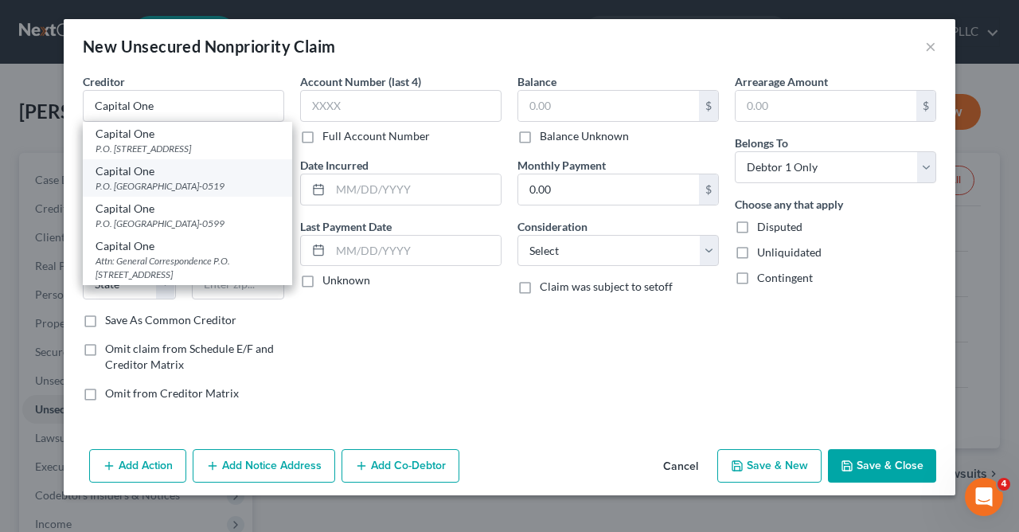
type input "91716-0519"
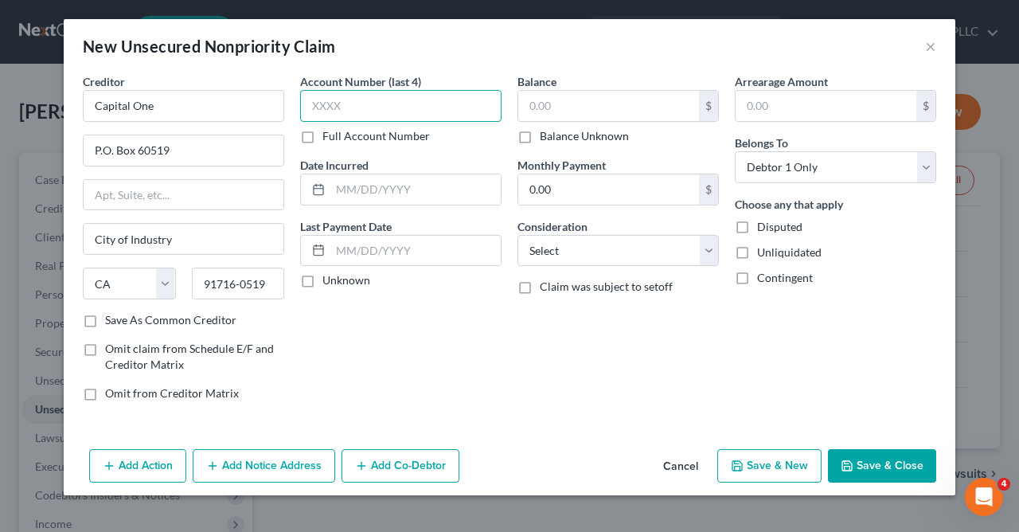
click at [381, 104] on input "text" at bounding box center [401, 106] width 202 height 32
type input "9380"
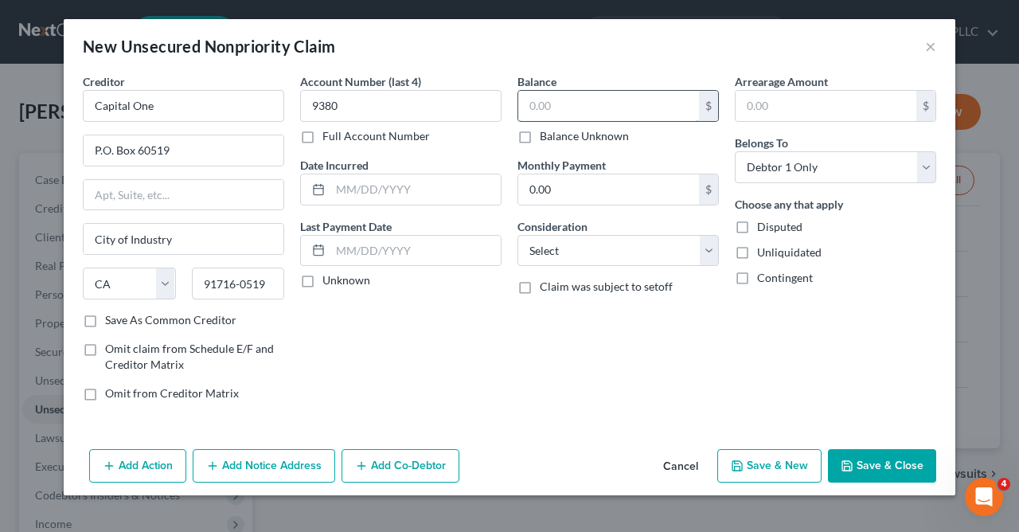
click at [569, 112] on input "text" at bounding box center [608, 106] width 181 height 30
type input "10,600.00"
click at [518, 235] on select "Select Cable / Satellite Services Collection Agency Credit Card Debt Debt Couns…" at bounding box center [619, 251] width 202 height 32
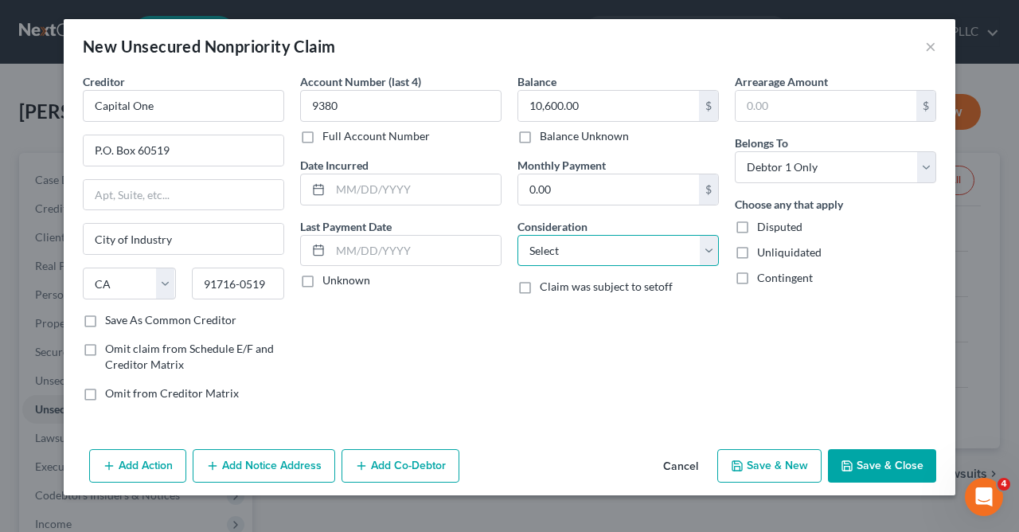
select select "2"
click option "Credit Card Debt" at bounding box center [0, 0] width 0 height 0
click at [261, 461] on button "Add Notice Address" at bounding box center [264, 465] width 143 height 33
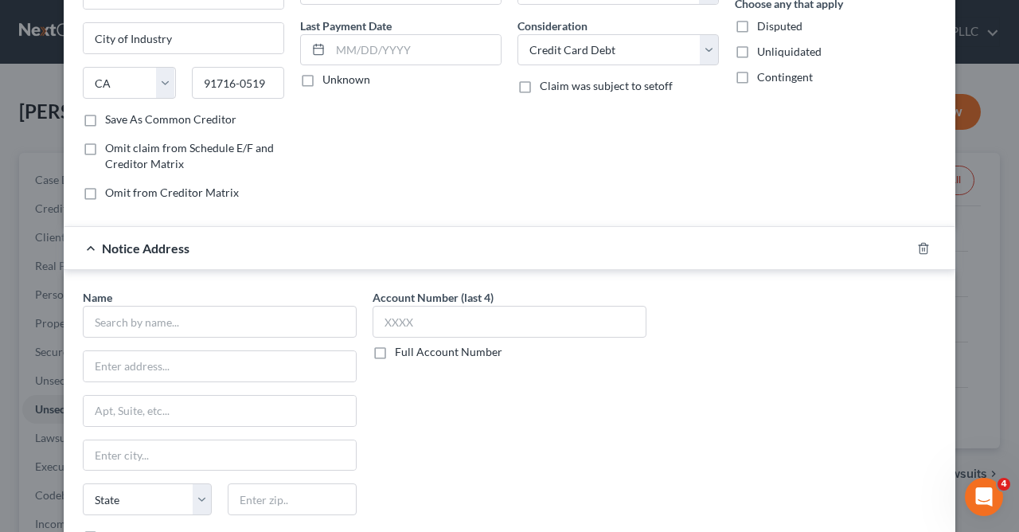
scroll to position [229, 0]
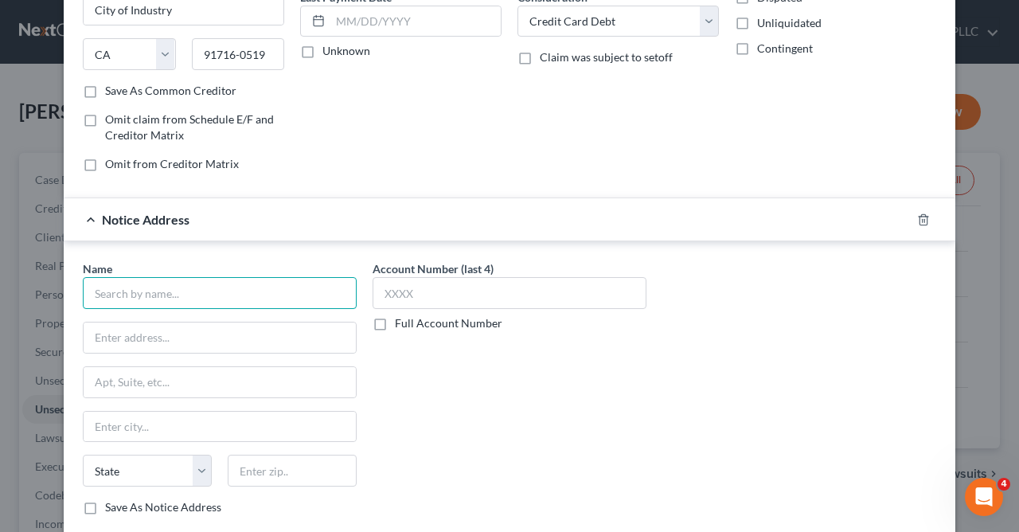
click at [320, 292] on input "text" at bounding box center [220, 293] width 274 height 32
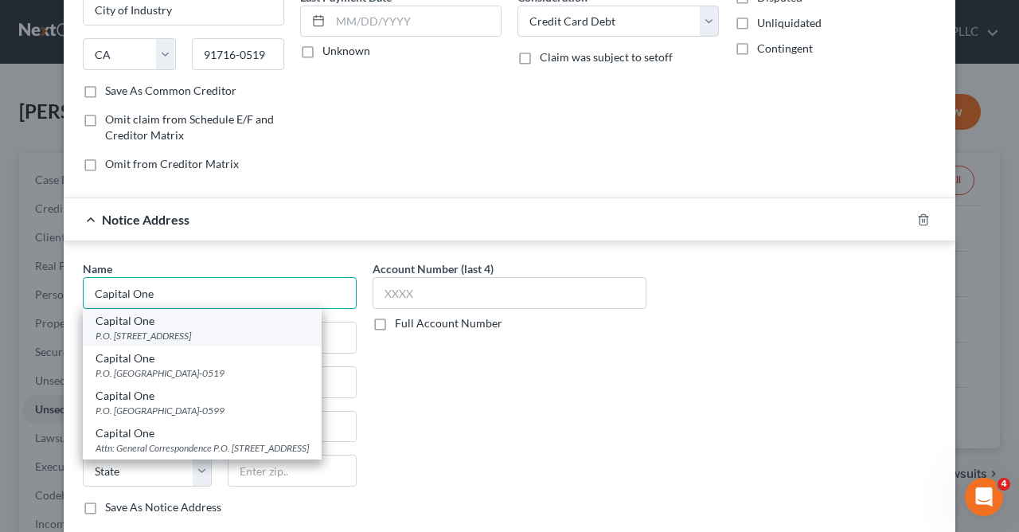
type input "Capital One"
click at [220, 337] on div "P.O. Box 30285, Salt Lake City, UT 84130-0285" at bounding box center [202, 336] width 213 height 14
type input "P.O. Box 30285"
type input "Salt Lake City"
select select "46"
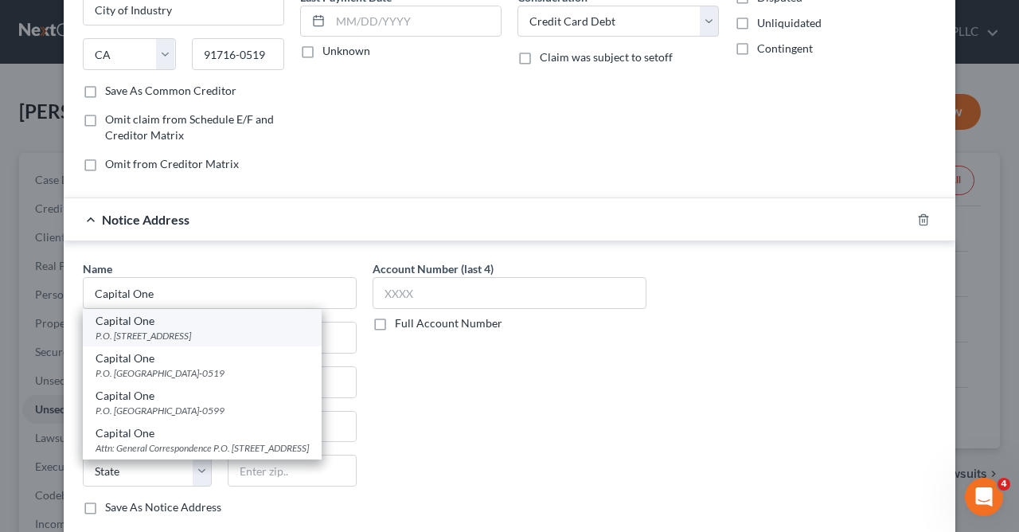
type input "84130-0285"
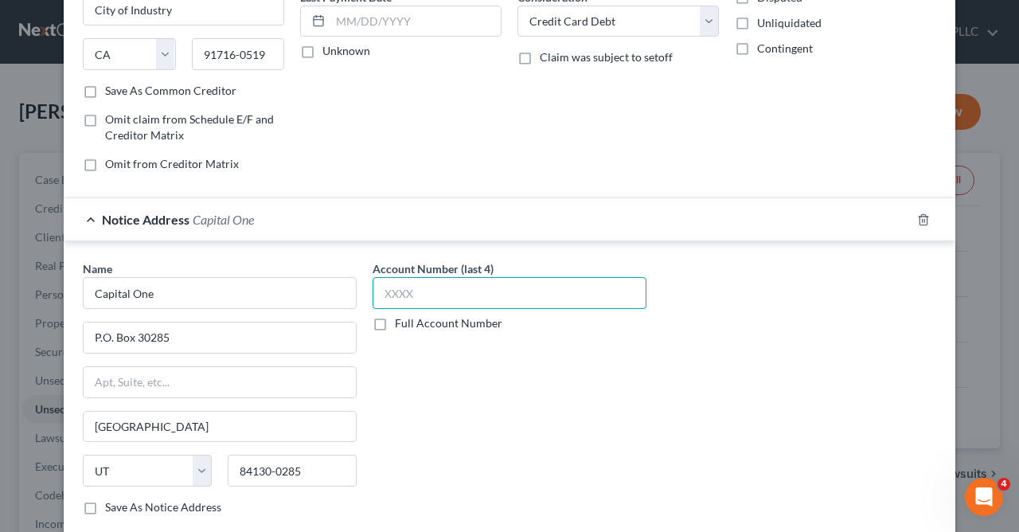
click at [502, 292] on input "text" at bounding box center [510, 293] width 274 height 32
type input "9380"
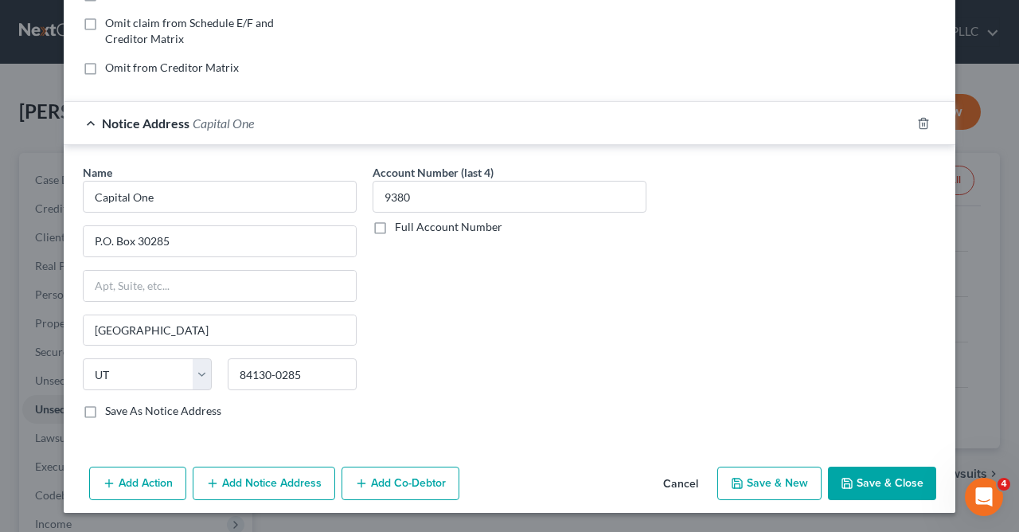
click at [894, 483] on button "Save & Close" at bounding box center [882, 483] width 108 height 33
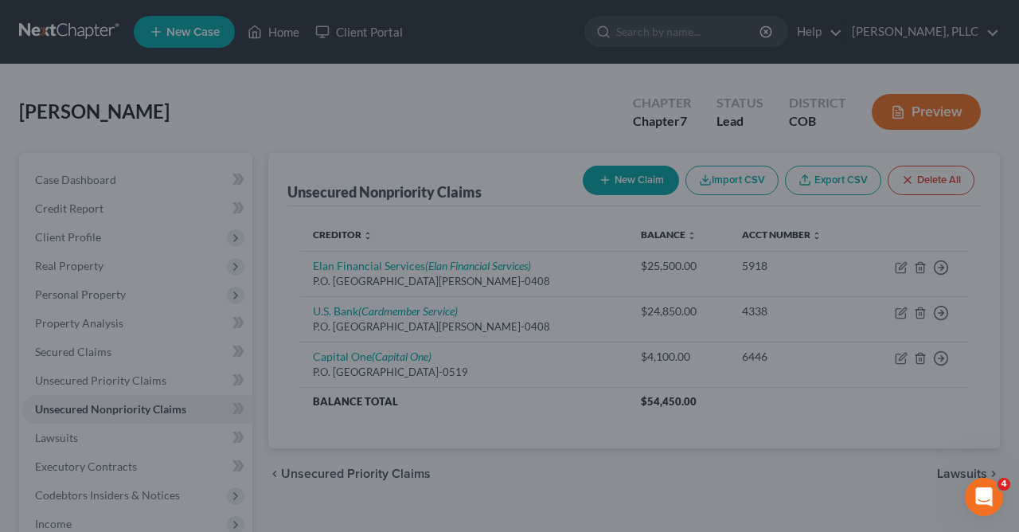
scroll to position [0, 0]
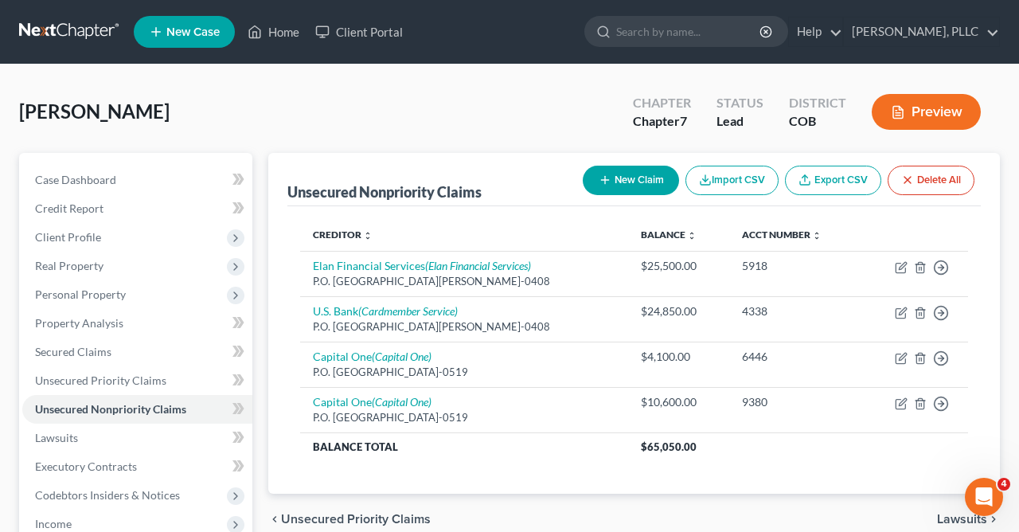
click at [627, 179] on button "New Claim" at bounding box center [631, 180] width 96 height 29
select select "0"
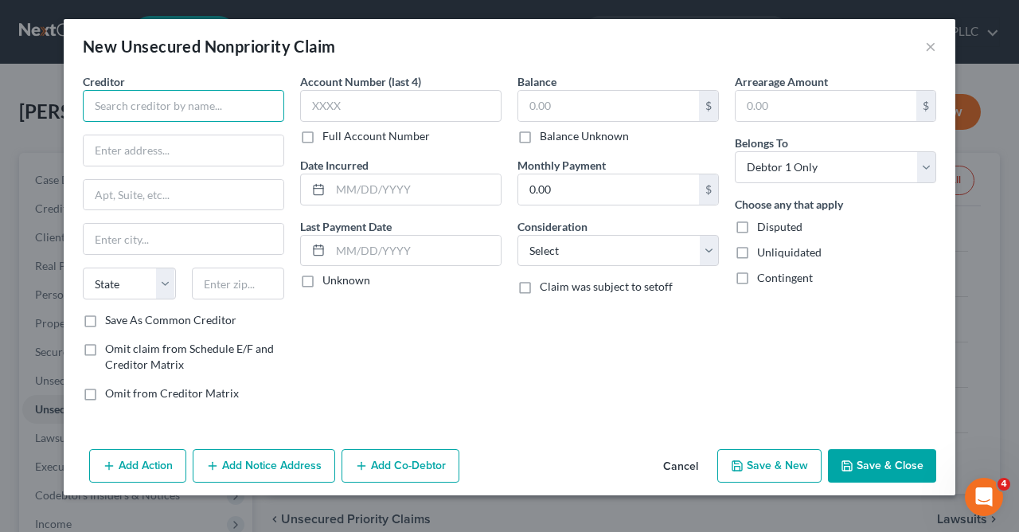
click at [269, 96] on input "text" at bounding box center [184, 106] width 202 height 32
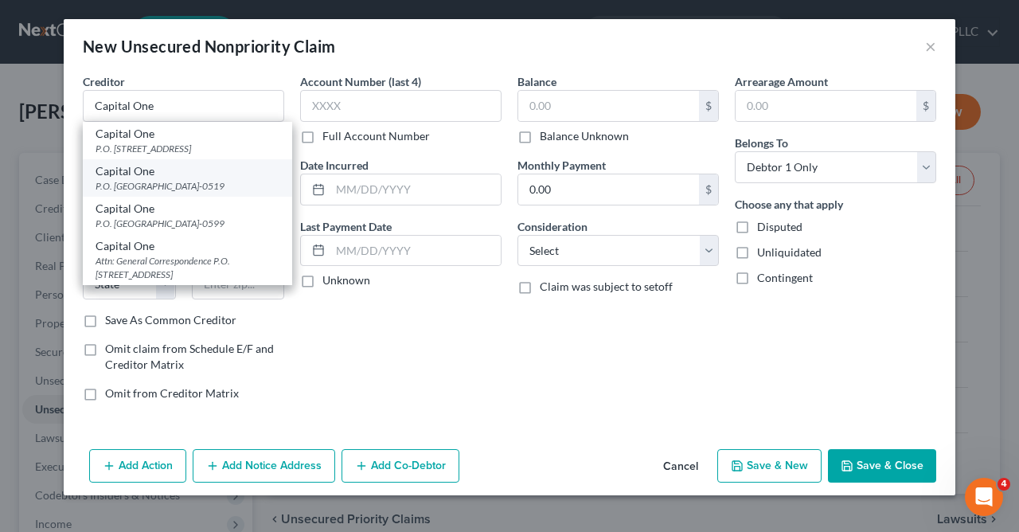
click at [199, 193] on div "P.O. Box 60519, City of Industry, CA 91716-0519" at bounding box center [188, 186] width 184 height 14
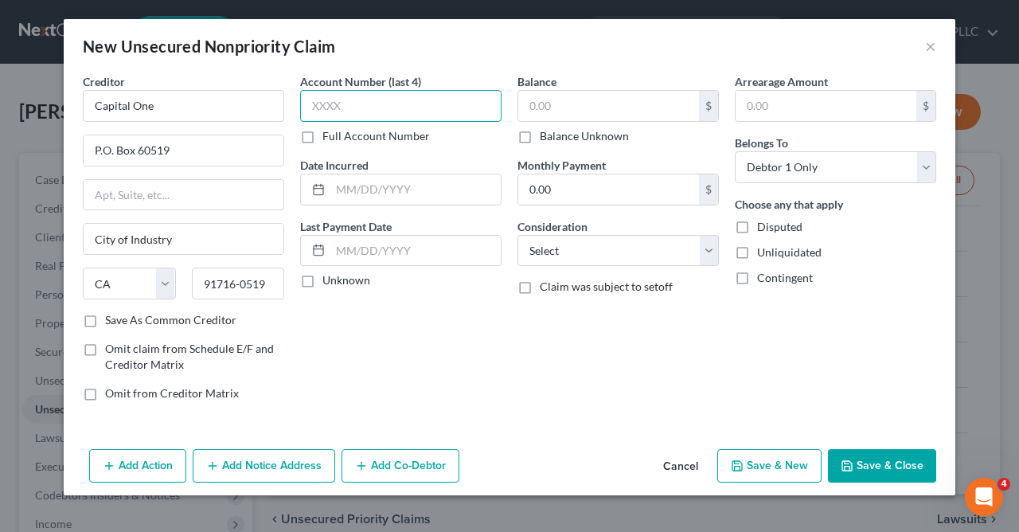
click at [377, 99] on input "text" at bounding box center [401, 106] width 202 height 32
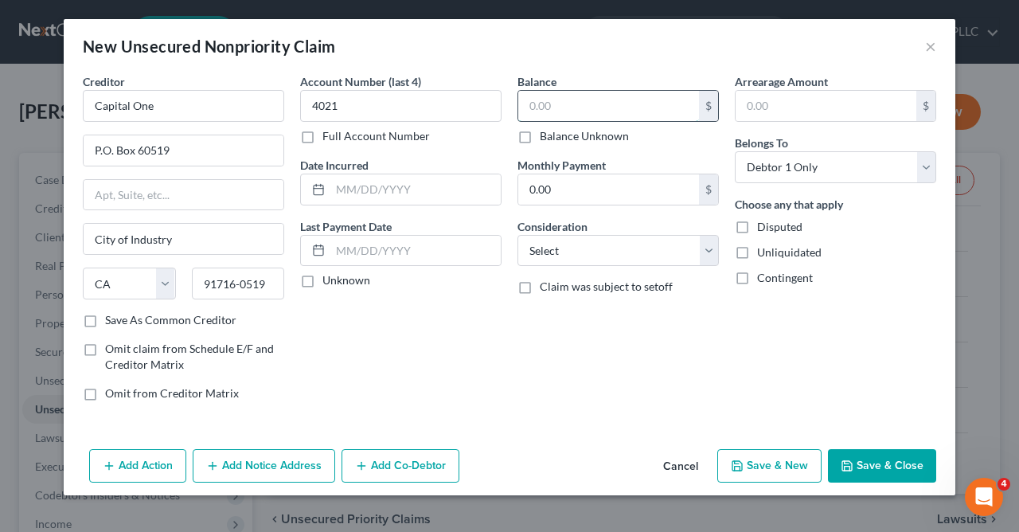
click at [593, 100] on input "text" at bounding box center [608, 106] width 181 height 30
click at [518, 235] on select "Select Cable / Satellite Services Collection Agency Credit Card Debt Debt Couns…" at bounding box center [619, 251] width 202 height 32
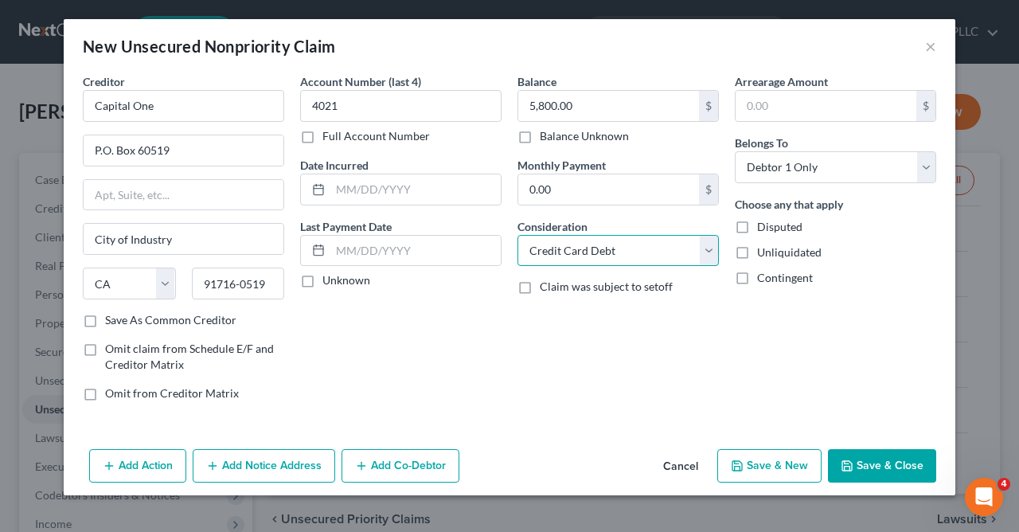
click option "Credit Card Debt" at bounding box center [0, 0] width 0 height 0
click at [265, 472] on button "Add Notice Address" at bounding box center [264, 465] width 143 height 33
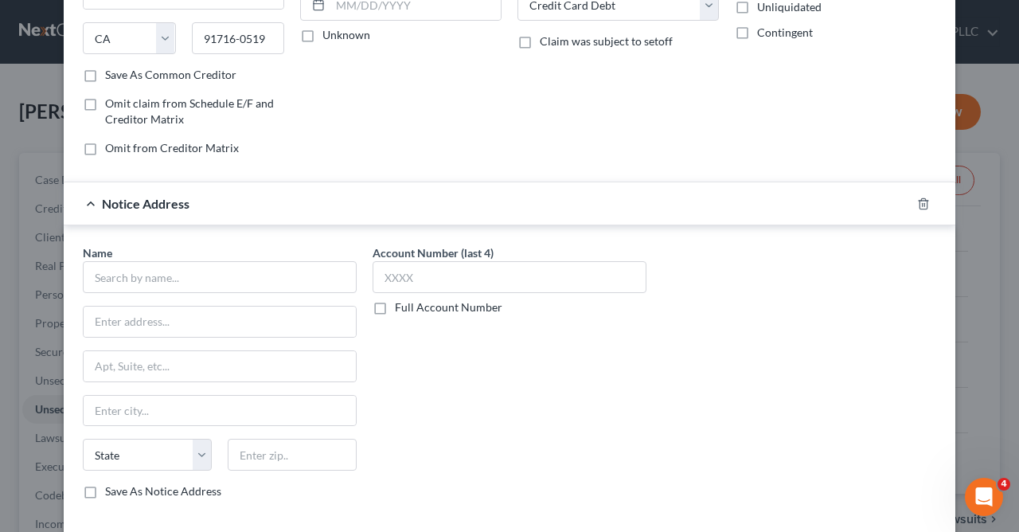
scroll to position [326, 0]
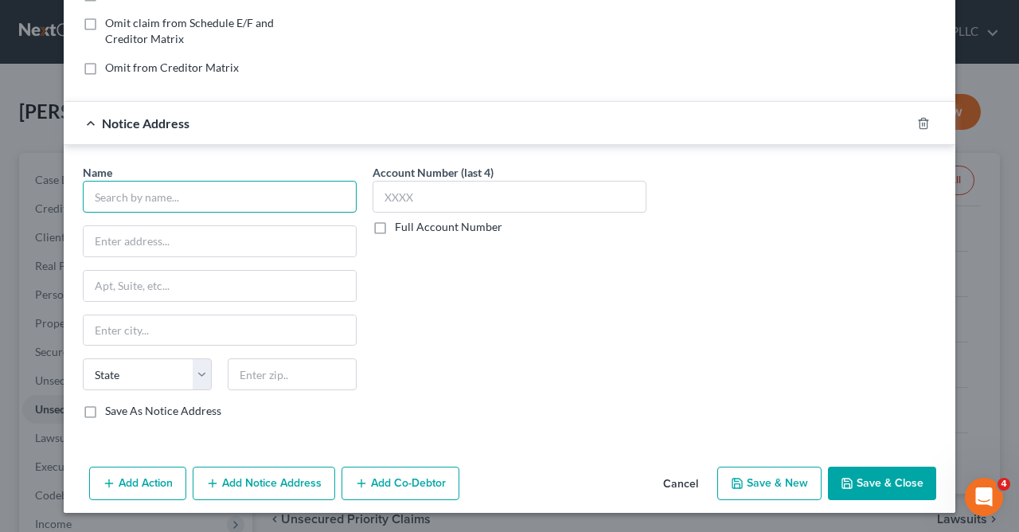
click at [311, 188] on input "text" at bounding box center [220, 197] width 274 height 32
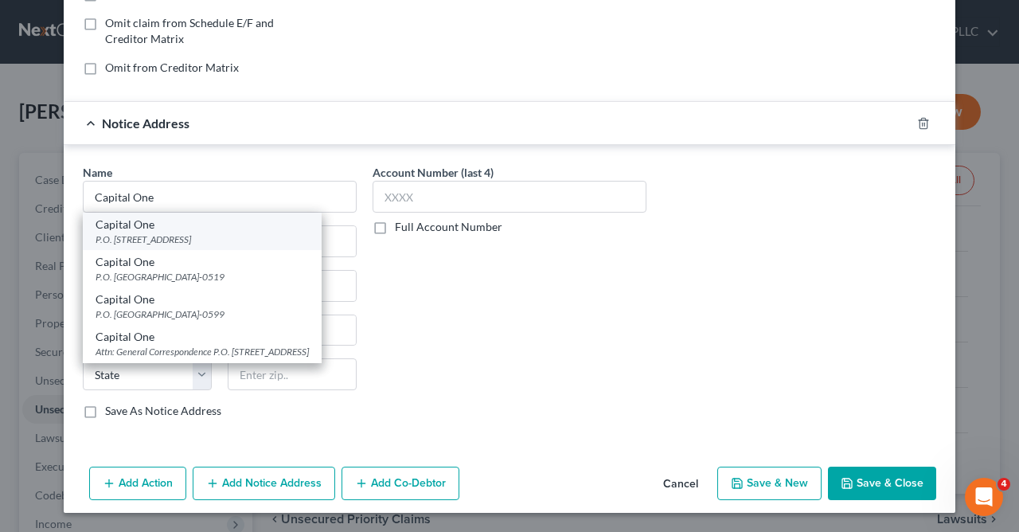
click at [138, 236] on div "P.O. Box 30285, Salt Lake City, UT 84130-0285" at bounding box center [202, 240] width 213 height 14
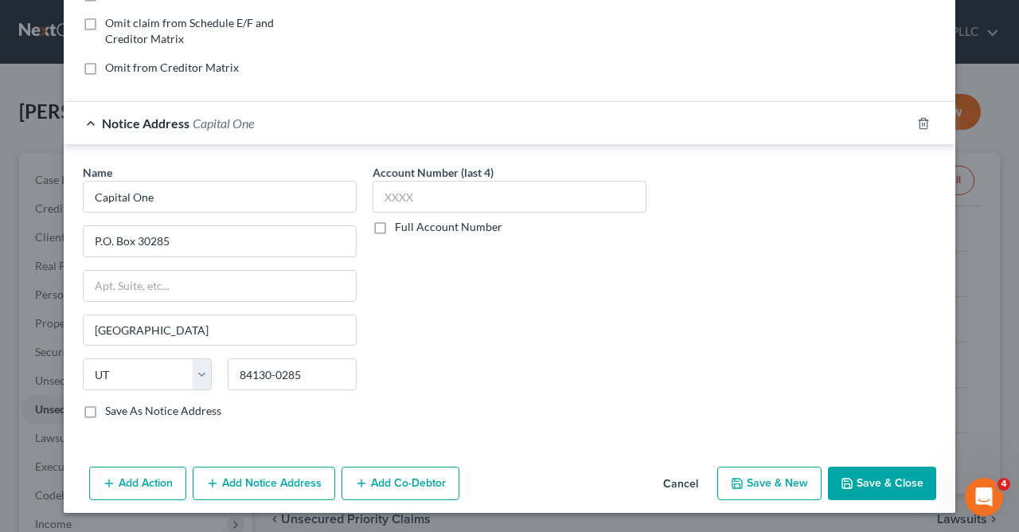
click at [883, 479] on button "Save & Close" at bounding box center [882, 483] width 108 height 33
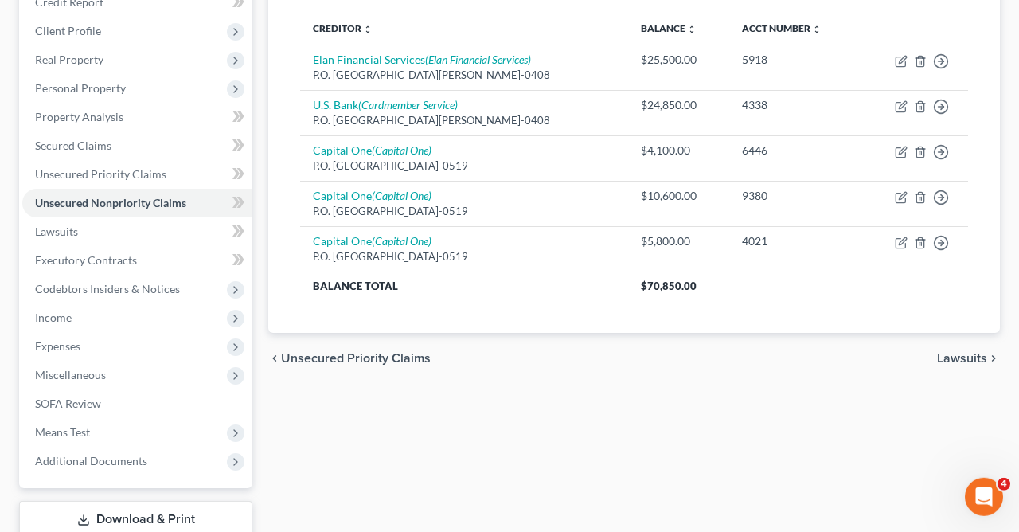
scroll to position [204, 0]
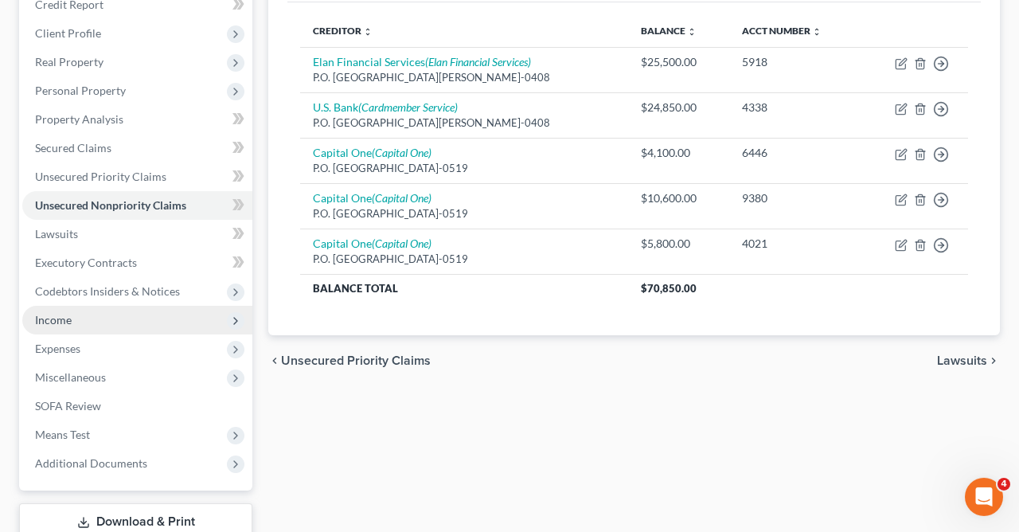
click at [96, 317] on span "Income" at bounding box center [137, 320] width 230 height 29
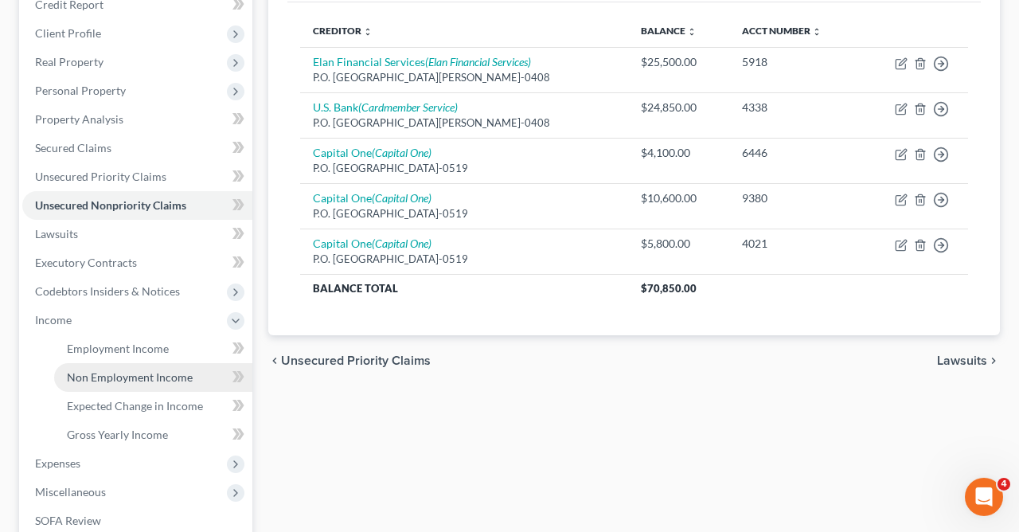
click at [145, 377] on span "Non Employment Income" at bounding box center [130, 377] width 126 height 14
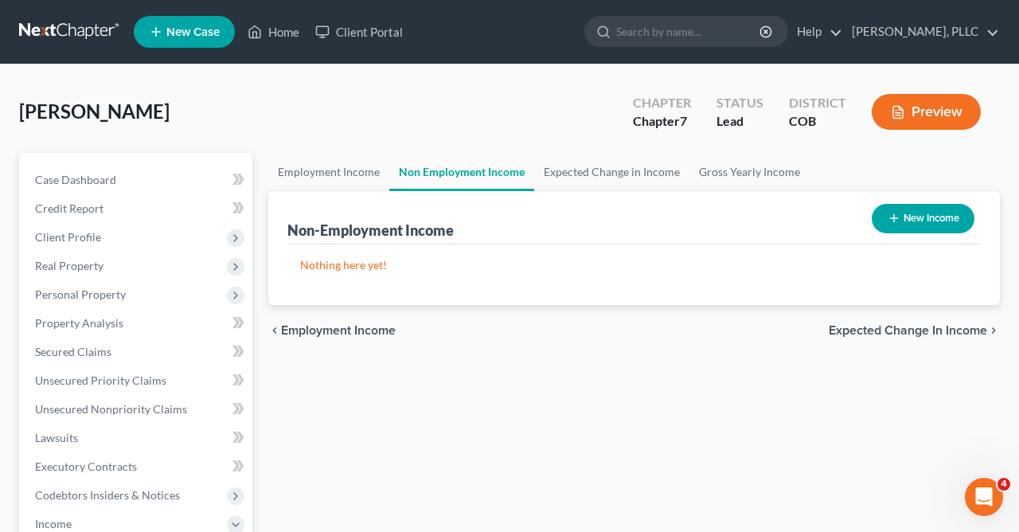
click at [913, 209] on button "New Income" at bounding box center [923, 218] width 103 height 29
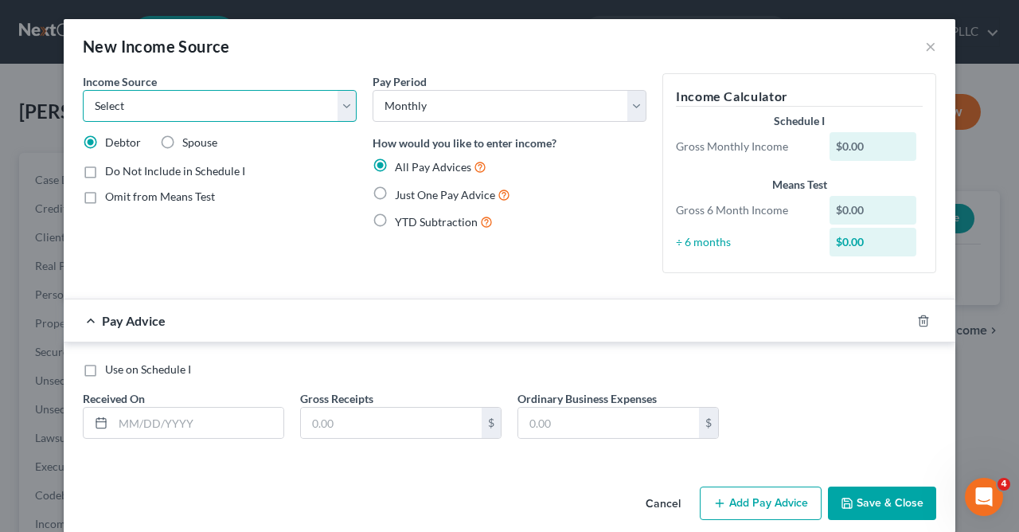
click at [83, 90] on select "Select Unemployment Disability (from employer) Pension Retirement Social Securi…" at bounding box center [220, 106] width 274 height 32
click option "Social Security / Social Security Disability" at bounding box center [0, 0] width 0 height 0
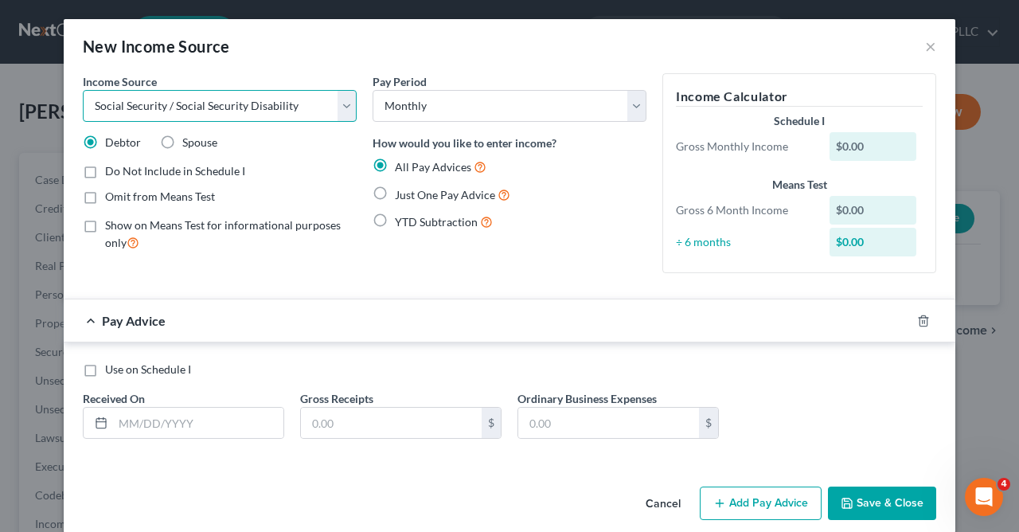
click at [83, 90] on select "Select Unemployment Disability (from employer) Pension Retirement Social Securi…" at bounding box center [220, 106] width 274 height 32
click option "Disability (from employer)" at bounding box center [0, 0] width 0 height 0
click at [83, 90] on select "Select Unemployment Disability (from employer) Pension Retirement Social Securi…" at bounding box center [220, 106] width 274 height 32
click option "Social Security / Social Security Disability" at bounding box center [0, 0] width 0 height 0
click at [105, 225] on label "Show on Means Test for informational purposes only" at bounding box center [231, 234] width 252 height 34
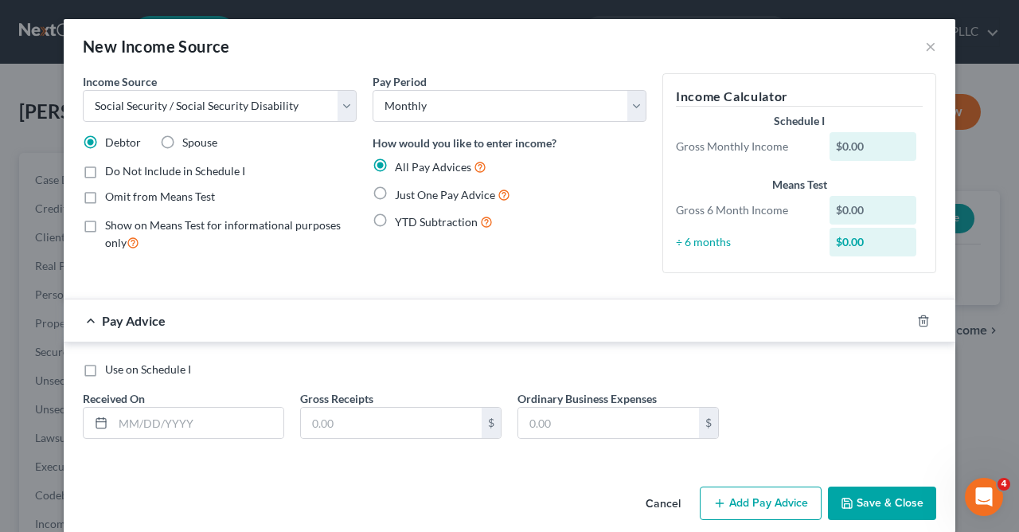
click at [112, 225] on input "Show on Means Test for informational purposes only" at bounding box center [117, 222] width 10 height 10
click at [395, 194] on label "Just One Pay Advice" at bounding box center [452, 195] width 115 height 18
click at [401, 194] on input "Just One Pay Advice" at bounding box center [406, 191] width 10 height 10
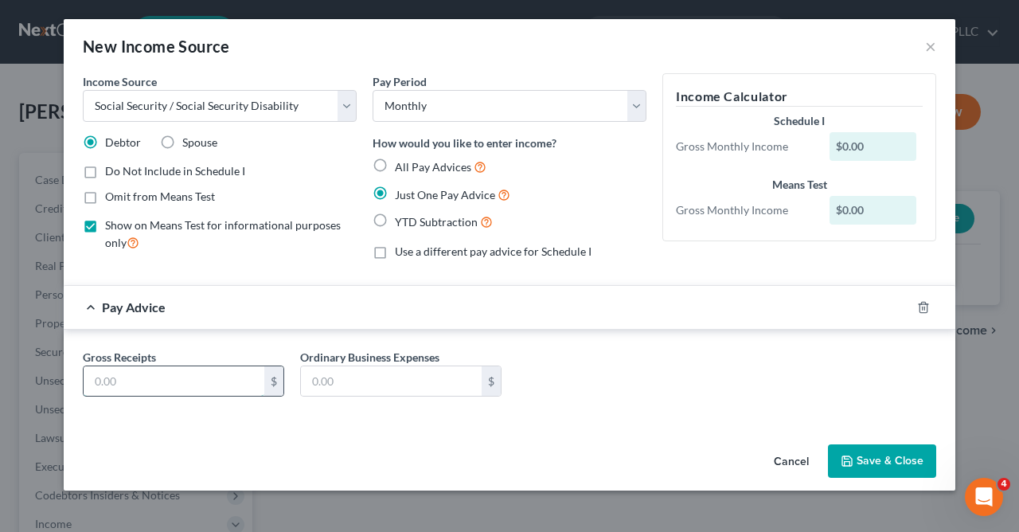
click at [254, 383] on input "text" at bounding box center [174, 381] width 181 height 30
click at [362, 388] on input "text" at bounding box center [391, 381] width 181 height 30
click at [875, 464] on button "Save & Close" at bounding box center [882, 460] width 108 height 33
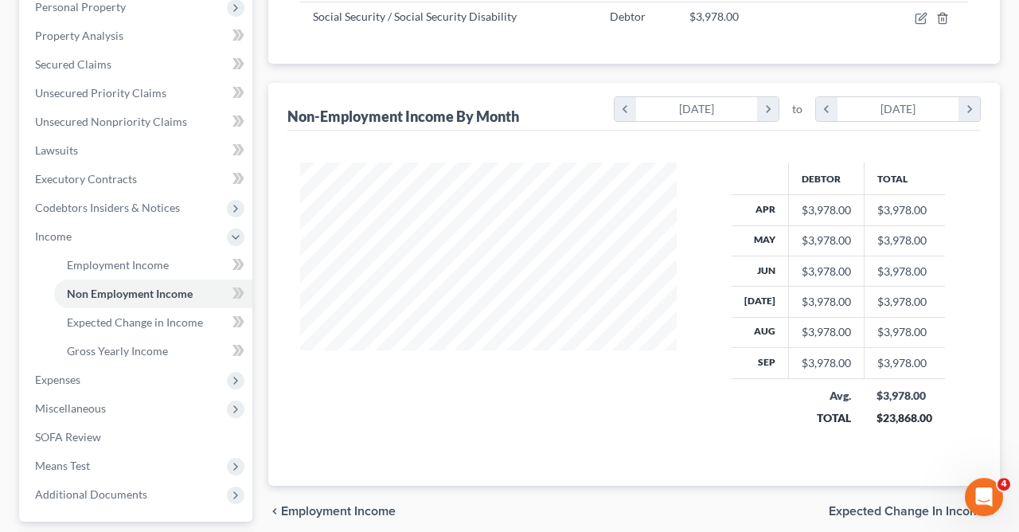
scroll to position [369, 0]
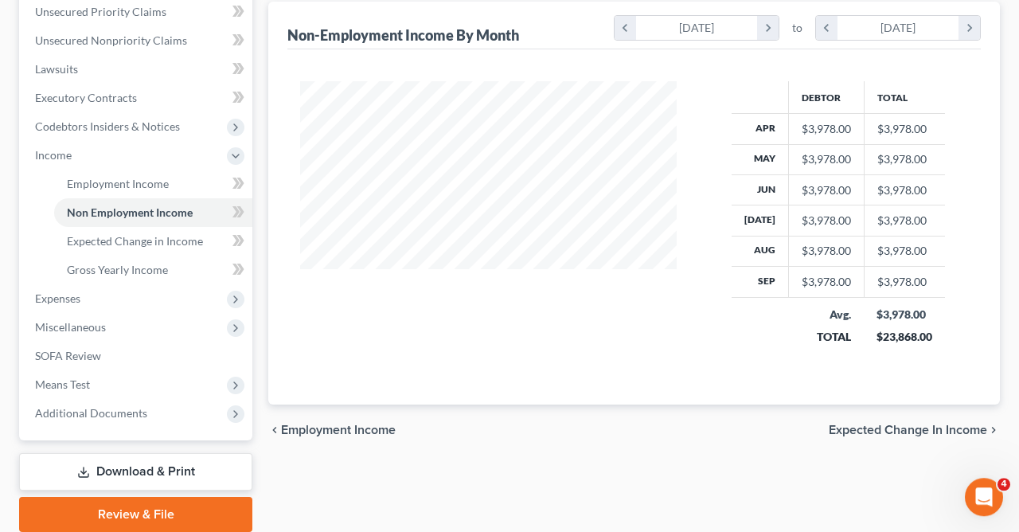
click at [948, 426] on span "Expected Change in Income" at bounding box center [908, 430] width 158 height 13
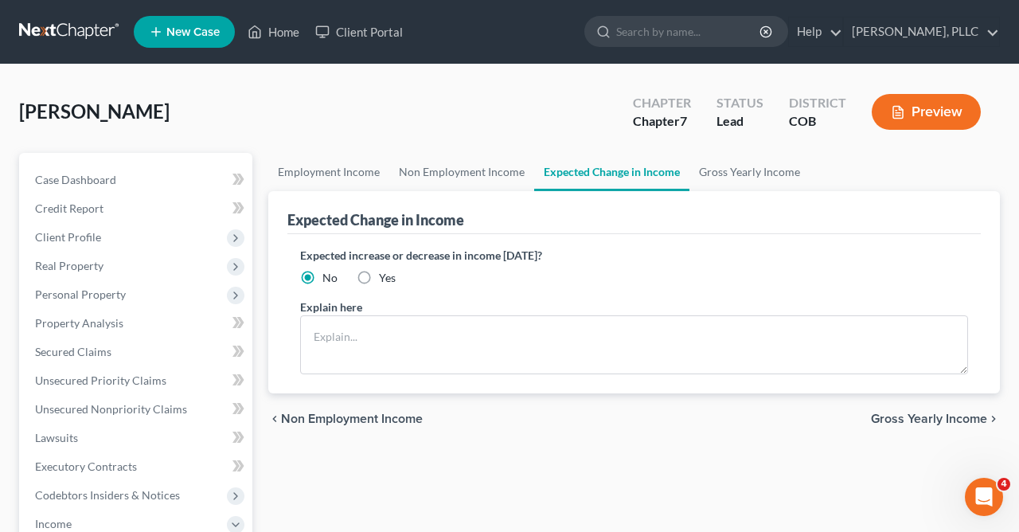
click at [379, 280] on label "Yes" at bounding box center [387, 278] width 17 height 16
click at [385, 280] on input "Yes" at bounding box center [390, 275] width 10 height 10
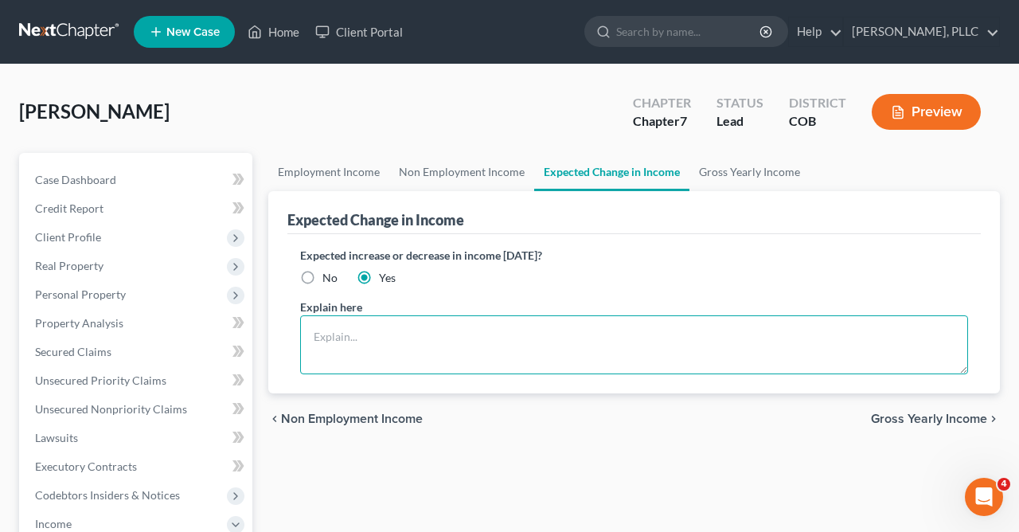
click at [413, 329] on textarea at bounding box center [634, 344] width 668 height 59
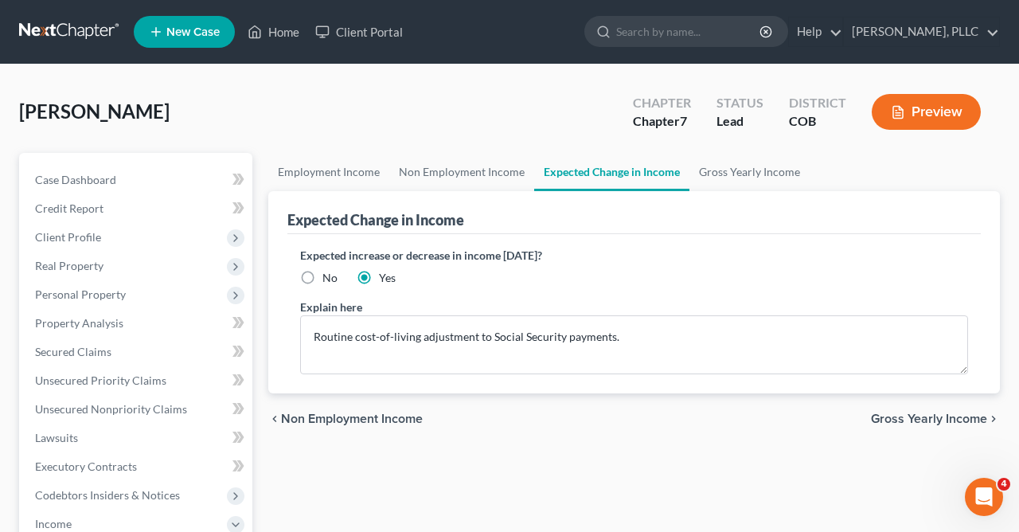
click at [926, 413] on span "Gross Yearly Income" at bounding box center [929, 419] width 116 height 13
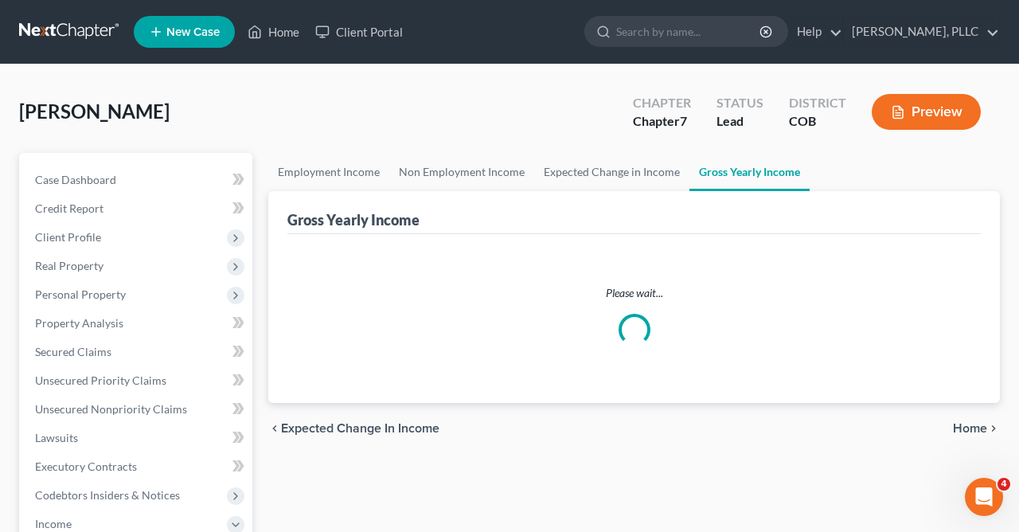
click at [926, 412] on ui-view "Employment Income Non Employment Income Expected Change in Income Gross Yearly …" at bounding box center [634, 303] width 732 height 301
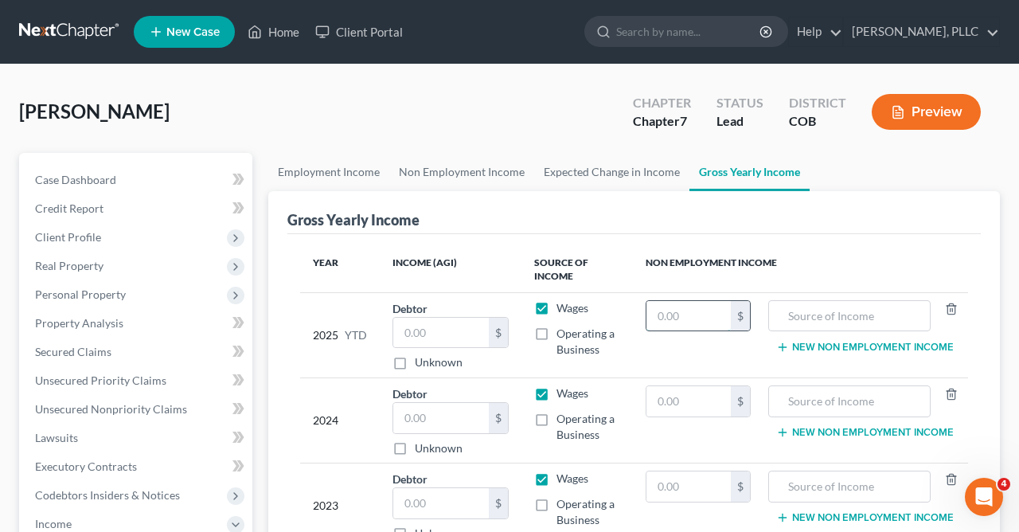
click at [700, 320] on input "text" at bounding box center [689, 316] width 84 height 30
click at [886, 315] on input "text" at bounding box center [849, 316] width 145 height 30
click at [687, 398] on input "text" at bounding box center [689, 401] width 84 height 30
click at [854, 404] on input "text" at bounding box center [849, 401] width 145 height 30
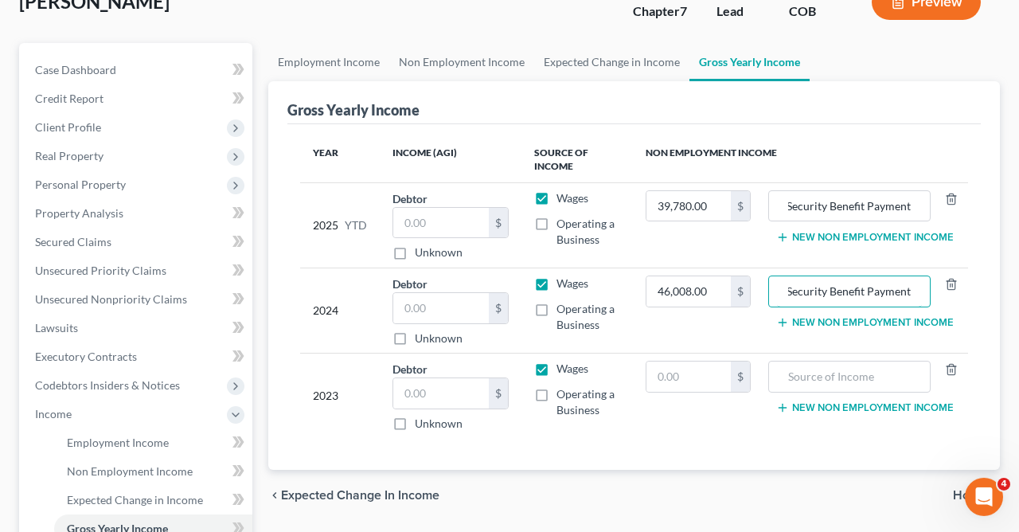
scroll to position [116, 0]
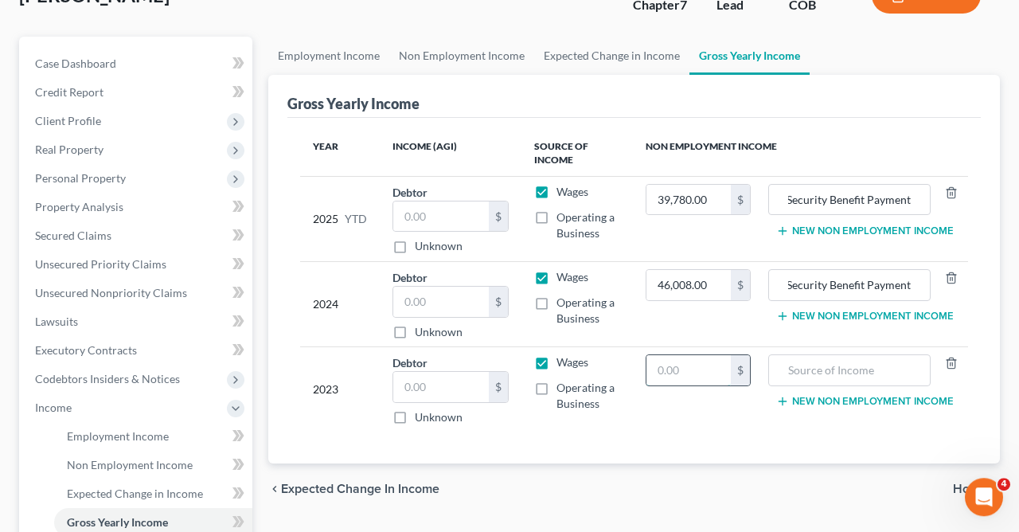
click at [706, 366] on input "text" at bounding box center [689, 370] width 84 height 30
click at [882, 375] on input "text" at bounding box center [849, 370] width 145 height 30
click at [434, 388] on input "text" at bounding box center [441, 387] width 96 height 30
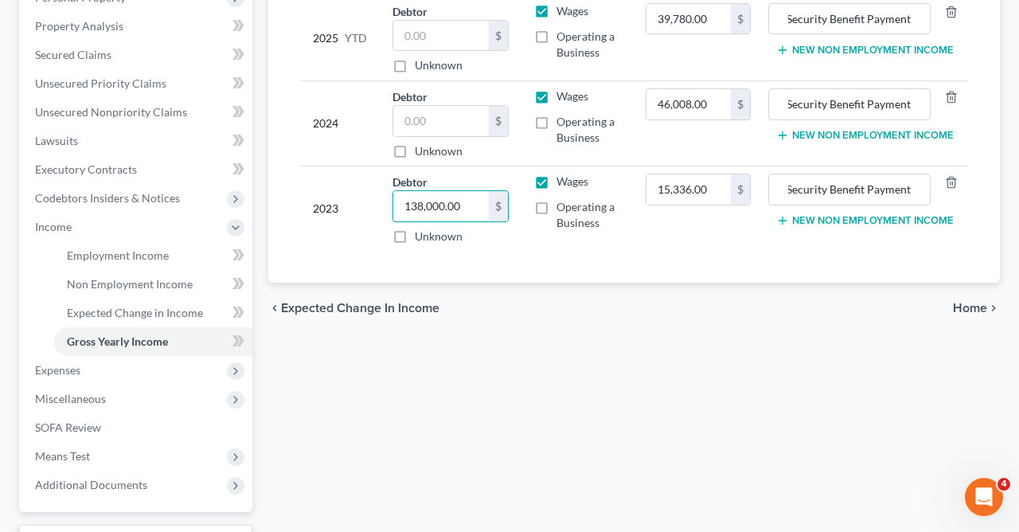
scroll to position [313, 0]
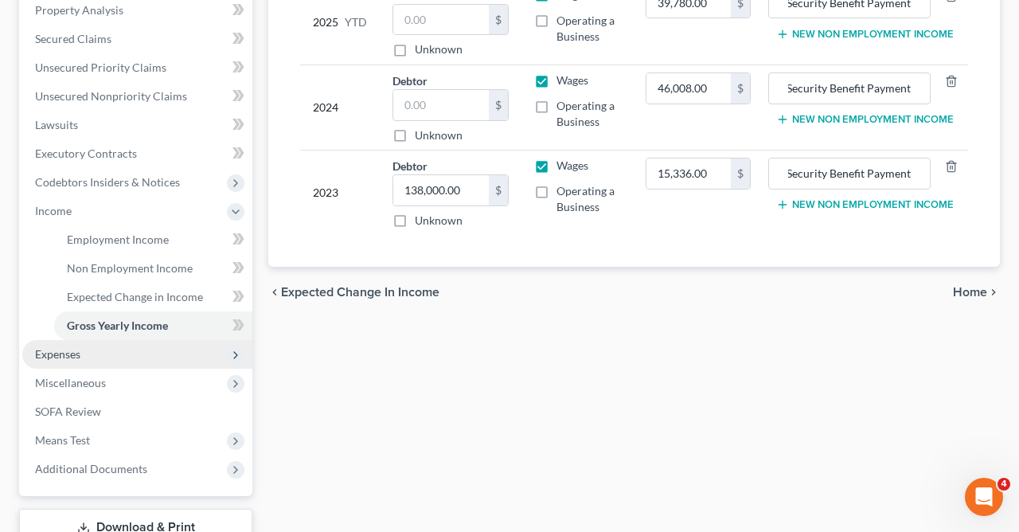
click at [75, 351] on span "Expenses" at bounding box center [57, 354] width 45 height 14
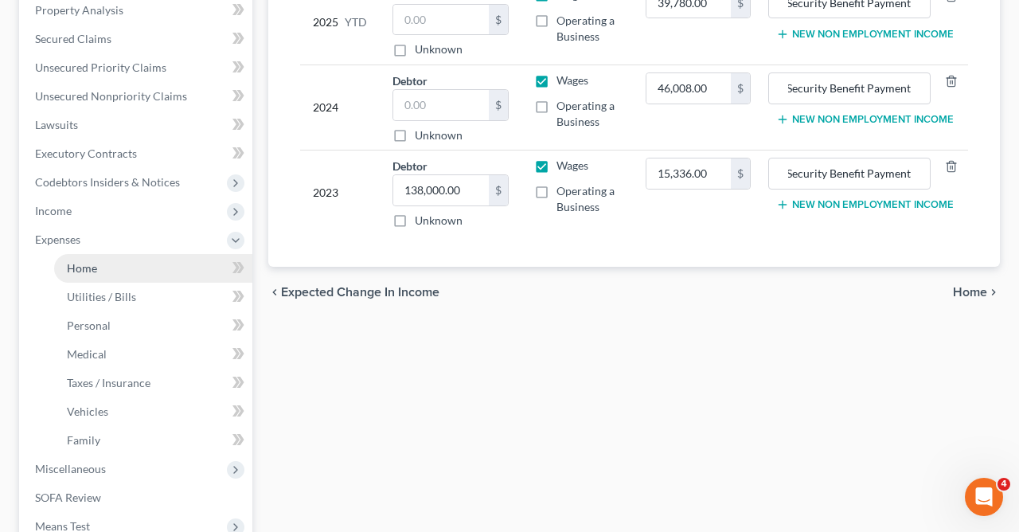
click at [100, 270] on link "Home" at bounding box center [153, 268] width 198 height 29
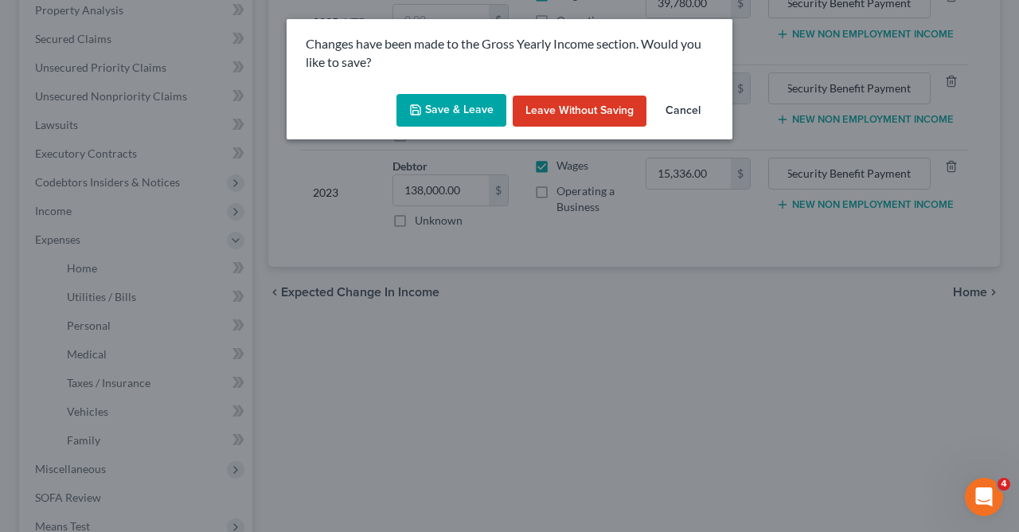
click at [461, 109] on button "Save & Leave" at bounding box center [452, 110] width 110 height 33
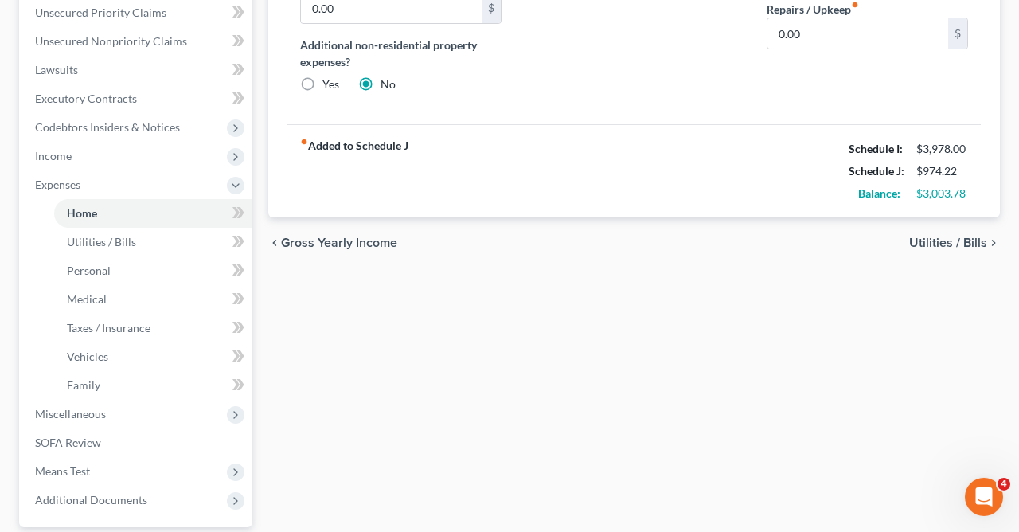
scroll to position [370, 0]
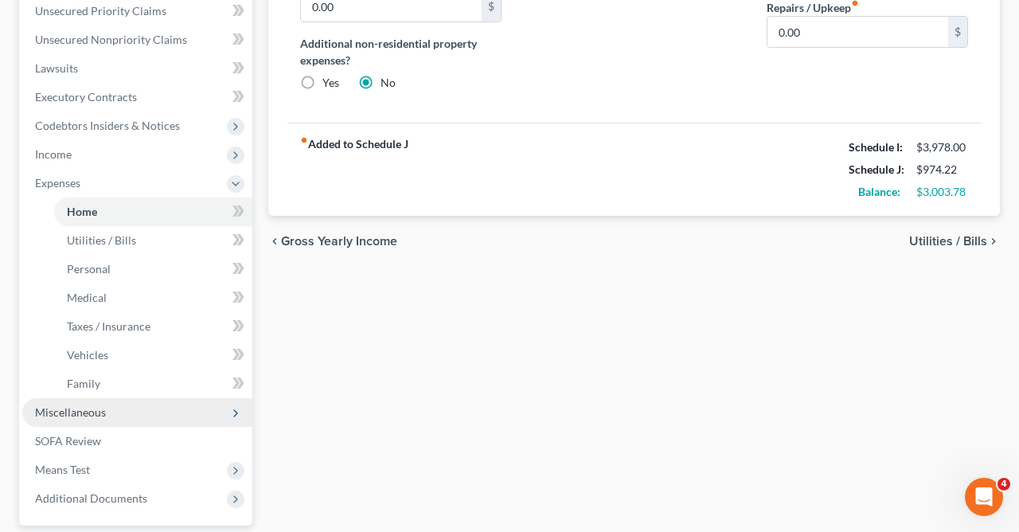
click at [108, 417] on span "Miscellaneous" at bounding box center [137, 412] width 230 height 29
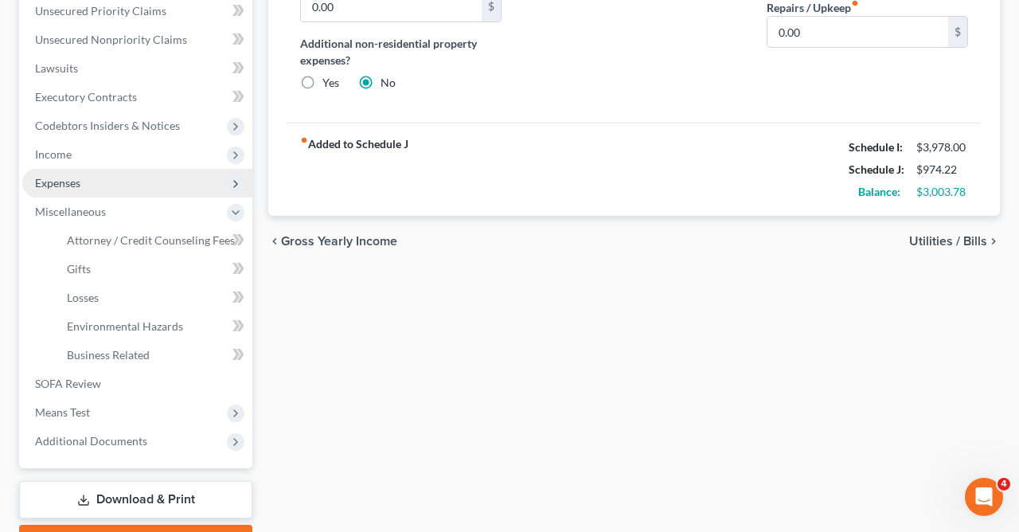
click at [77, 182] on span "Expenses" at bounding box center [57, 183] width 45 height 14
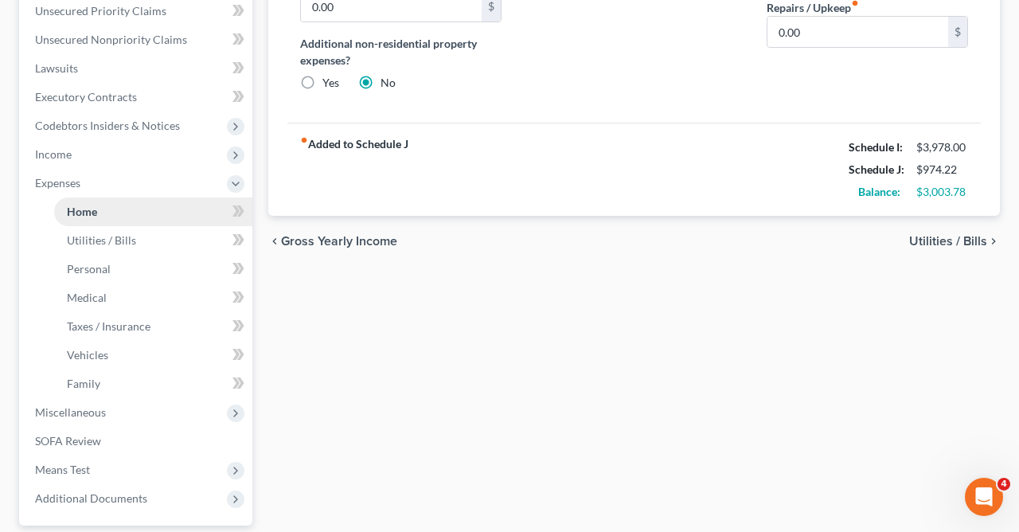
click at [92, 209] on span "Home" at bounding box center [82, 212] width 30 height 14
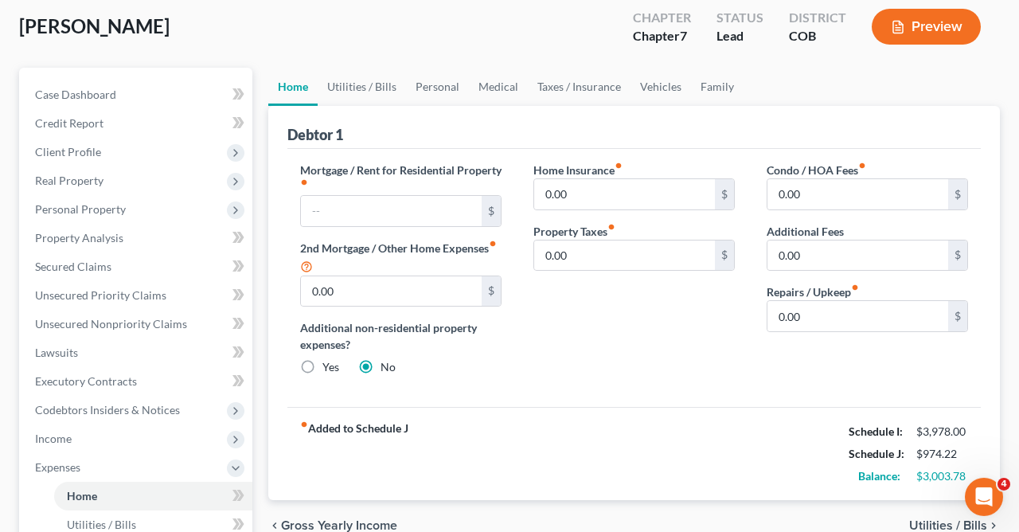
scroll to position [37, 0]
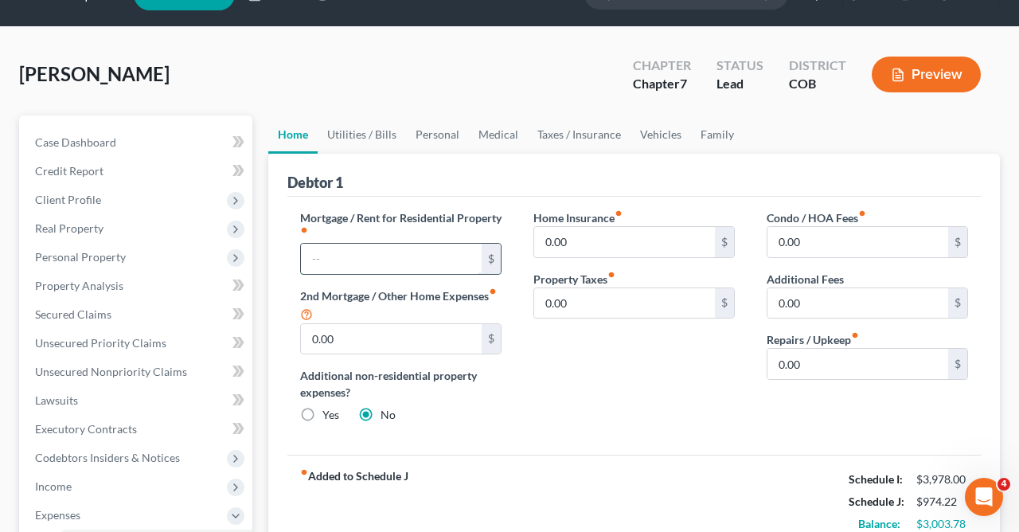
click at [409, 260] on input "text" at bounding box center [391, 259] width 181 height 30
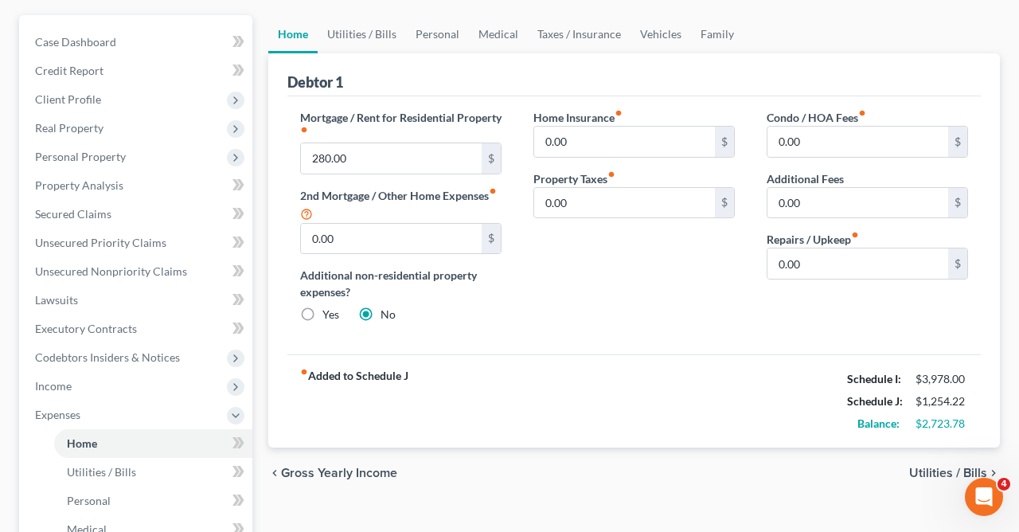
click at [930, 472] on span "Utilities / Bills" at bounding box center [949, 473] width 78 height 13
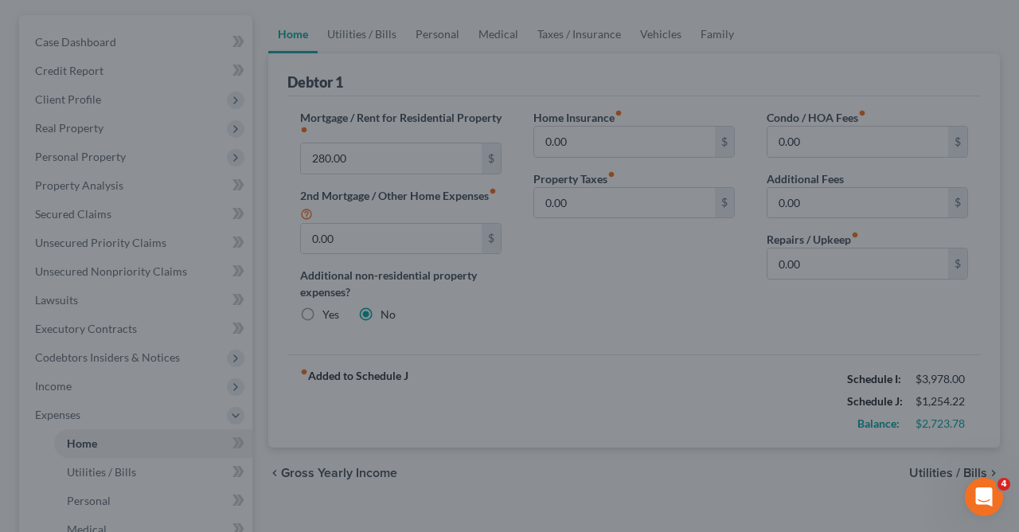
click at [671, 275] on div at bounding box center [509, 266] width 1019 height 532
click at [992, 468] on div at bounding box center [509, 266] width 1019 height 532
click at [985, 491] on icon "Open Intercom Messenger" at bounding box center [982, 495] width 26 height 26
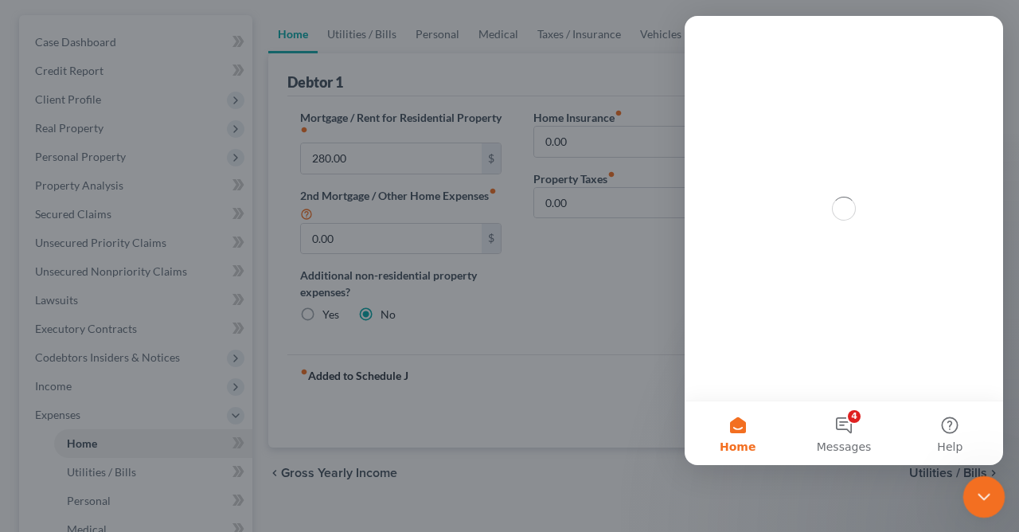
scroll to position [0, 0]
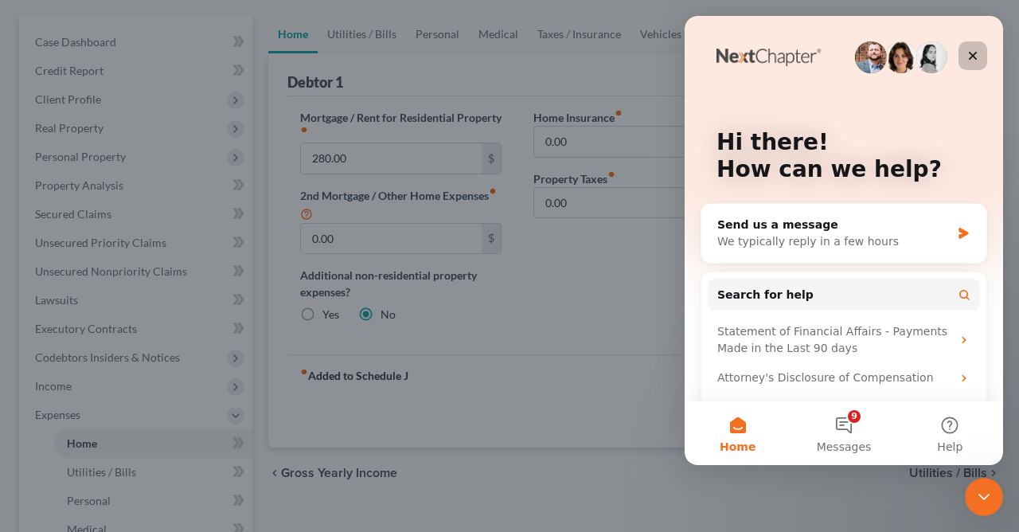
click at [976, 50] on icon "Close" at bounding box center [973, 55] width 13 height 13
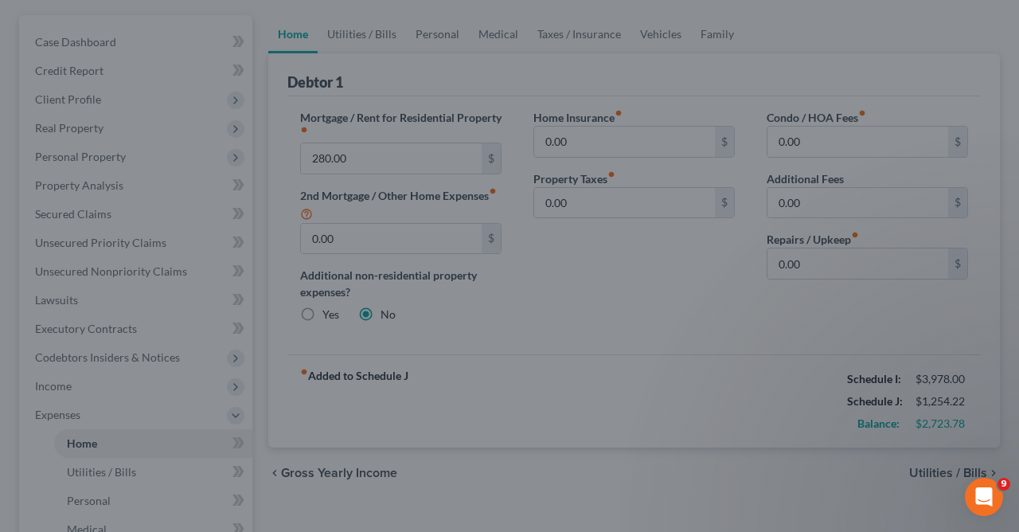
click at [5, 362] on div at bounding box center [509, 266] width 1019 height 532
click at [628, 472] on div at bounding box center [509, 266] width 1019 height 532
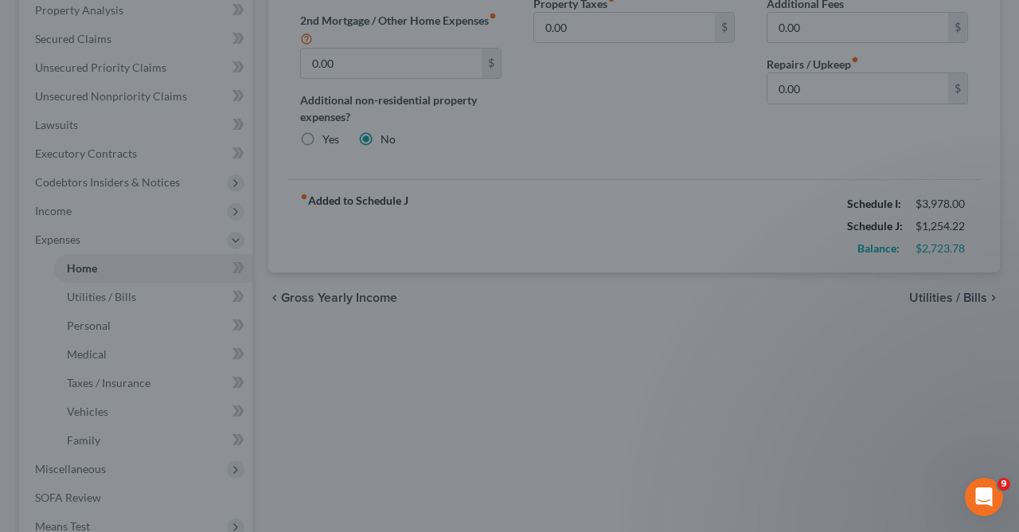
scroll to position [138, 0]
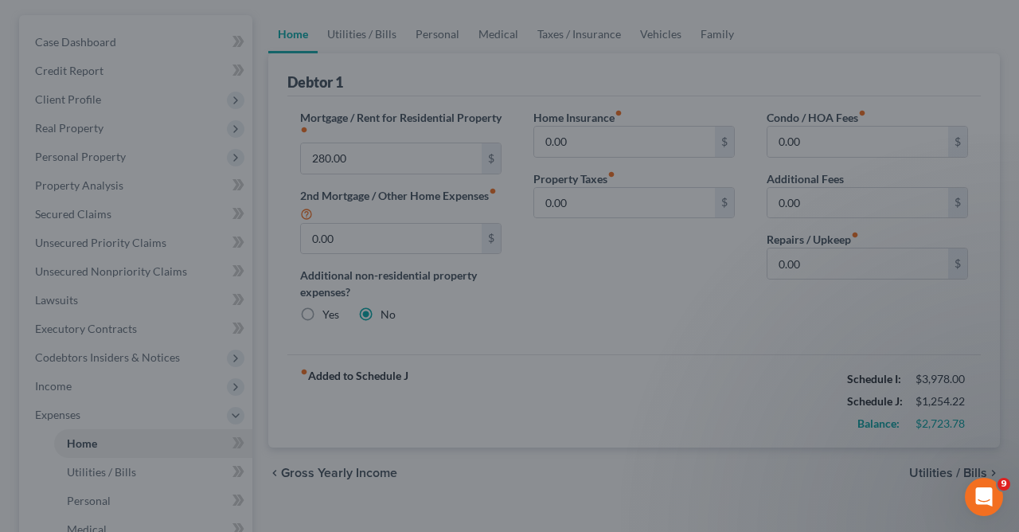
click at [374, 148] on div at bounding box center [509, 266] width 1019 height 532
click at [149, 358] on div at bounding box center [509, 266] width 1019 height 532
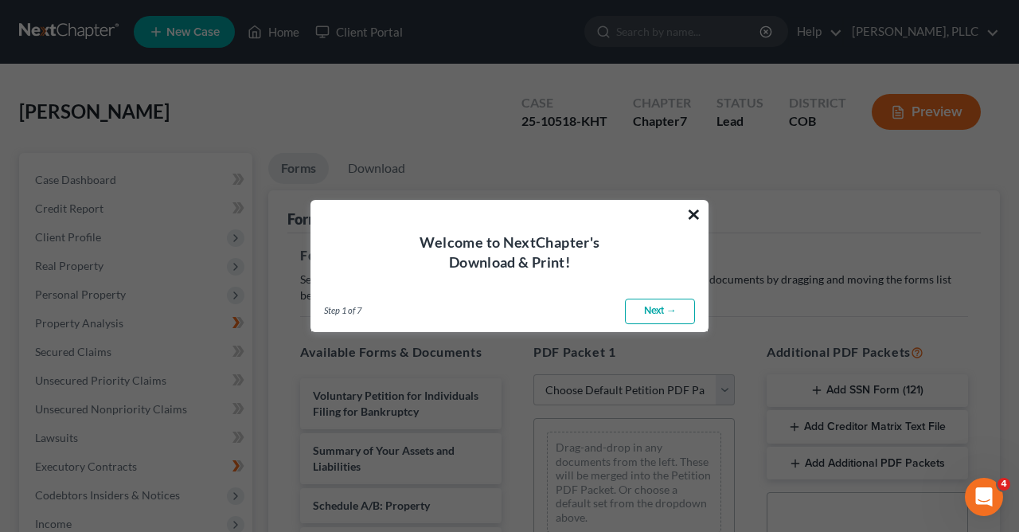
click at [693, 214] on button "×" at bounding box center [694, 214] width 15 height 25
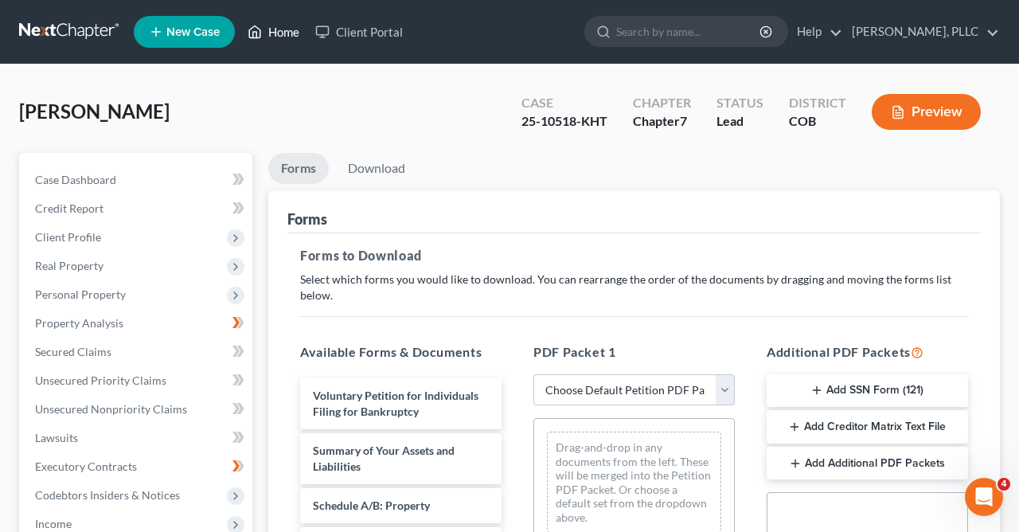
click at [284, 33] on link "Home" at bounding box center [274, 32] width 68 height 29
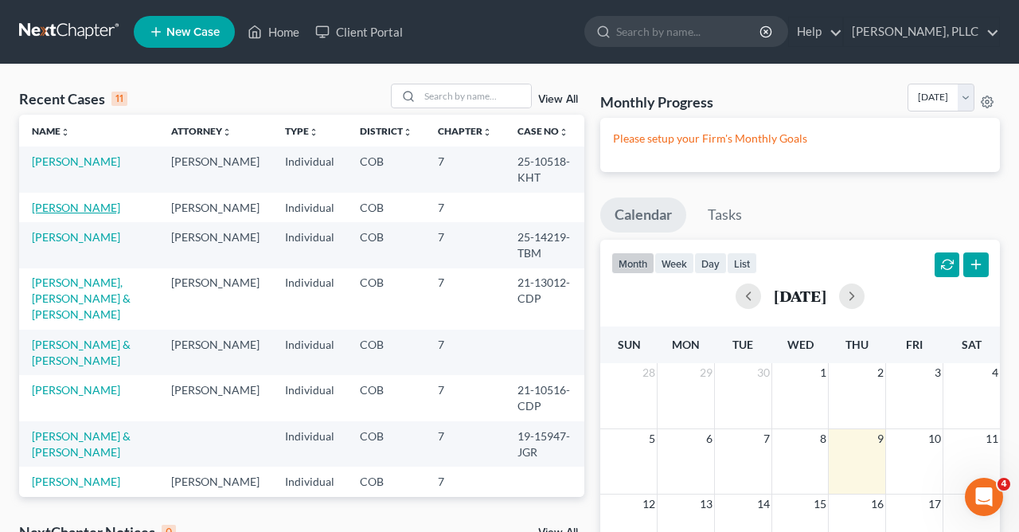
click at [81, 206] on link "Blunck, Jeffrey" at bounding box center [76, 208] width 88 height 14
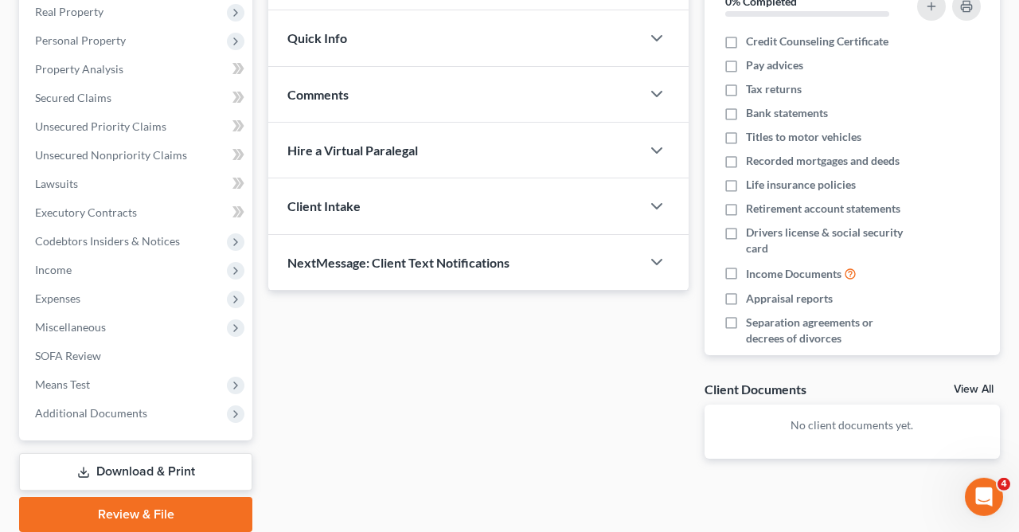
scroll to position [264, 0]
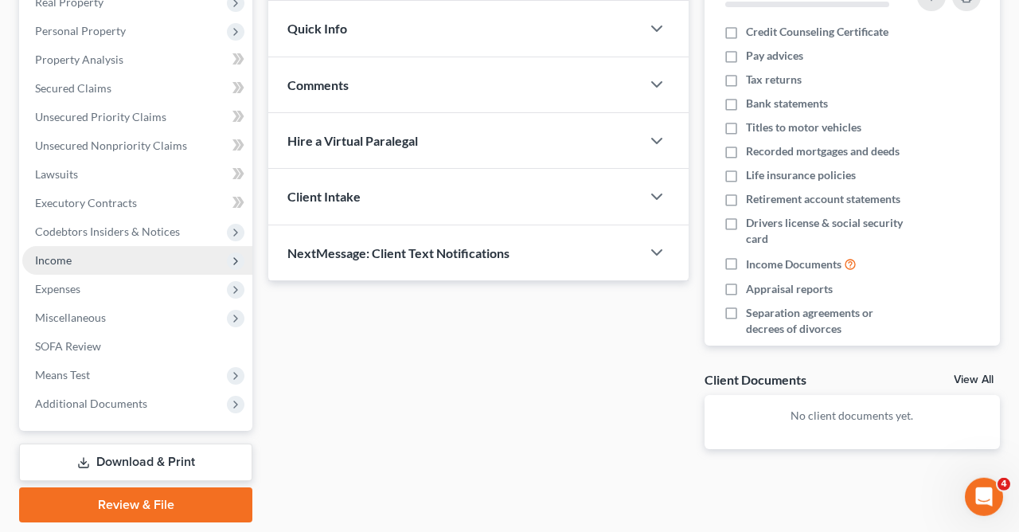
click at [112, 258] on span "Income" at bounding box center [137, 260] width 230 height 29
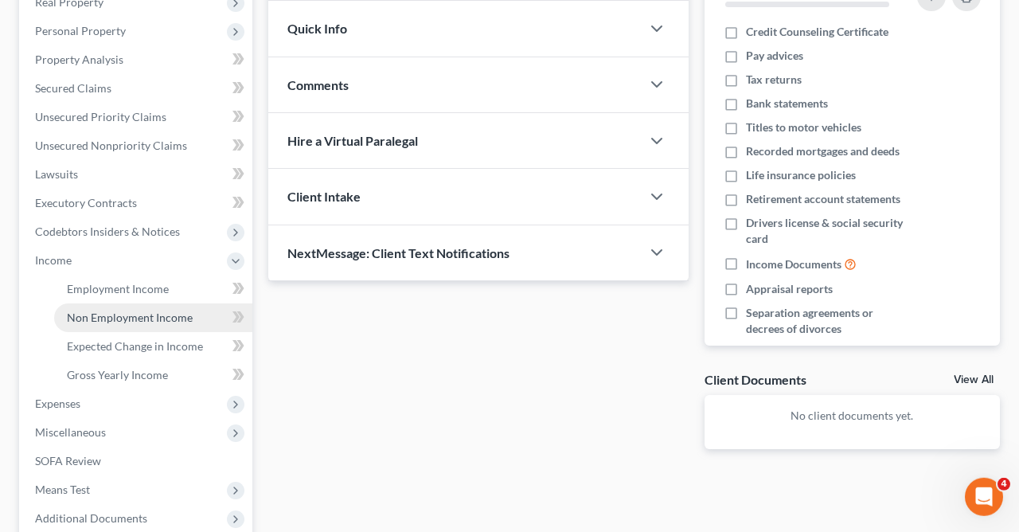
click at [139, 317] on span "Non Employment Income" at bounding box center [130, 318] width 126 height 14
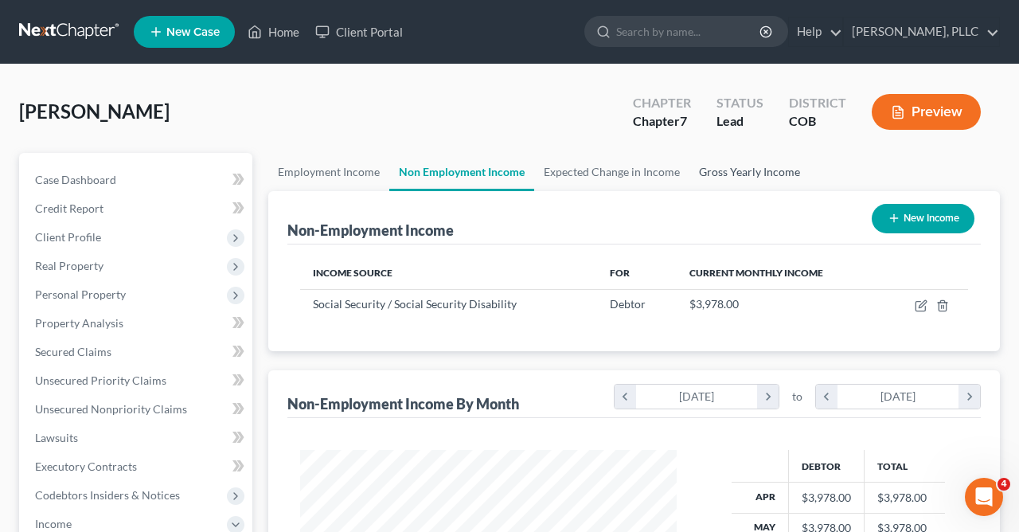
click at [758, 174] on link "Gross Yearly Income" at bounding box center [750, 172] width 120 height 38
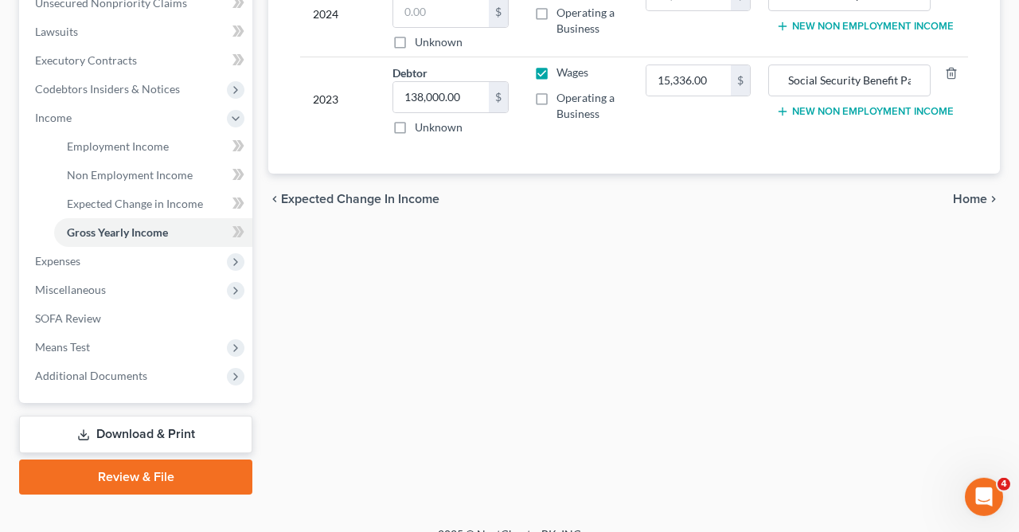
scroll to position [412, 0]
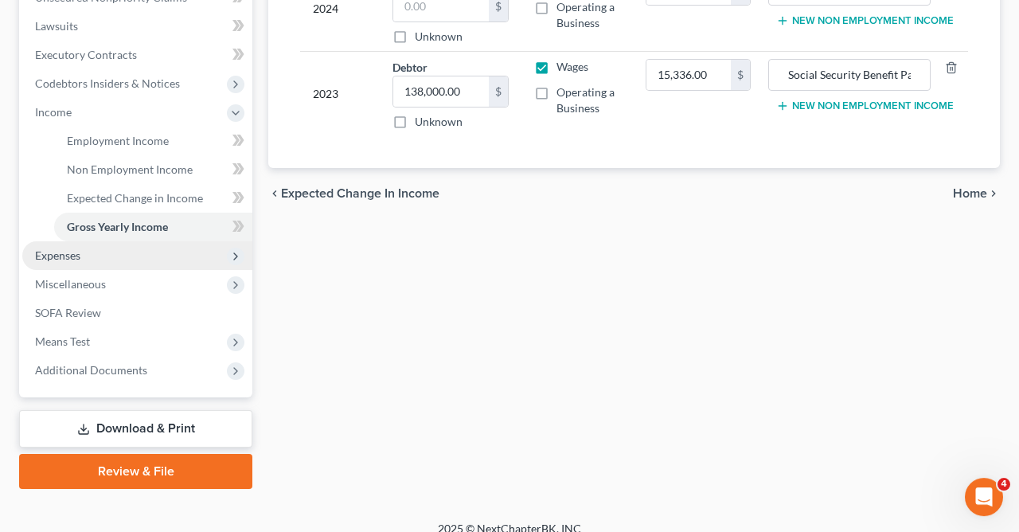
click at [68, 248] on span "Expenses" at bounding box center [57, 255] width 45 height 14
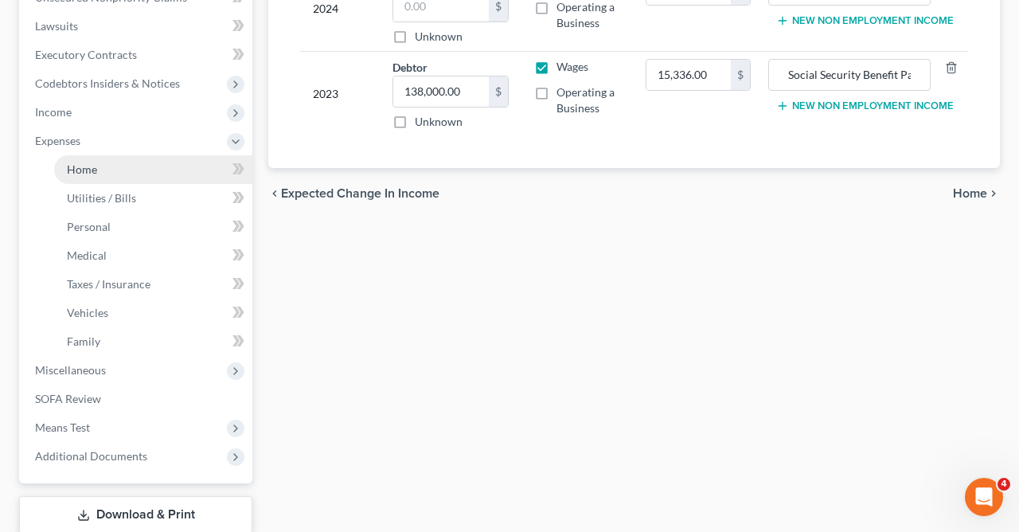
click at [104, 172] on link "Home" at bounding box center [153, 169] width 198 height 29
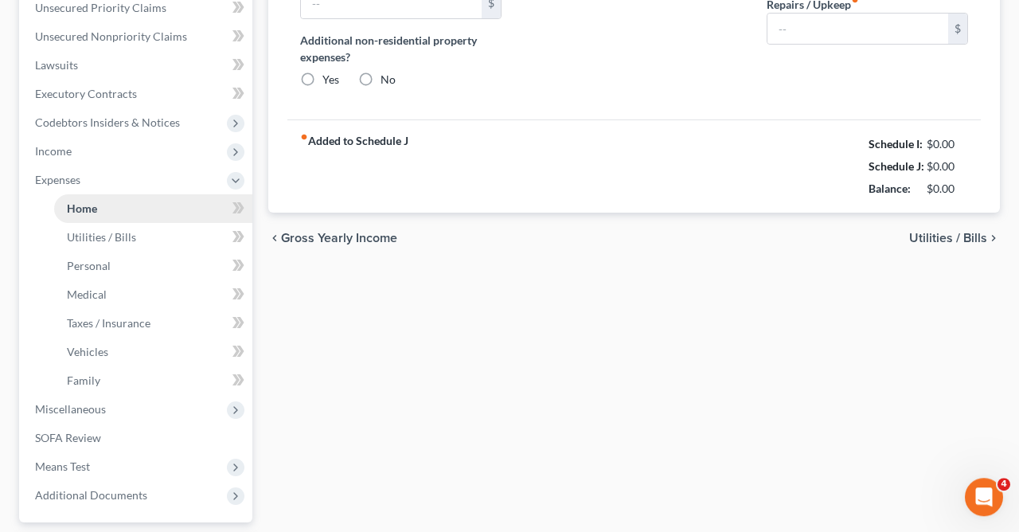
type input "0.00"
radio input "true"
type input "0.00"
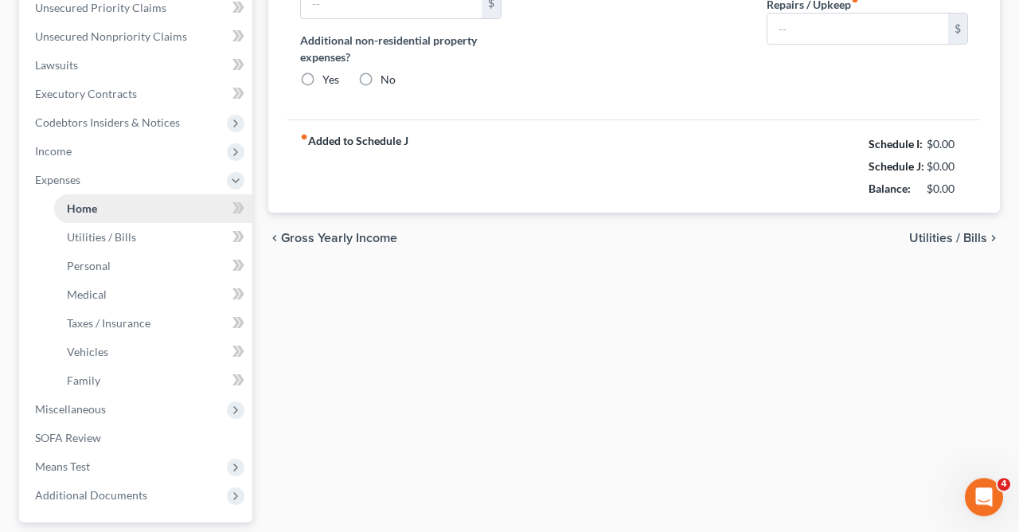
type input "0.00"
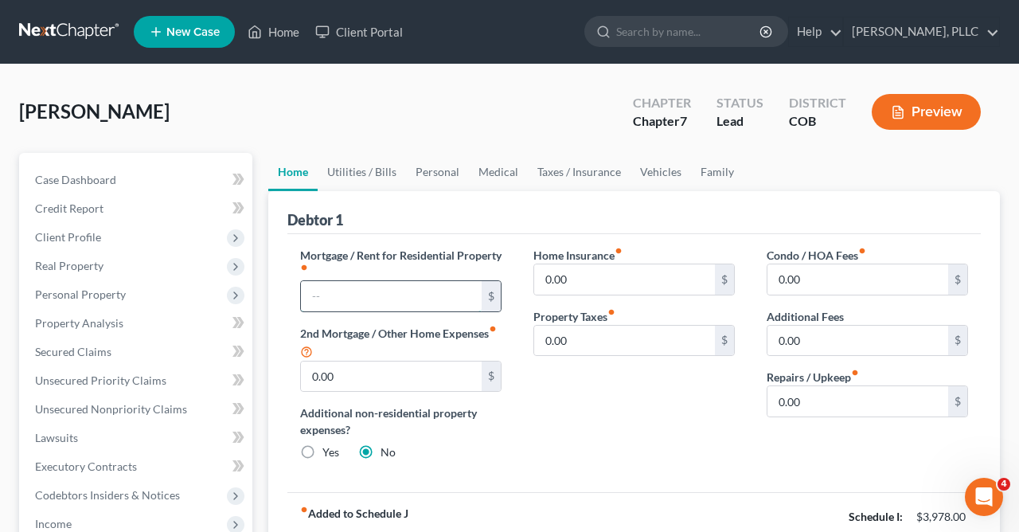
click at [401, 299] on input "text" at bounding box center [391, 296] width 181 height 30
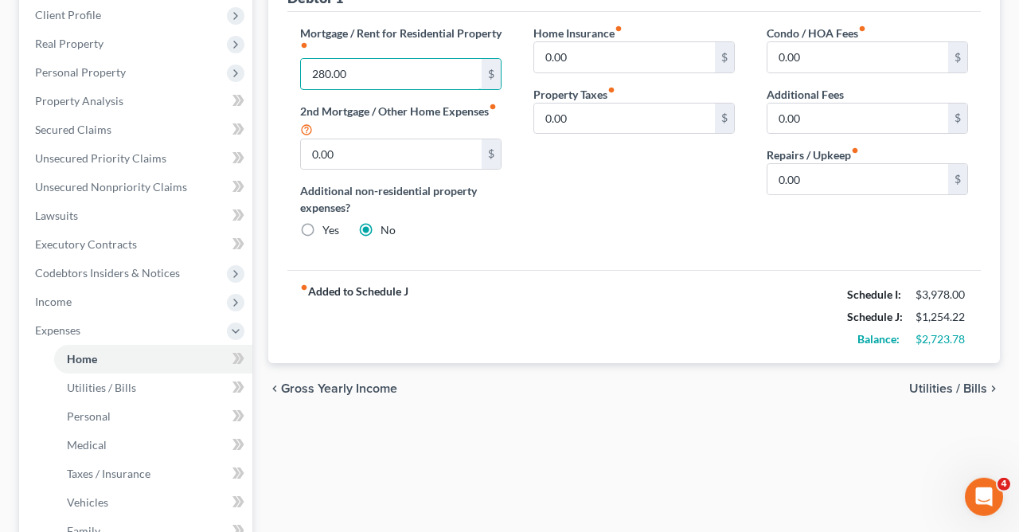
scroll to position [240, 0]
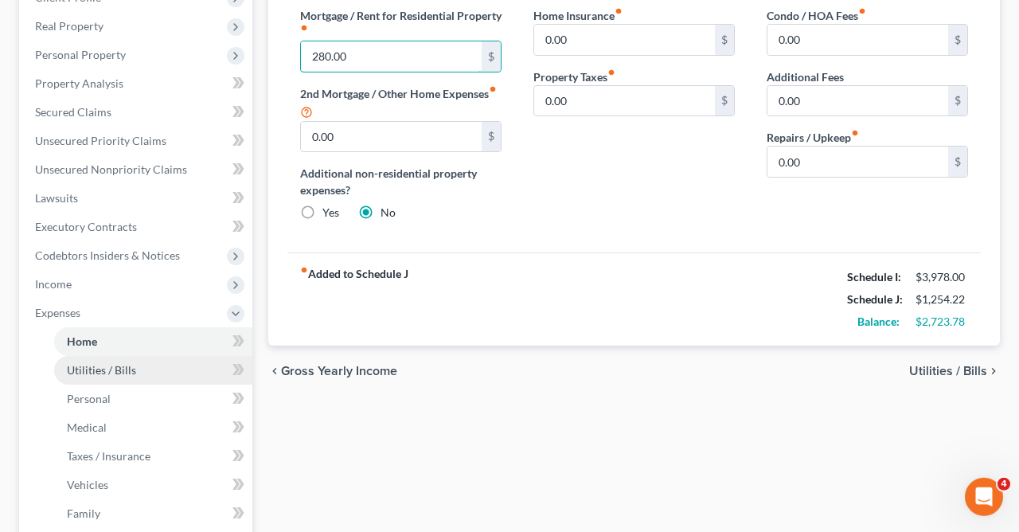
type input "280.00"
click at [95, 366] on span "Utilities / Bills" at bounding box center [101, 370] width 69 height 14
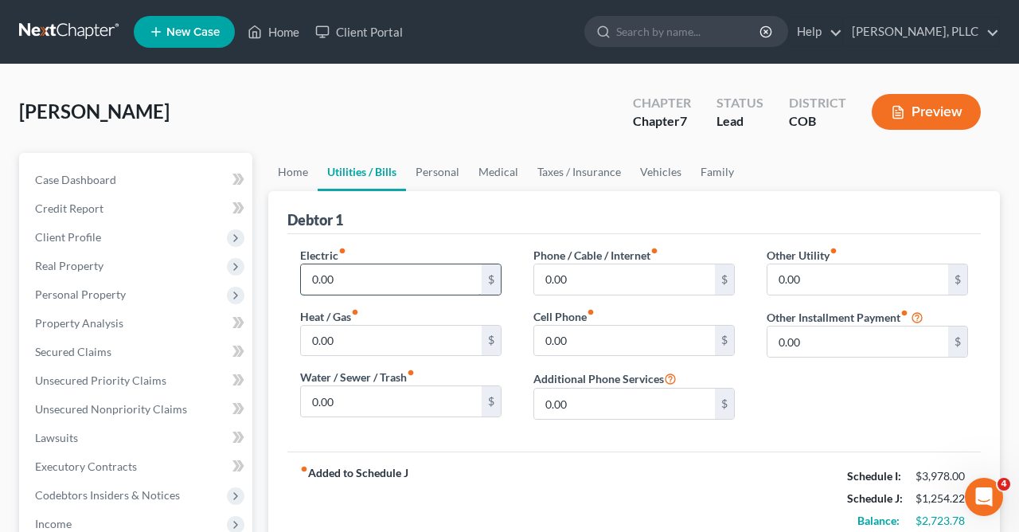
click at [419, 287] on input "0.00" at bounding box center [391, 279] width 181 height 30
type input "200.00"
click at [630, 276] on input "0.00" at bounding box center [624, 279] width 181 height 30
type input "2"
click at [589, 343] on input "0.00" at bounding box center [624, 341] width 181 height 30
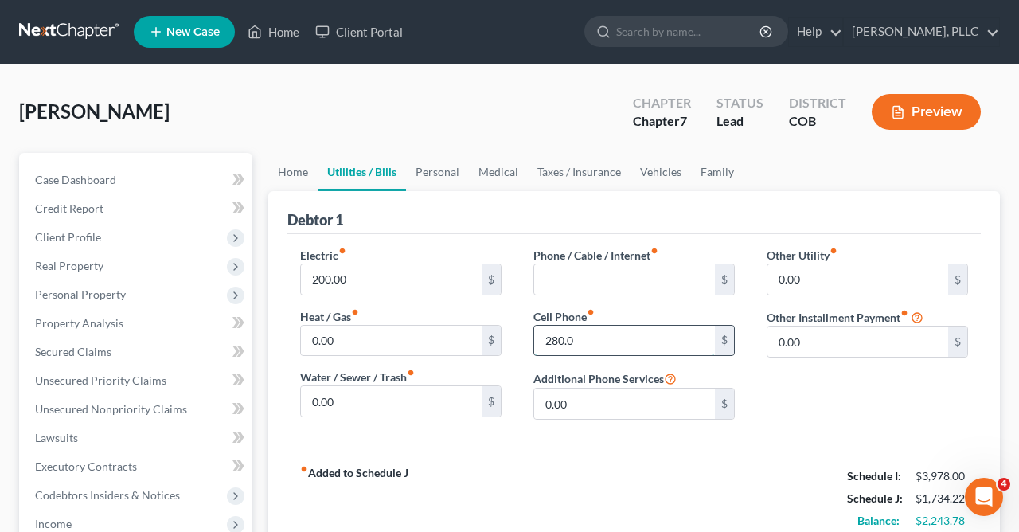
type input "280.00"
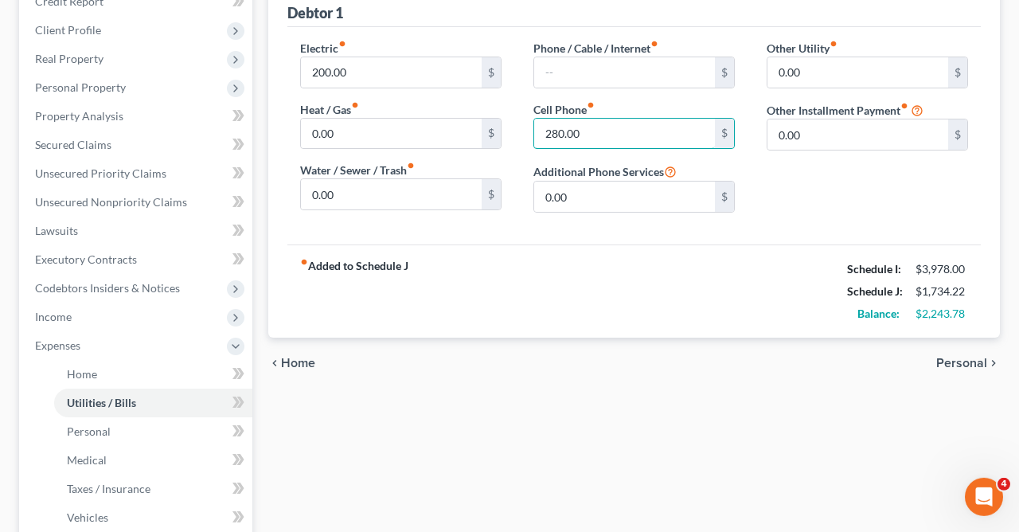
scroll to position [330, 0]
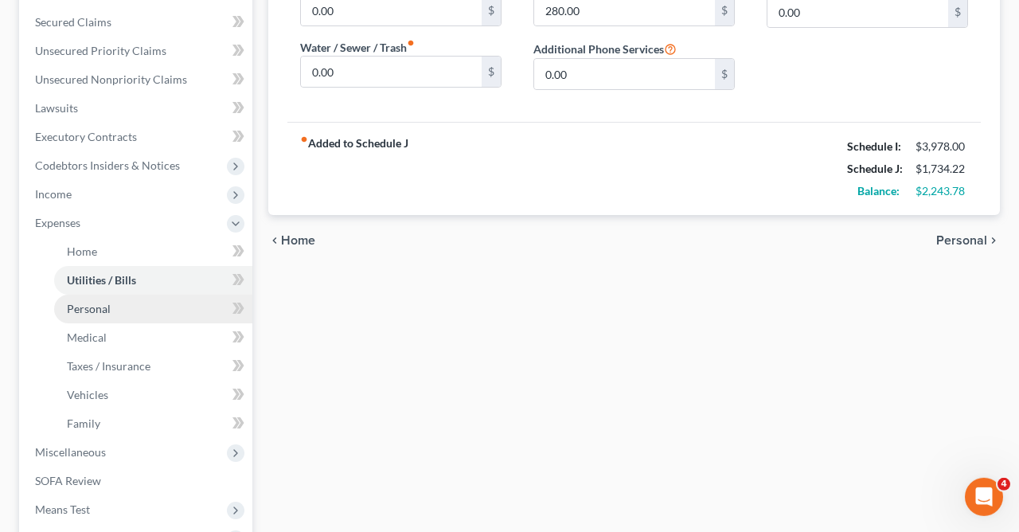
click at [100, 306] on span "Personal" at bounding box center [89, 309] width 44 height 14
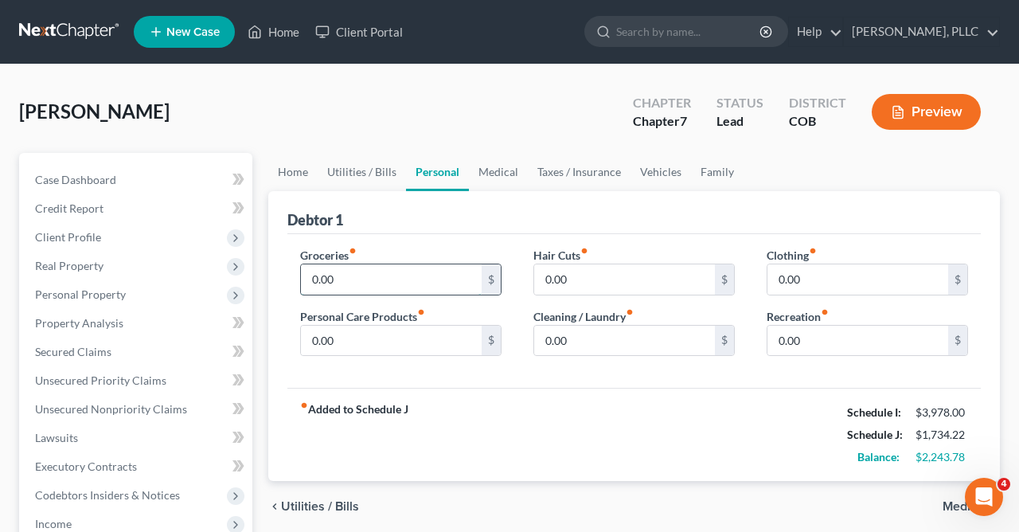
click at [374, 276] on input "0.00" at bounding box center [391, 279] width 181 height 30
type input "800.00"
click at [366, 346] on input "0.00" at bounding box center [391, 341] width 181 height 30
type input "100.00"
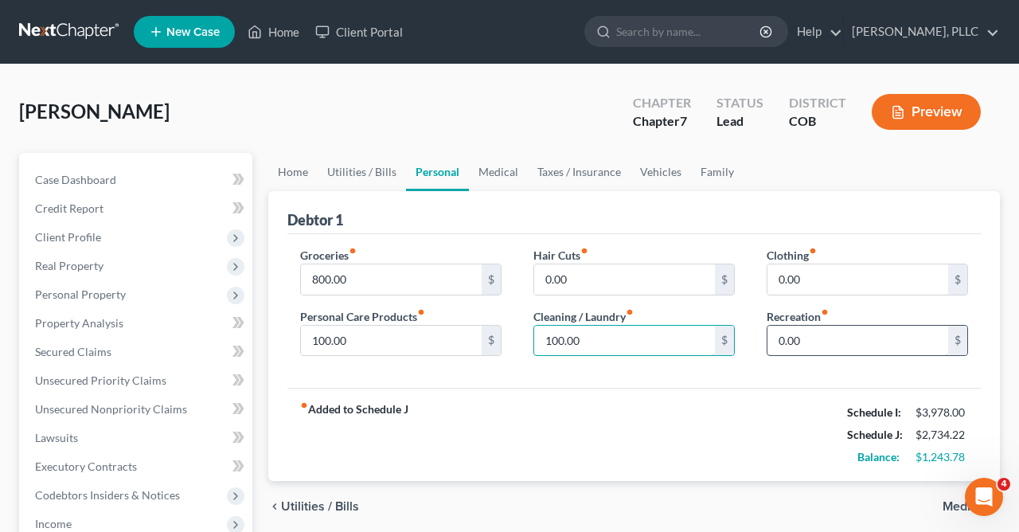
type input "100.00"
click at [822, 338] on input "0.00" at bounding box center [858, 341] width 181 height 30
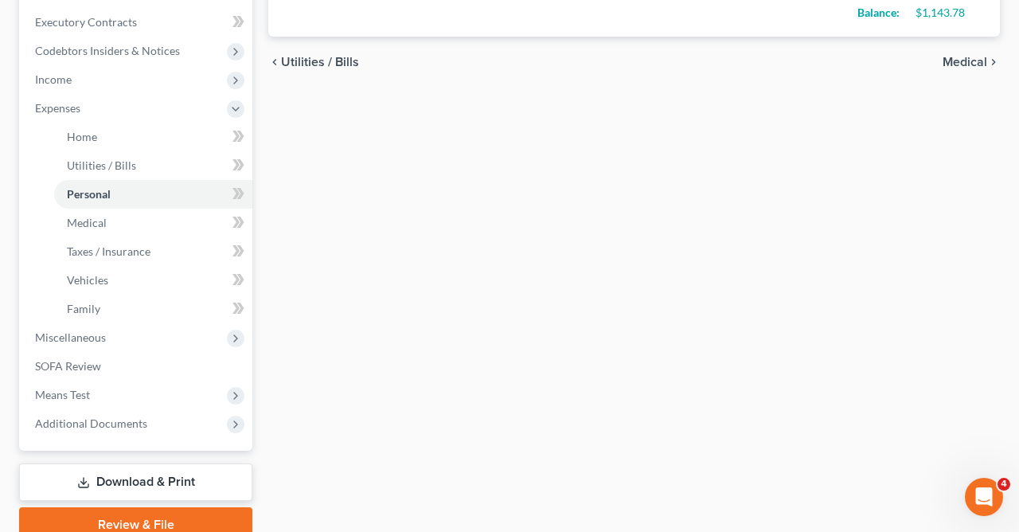
scroll to position [448, 0]
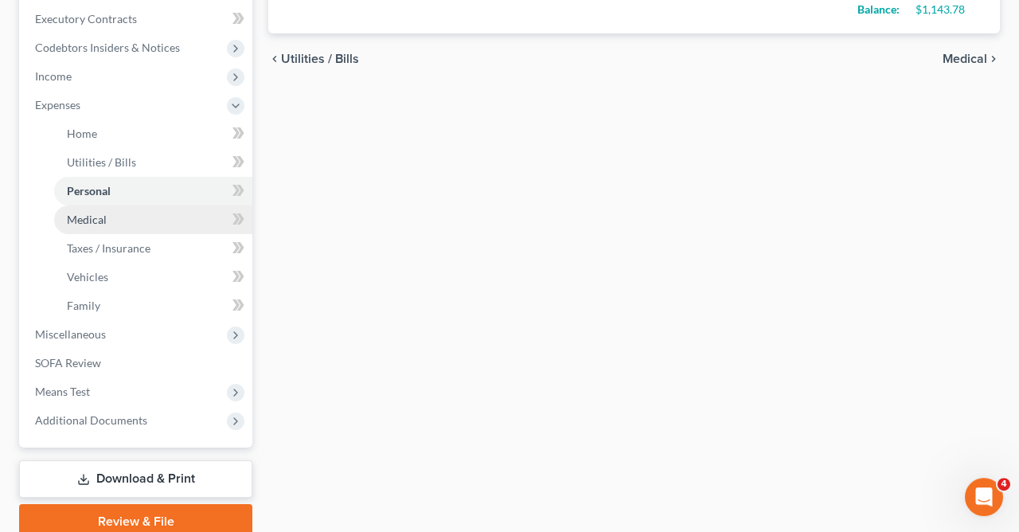
type input "100.00"
click at [100, 218] on span "Medical" at bounding box center [87, 220] width 40 height 14
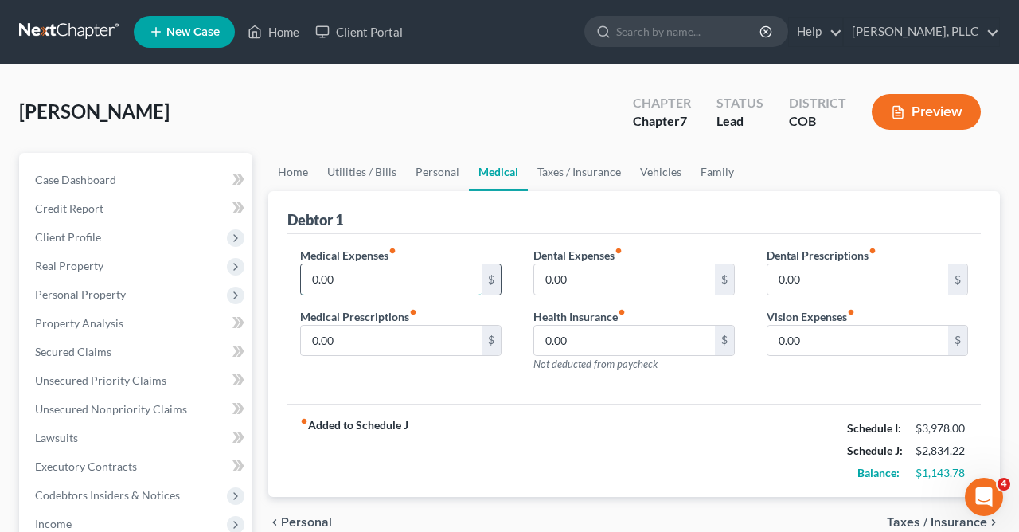
click at [416, 279] on input "0.00" at bounding box center [391, 279] width 181 height 30
type input "100.00"
click at [571, 341] on input "0.00" at bounding box center [624, 341] width 181 height 30
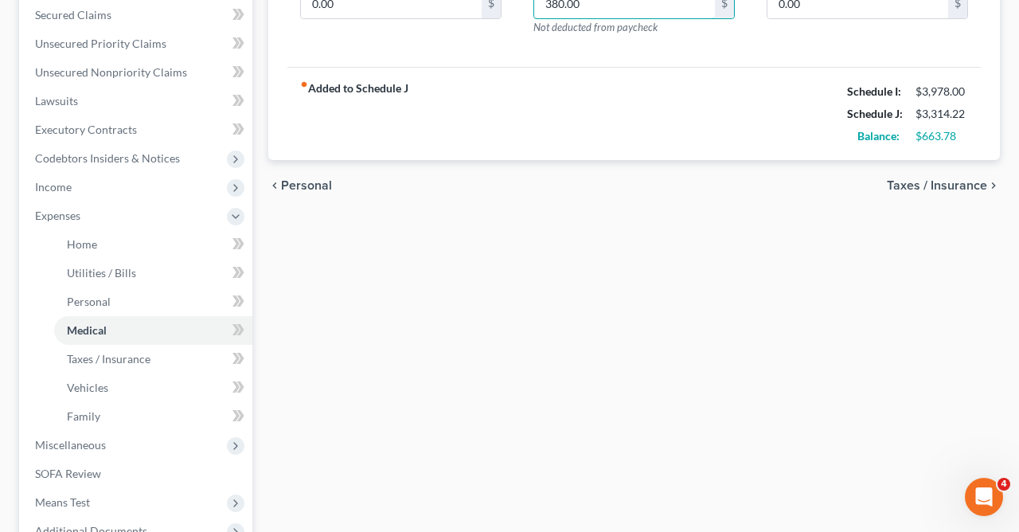
scroll to position [343, 0]
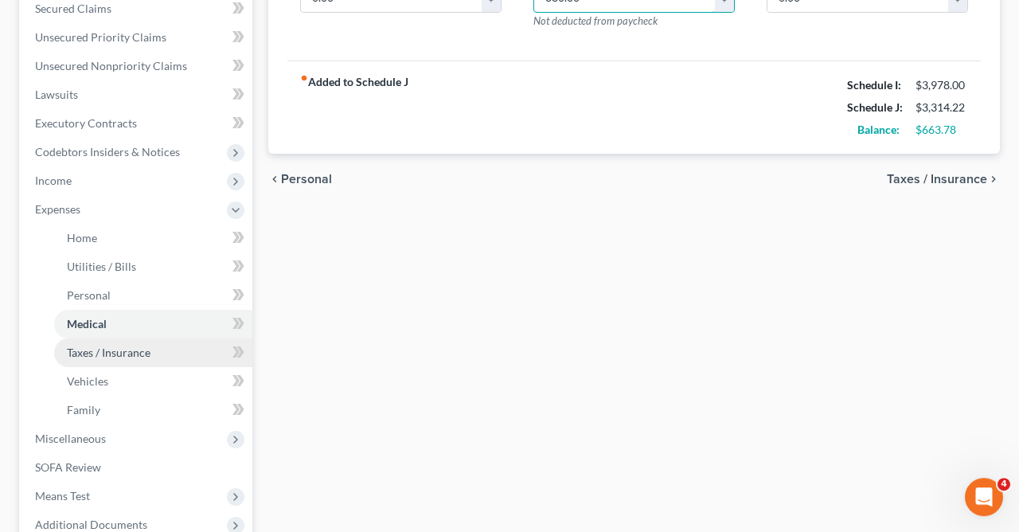
type input "380.00"
click at [141, 347] on span "Taxes / Insurance" at bounding box center [109, 353] width 84 height 14
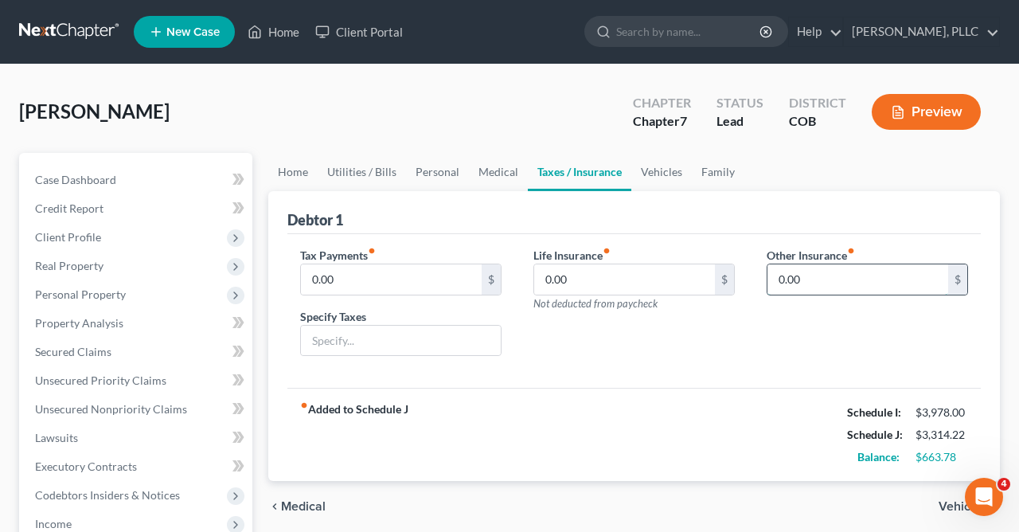
click at [832, 280] on input "0.00" at bounding box center [858, 279] width 181 height 30
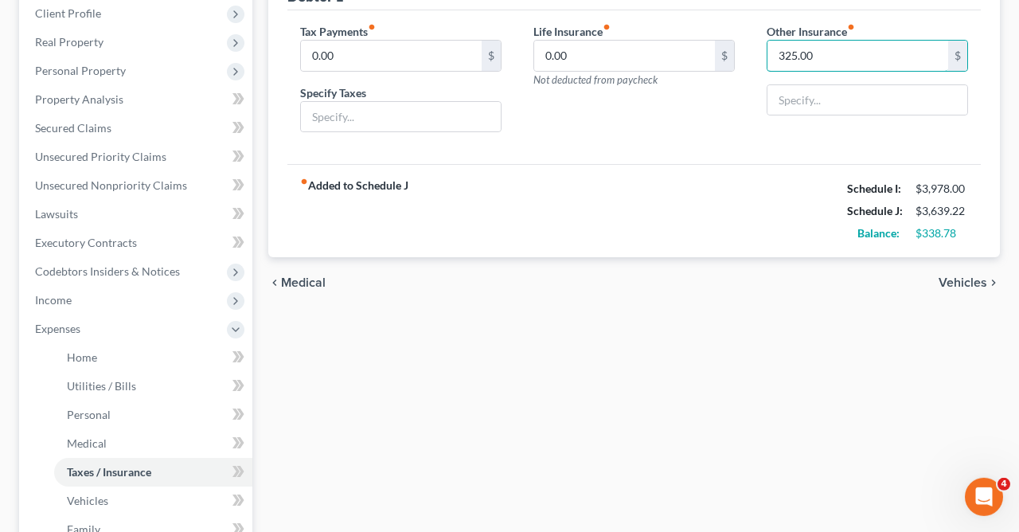
scroll to position [221, 0]
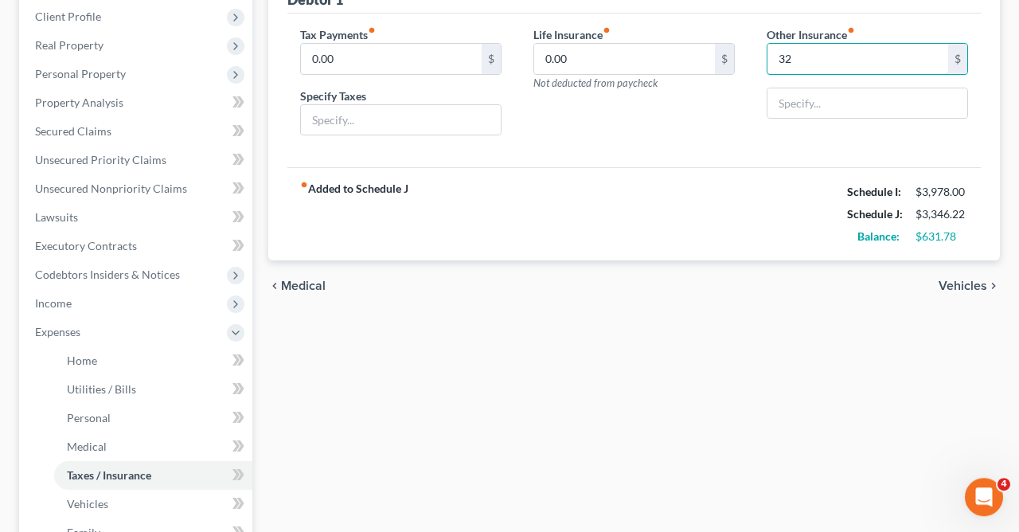
type input "3"
click at [96, 507] on span "Vehicles" at bounding box center [87, 504] width 41 height 14
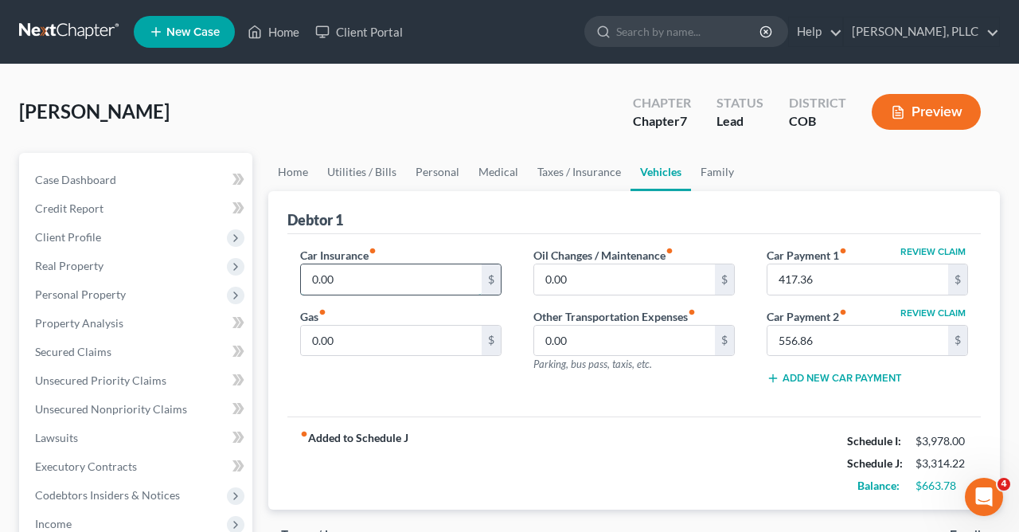
click at [389, 277] on input "0.00" at bounding box center [391, 279] width 181 height 30
type input "325.00"
click at [586, 342] on input "0.00" at bounding box center [624, 341] width 181 height 30
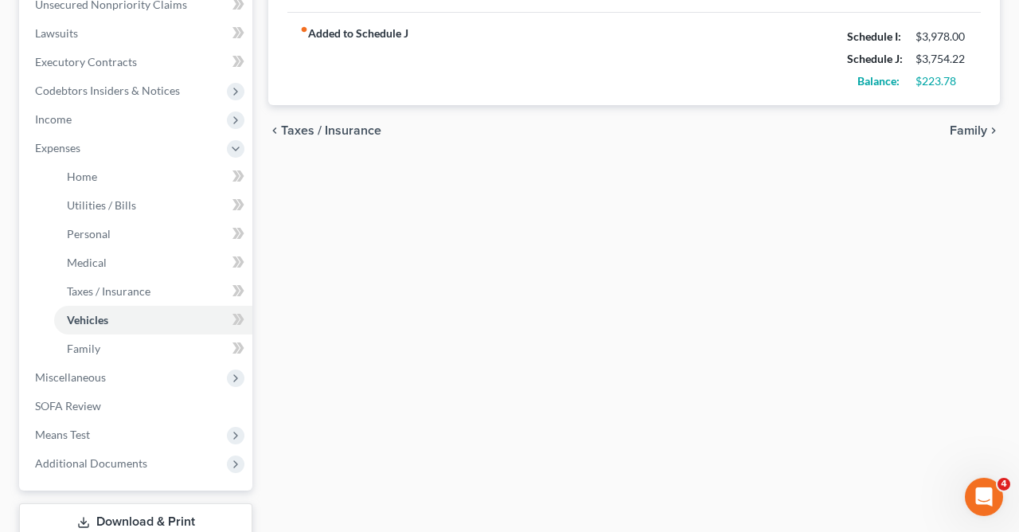
scroll to position [409, 0]
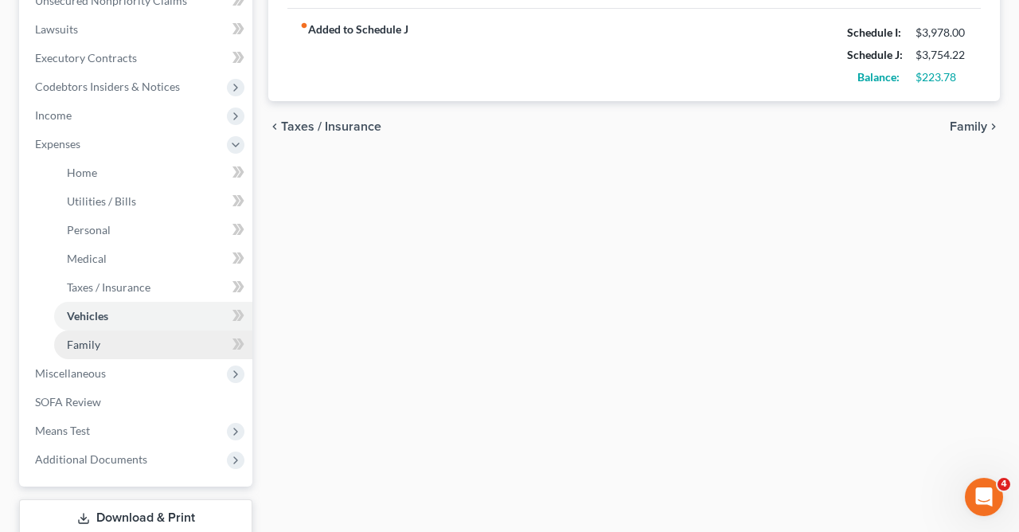
type input "115.00"
click at [132, 338] on link "Family" at bounding box center [153, 345] width 198 height 29
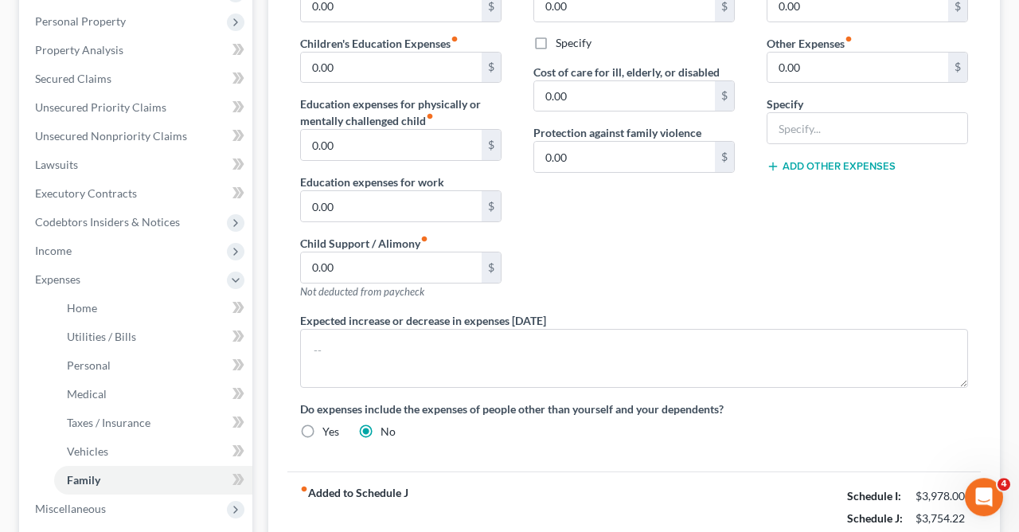
scroll to position [327, 0]
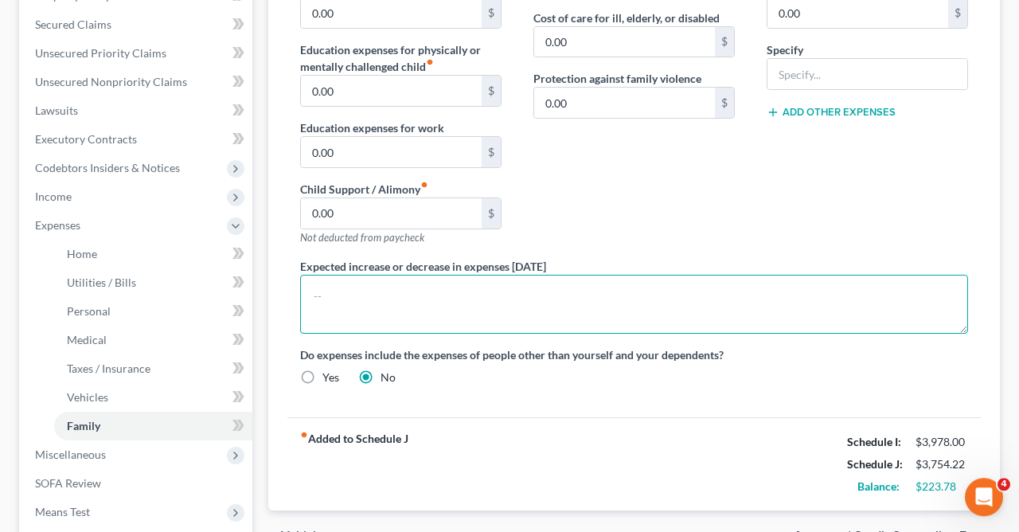
click at [720, 308] on textarea at bounding box center [634, 304] width 668 height 59
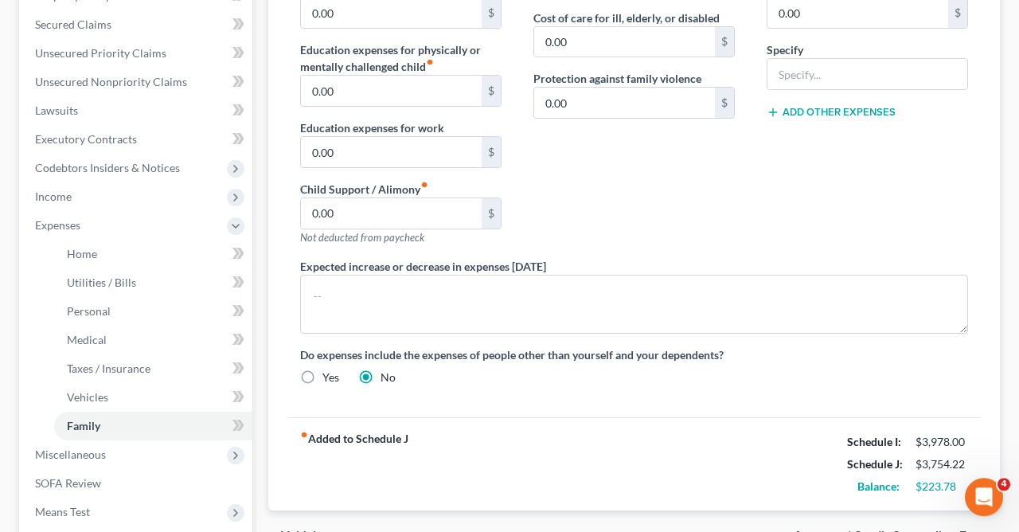
click at [323, 378] on label "Yes" at bounding box center [331, 378] width 17 height 16
click at [329, 378] on input "Yes" at bounding box center [334, 375] width 10 height 10
radio input "true"
radio input "false"
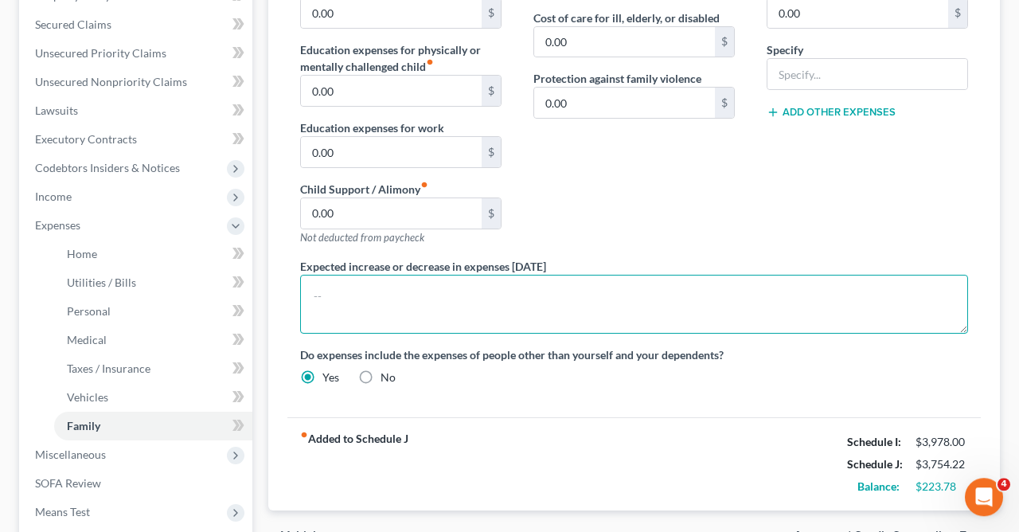
click at [487, 292] on textarea at bounding box center [634, 304] width 668 height 59
click at [355, 284] on textarea at bounding box center [634, 304] width 668 height 59
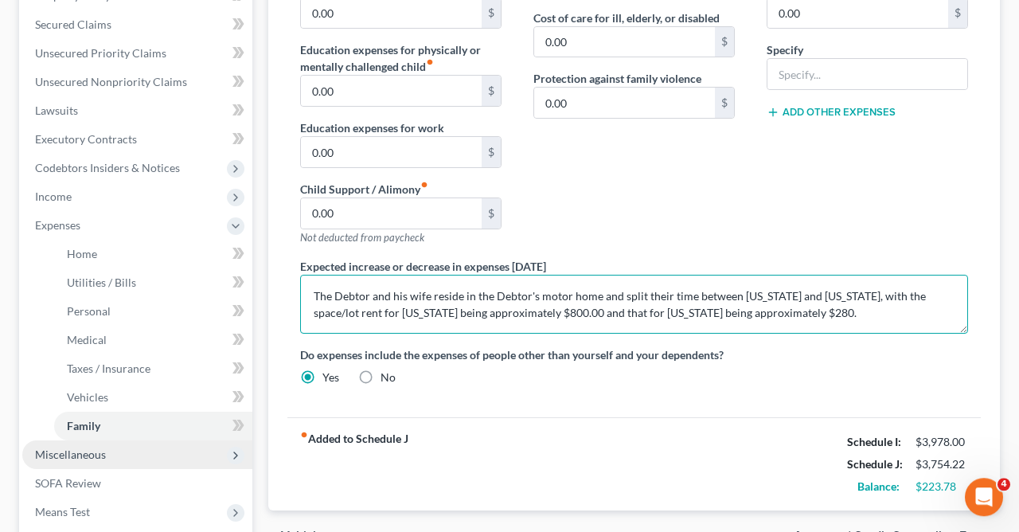
type textarea "The Debtor and his wife reside in the Debtor's motor home and split their time …"
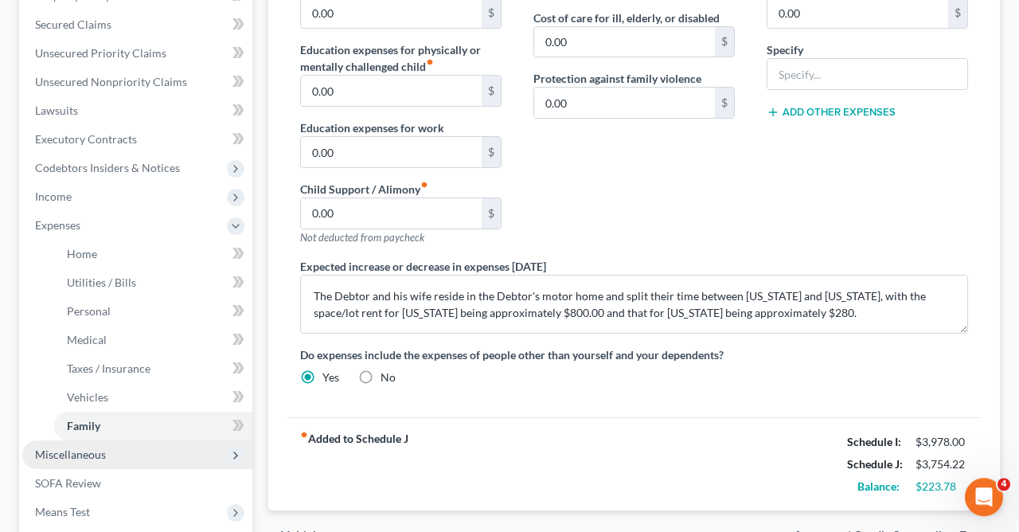
click at [87, 454] on span "Miscellaneous" at bounding box center [70, 455] width 71 height 14
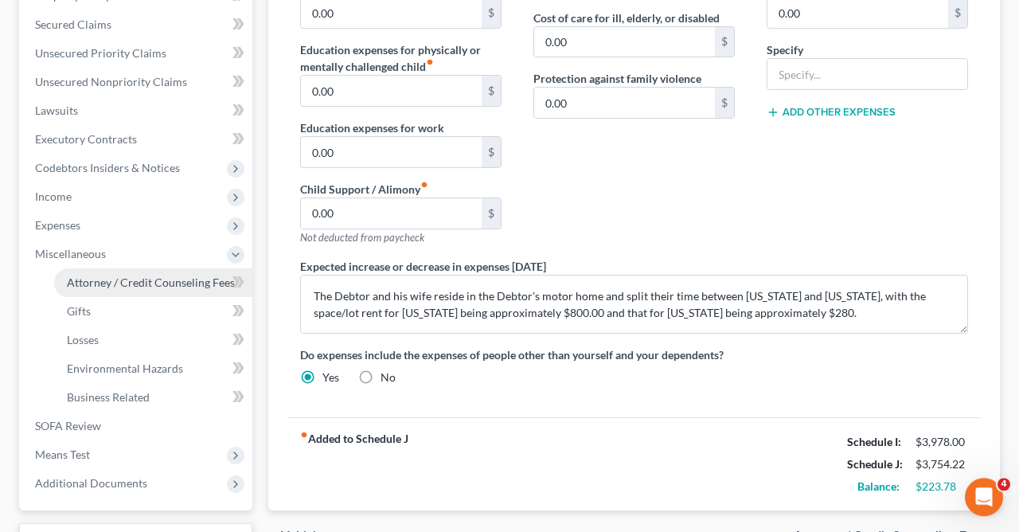
click at [213, 279] on span "Attorney / Credit Counseling Fees" at bounding box center [151, 283] width 168 height 14
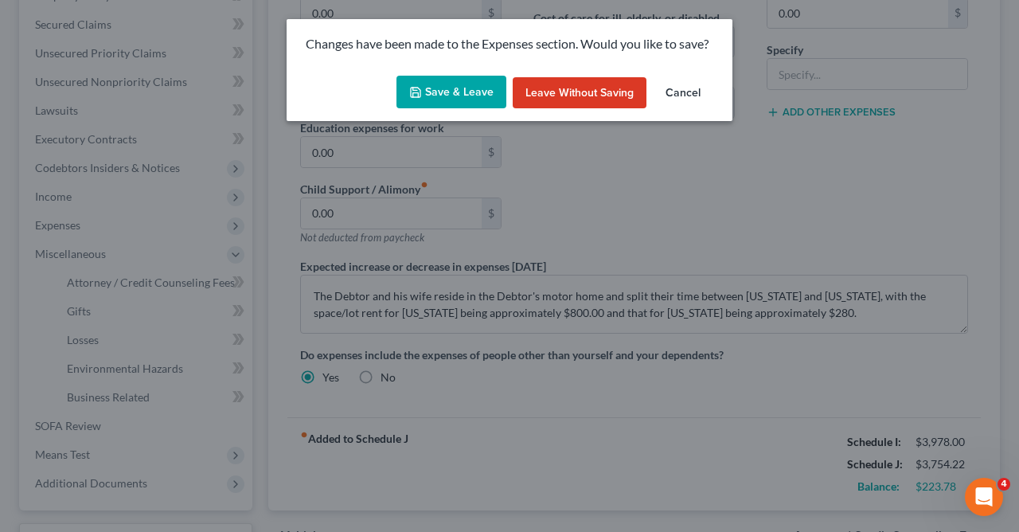
click at [468, 92] on button "Save & Leave" at bounding box center [452, 92] width 110 height 33
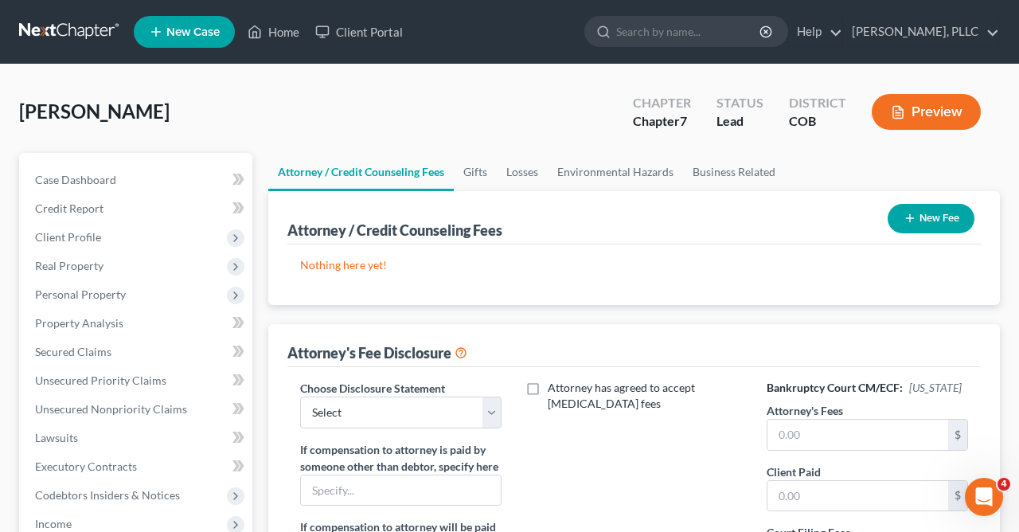
click at [919, 220] on button "New Fee" at bounding box center [931, 218] width 87 height 29
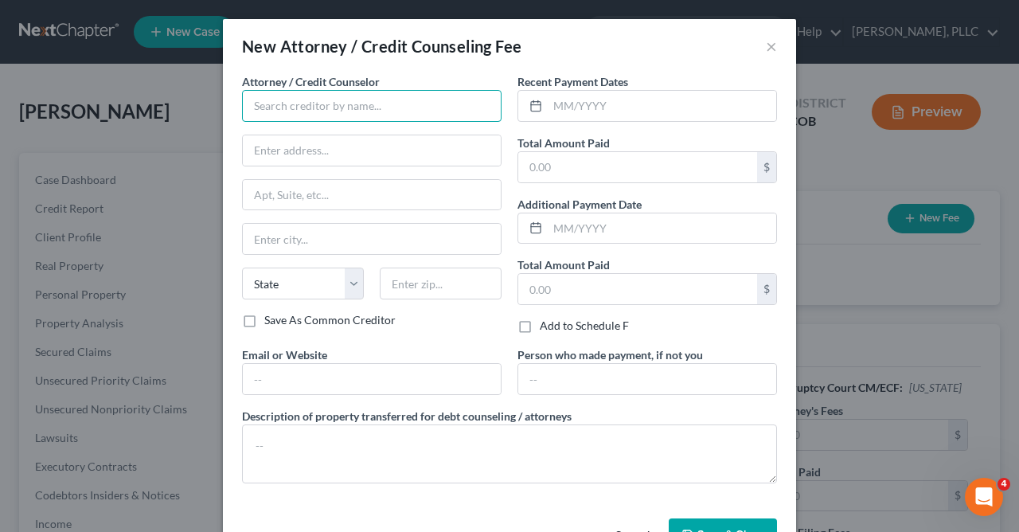
click at [471, 101] on input "text" at bounding box center [372, 106] width 260 height 32
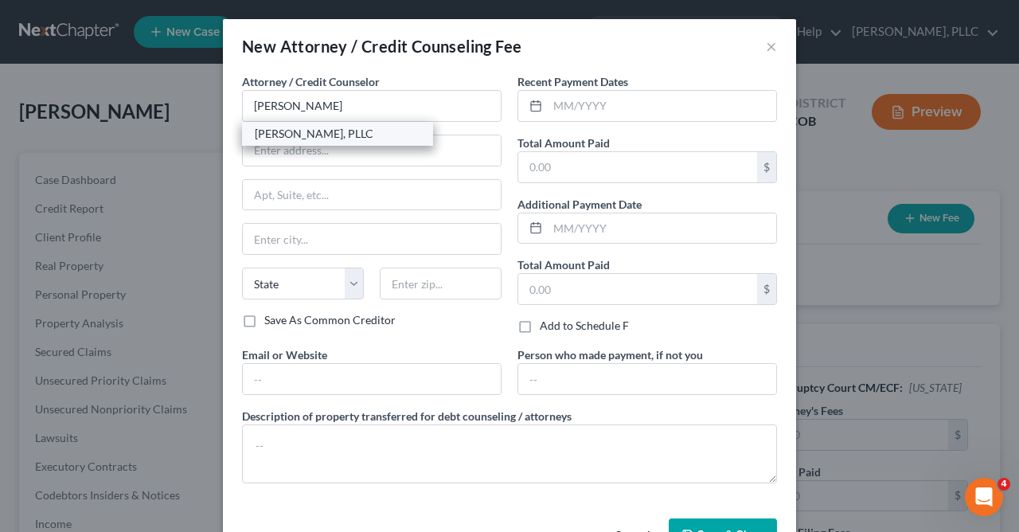
click at [391, 135] on div "Daniel W. Alexander, PLLC" at bounding box center [338, 134] width 166 height 16
type input "Daniel W. Alexander, PLLC"
type input "3555 Stanford Road, Ste. 104"
type input "Fort Collins"
select select "5"
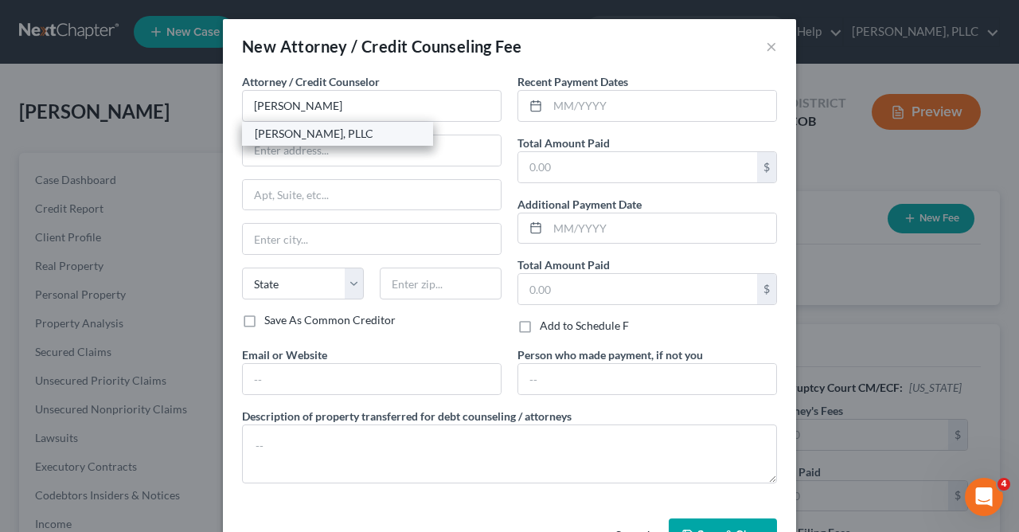
type input "80525"
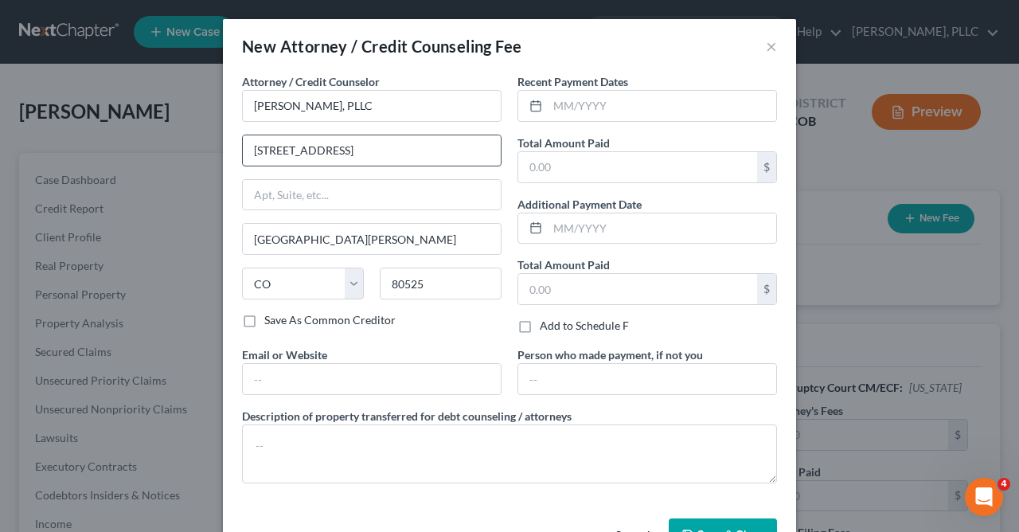
click at [415, 151] on input "3555 Stanford Road, Ste. 104" at bounding box center [372, 150] width 258 height 30
type input "3"
type input "3665 John F. Kennedy Parkway"
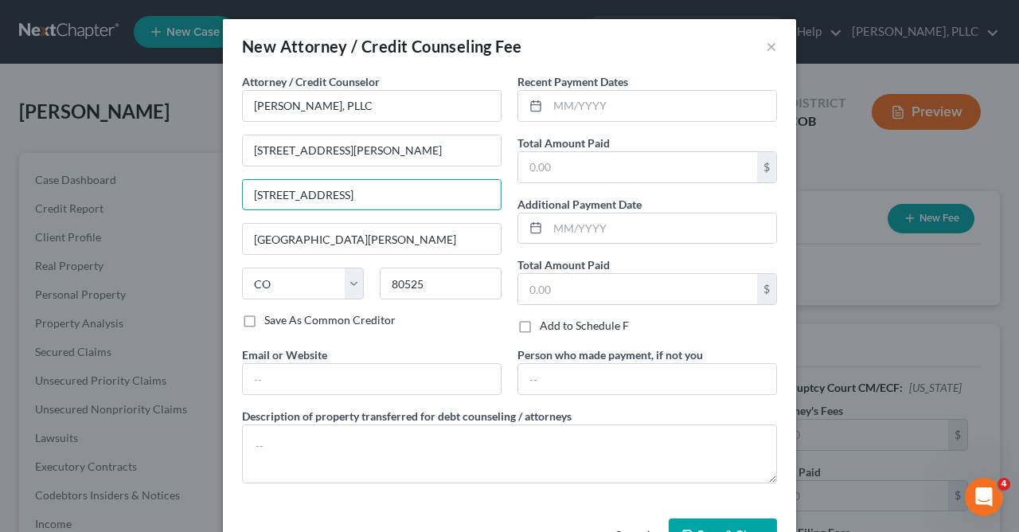
type input "Bldg. 1, Ste. 102"
click at [264, 320] on label "Save As Common Creditor" at bounding box center [329, 320] width 131 height 16
click at [271, 320] on input "Save As Common Creditor" at bounding box center [276, 317] width 10 height 10
checkbox input "true"
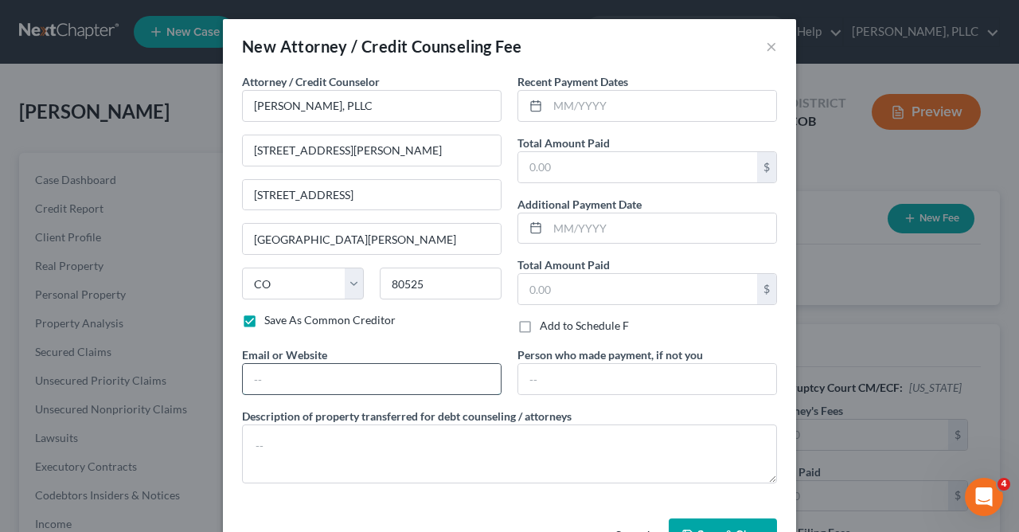
click at [321, 376] on input "text" at bounding box center [372, 379] width 258 height 30
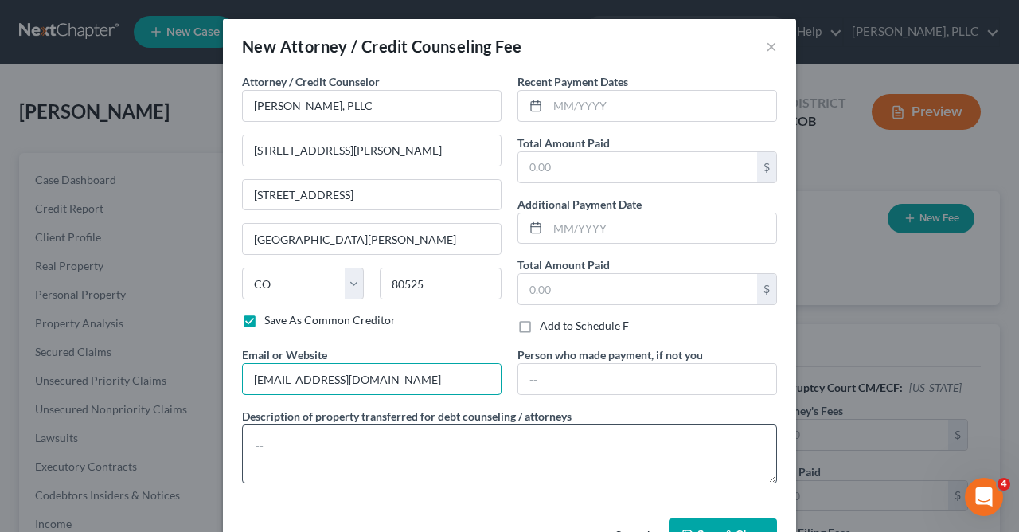
type input "kdanlawyer@aol.com"
click at [272, 444] on textarea at bounding box center [509, 454] width 535 height 59
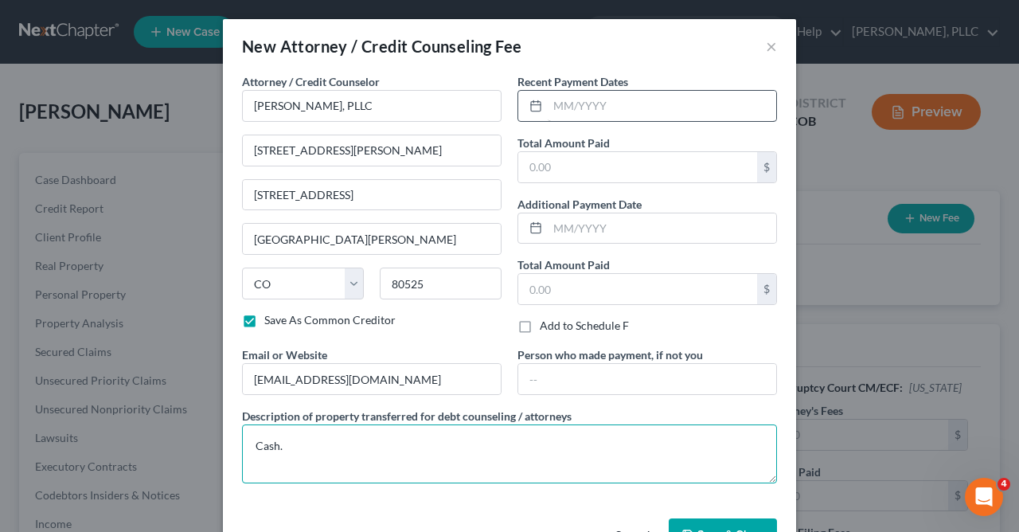
type textarea "Cash."
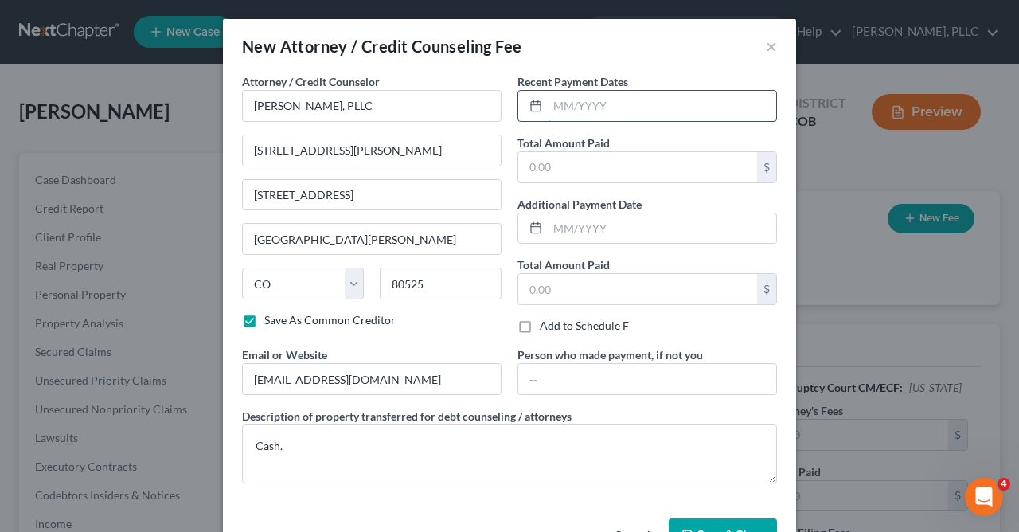
click at [643, 112] on input "text" at bounding box center [662, 106] width 229 height 30
type input "102025"
click at [585, 163] on input "text" at bounding box center [637, 167] width 239 height 30
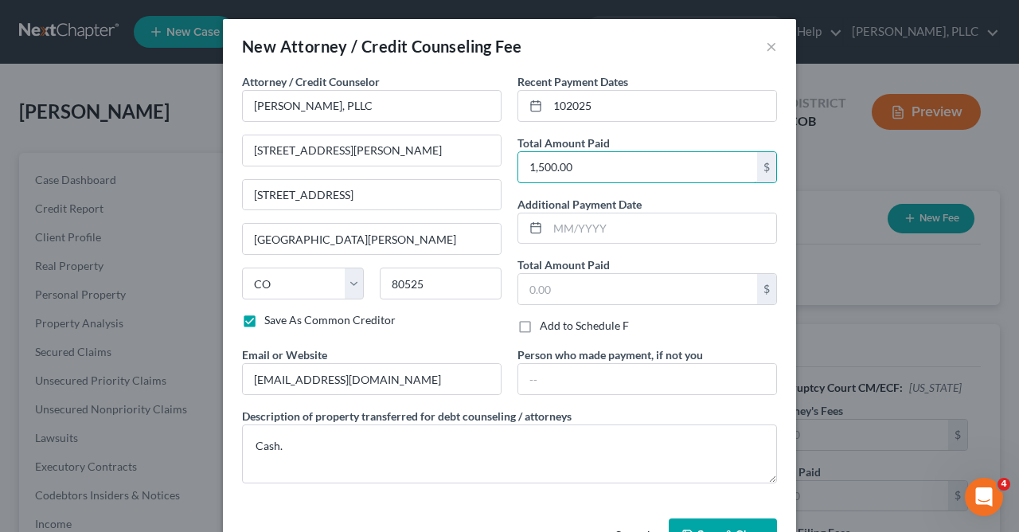
type input "1,500.00"
click at [540, 324] on label "Add to Schedule F" at bounding box center [584, 326] width 89 height 16
click at [546, 324] on input "Add to Schedule F" at bounding box center [551, 323] width 10 height 10
checkbox input "true"
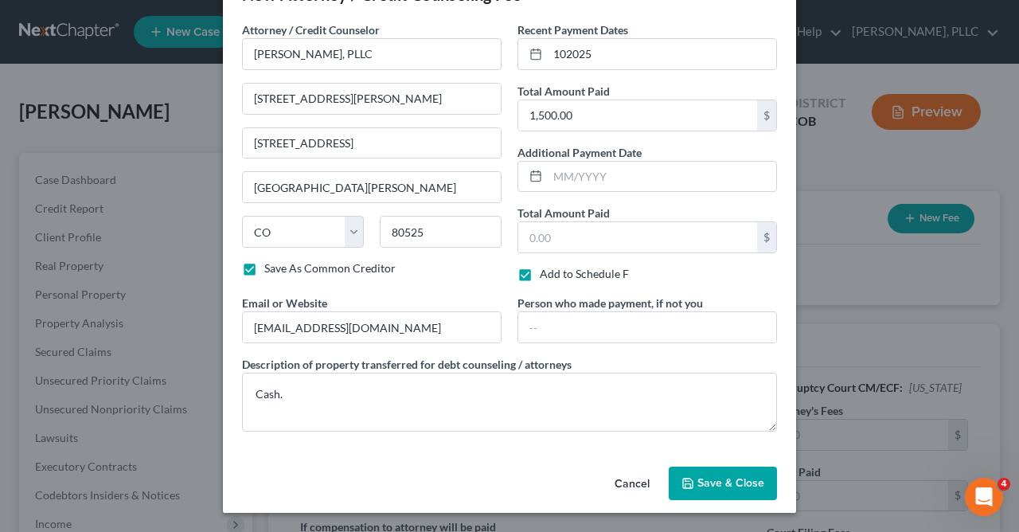
click at [737, 477] on span "Save & Close" at bounding box center [731, 483] width 67 height 14
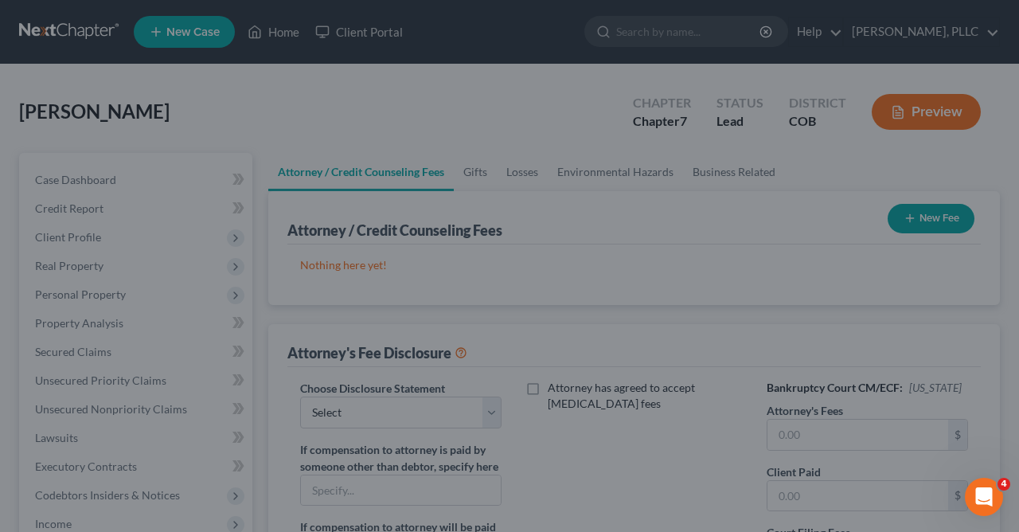
click at [737, 477] on div at bounding box center [509, 266] width 1019 height 532
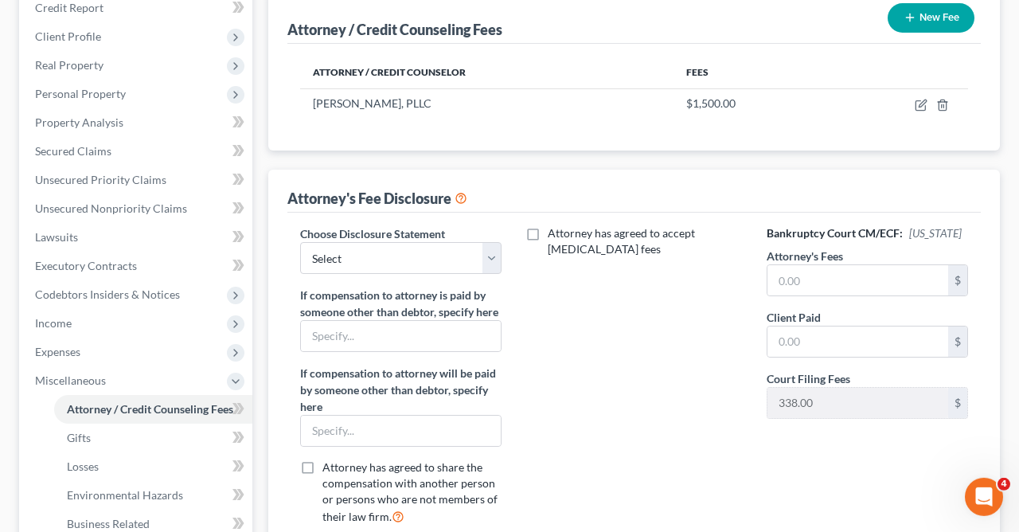
scroll to position [212, 0]
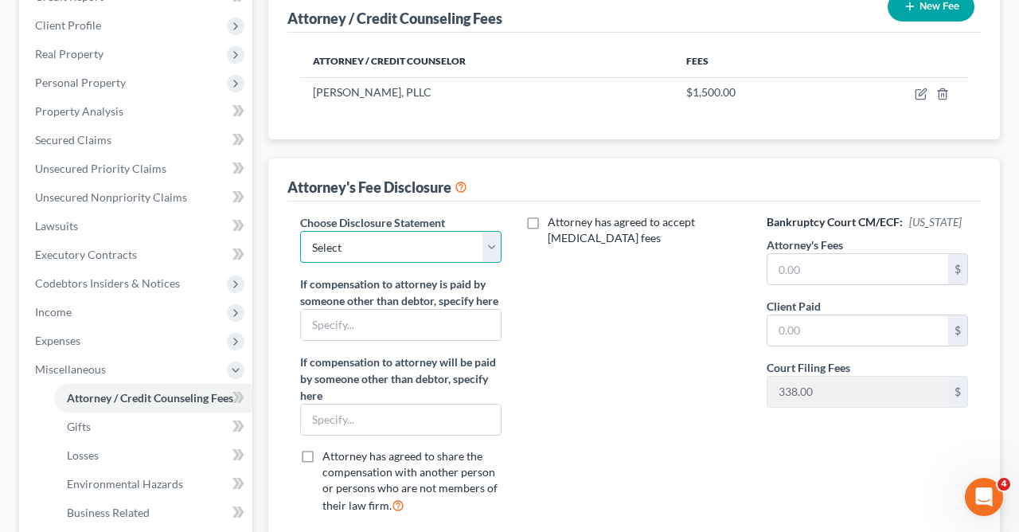
click at [300, 231] on select "Select Standard Fee Disclosure" at bounding box center [401, 247] width 202 height 32
click option "Select" at bounding box center [0, 0] width 0 height 0
click at [825, 268] on input "text" at bounding box center [858, 269] width 181 height 30
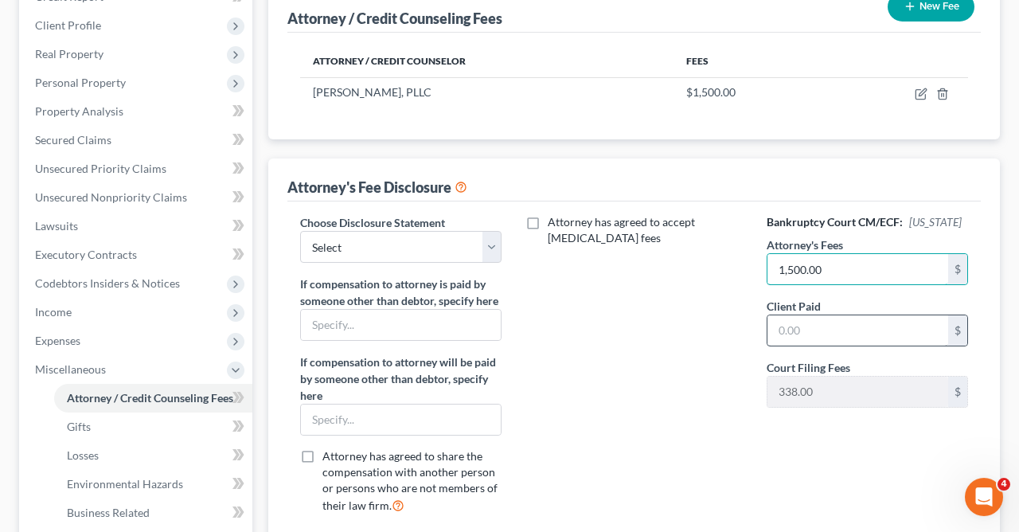
type input "1,500.00"
click at [803, 315] on input "text" at bounding box center [858, 330] width 181 height 30
type input "1,500.00"
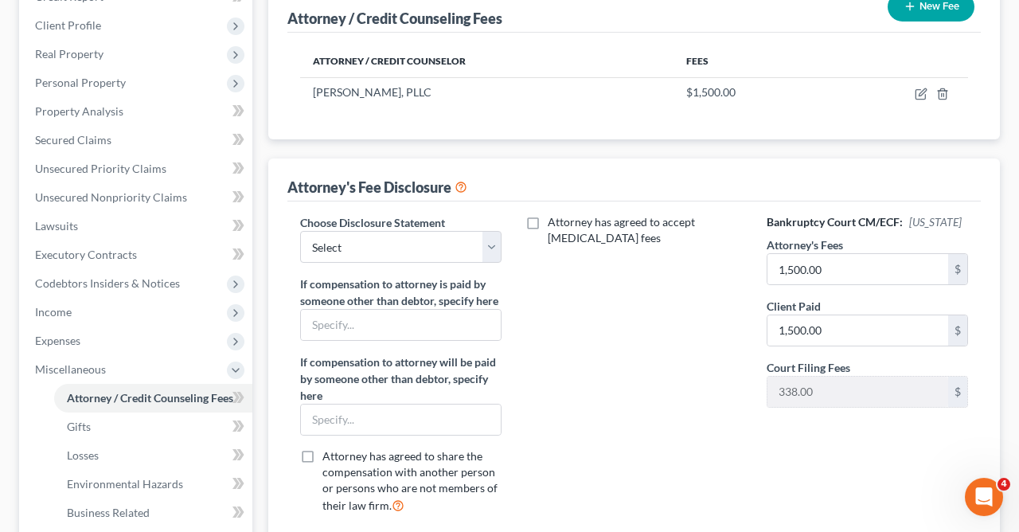
click at [464, 184] on icon at bounding box center [461, 185] width 13 height 15
click at [300, 231] on select "Select Standard Fee Disclosure" at bounding box center [401, 247] width 202 height 32
select select "0"
click option "Standard Fee Disclosure" at bounding box center [0, 0] width 0 height 0
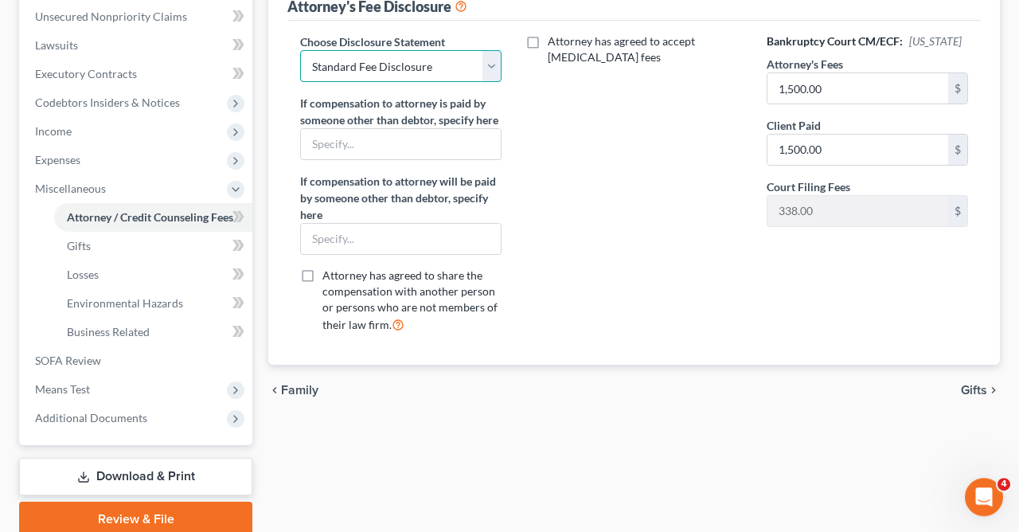
scroll to position [393, 0]
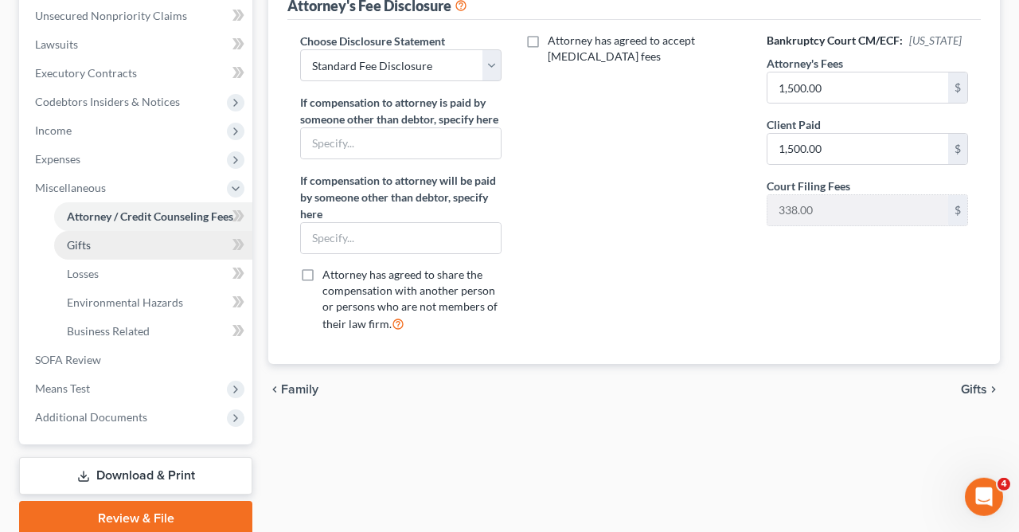
click at [76, 242] on span "Gifts" at bounding box center [79, 245] width 24 height 14
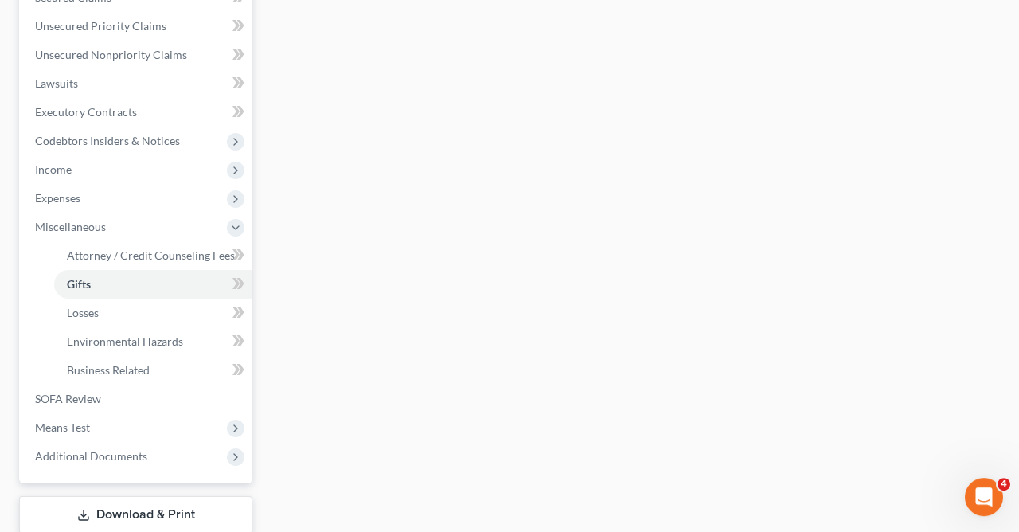
scroll to position [433, 0]
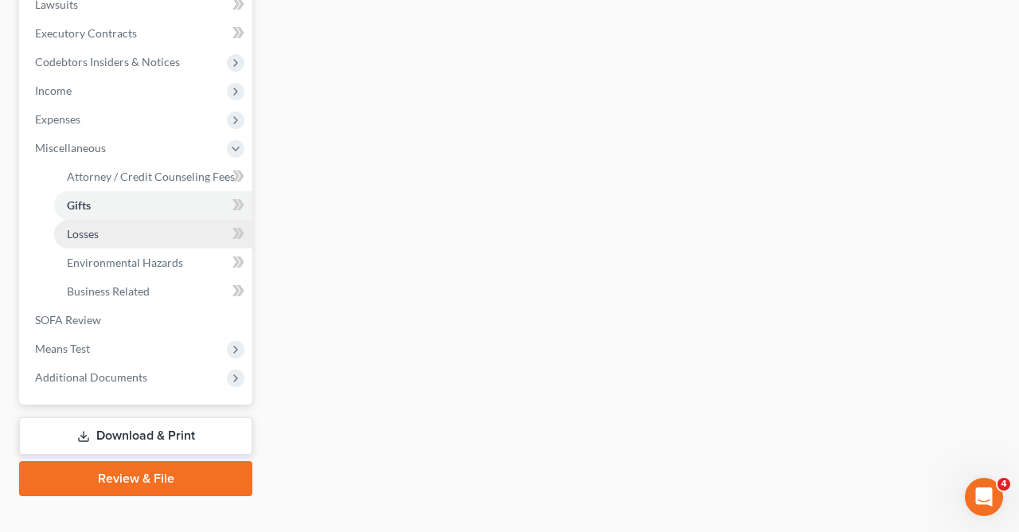
click at [79, 230] on span "Losses" at bounding box center [83, 234] width 32 height 14
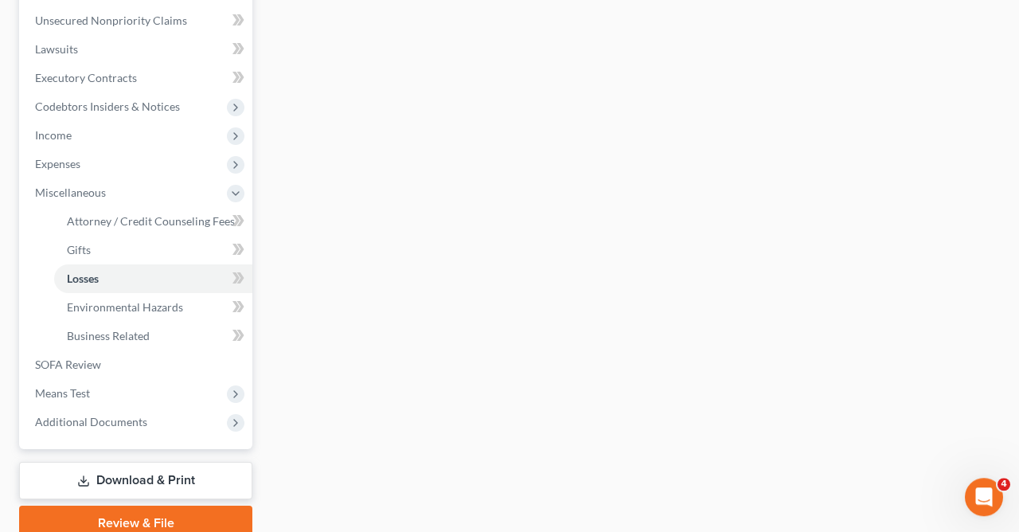
scroll to position [391, 0]
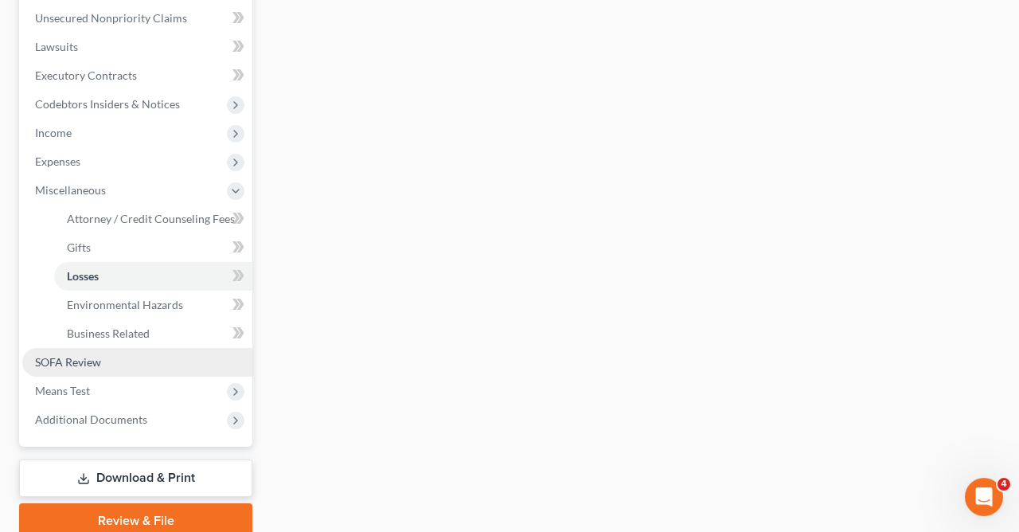
click at [80, 358] on span "SOFA Review" at bounding box center [68, 362] width 66 height 14
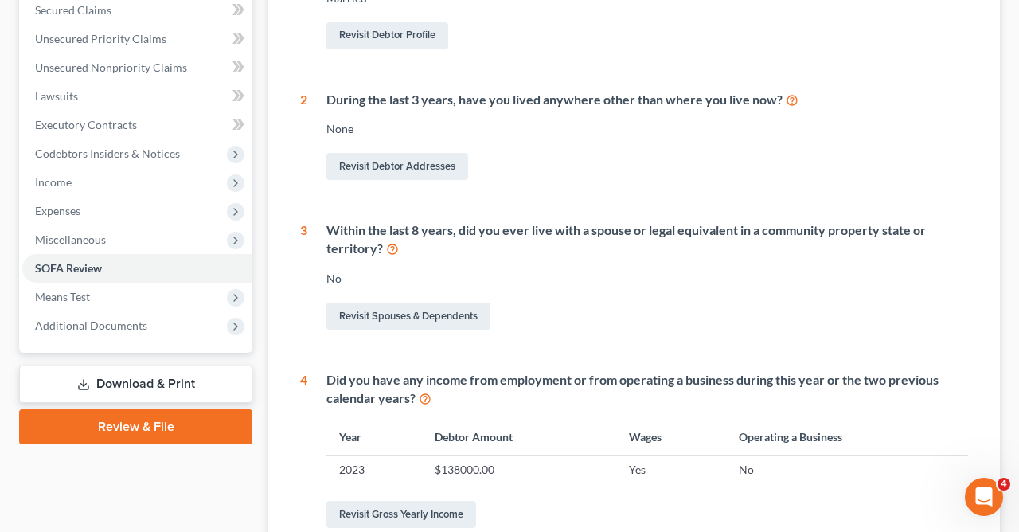
scroll to position [203, 0]
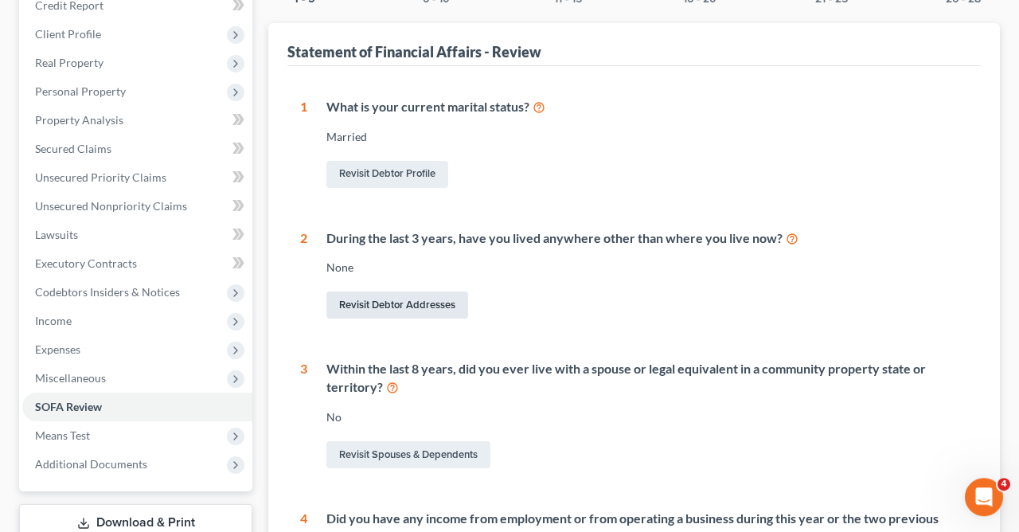
click at [401, 299] on link "Revisit Debtor Addresses" at bounding box center [398, 305] width 142 height 27
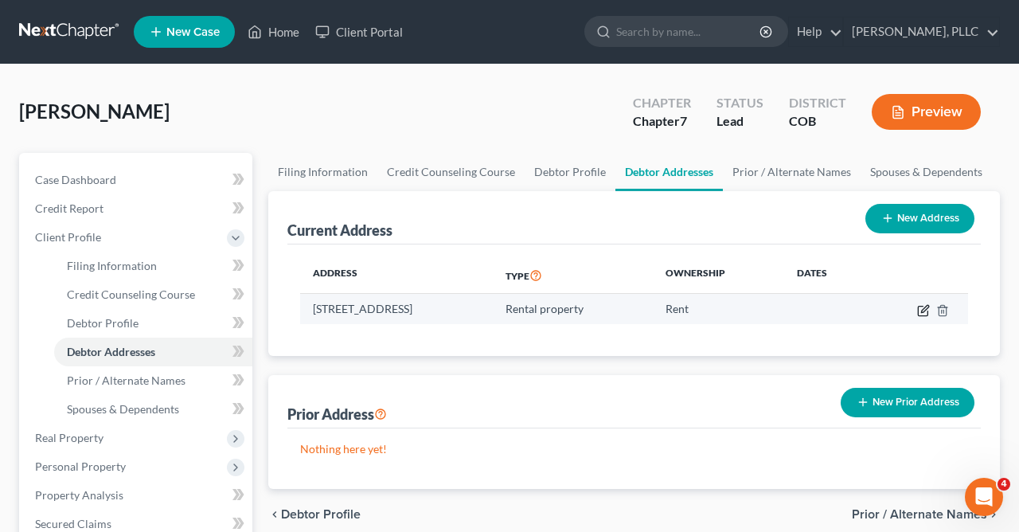
click at [923, 304] on icon "button" at bounding box center [924, 310] width 13 height 13
select select "5"
select select "35"
select select "2"
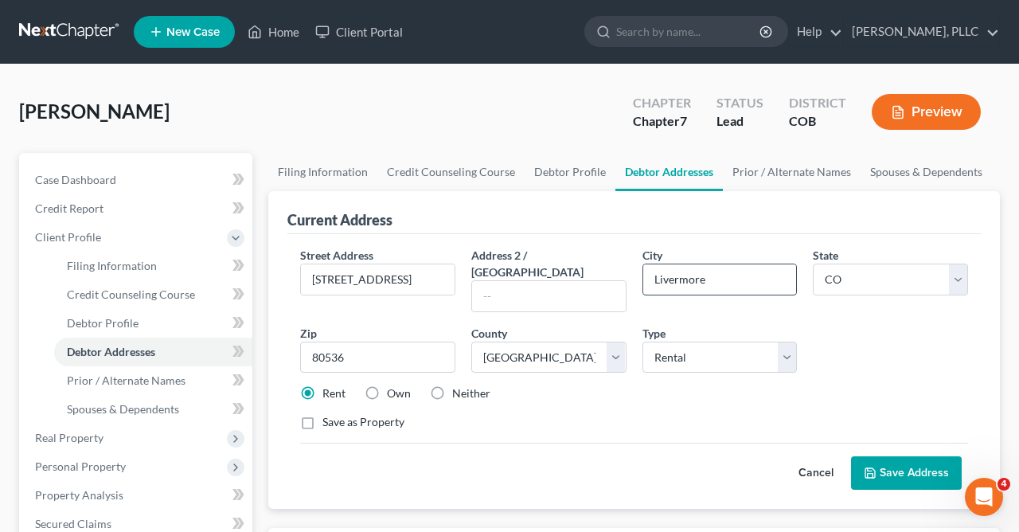
click at [734, 287] on input "Livermore" at bounding box center [721, 279] width 154 height 30
type input "Loveland"
click at [908, 456] on button "Save Address" at bounding box center [906, 472] width 111 height 33
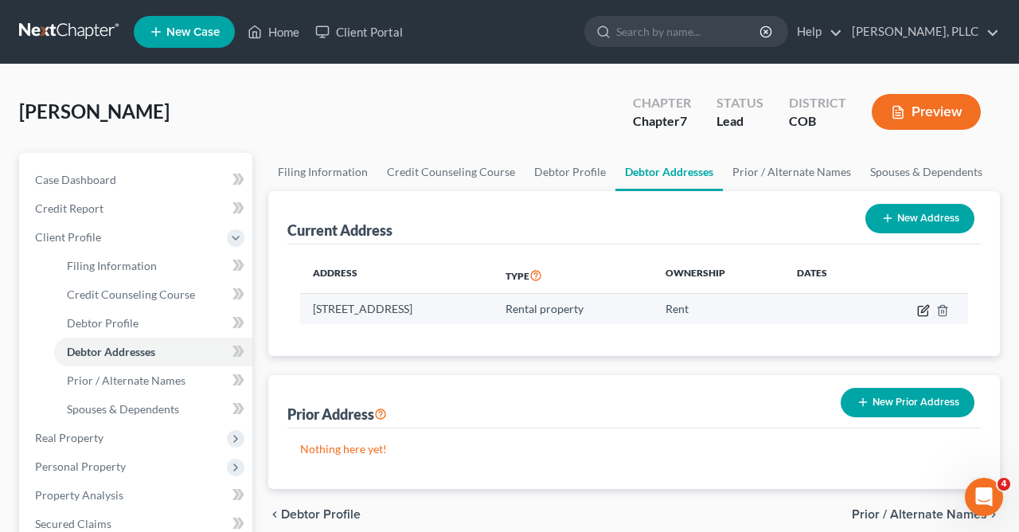
click at [925, 309] on icon "button" at bounding box center [924, 310] width 13 height 13
select select "5"
select select "35"
select select "2"
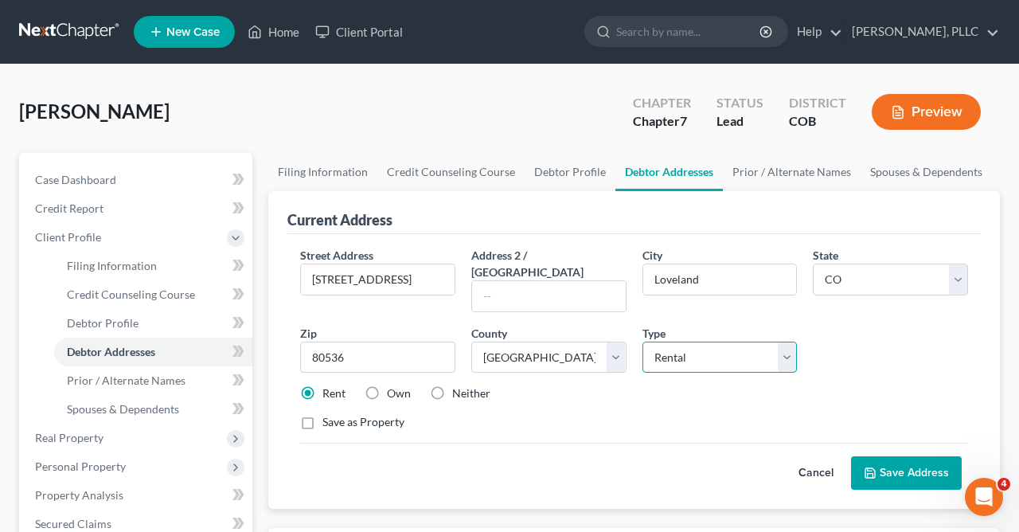
click at [643, 342] on select "Select Residential Mailing Rental Business" at bounding box center [720, 358] width 155 height 32
click option "Rental" at bounding box center [0, 0] width 0 height 0
click at [909, 318] on div "Street Address * 4421 East Highway 34, Site 133 Address 2 / PO Box City * Lovel…" at bounding box center [634, 345] width 684 height 197
click at [984, 369] on div "Current Address Street Address * 4421 East Highway 34, Site 133 Address 2 / PO …" at bounding box center [634, 350] width 732 height 318
click at [913, 456] on button "Save Address" at bounding box center [906, 472] width 111 height 33
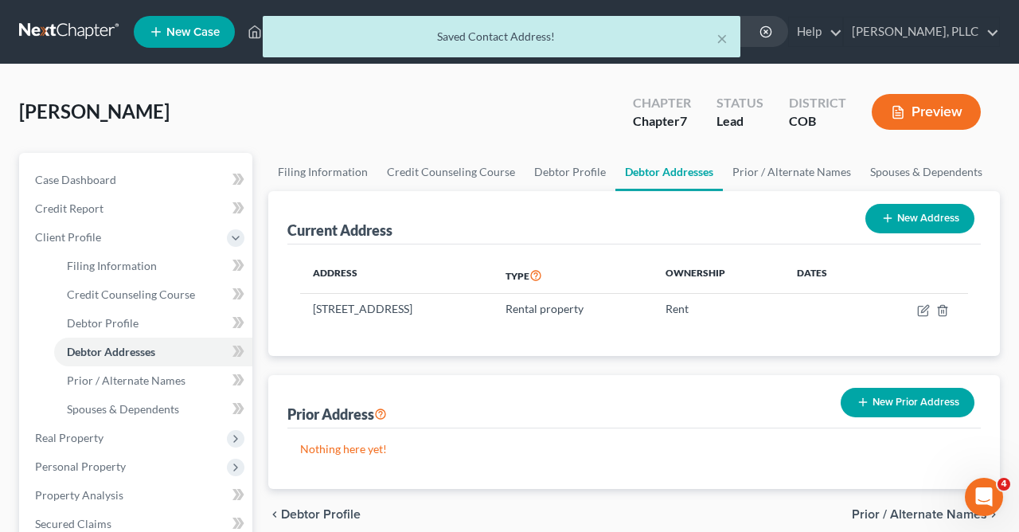
click at [905, 212] on button "New Address" at bounding box center [920, 218] width 109 height 29
select select "0"
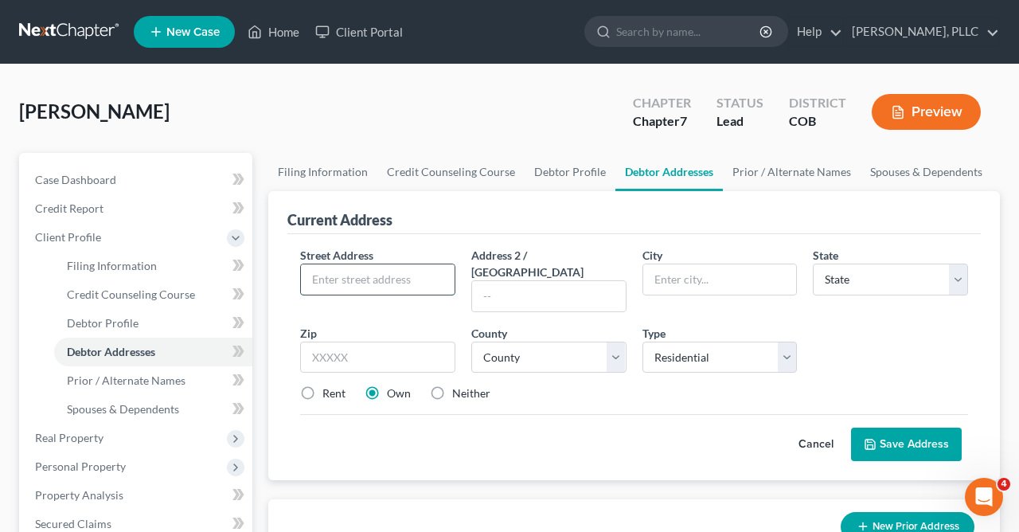
click at [425, 274] on input "text" at bounding box center [378, 279] width 154 height 30
type input "3132 Lower Loop Drive"
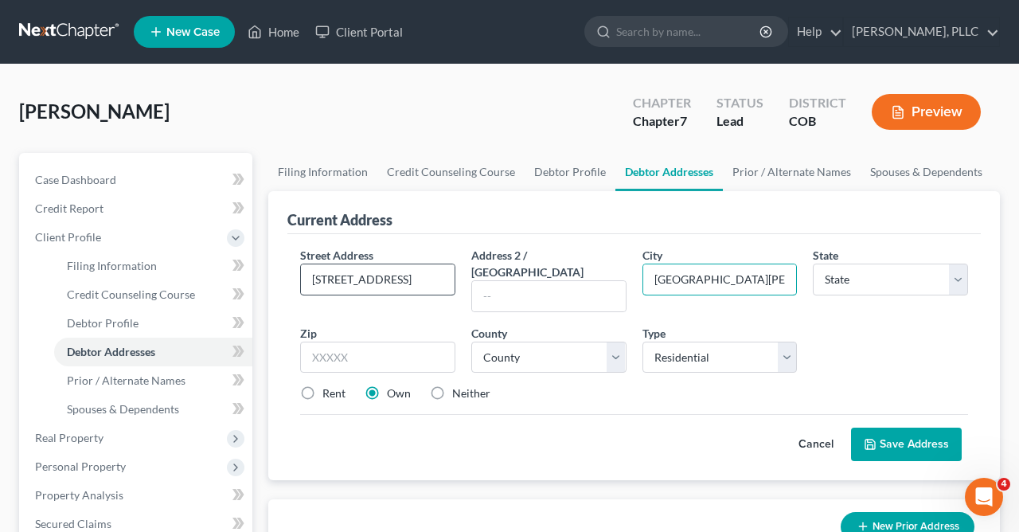
type input "Fort Collins"
select select "5"
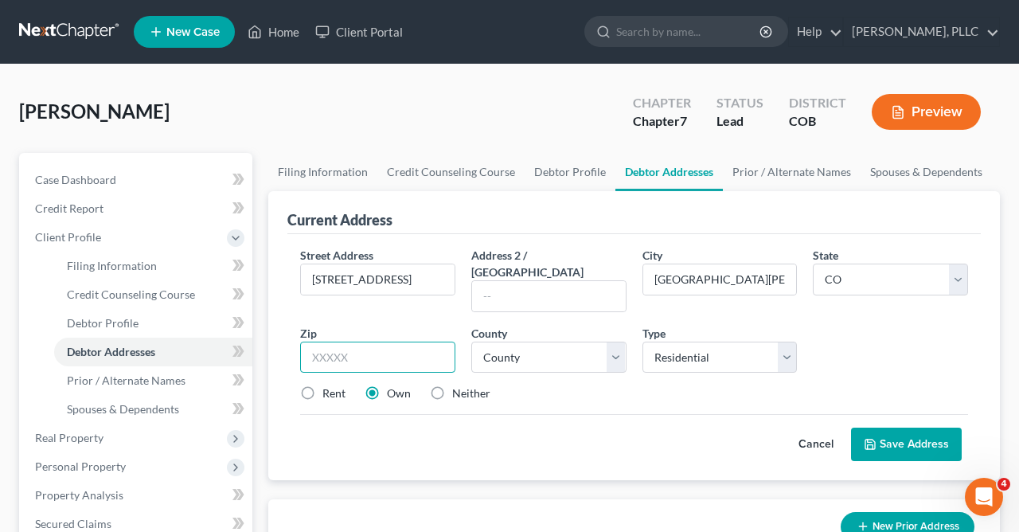
click at [380, 342] on input "text" at bounding box center [377, 358] width 155 height 32
click at [452, 385] on label "Neither" at bounding box center [471, 393] width 38 height 16
click at [459, 385] on input "Neither" at bounding box center [464, 390] width 10 height 10
radio input "true"
click at [367, 344] on input "text" at bounding box center [377, 358] width 155 height 32
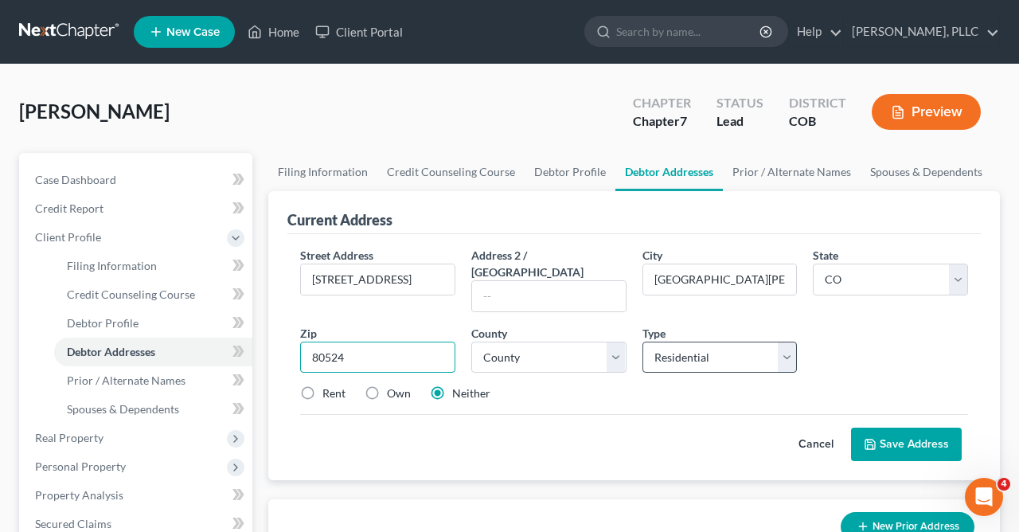
type input "80524"
click at [643, 342] on select "Select Residential Mailing Rental Business" at bounding box center [720, 358] width 155 height 32
select select "1"
click option "Mailing" at bounding box center [0, 0] width 0 height 0
click at [911, 428] on button "Save Address" at bounding box center [906, 444] width 111 height 33
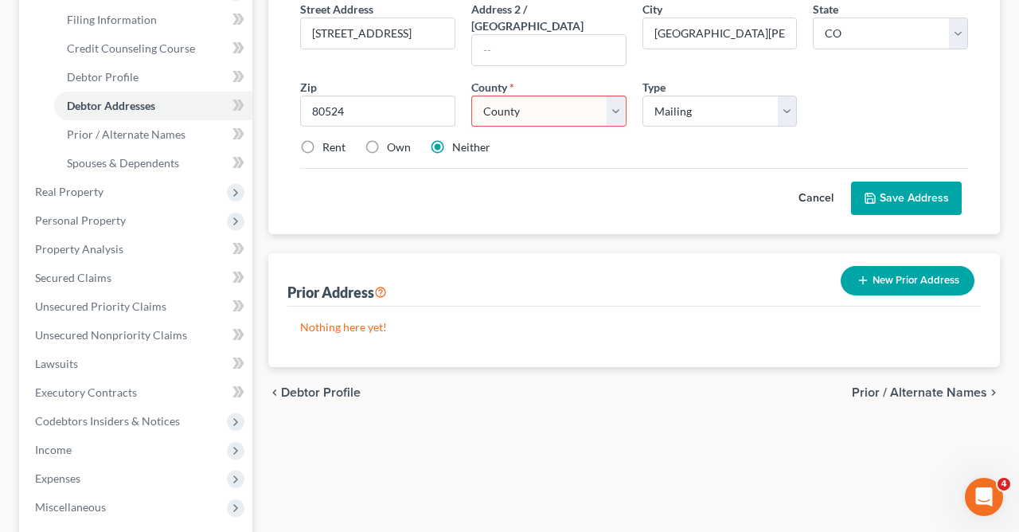
scroll to position [255, 0]
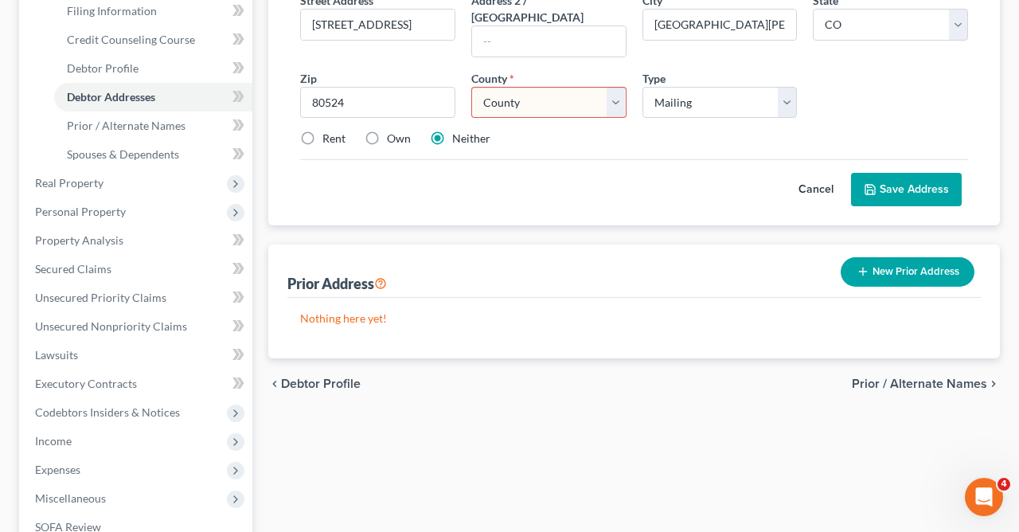
click at [875, 257] on button "New Prior Address" at bounding box center [908, 271] width 134 height 29
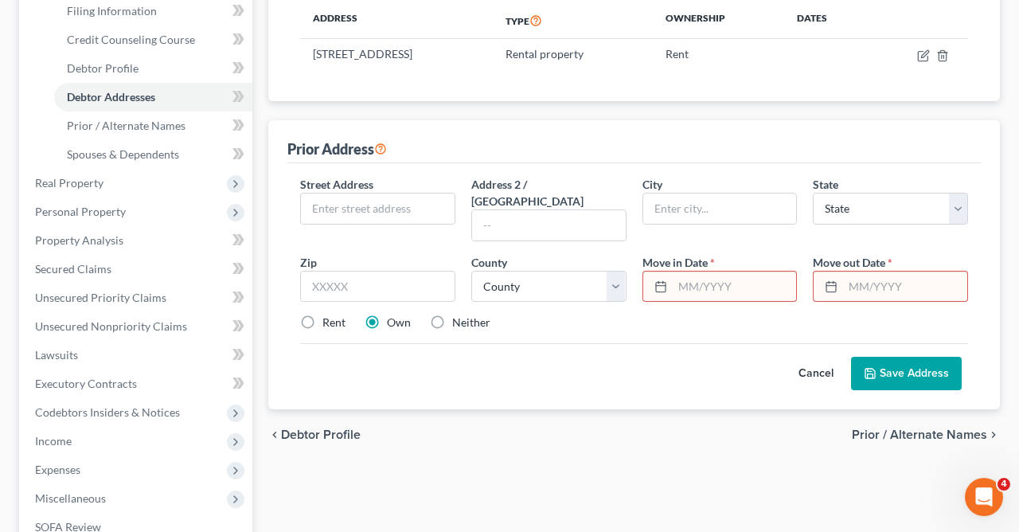
click at [323, 315] on label "Rent" at bounding box center [334, 323] width 23 height 16
click at [329, 315] on input "Rent" at bounding box center [334, 320] width 10 height 10
radio input "true"
click at [434, 209] on input "text" at bounding box center [378, 209] width 154 height 30
type input "355 West Main Street"
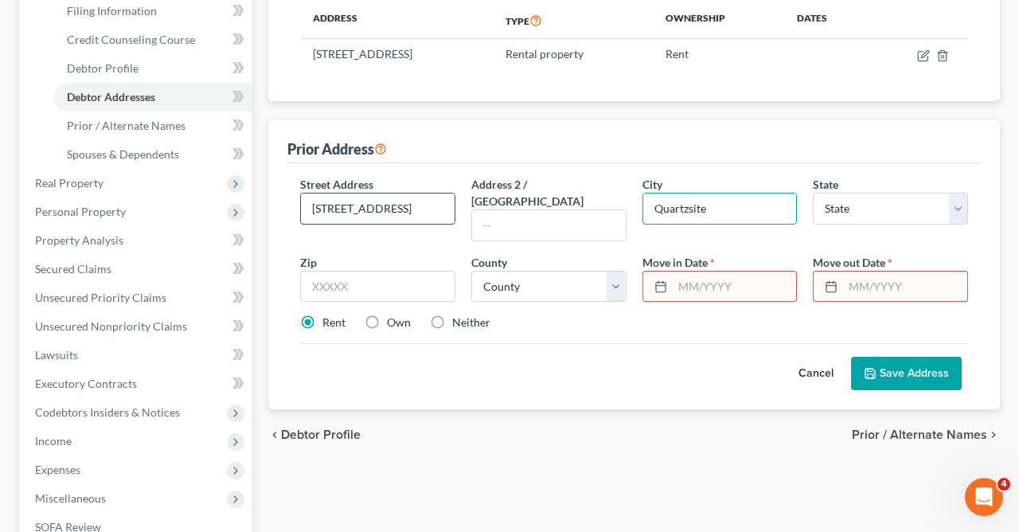
type input "Quartzsite"
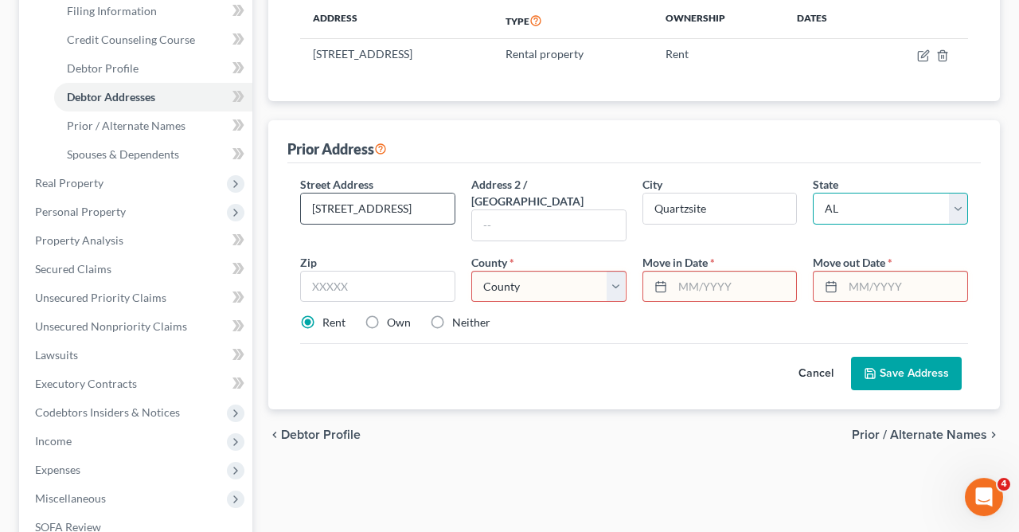
select select "3"
click at [472, 271] on select "County Apache County Cochise County Coconino County Gila County Graham County G…" at bounding box center [549, 287] width 155 height 32
select select "6"
click option "La Paz County" at bounding box center [0, 0] width 0 height 0
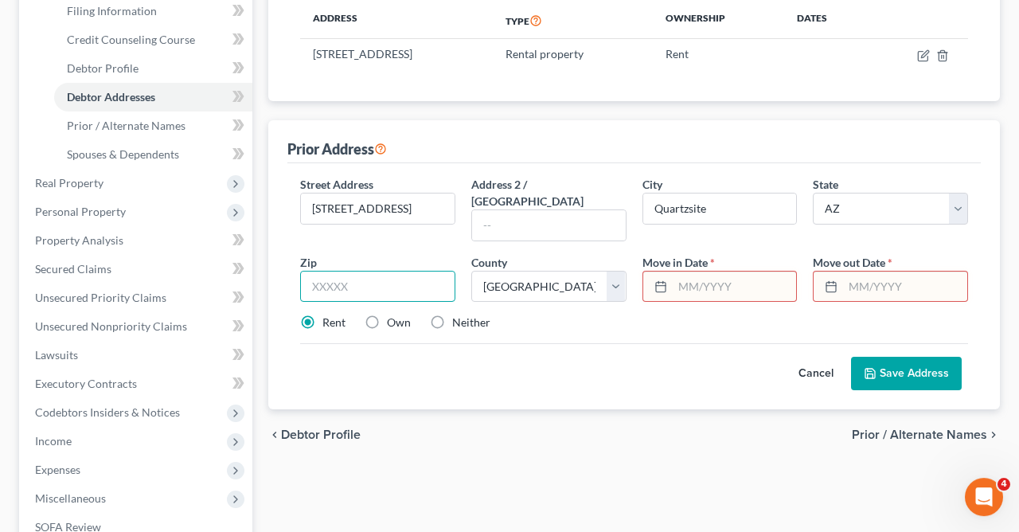
click at [405, 274] on input "text" at bounding box center [377, 287] width 155 height 32
type input "85346"
click at [751, 281] on input "text" at bounding box center [735, 287] width 124 height 30
type input "11/Yearly"
type input "03/Yearly"
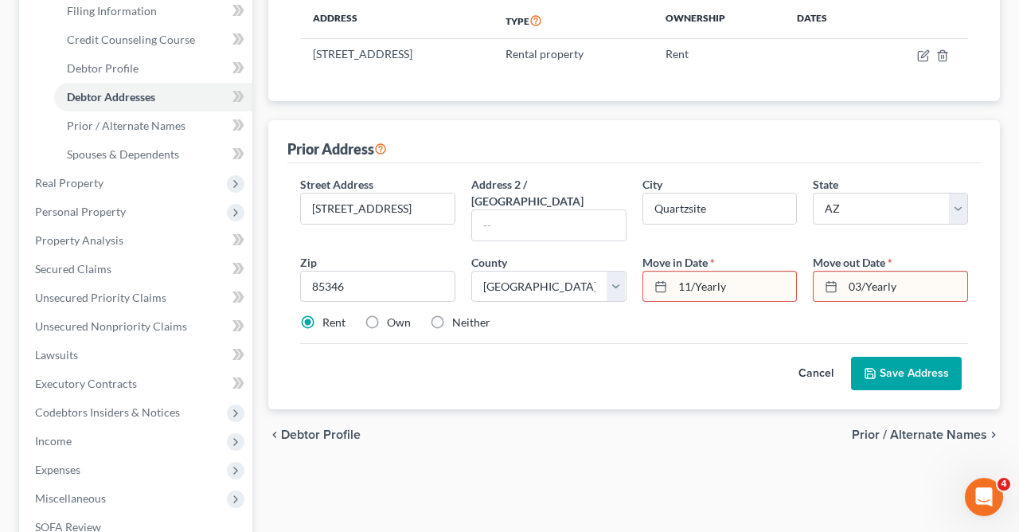
click at [922, 357] on button "Save Address" at bounding box center [906, 373] width 111 height 33
click at [135, 65] on span "Debtor Profile" at bounding box center [103, 68] width 72 height 14
select select "1"
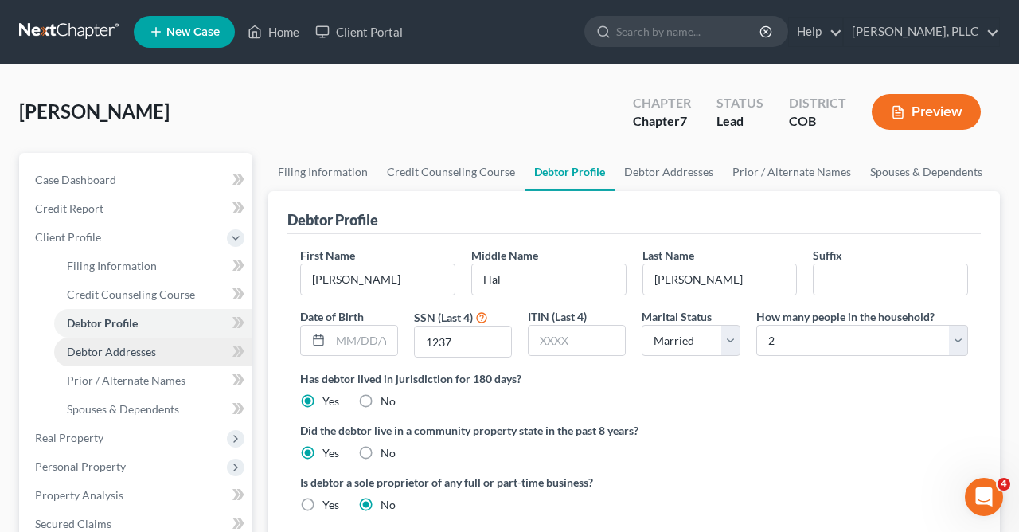
click at [132, 350] on span "Debtor Addresses" at bounding box center [111, 352] width 89 height 14
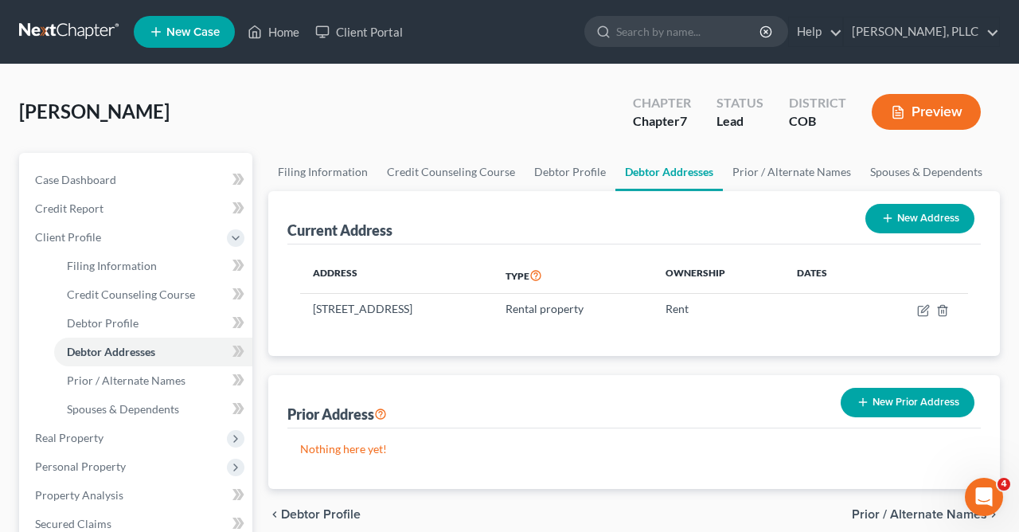
click at [878, 401] on button "New Prior Address" at bounding box center [908, 402] width 134 height 29
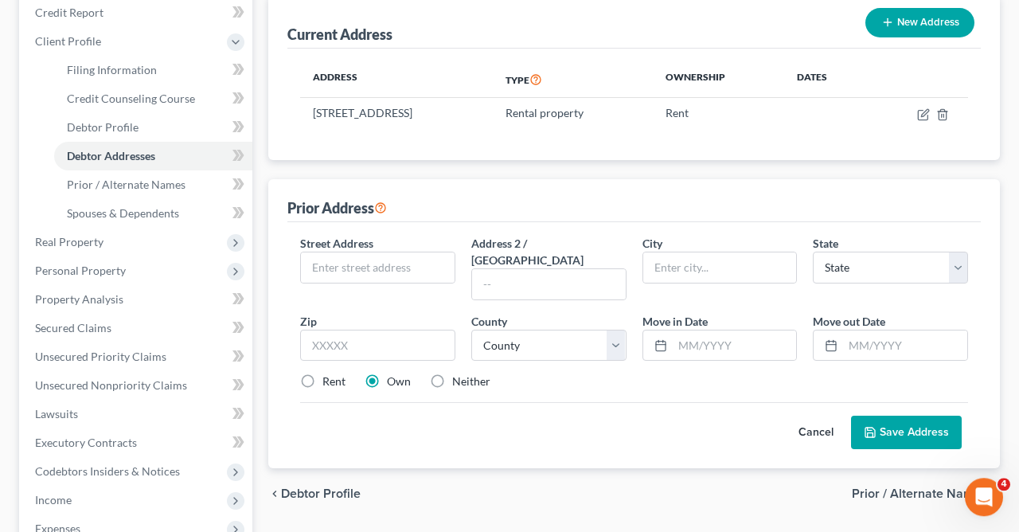
scroll to position [282, 0]
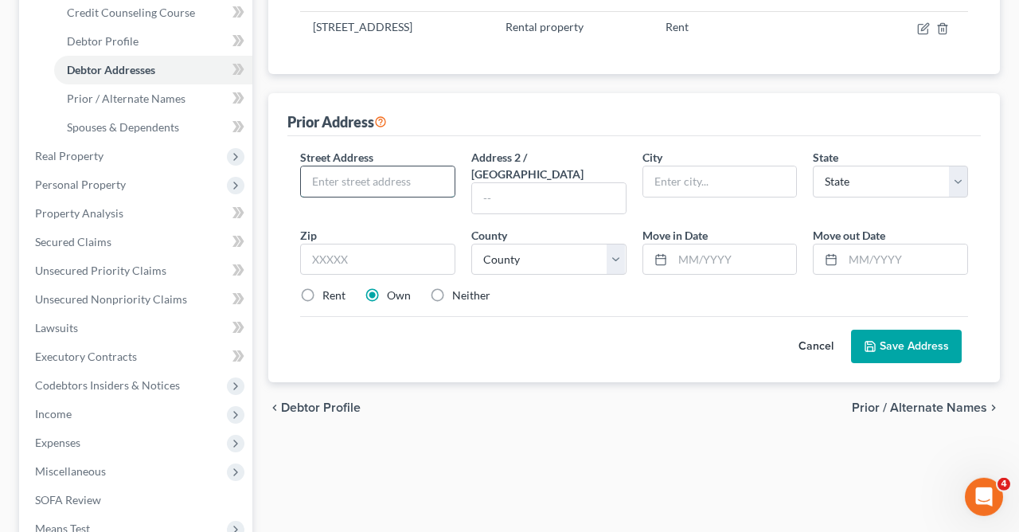
click at [410, 179] on input "text" at bounding box center [378, 181] width 154 height 30
type input "355 West Main Street"
type input "Quartzsite"
select select "3"
type input "85346"
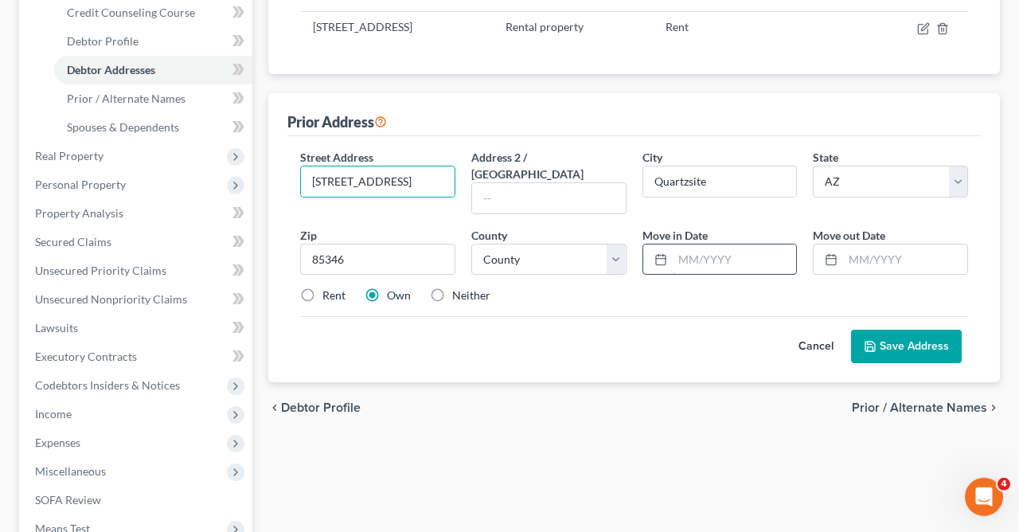
click at [748, 245] on input "text" at bounding box center [735, 260] width 124 height 30
type input "11/2024"
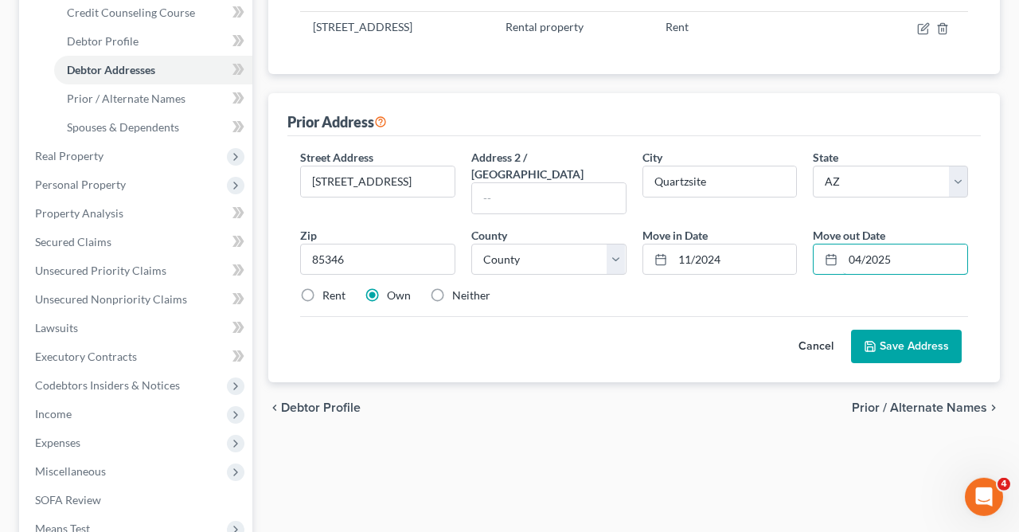
type input "04/2025"
click at [915, 330] on button "Save Address" at bounding box center [906, 346] width 111 height 33
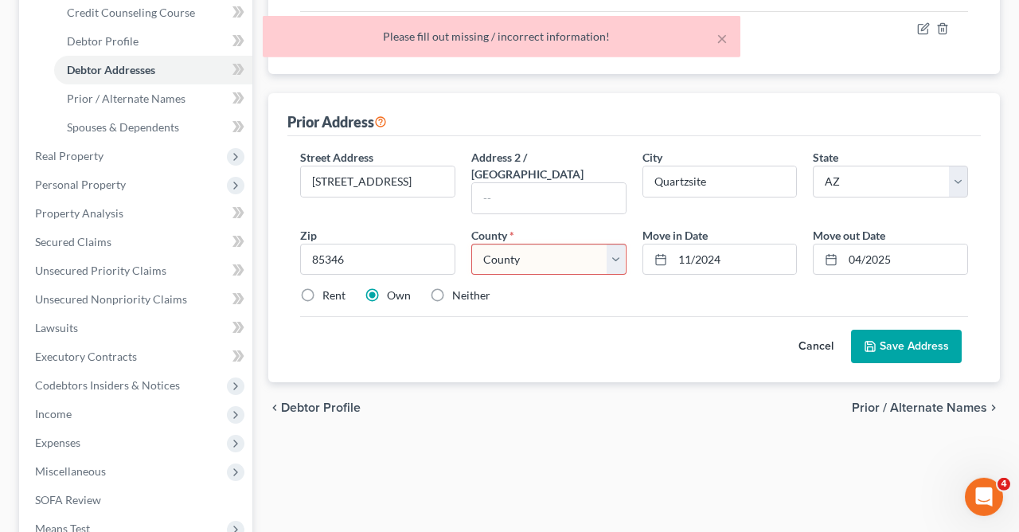
click at [472, 244] on select "County Apache County Cochise County Coconino County Gila County Graham County G…" at bounding box center [549, 260] width 155 height 32
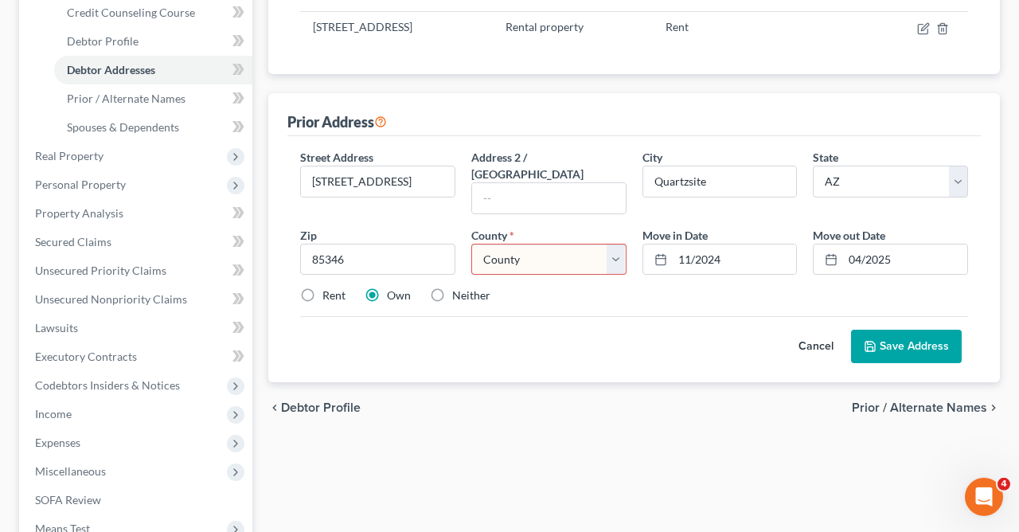
select select "6"
click option "La Paz County" at bounding box center [0, 0] width 0 height 0
click at [933, 330] on button "Save Address" at bounding box center [906, 346] width 111 height 33
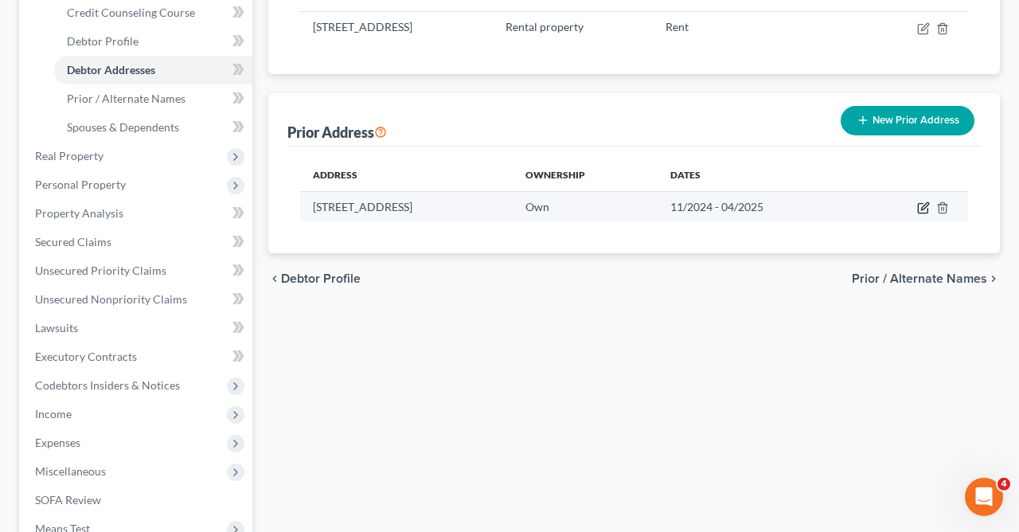
click at [925, 209] on icon "button" at bounding box center [924, 208] width 13 height 13
select select "3"
select select "6"
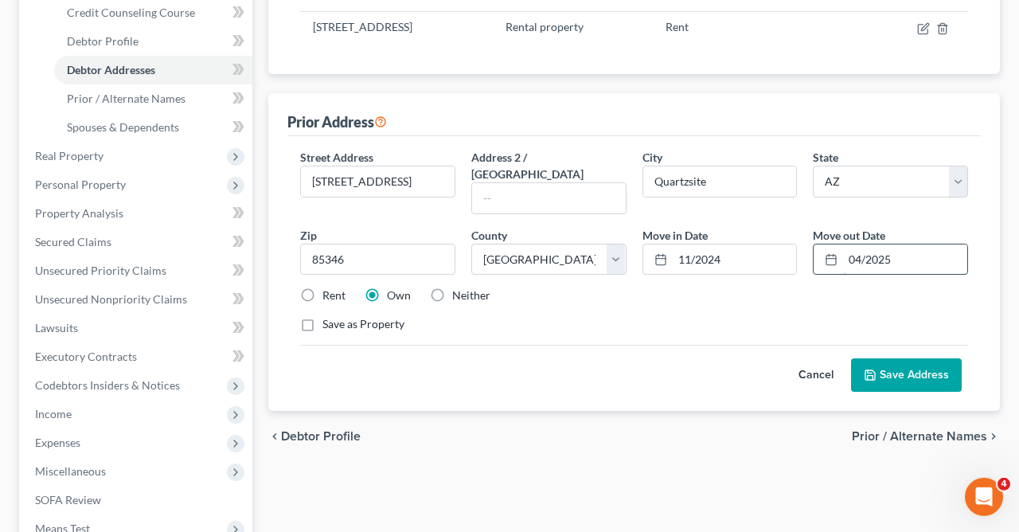
click at [862, 245] on input "04/2025" at bounding box center [905, 260] width 124 height 30
type input "03/2025"
click at [922, 358] on button "Save Address" at bounding box center [906, 374] width 111 height 33
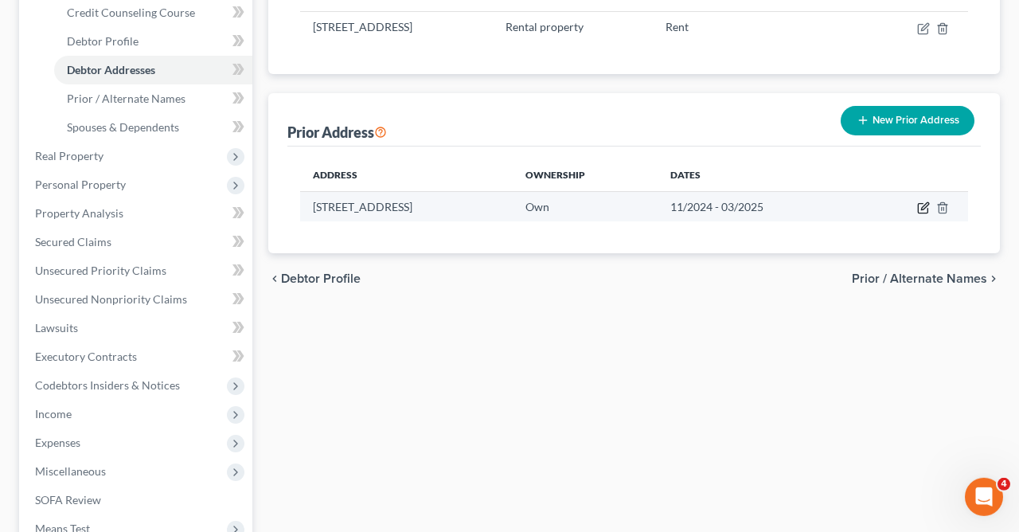
click at [921, 209] on icon "button" at bounding box center [924, 208] width 13 height 13
select select "3"
select select "6"
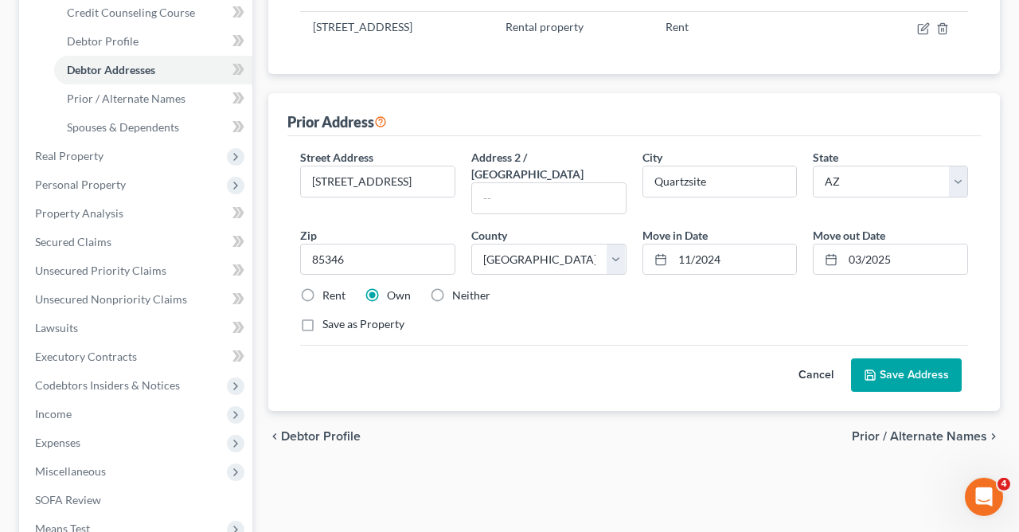
click at [916, 358] on button "Save Address" at bounding box center [906, 374] width 111 height 33
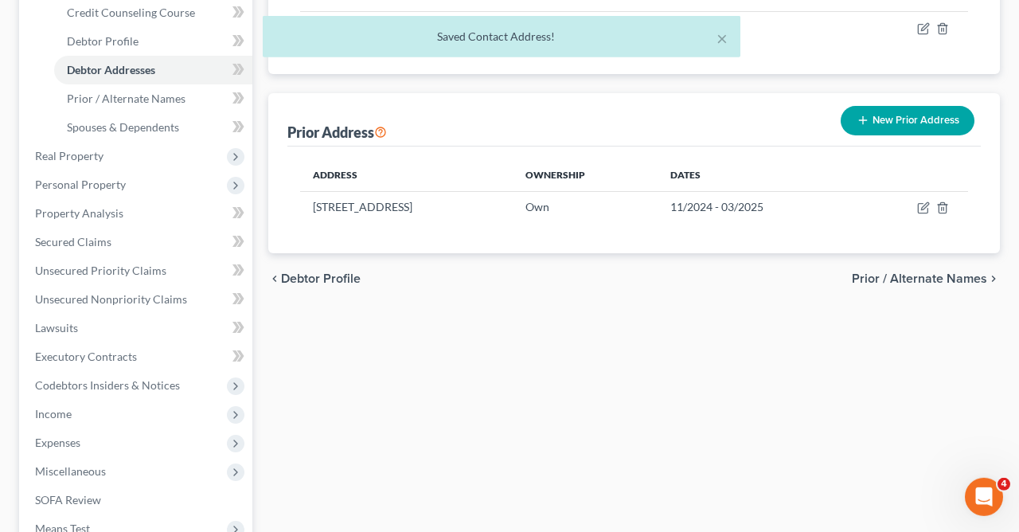
click at [860, 115] on icon "button" at bounding box center [863, 120] width 13 height 13
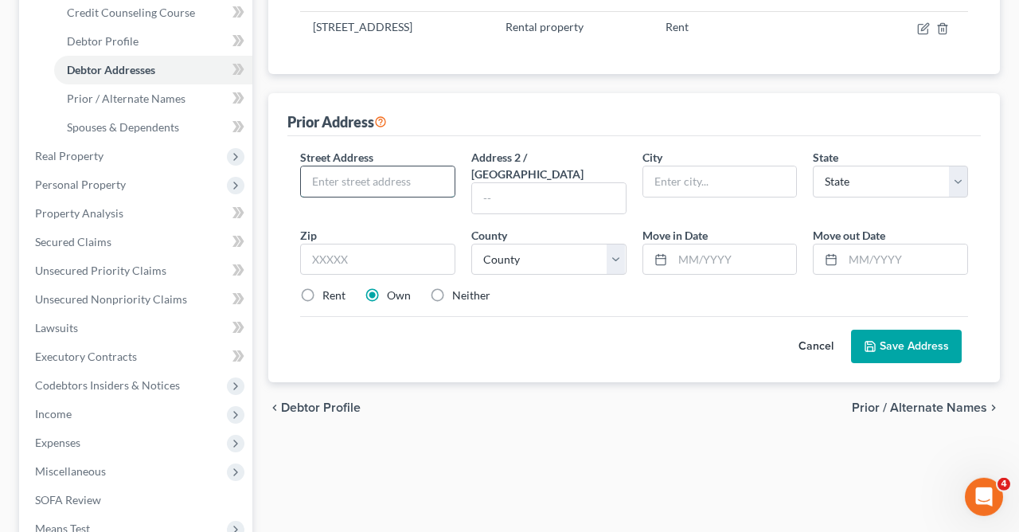
click at [448, 172] on input "text" at bounding box center [378, 181] width 154 height 30
type input "355 West Main Street"
type input "Quartzsite"
select select "3"
type input "85346"
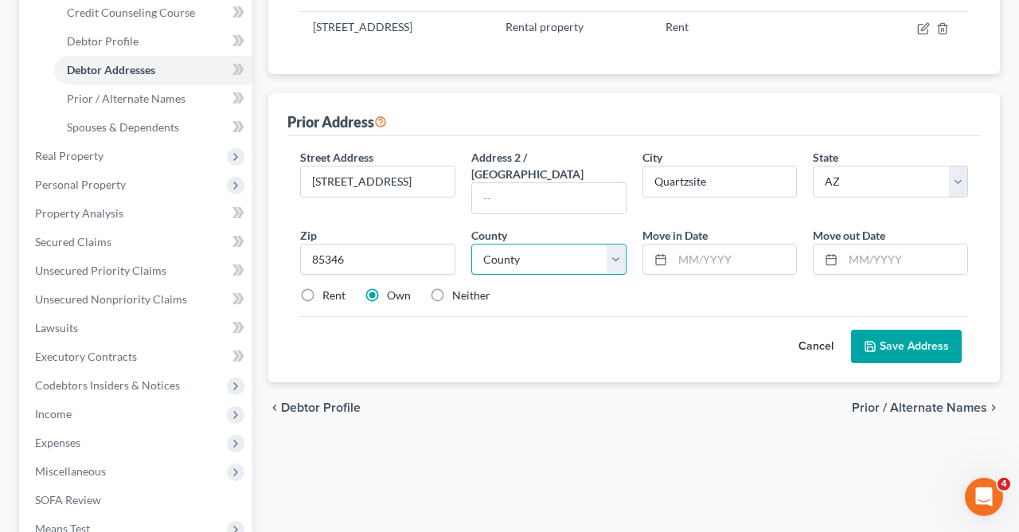
click at [472, 244] on select "County Apache County Cochise County Coconino County Gila County Graham County G…" at bounding box center [549, 260] width 155 height 32
select select "6"
click option "La Paz County" at bounding box center [0, 0] width 0 height 0
click at [751, 245] on input "text" at bounding box center [735, 260] width 124 height 30
type input "11/2023"
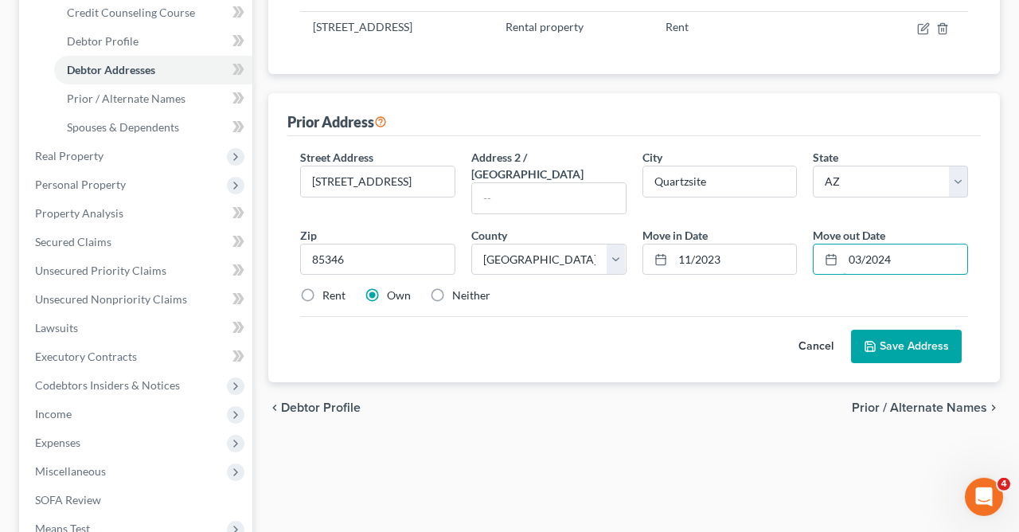
type input "03/2024"
click at [915, 330] on button "Save Address" at bounding box center [906, 346] width 111 height 33
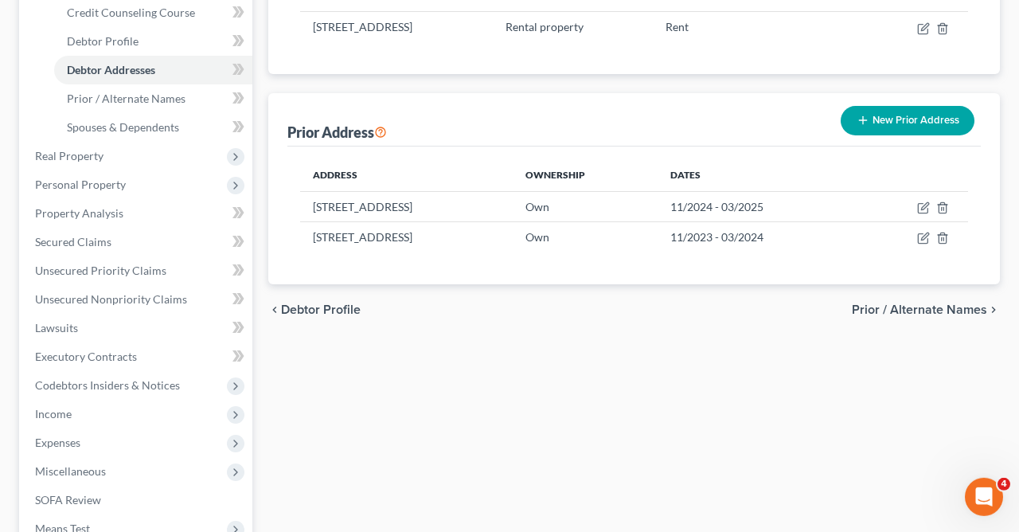
click at [863, 122] on icon "button" at bounding box center [863, 120] width 13 height 13
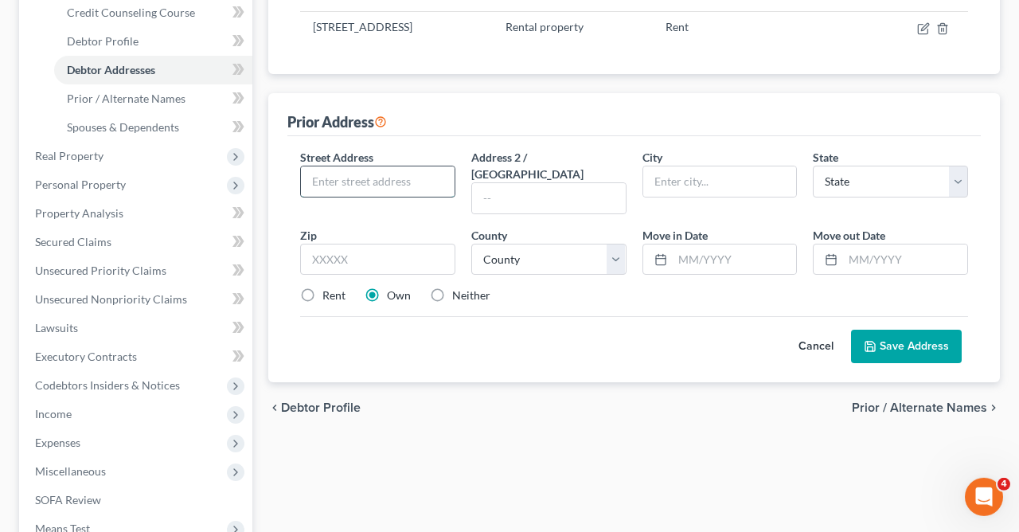
click at [415, 171] on input "text" at bounding box center [378, 181] width 154 height 30
type input "355 West Main Street"
type input "Quartzsite"
select select "3"
type input "85346"
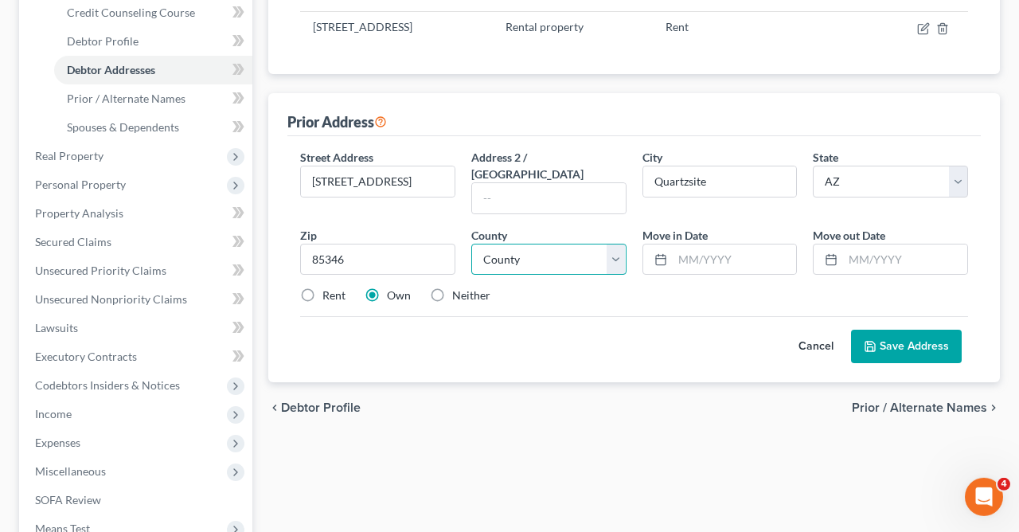
click at [472, 244] on select "County Apache County Cochise County Coconino County Gila County Graham County G…" at bounding box center [549, 260] width 155 height 32
select select "6"
click option "La Paz County" at bounding box center [0, 0] width 0 height 0
drag, startPoint x: 511, startPoint y: 314, endPoint x: 433, endPoint y: 301, distance: 79.1
click at [433, 316] on div "Cancel Save Address" at bounding box center [634, 339] width 668 height 47
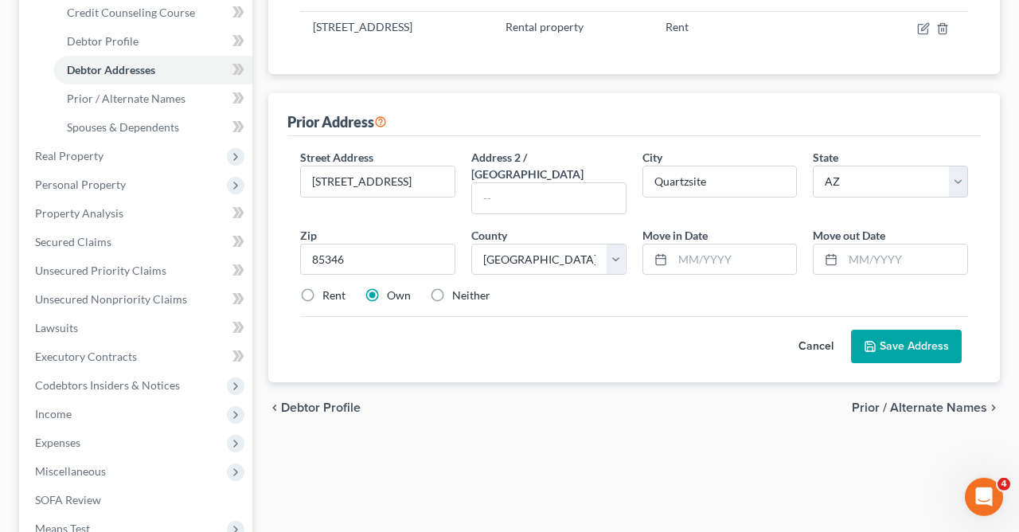
click at [323, 288] on label "Rent" at bounding box center [334, 296] width 23 height 16
click at [329, 288] on input "Rent" at bounding box center [334, 293] width 10 height 10
radio input "true"
click at [745, 245] on input "text" at bounding box center [735, 260] width 124 height 30
type input "11/2022"
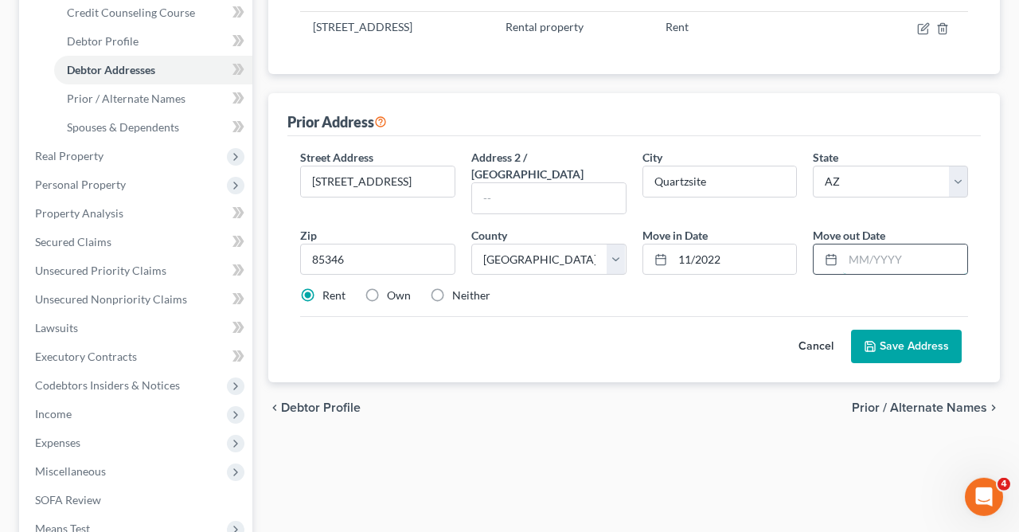
click at [918, 245] on input "text" at bounding box center [905, 260] width 124 height 30
type input "03/2023"
click at [739, 245] on input "11/2022" at bounding box center [735, 260] width 124 height 30
type input "11/2022"
click at [899, 330] on button "Save Address" at bounding box center [906, 346] width 111 height 33
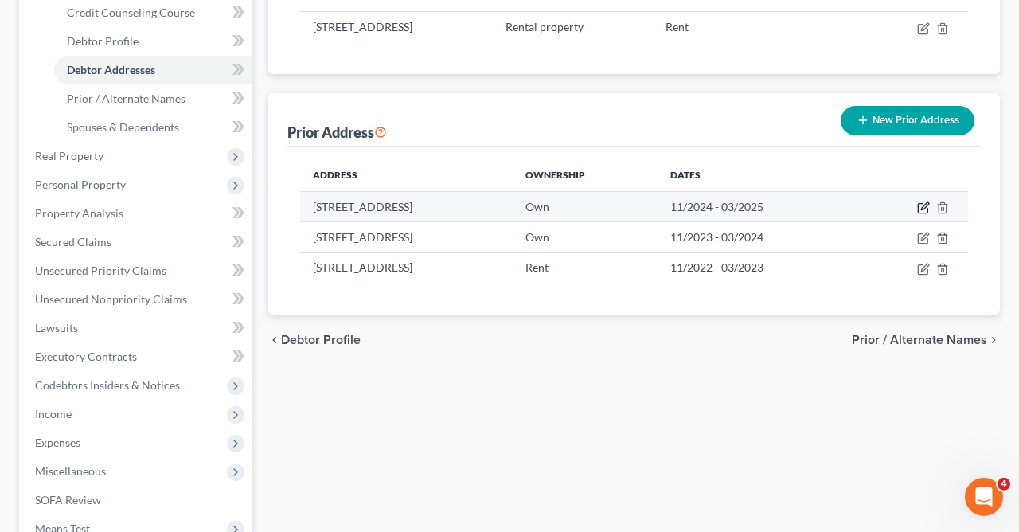
click at [923, 209] on icon "button" at bounding box center [925, 205] width 7 height 7
select select "3"
select select "6"
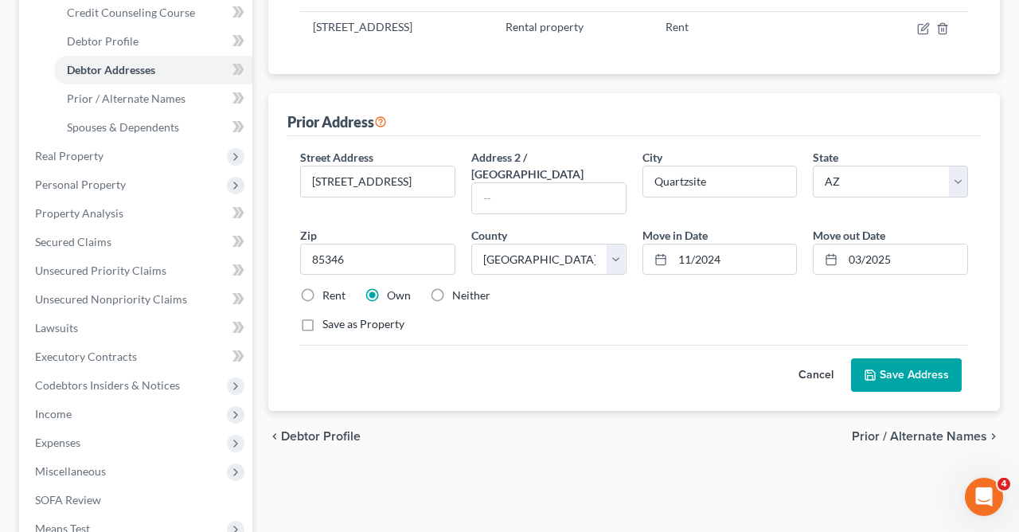
click at [323, 288] on label "Rent" at bounding box center [334, 296] width 23 height 16
click at [329, 288] on input "Rent" at bounding box center [334, 293] width 10 height 10
radio input "true"
click at [898, 358] on button "Save Address" at bounding box center [906, 374] width 111 height 33
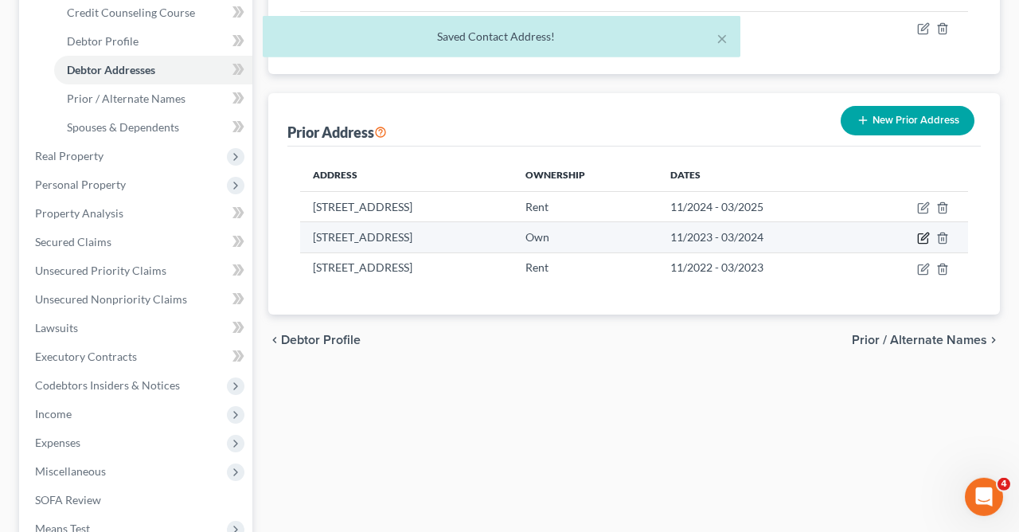
click at [922, 234] on icon "button" at bounding box center [923, 239] width 10 height 10
select select "3"
select select "6"
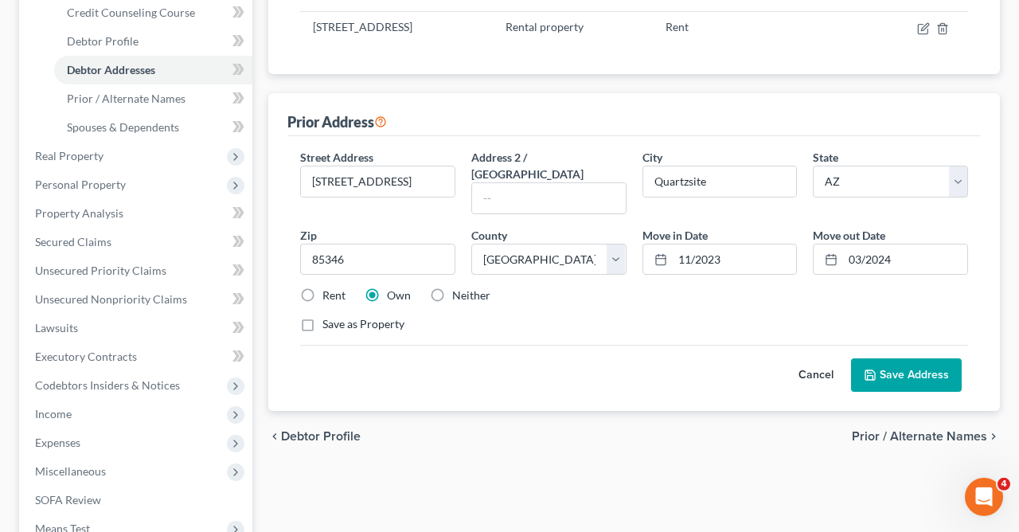
click at [323, 288] on label "Rent" at bounding box center [334, 296] width 23 height 16
click at [329, 288] on input "Rent" at bounding box center [334, 293] width 10 height 10
radio input "true"
click at [918, 358] on button "Save Address" at bounding box center [906, 374] width 111 height 33
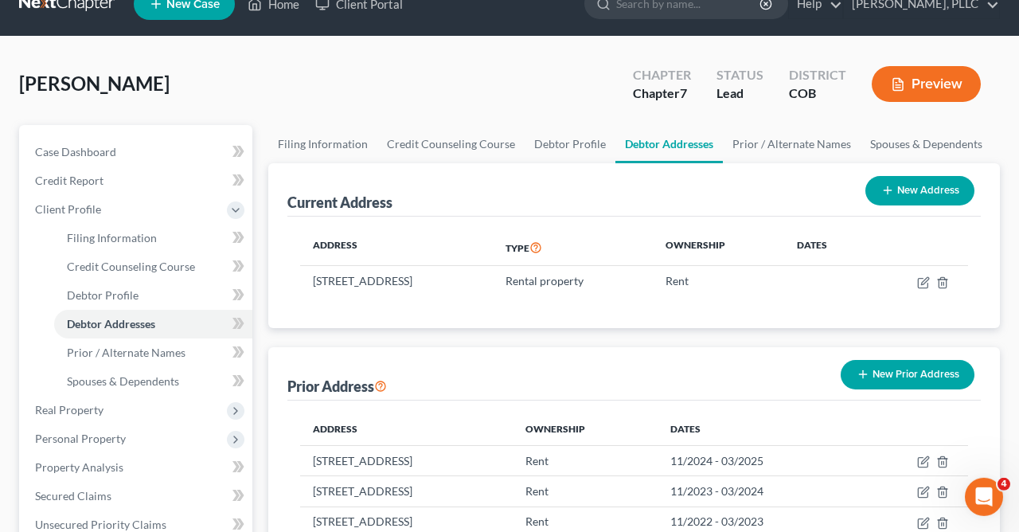
scroll to position [10, 0]
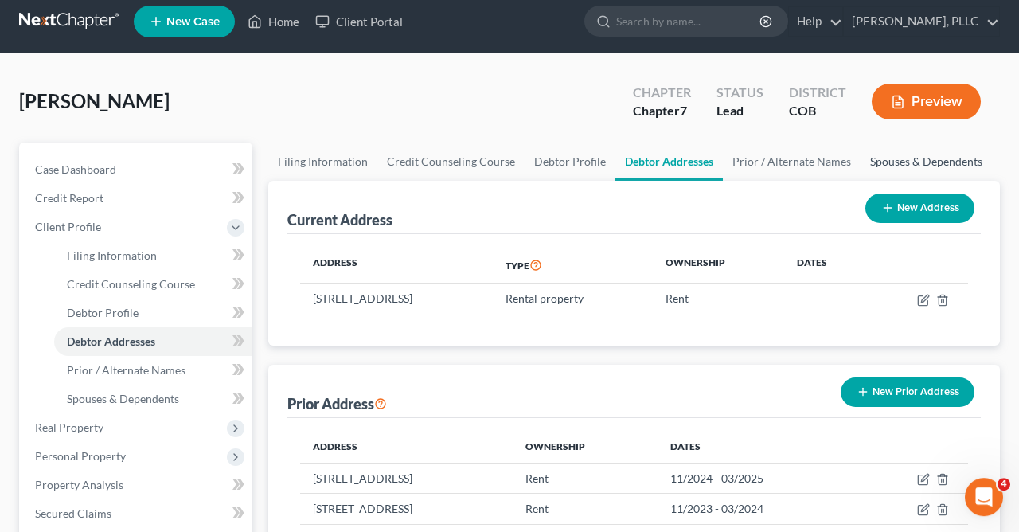
click at [918, 152] on link "Spouses & Dependents" at bounding box center [926, 162] width 131 height 38
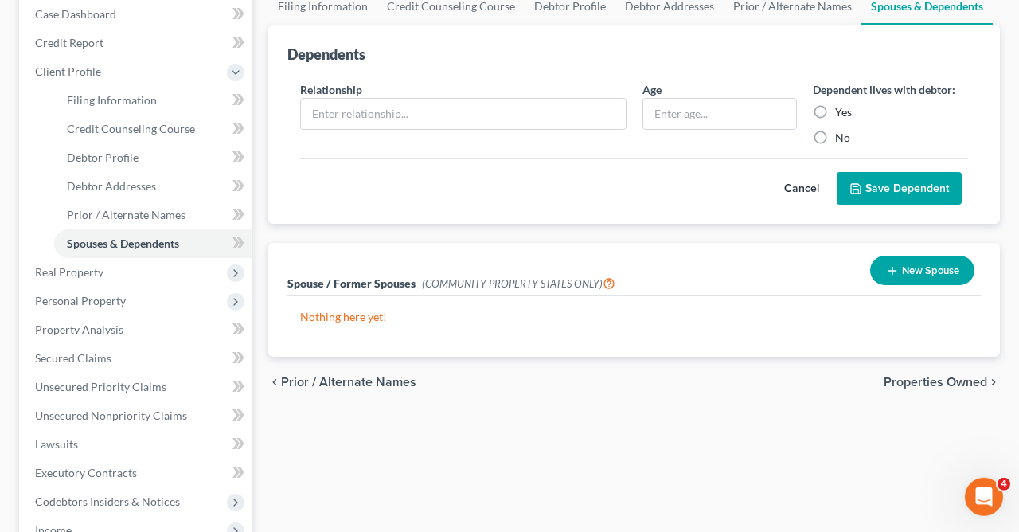
scroll to position [209, 0]
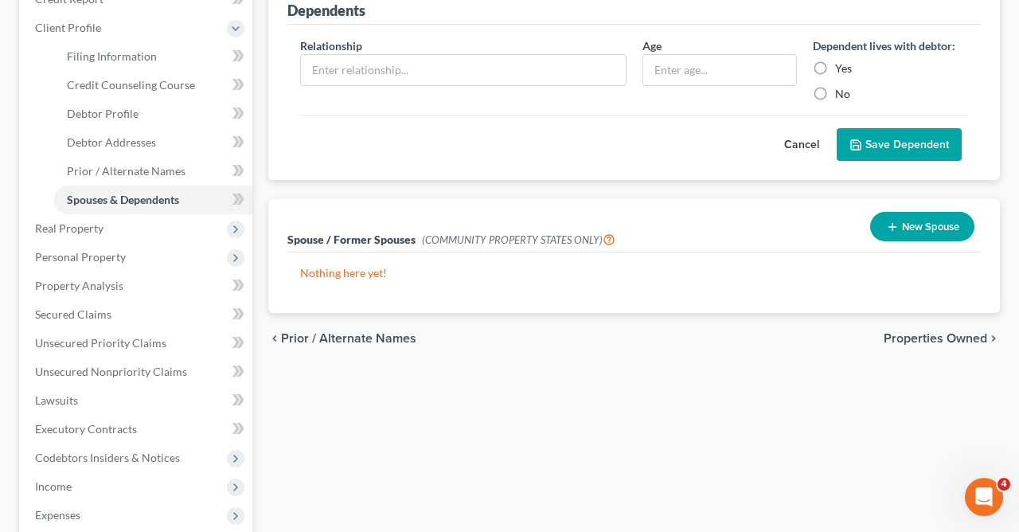
click at [893, 221] on icon "button" at bounding box center [892, 227] width 13 height 13
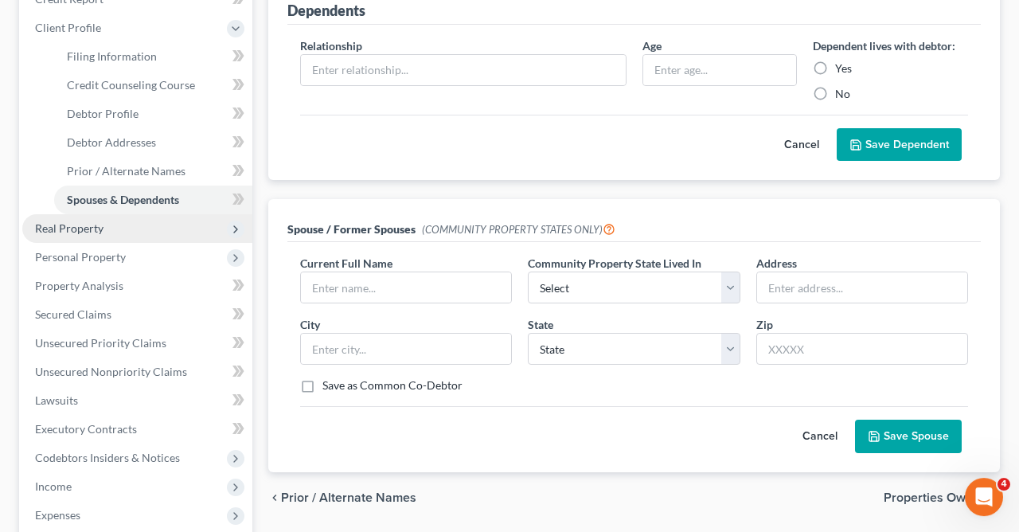
click at [66, 224] on span "Real Property" at bounding box center [69, 228] width 68 height 14
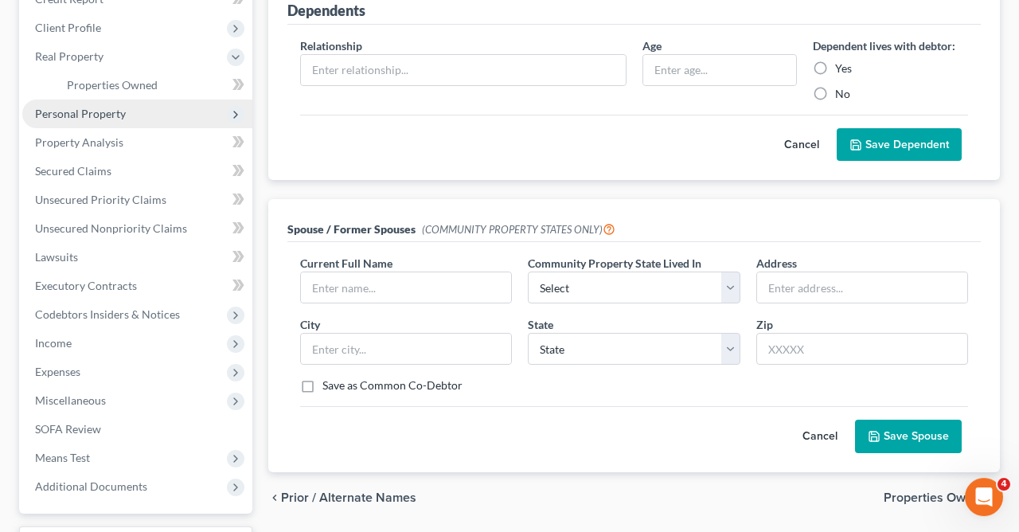
click at [108, 112] on span "Personal Property" at bounding box center [80, 114] width 91 height 14
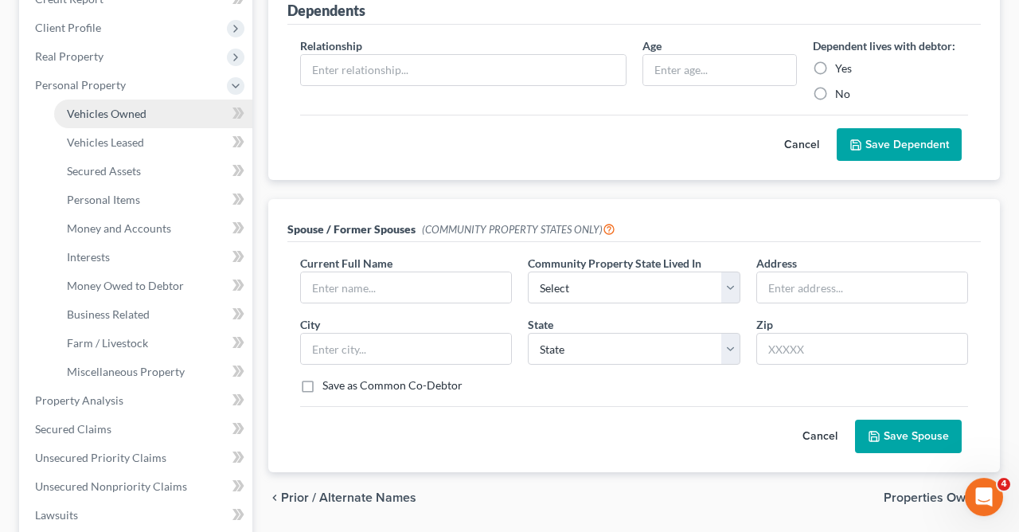
click at [128, 110] on span "Vehicles Owned" at bounding box center [107, 114] width 80 height 14
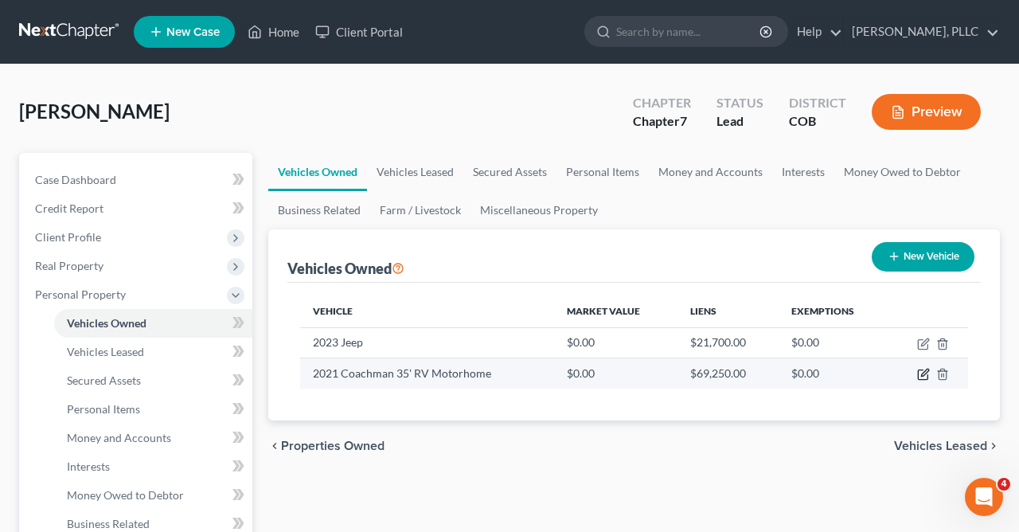
click at [923, 374] on icon "button" at bounding box center [925, 373] width 7 height 7
select select "5"
select select "3"
select select "0"
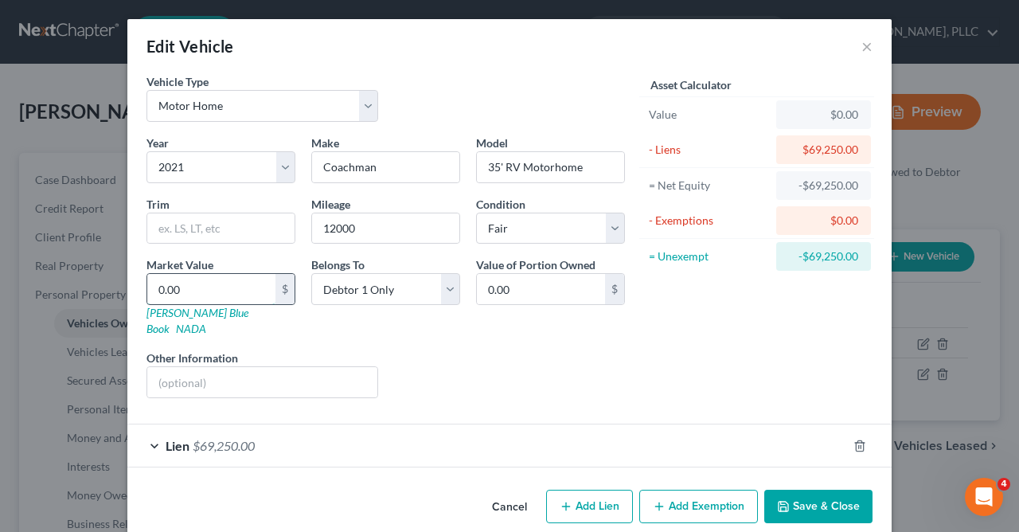
click at [207, 288] on input "0.00" at bounding box center [211, 289] width 128 height 30
type input "6"
type input "6.00"
type input "65"
type input "65.00"
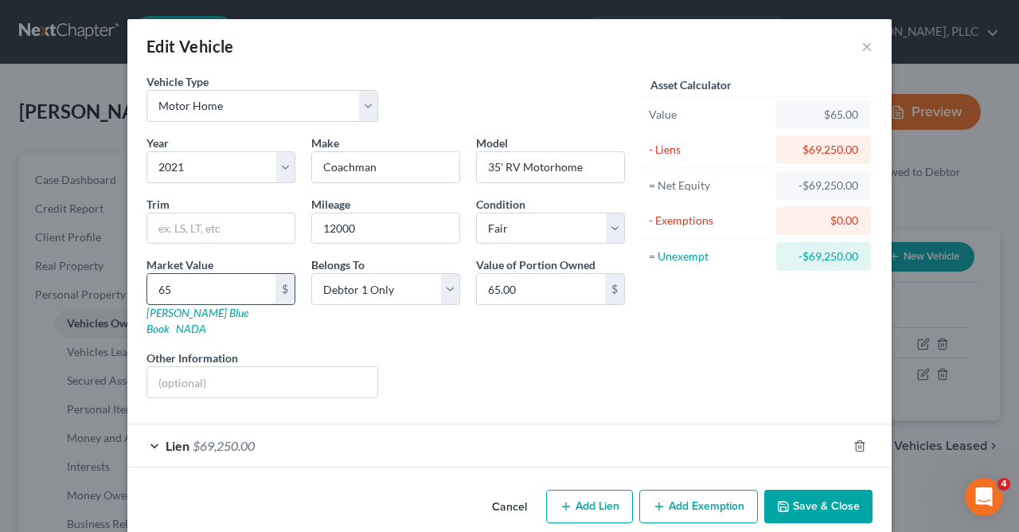
type input "650"
type input "650.00"
type input "6500"
type input "6,500.00"
type input "6,5000"
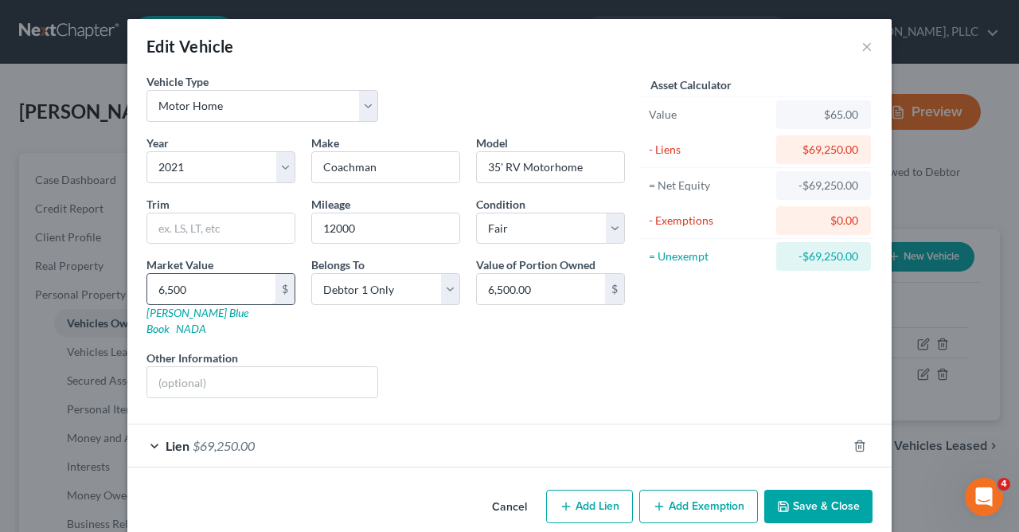
type input "65,000.00"
click at [206, 322] on link "NADA" at bounding box center [191, 329] width 30 height 14
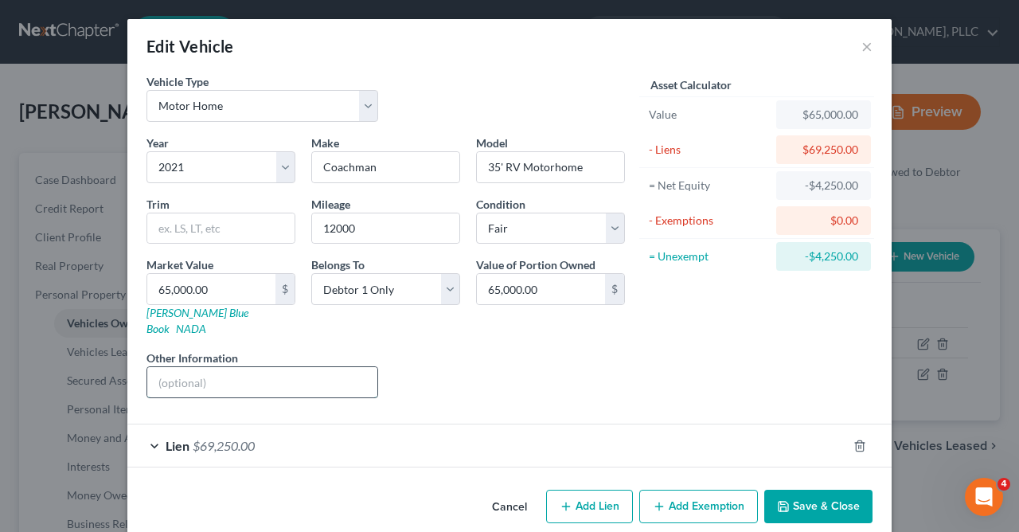
click at [348, 367] on input "text" at bounding box center [262, 382] width 230 height 30
click at [799, 496] on button "Save & Close" at bounding box center [819, 506] width 108 height 33
